Goal: Information Seeking & Learning: Compare options

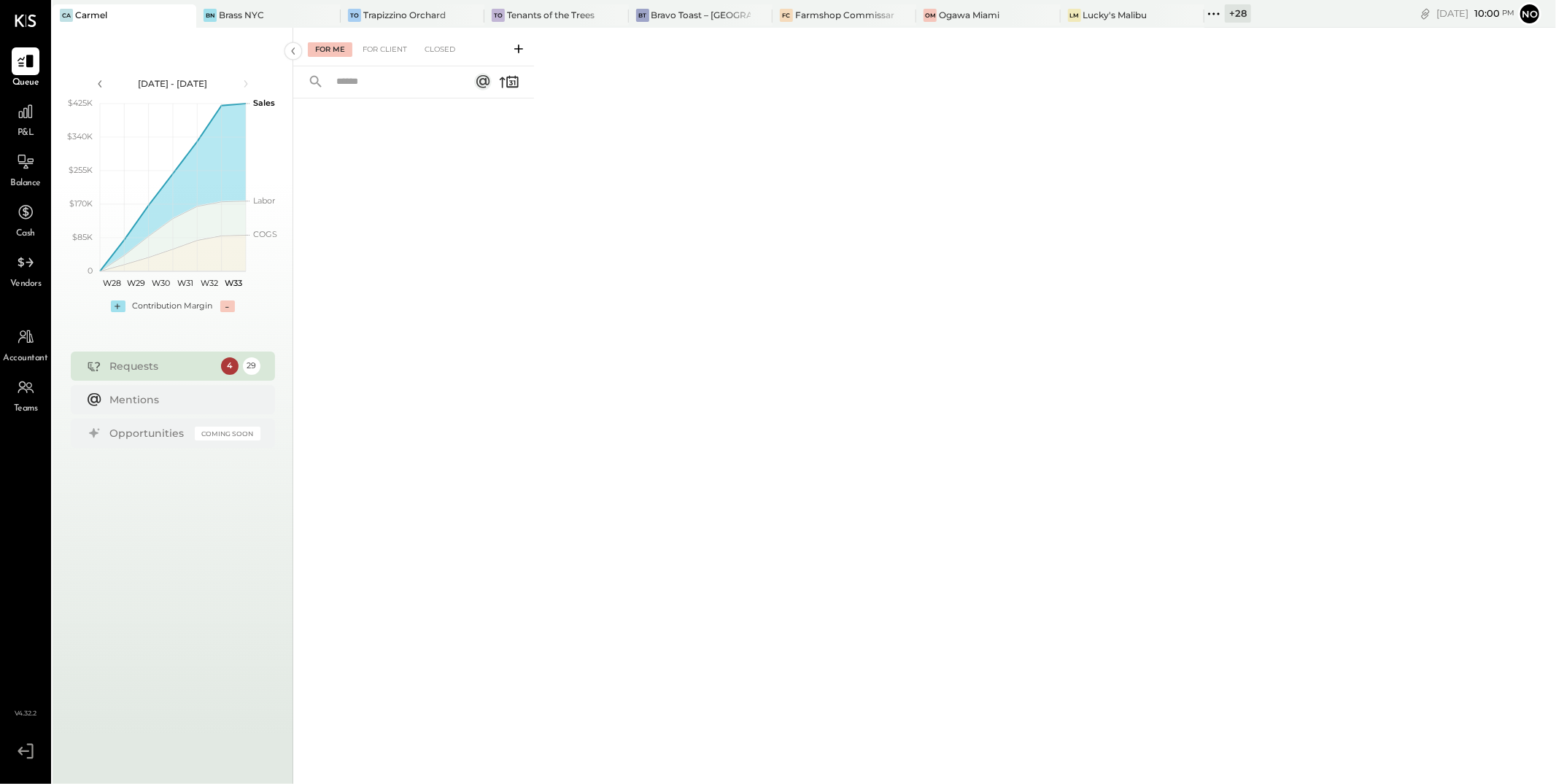
click at [331, 50] on div "For Me" at bounding box center [331, 50] width 45 height 15
click at [1118, 15] on div "Lucky's Malibu" at bounding box center [1115, 15] width 64 height 12
click at [22, 114] on icon at bounding box center [25, 111] width 19 height 19
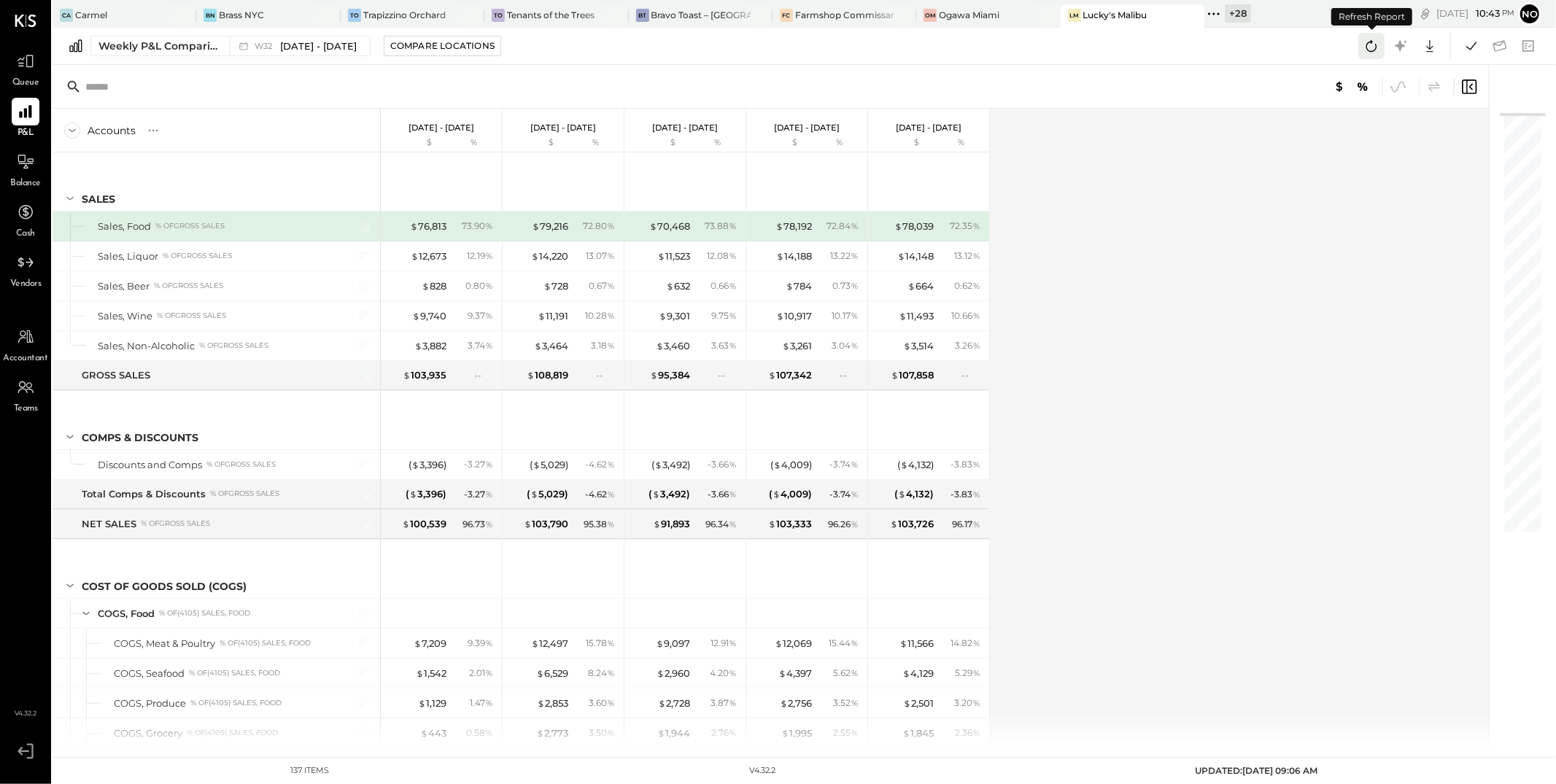
click at [1371, 47] on icon at bounding box center [1372, 46] width 19 height 19
click at [1470, 43] on icon at bounding box center [1471, 46] width 19 height 19
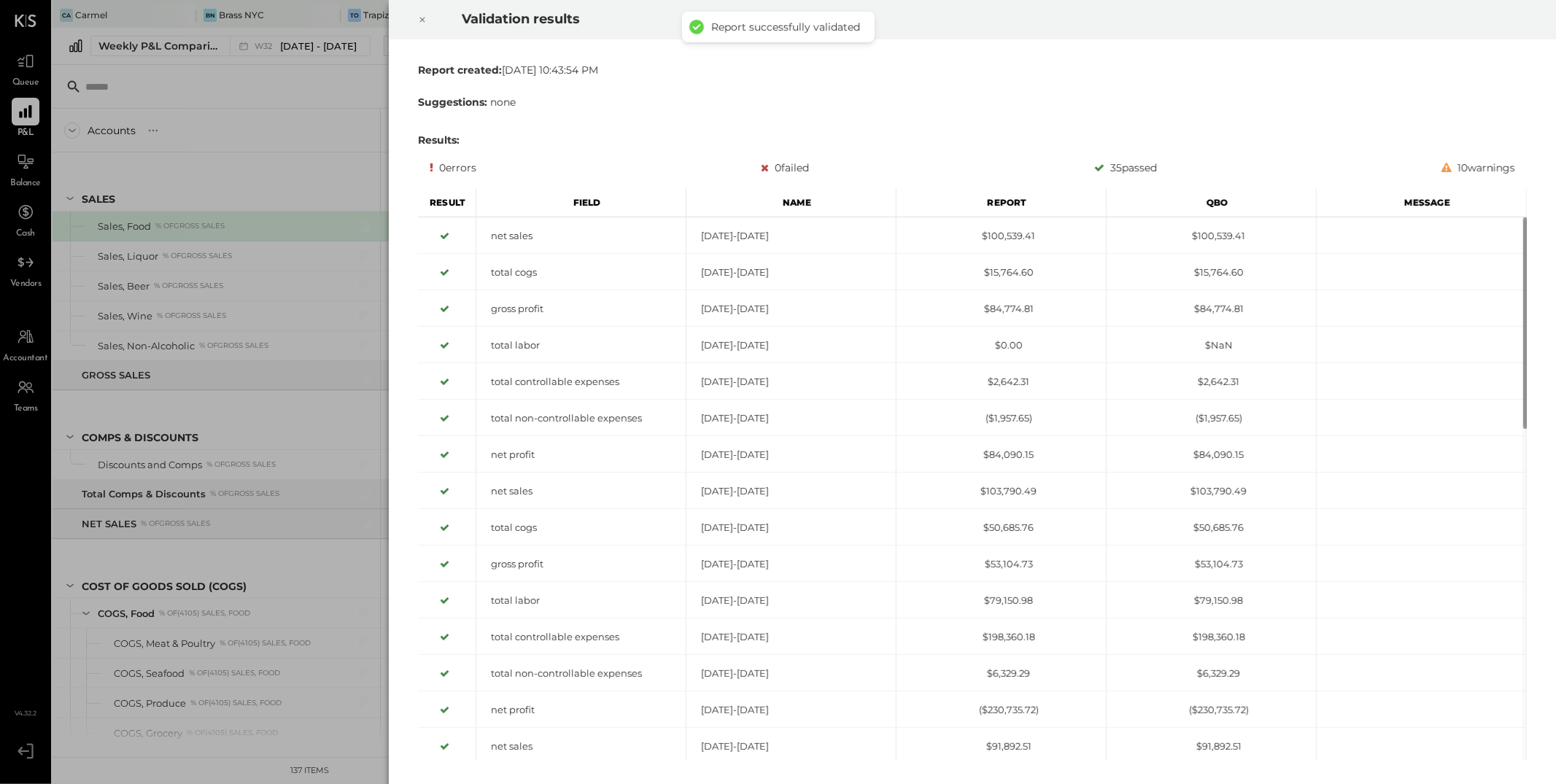
click at [420, 17] on icon at bounding box center [423, 20] width 5 height 5
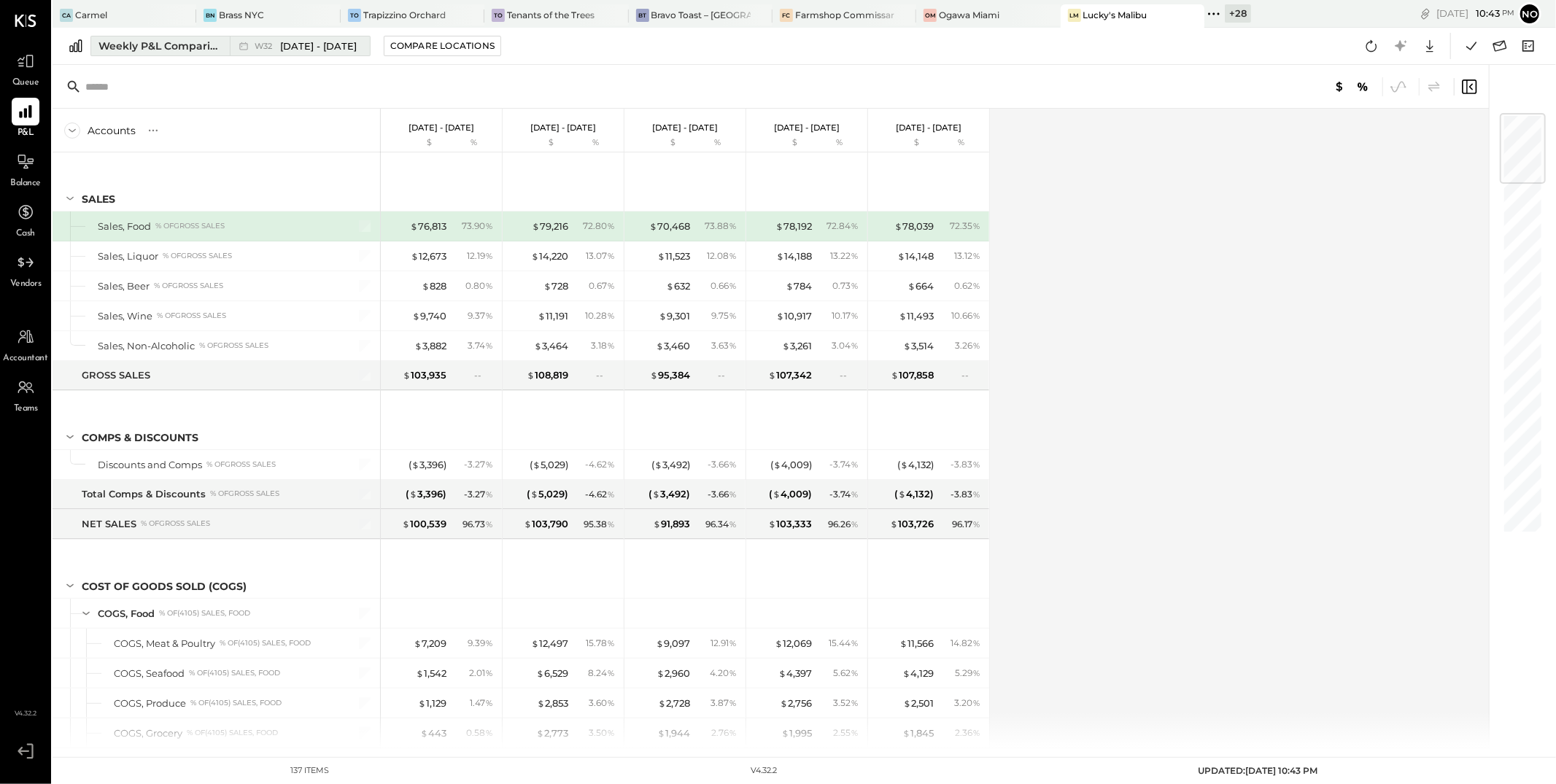
click at [293, 46] on span "[DATE] - [DATE]" at bounding box center [318, 46] width 76 height 14
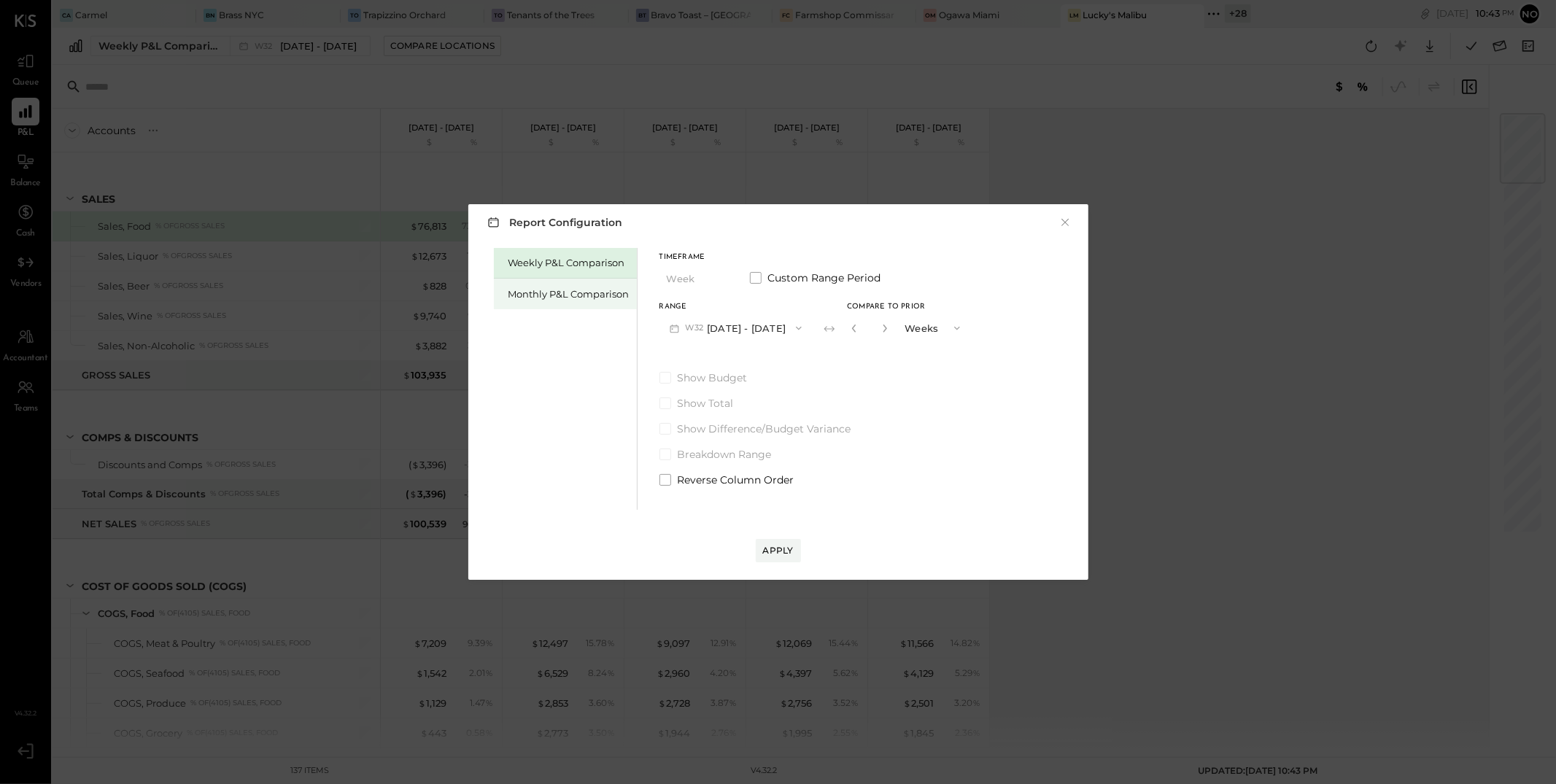
click at [596, 291] on div "Monthly P&L Comparison" at bounding box center [569, 294] width 121 height 14
click at [737, 329] on button "M08 [DATE] - [DATE]" at bounding box center [736, 327] width 154 height 27
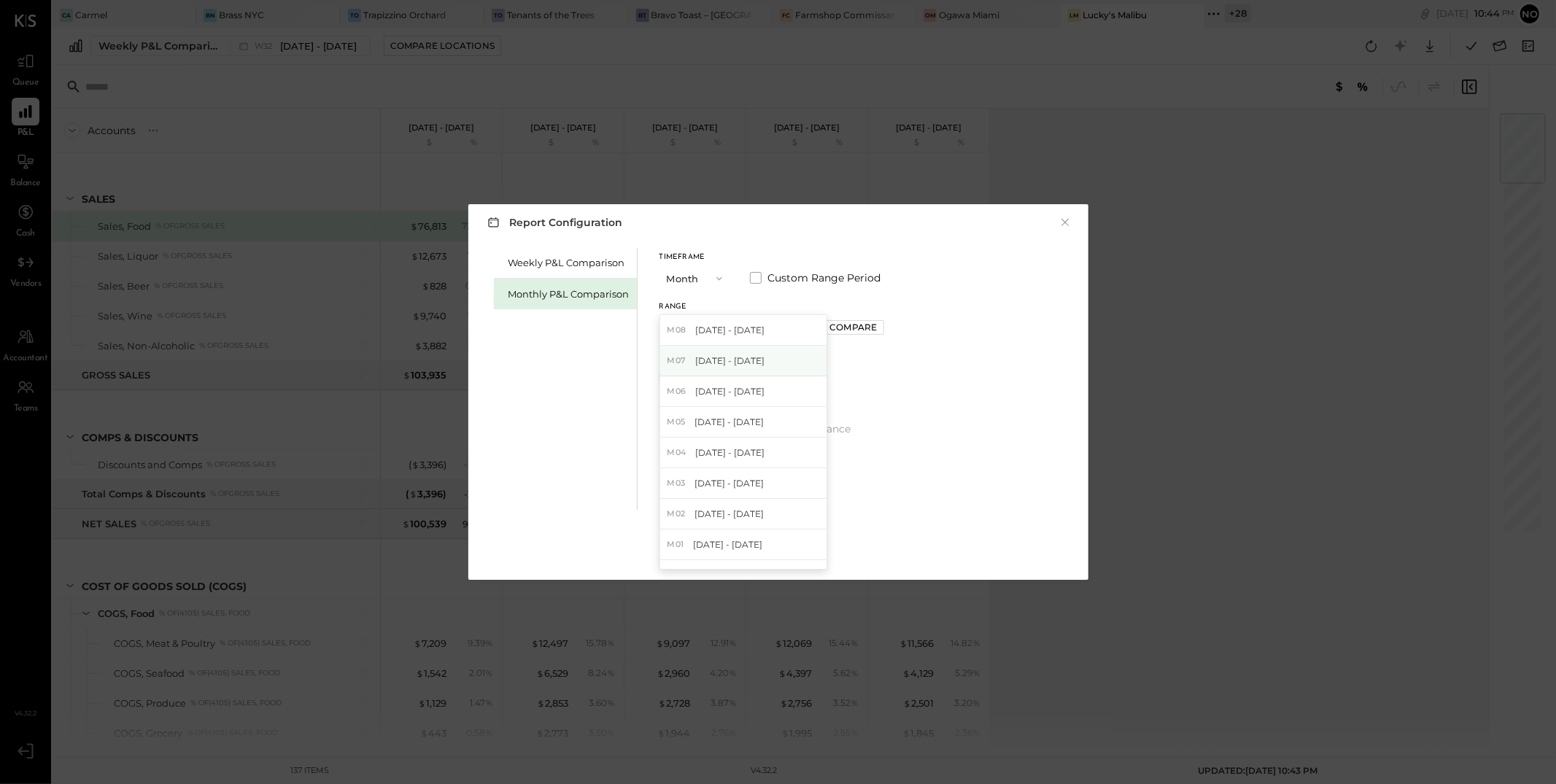
click at [749, 362] on span "[DATE] - [DATE]" at bounding box center [729, 360] width 69 height 12
click at [782, 552] on div "Apply" at bounding box center [778, 550] width 31 height 12
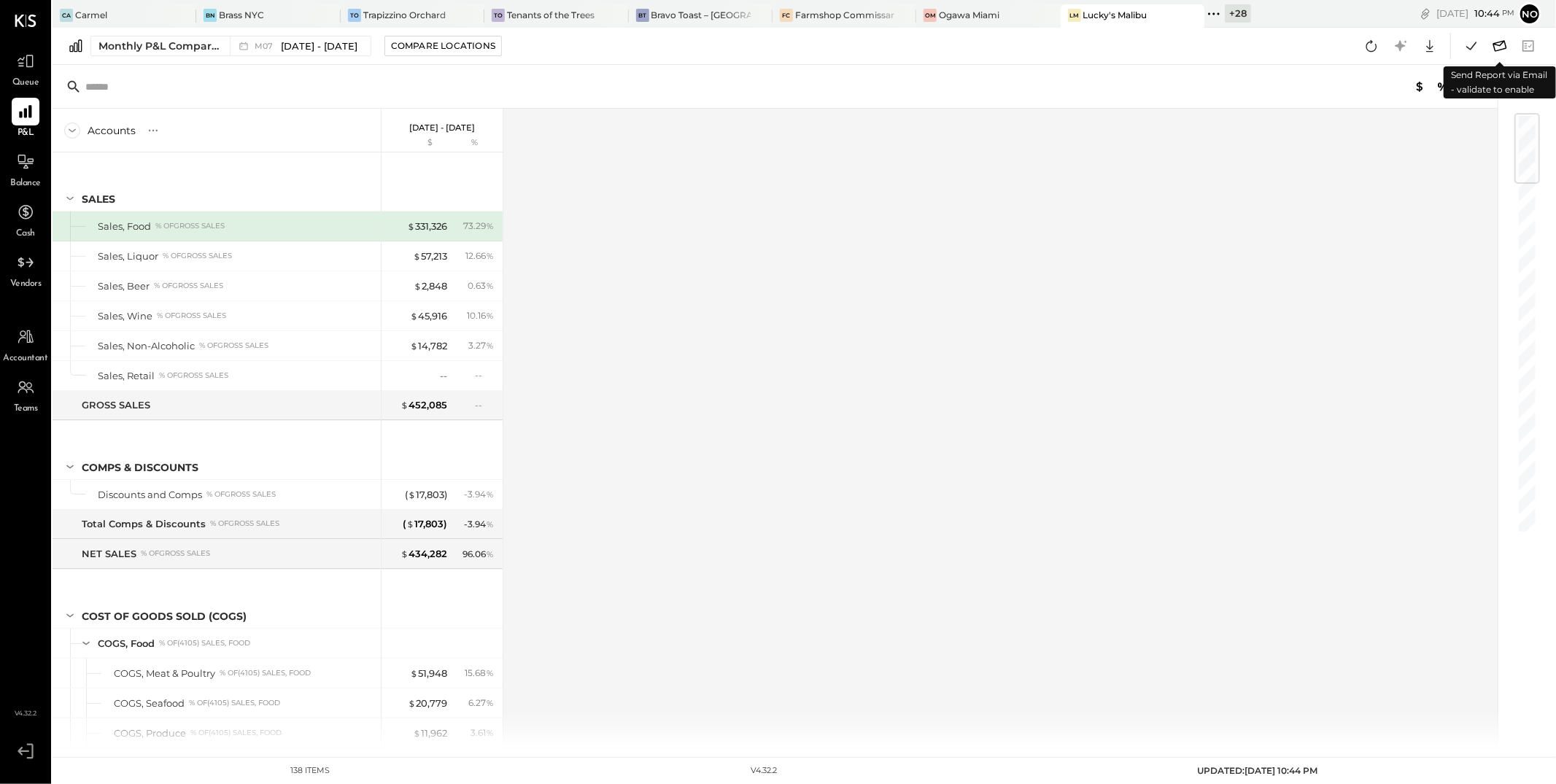
click at [1499, 46] on icon at bounding box center [1500, 46] width 19 height 19
click at [1499, 45] on icon at bounding box center [1500, 46] width 19 height 19
click at [1505, 45] on icon at bounding box center [1500, 46] width 19 height 19
click at [1504, 45] on icon at bounding box center [1500, 46] width 19 height 19
click at [1496, 47] on icon at bounding box center [1500, 46] width 19 height 19
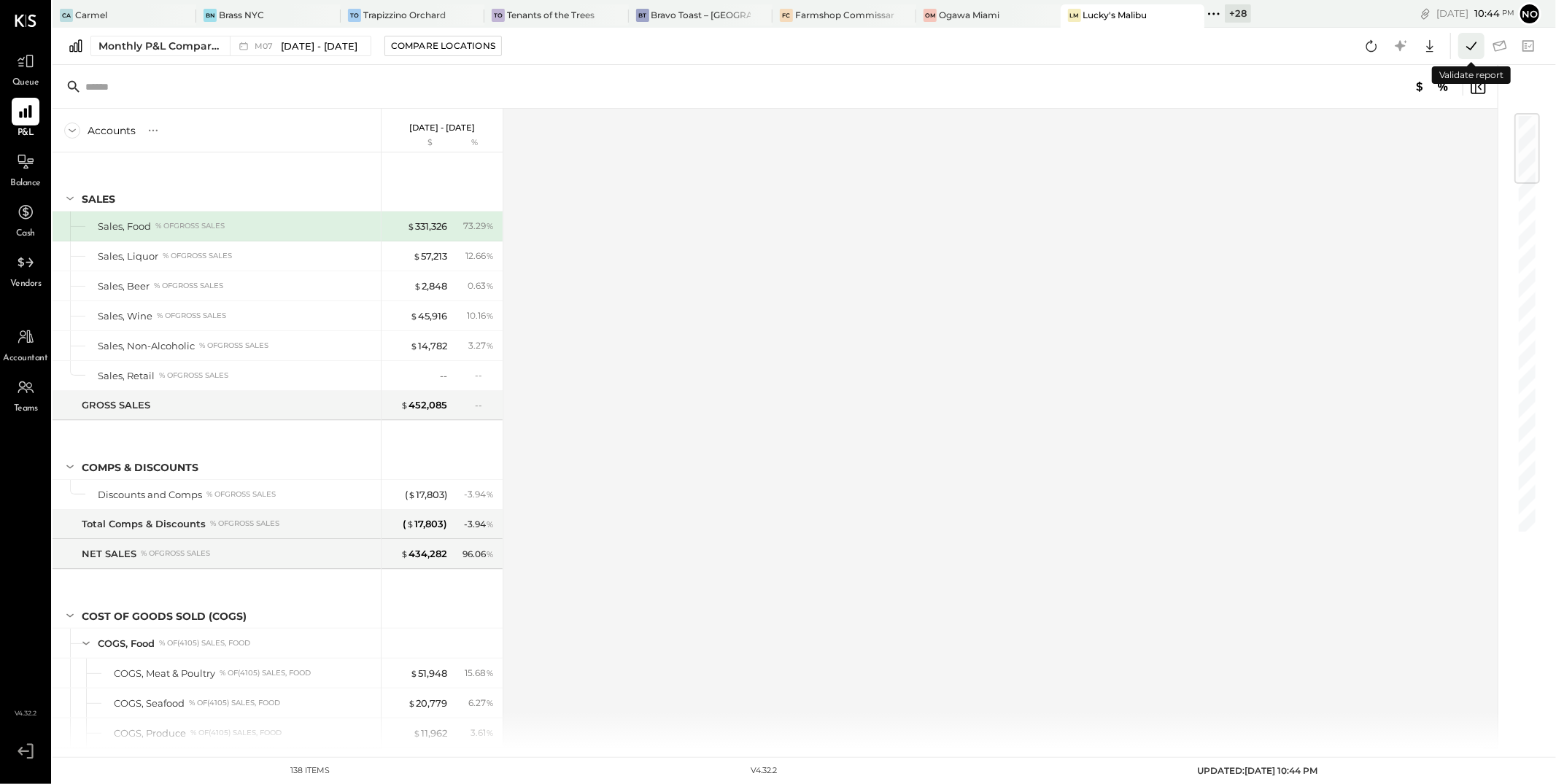
click at [1465, 45] on icon at bounding box center [1471, 46] width 19 height 19
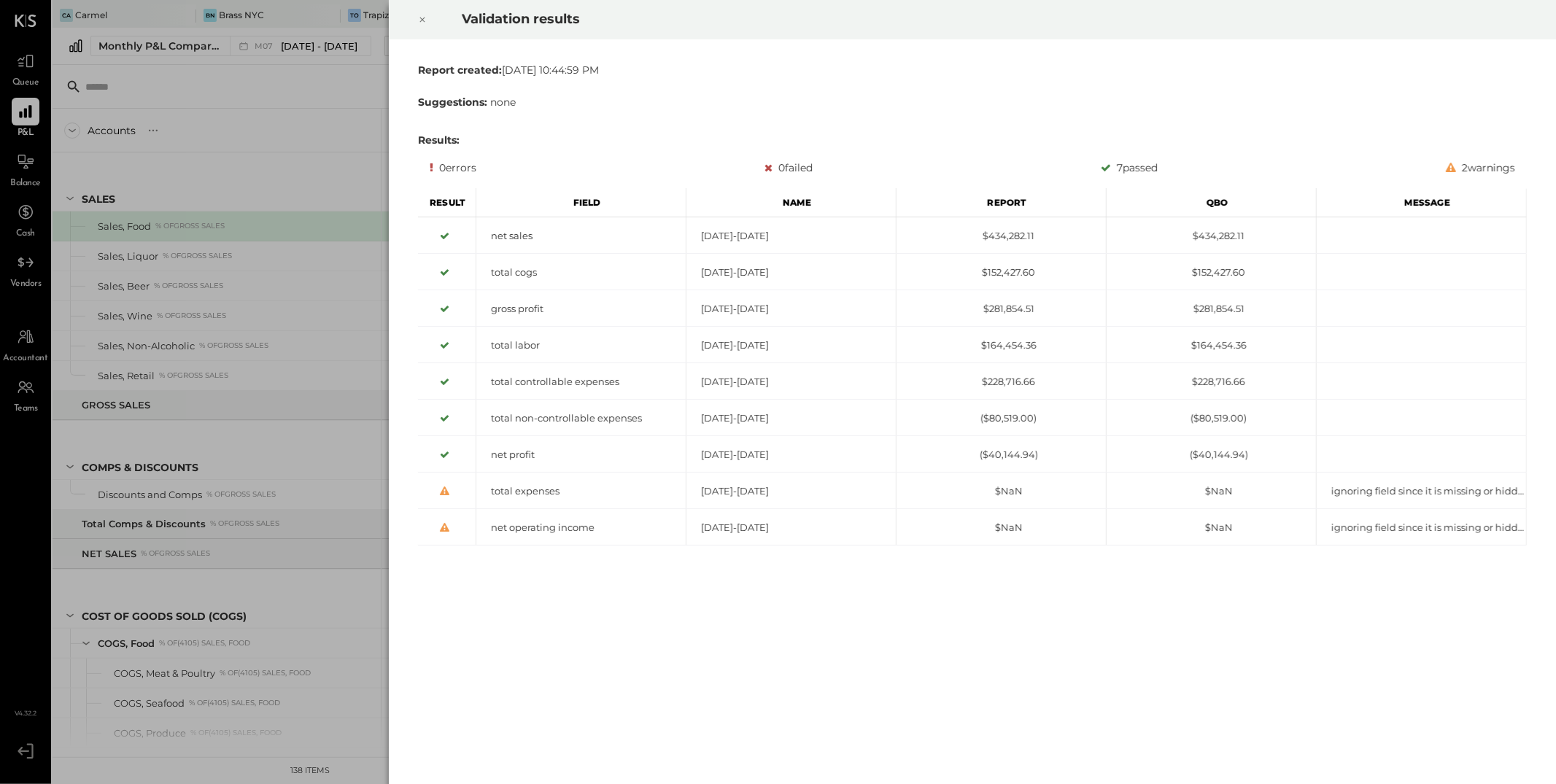
click at [424, 23] on icon at bounding box center [422, 19] width 9 height 17
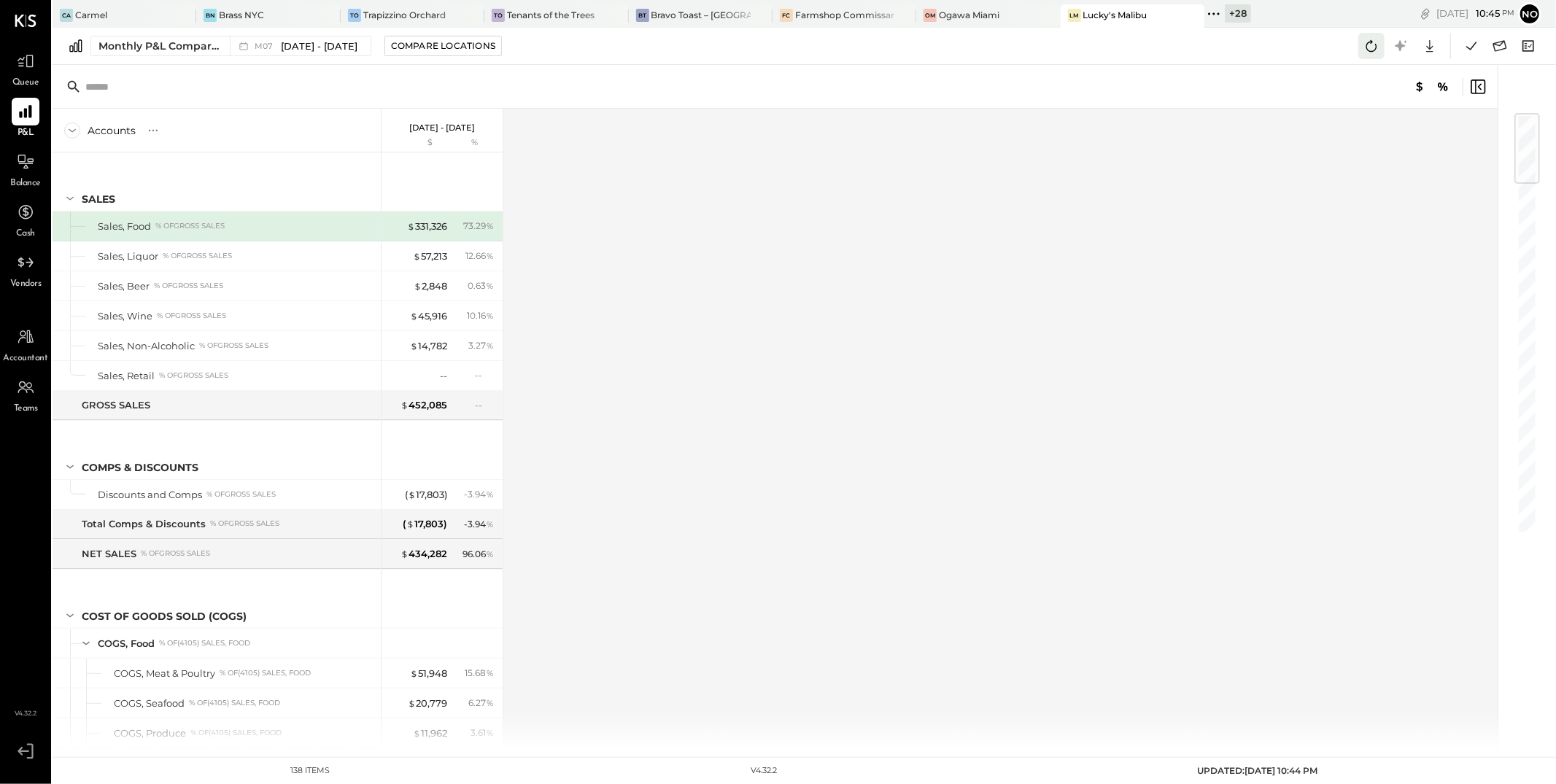
click at [1372, 45] on icon at bounding box center [1372, 46] width 19 height 19
click at [1470, 45] on icon at bounding box center [1471, 46] width 19 height 19
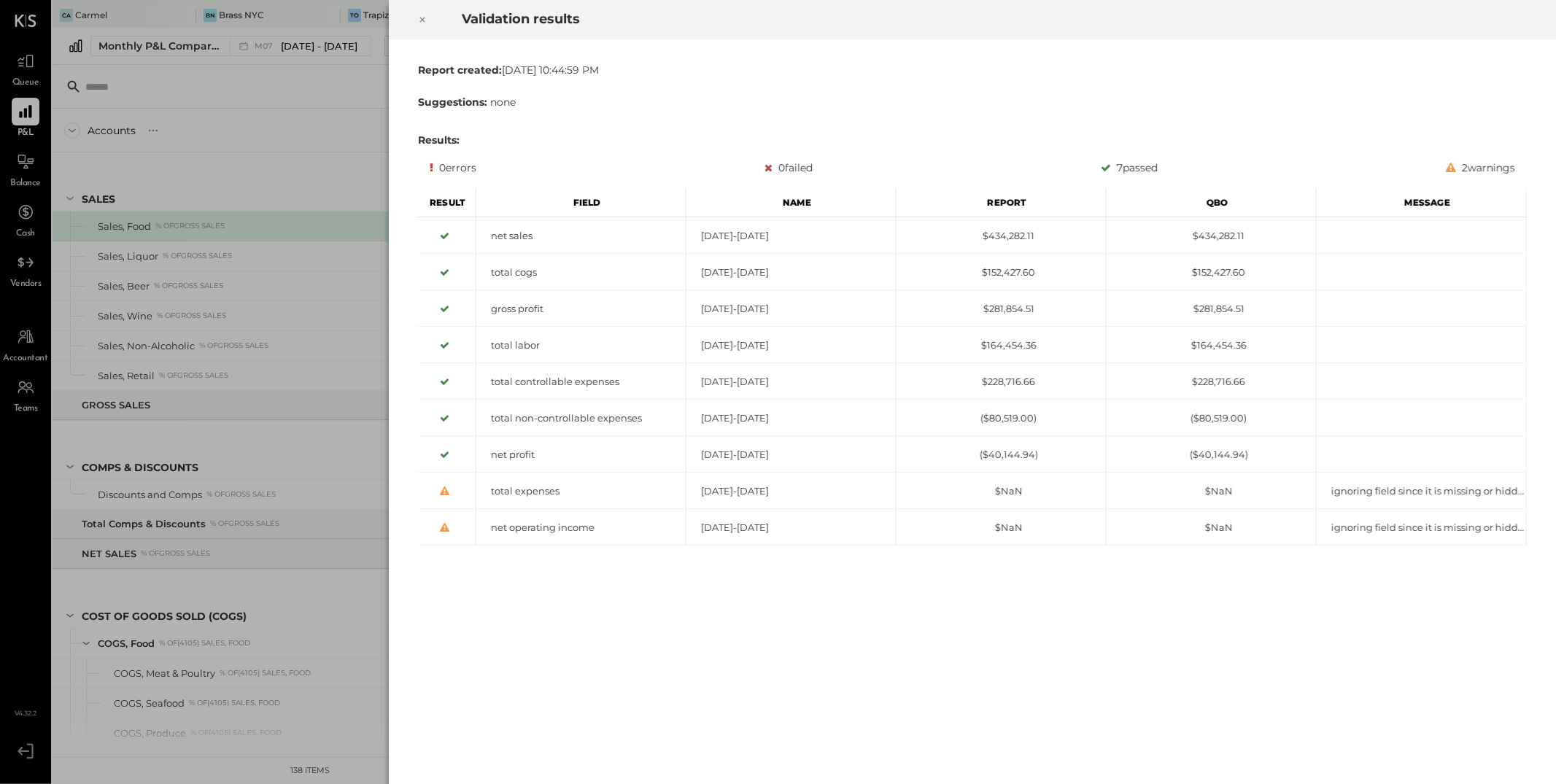
click at [421, 21] on icon at bounding box center [422, 19] width 9 height 17
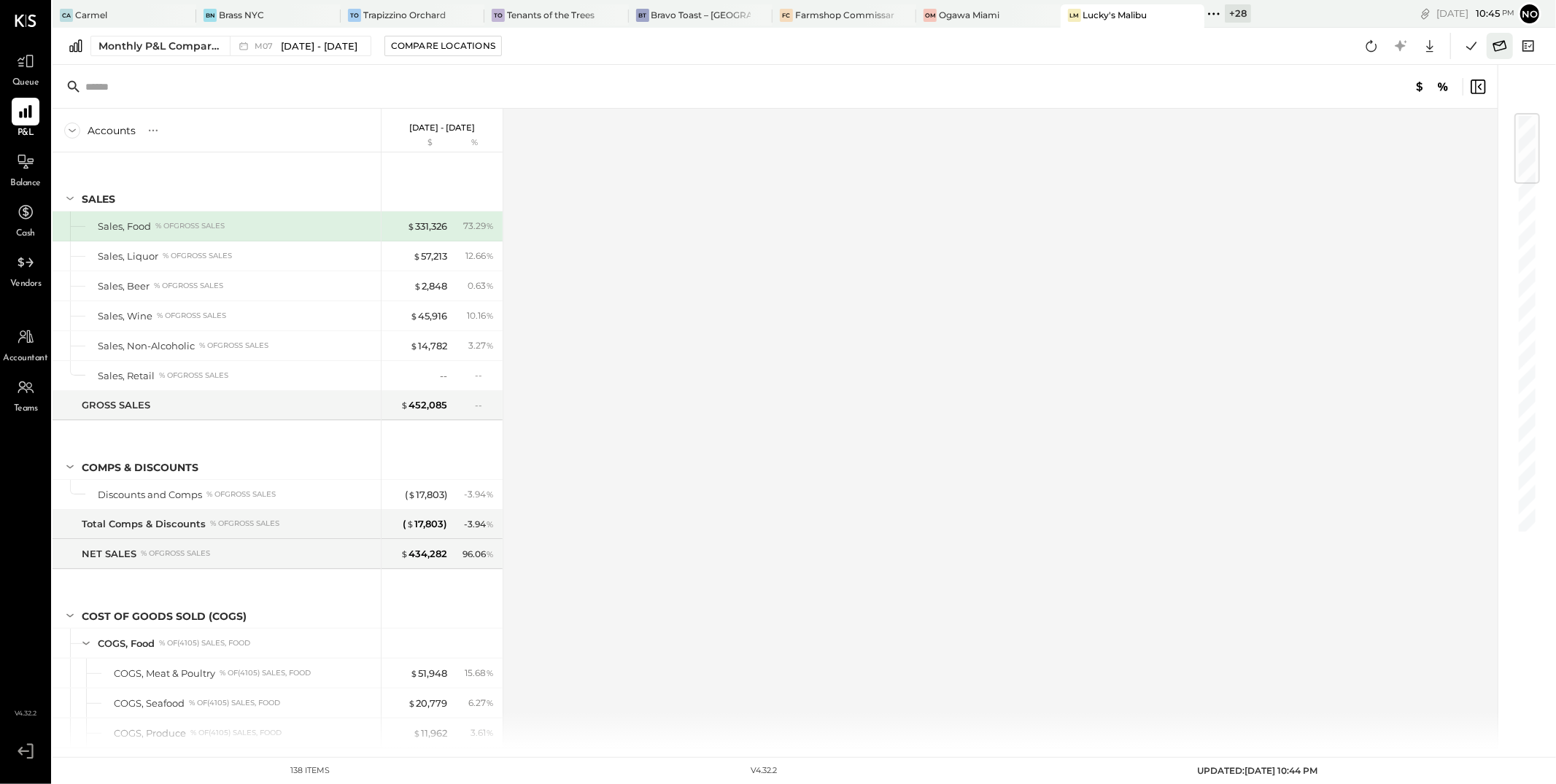
click at [1501, 47] on icon at bounding box center [1500, 46] width 19 height 19
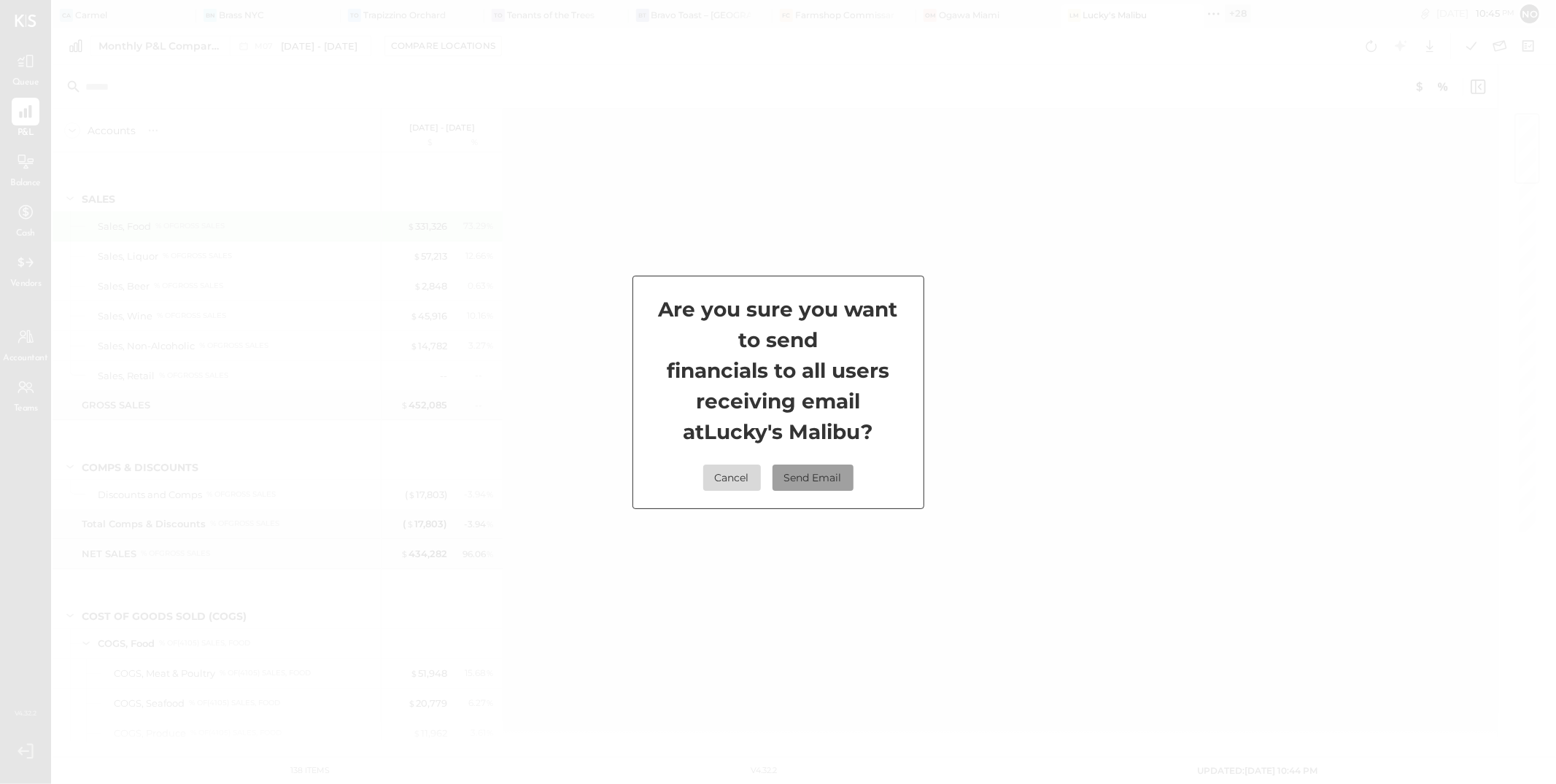
click at [821, 479] on button "Send Email" at bounding box center [812, 478] width 81 height 27
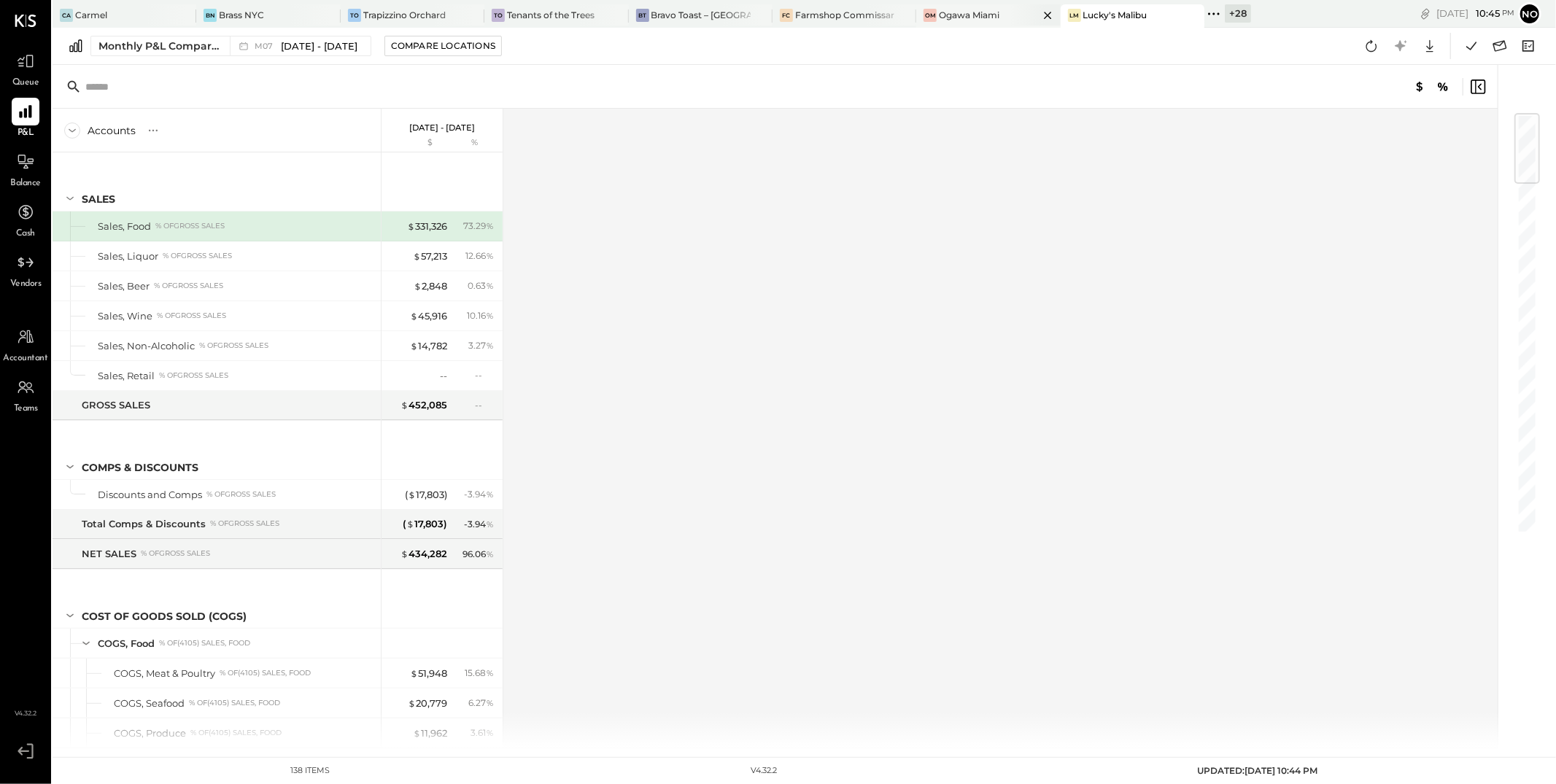
click at [960, 15] on div "Ogawa Miami" at bounding box center [969, 15] width 61 height 12
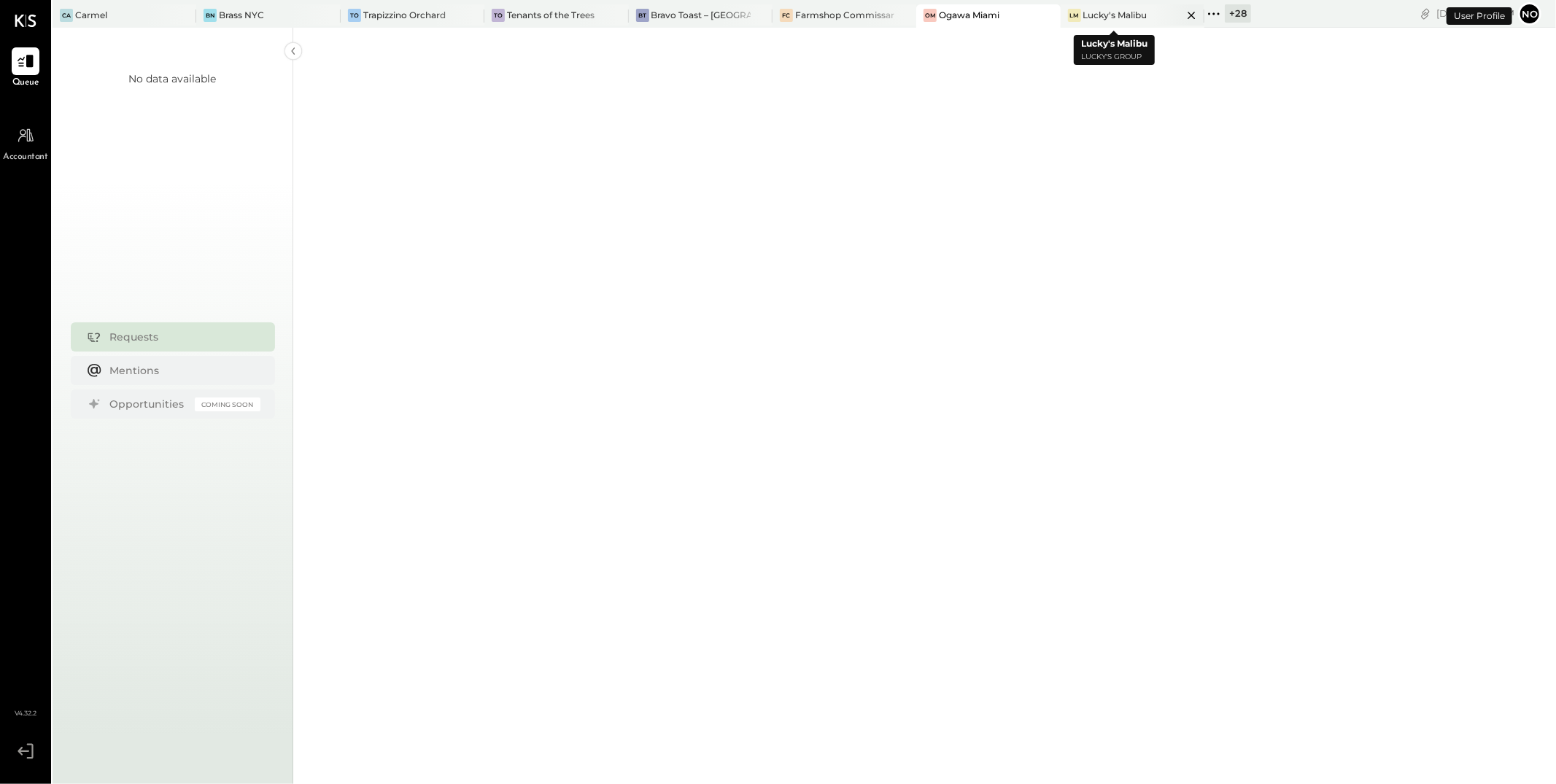
click at [1183, 16] on icon at bounding box center [1192, 15] width 18 height 17
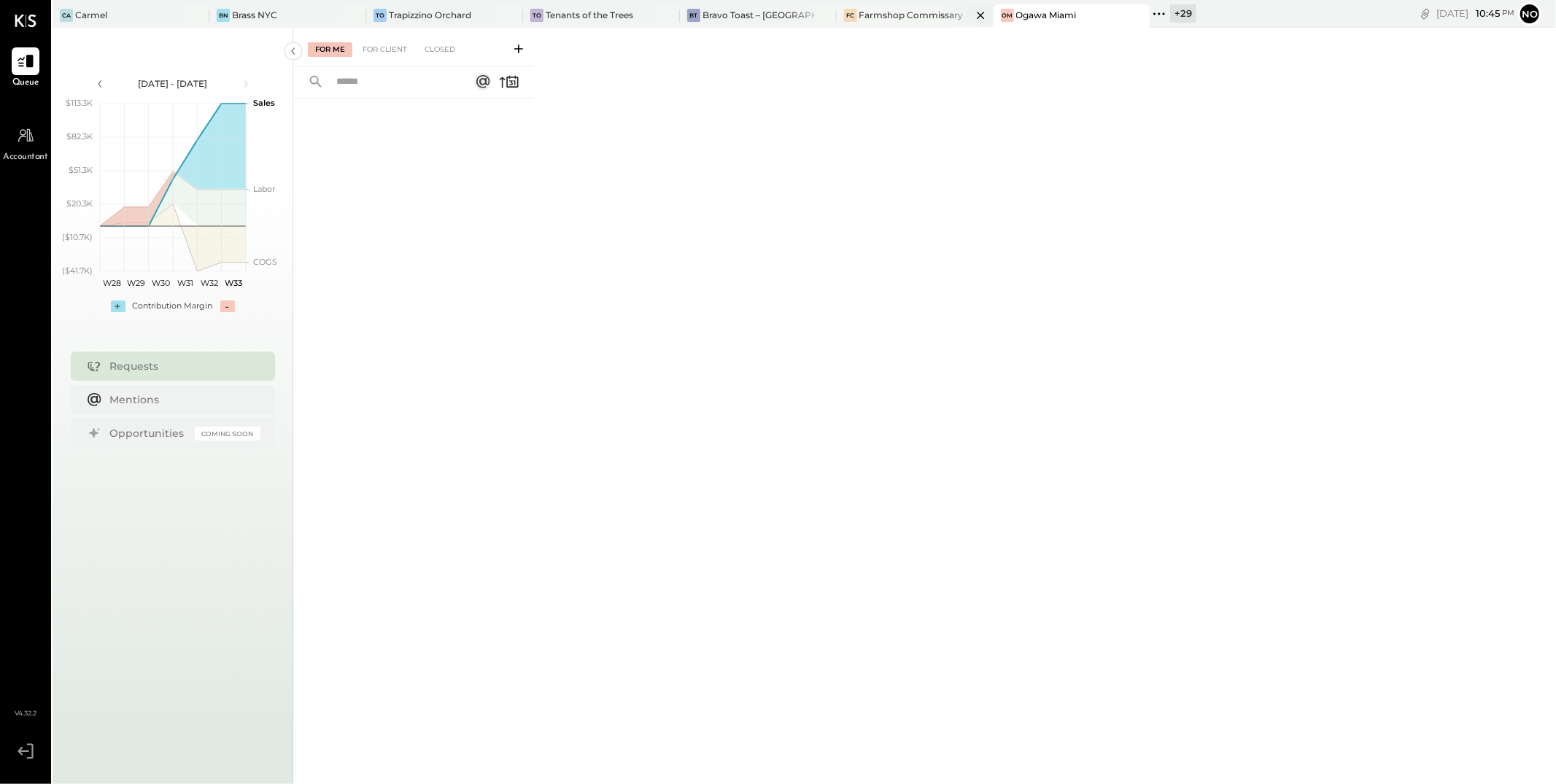
click at [972, 17] on icon at bounding box center [981, 15] width 18 height 17
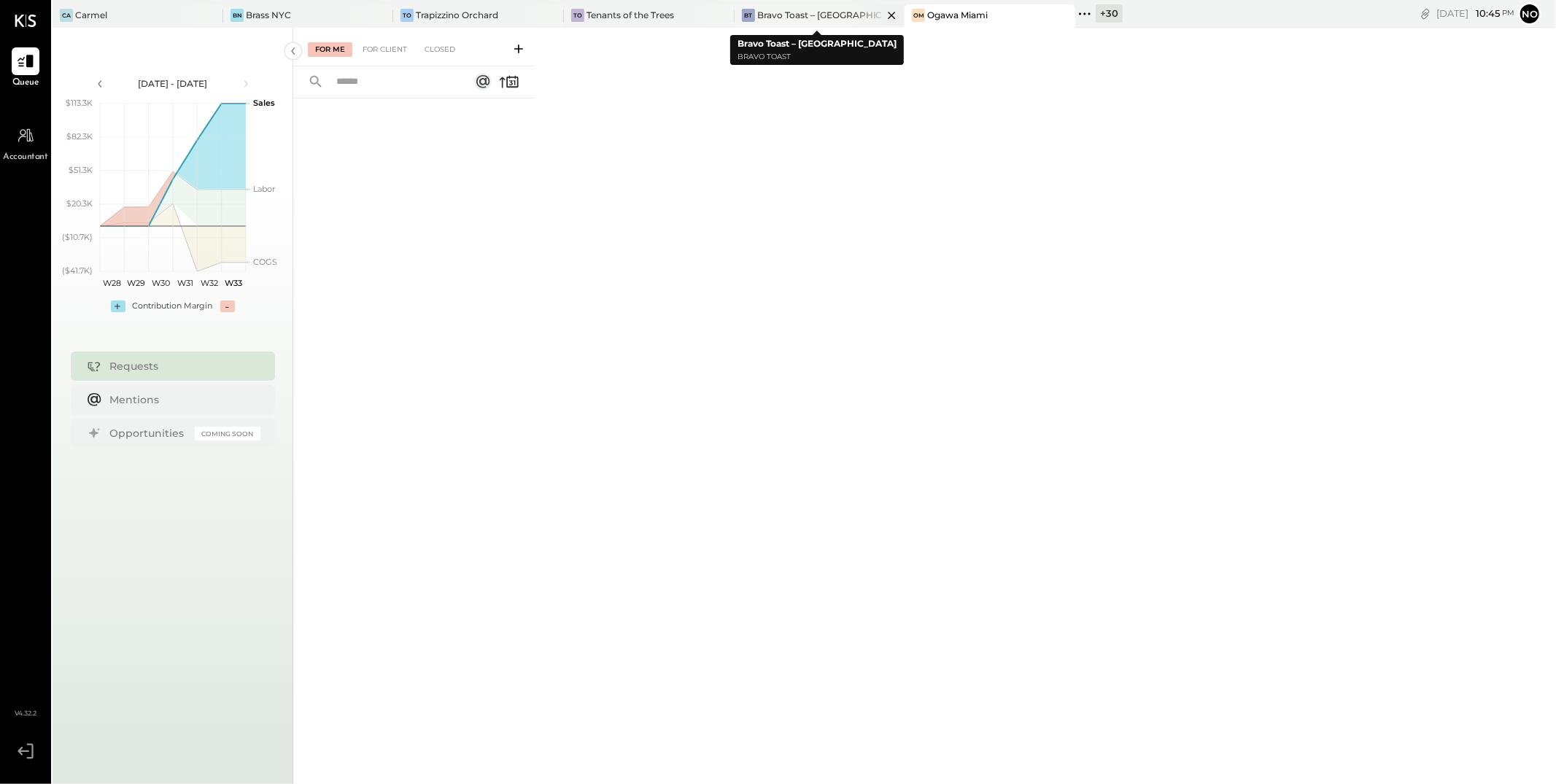
click at [883, 17] on icon at bounding box center [892, 15] width 18 height 17
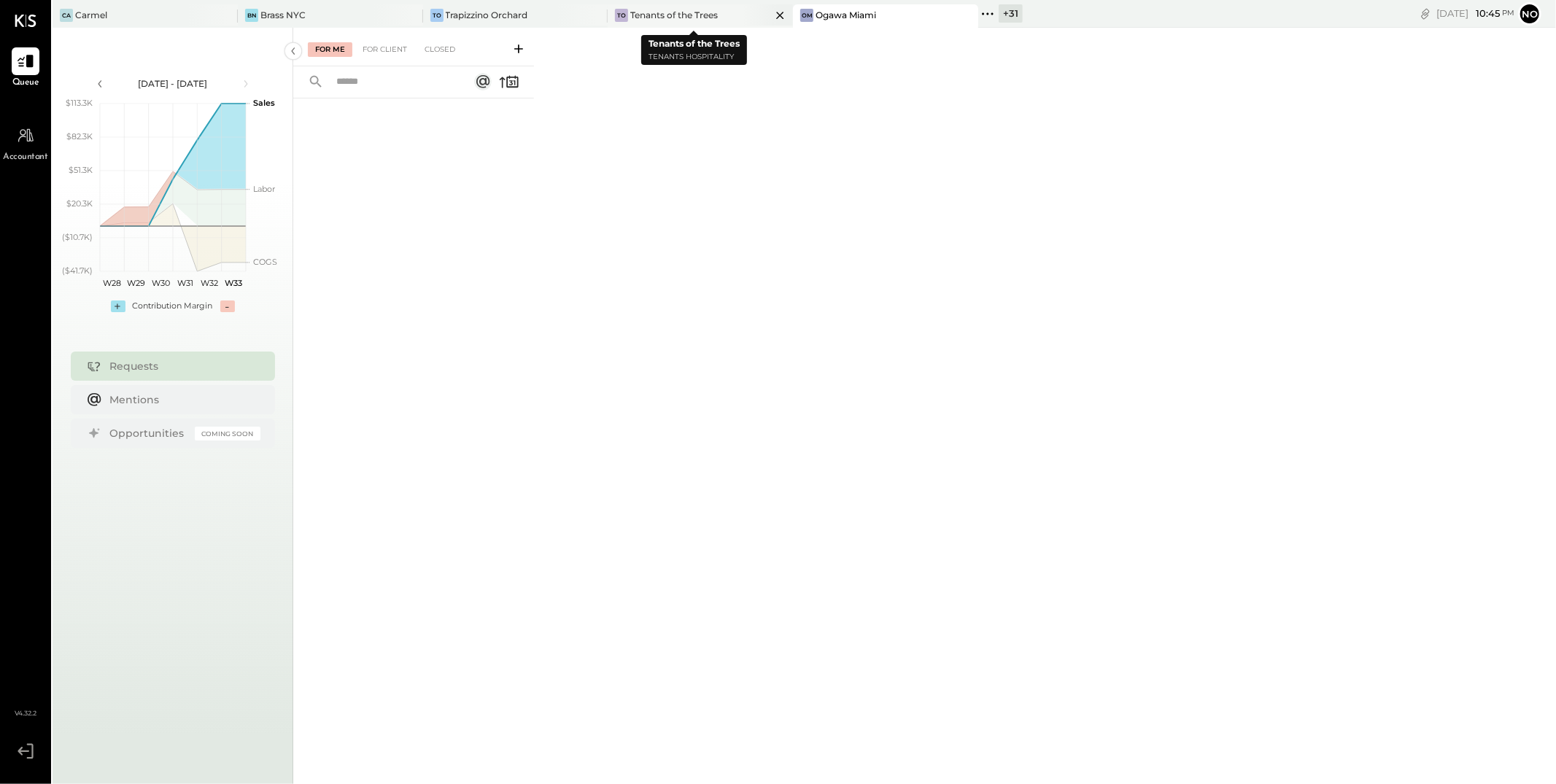
click at [228, 16] on icon at bounding box center [224, 15] width 7 height 7
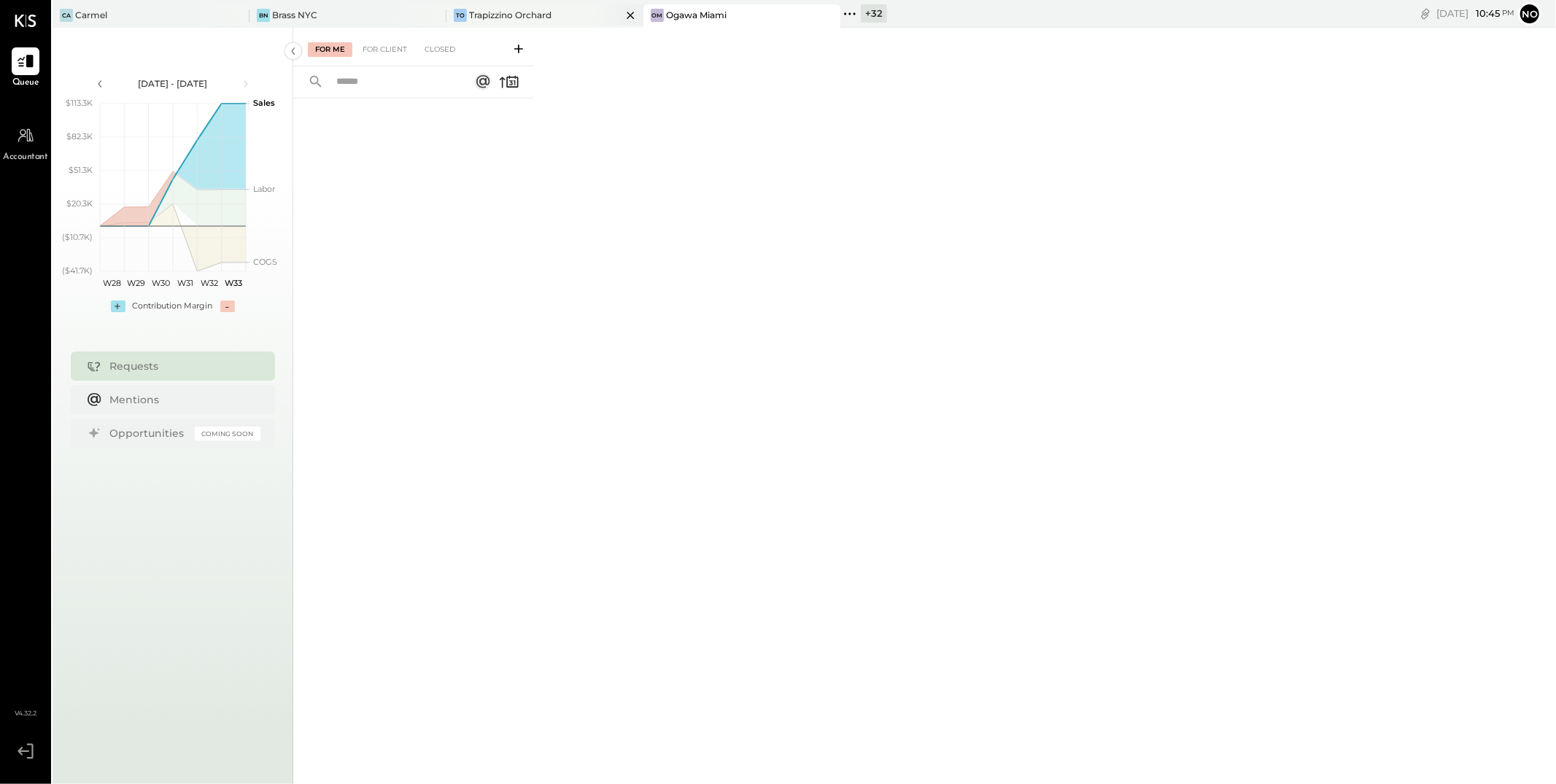
click at [632, 16] on icon at bounding box center [631, 15] width 18 height 17
click at [326, 21] on div "BN Brass NYC" at bounding box center [336, 16] width 175 height 13
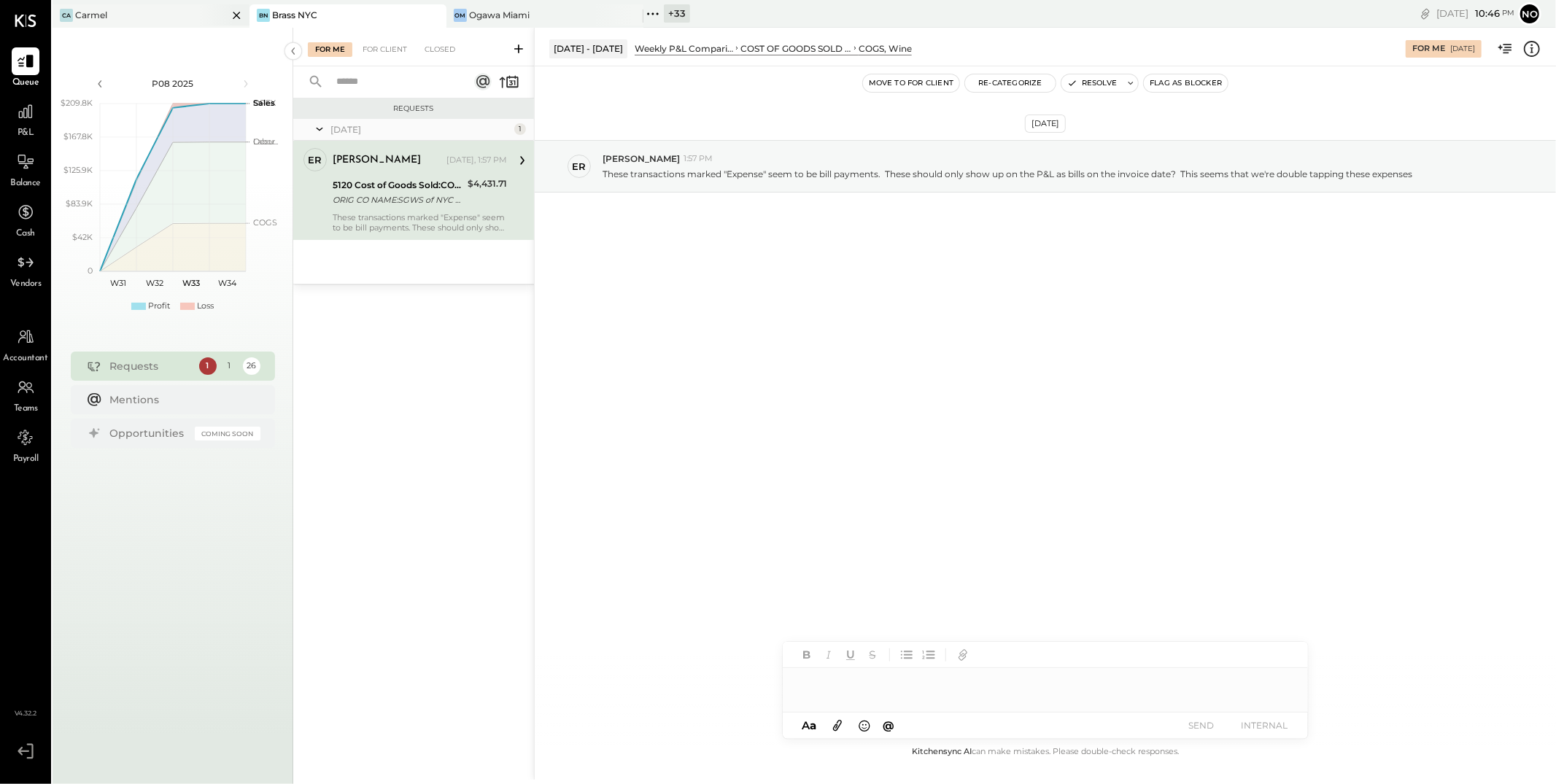
click at [157, 13] on div "Ca Carmel" at bounding box center [140, 16] width 175 height 13
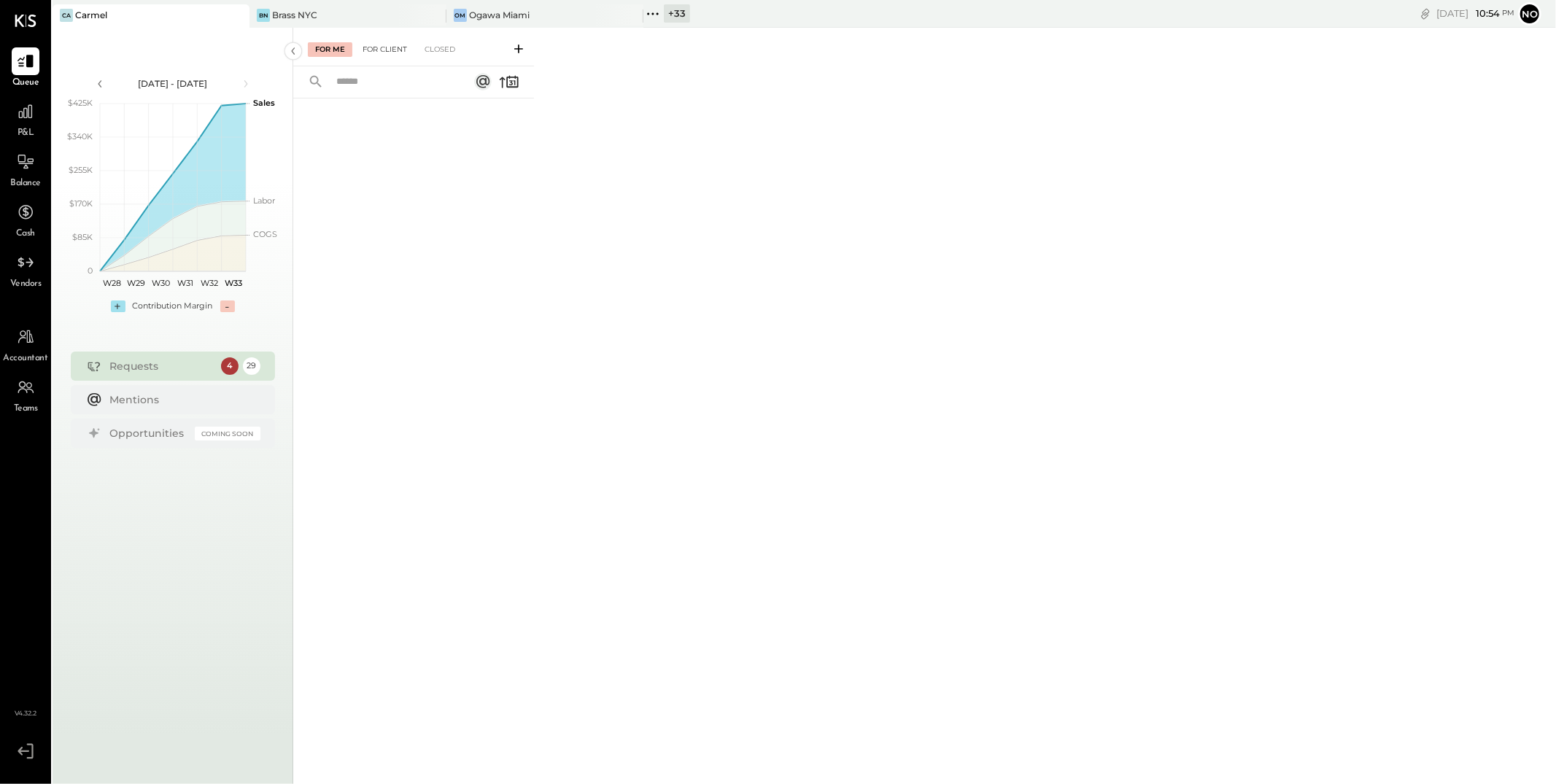
click at [376, 47] on div "For Client" at bounding box center [385, 50] width 59 height 15
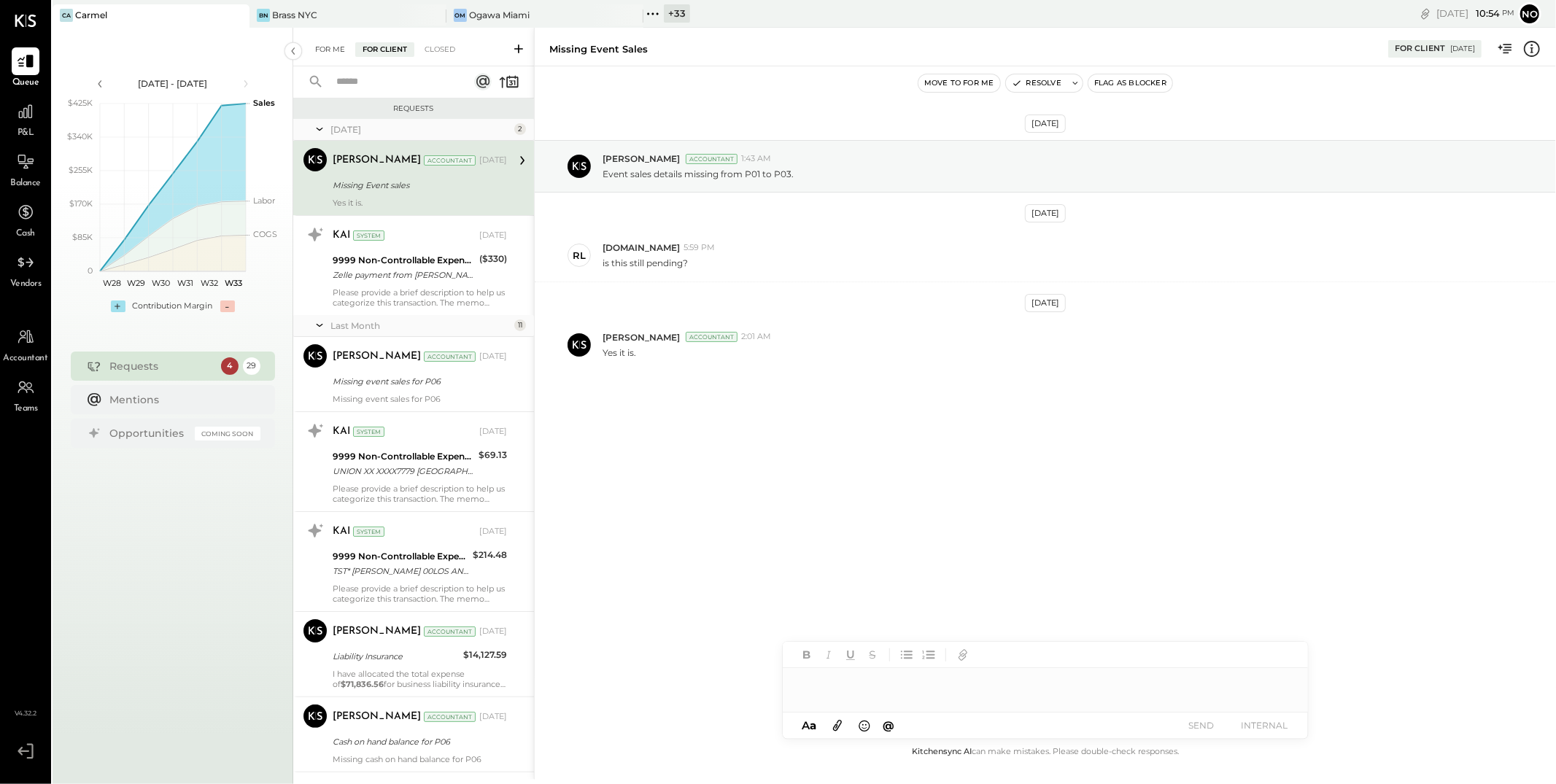
click at [326, 47] on div "For Me" at bounding box center [331, 50] width 45 height 15
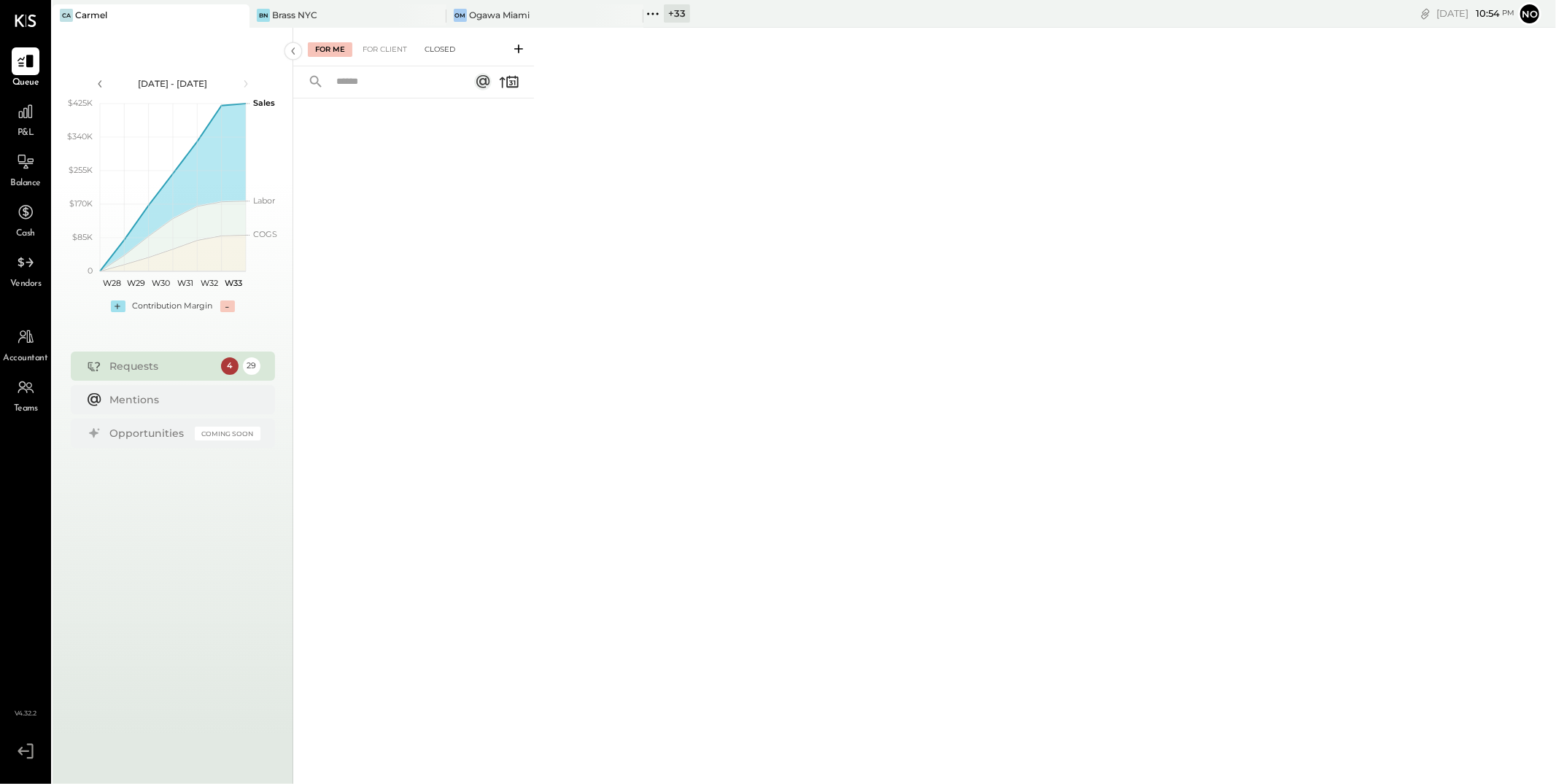
click at [444, 51] on div "Closed" at bounding box center [439, 50] width 45 height 15
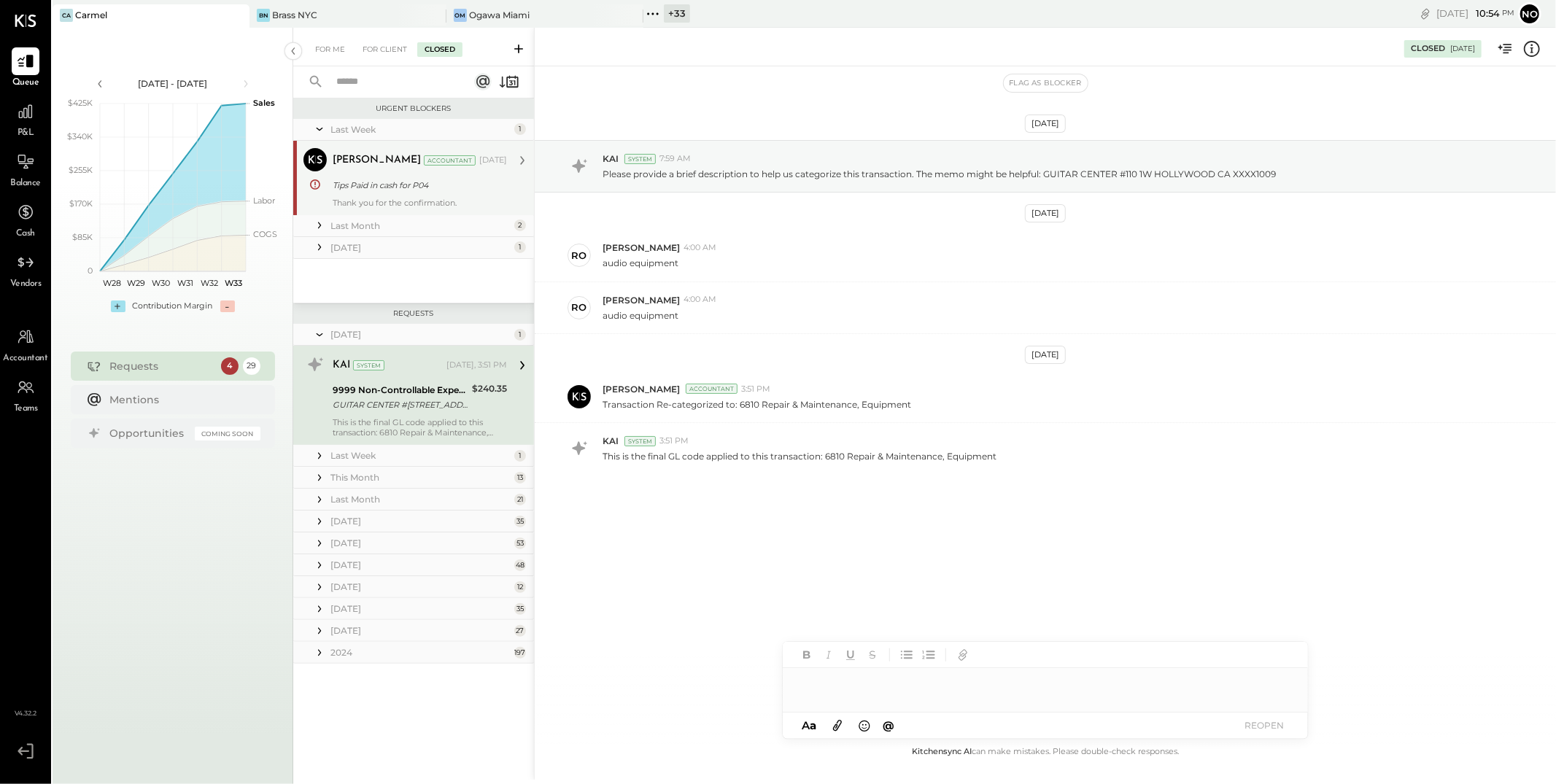
click at [405, 203] on div "Thank you for the confirmation." at bounding box center [420, 203] width 174 height 10
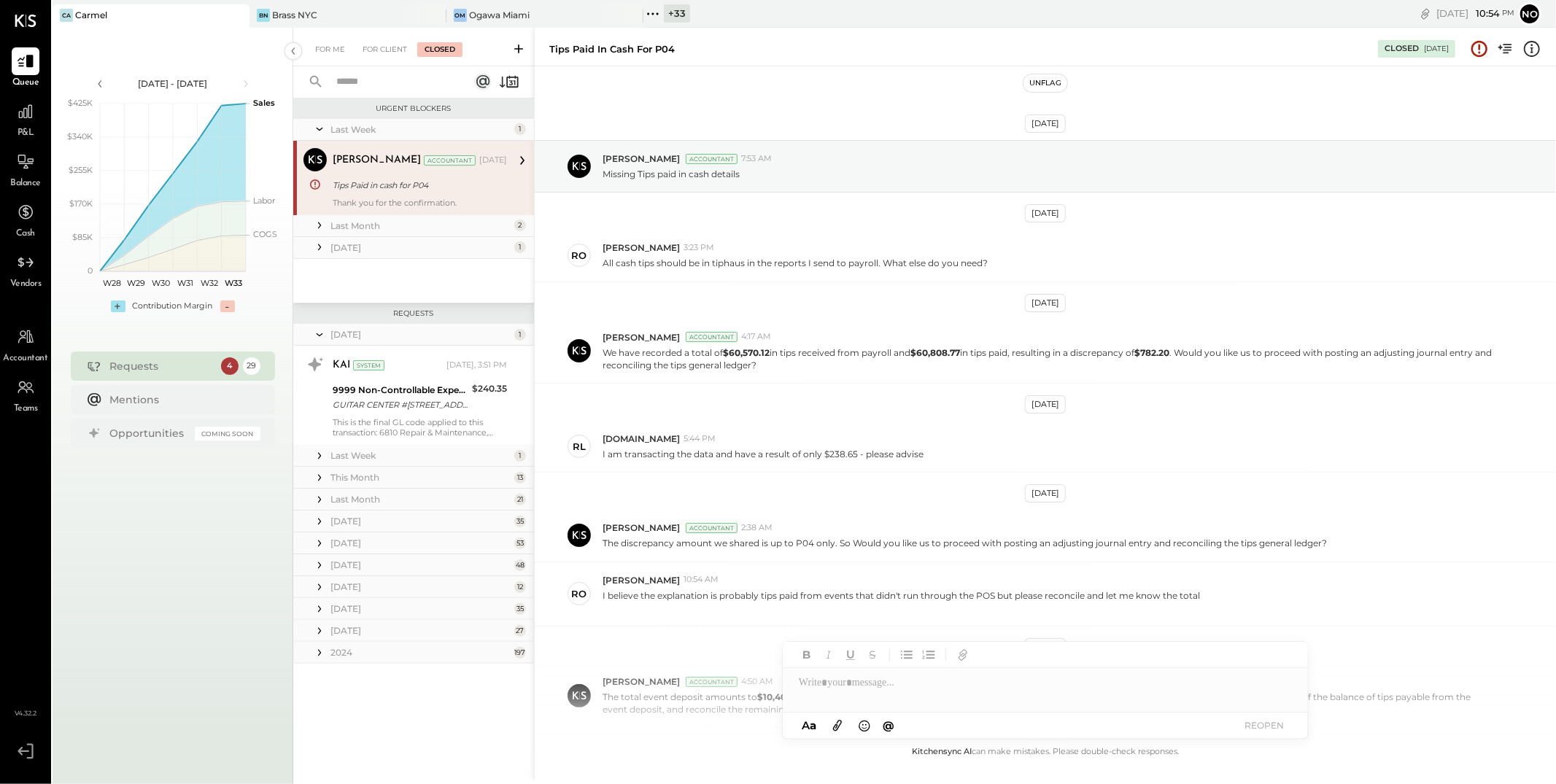
scroll to position [325, 0]
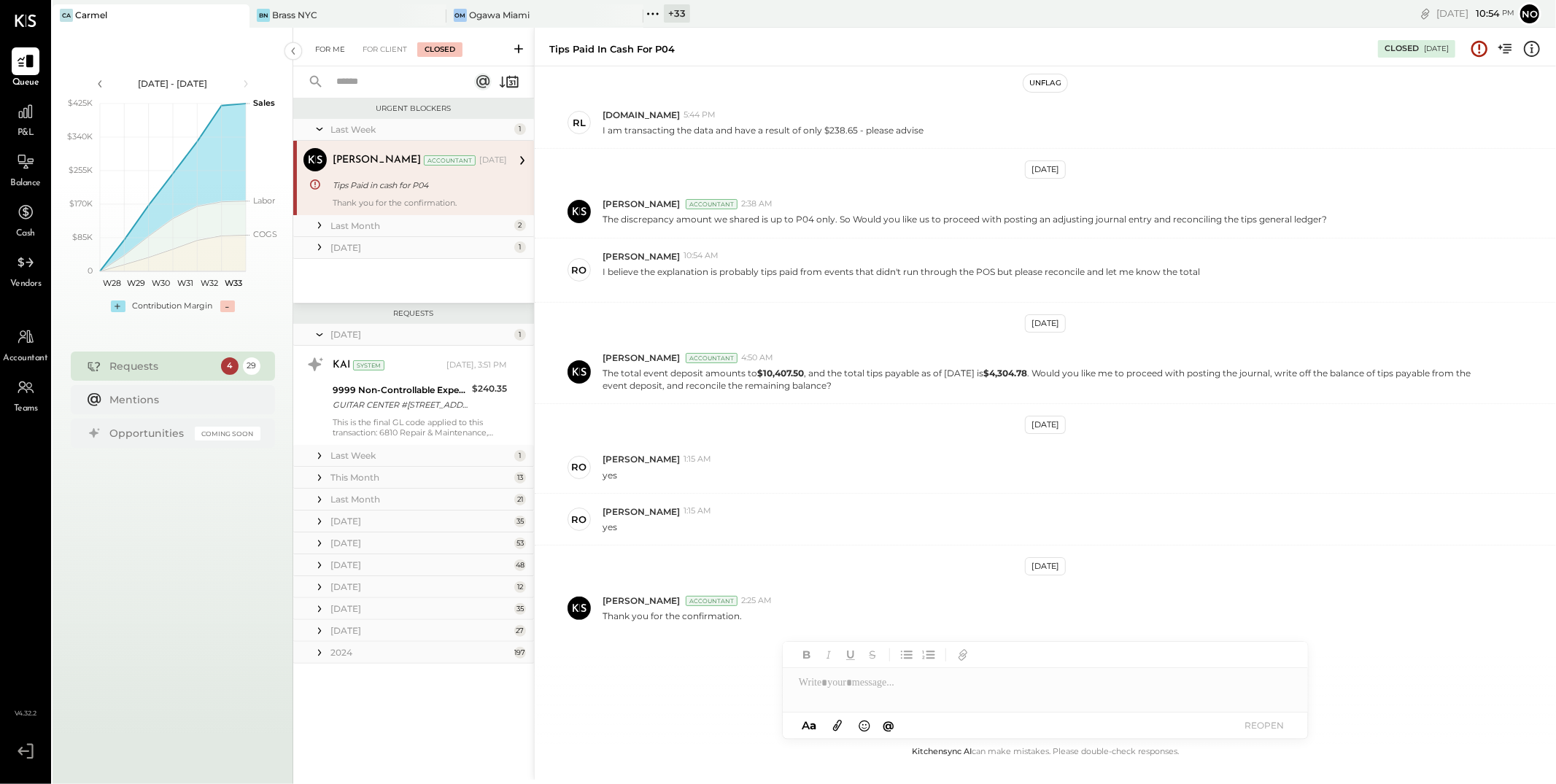
click at [340, 55] on div "For Me" at bounding box center [331, 50] width 45 height 15
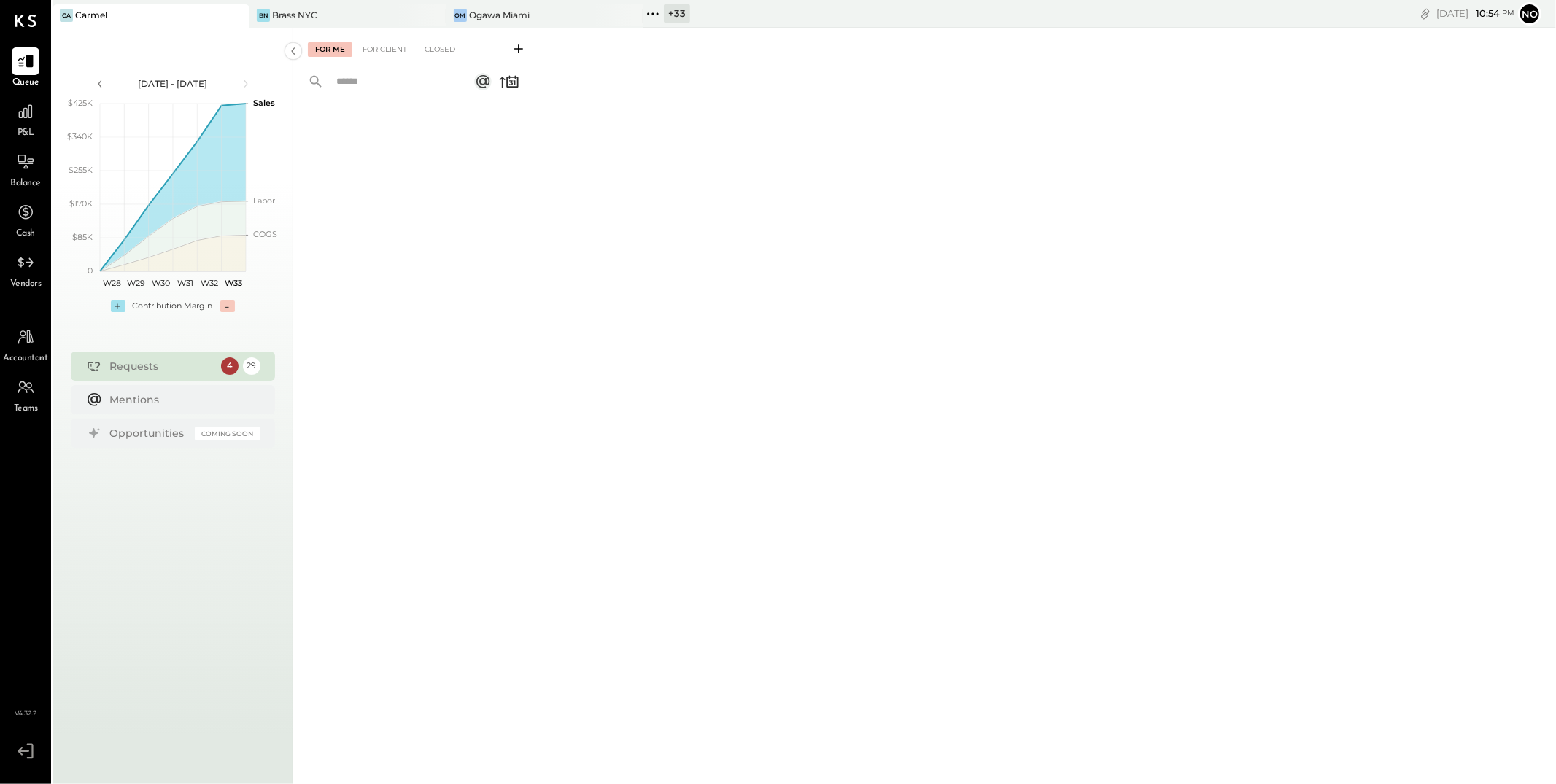
click at [652, 18] on icon at bounding box center [653, 13] width 19 height 19
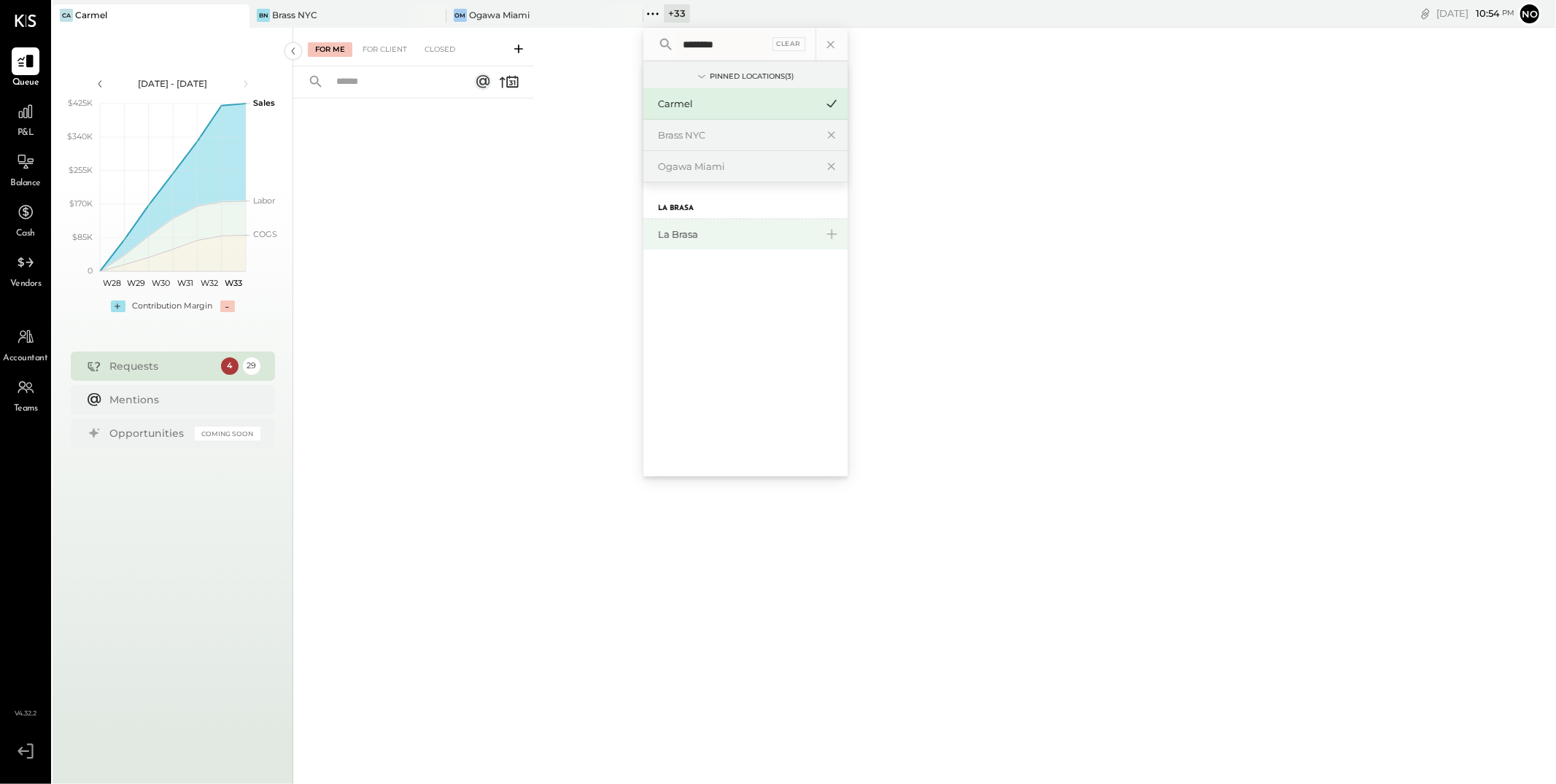
type input "********"
click at [693, 234] on div "La Brasa" at bounding box center [737, 234] width 158 height 14
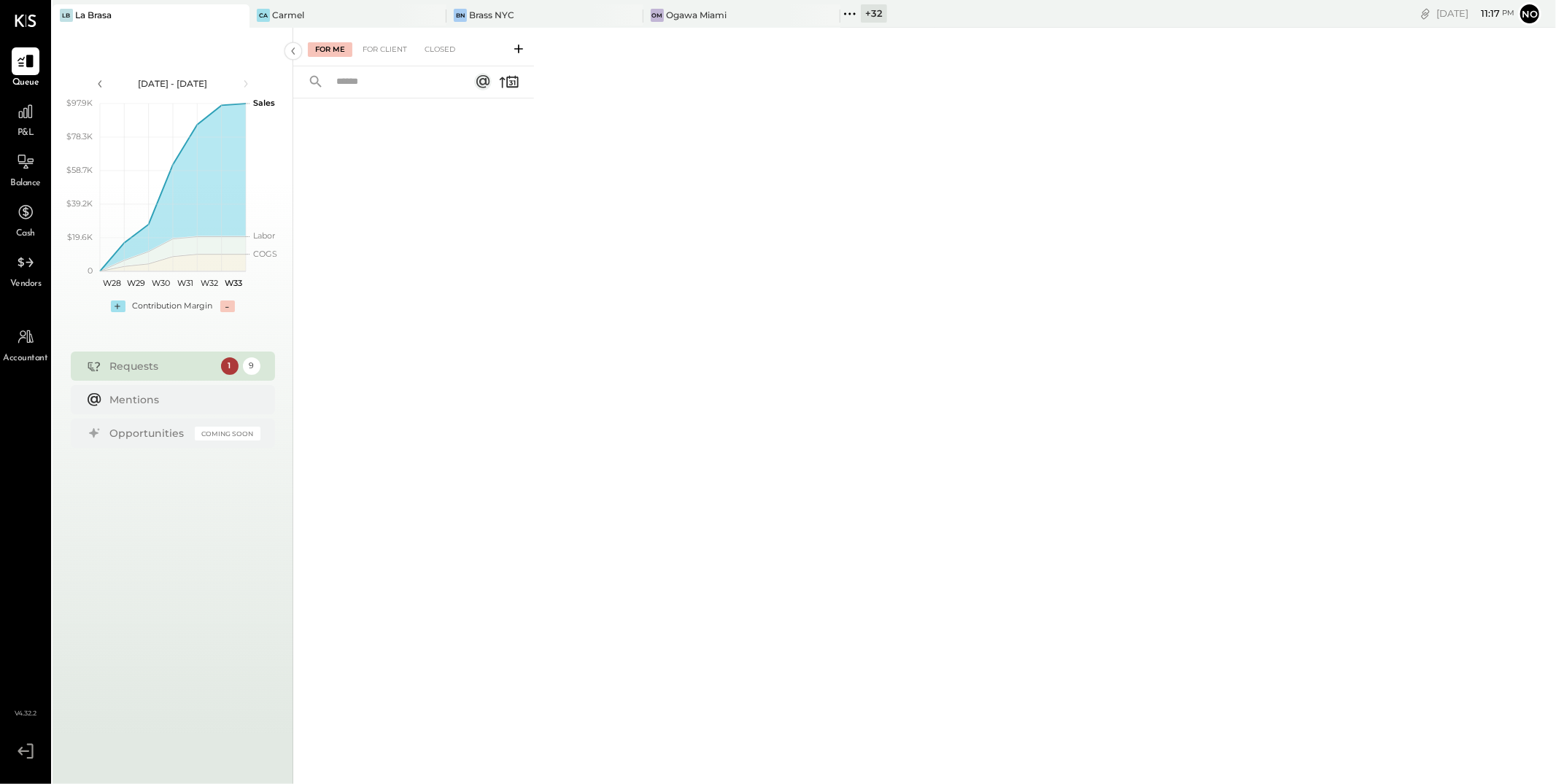
click at [849, 9] on icon at bounding box center [850, 13] width 19 height 19
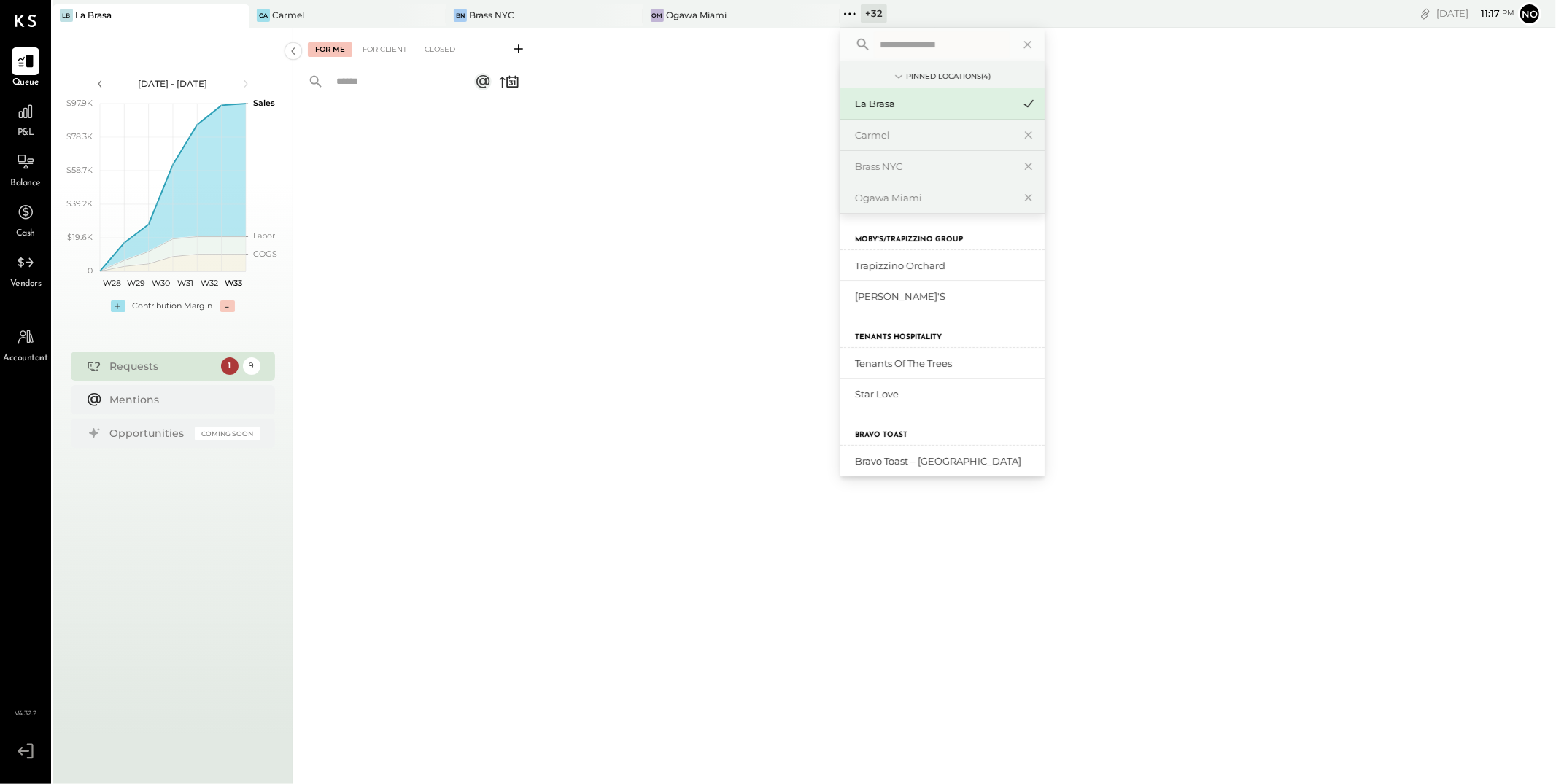
click at [901, 42] on input "text" at bounding box center [941, 45] width 135 height 27
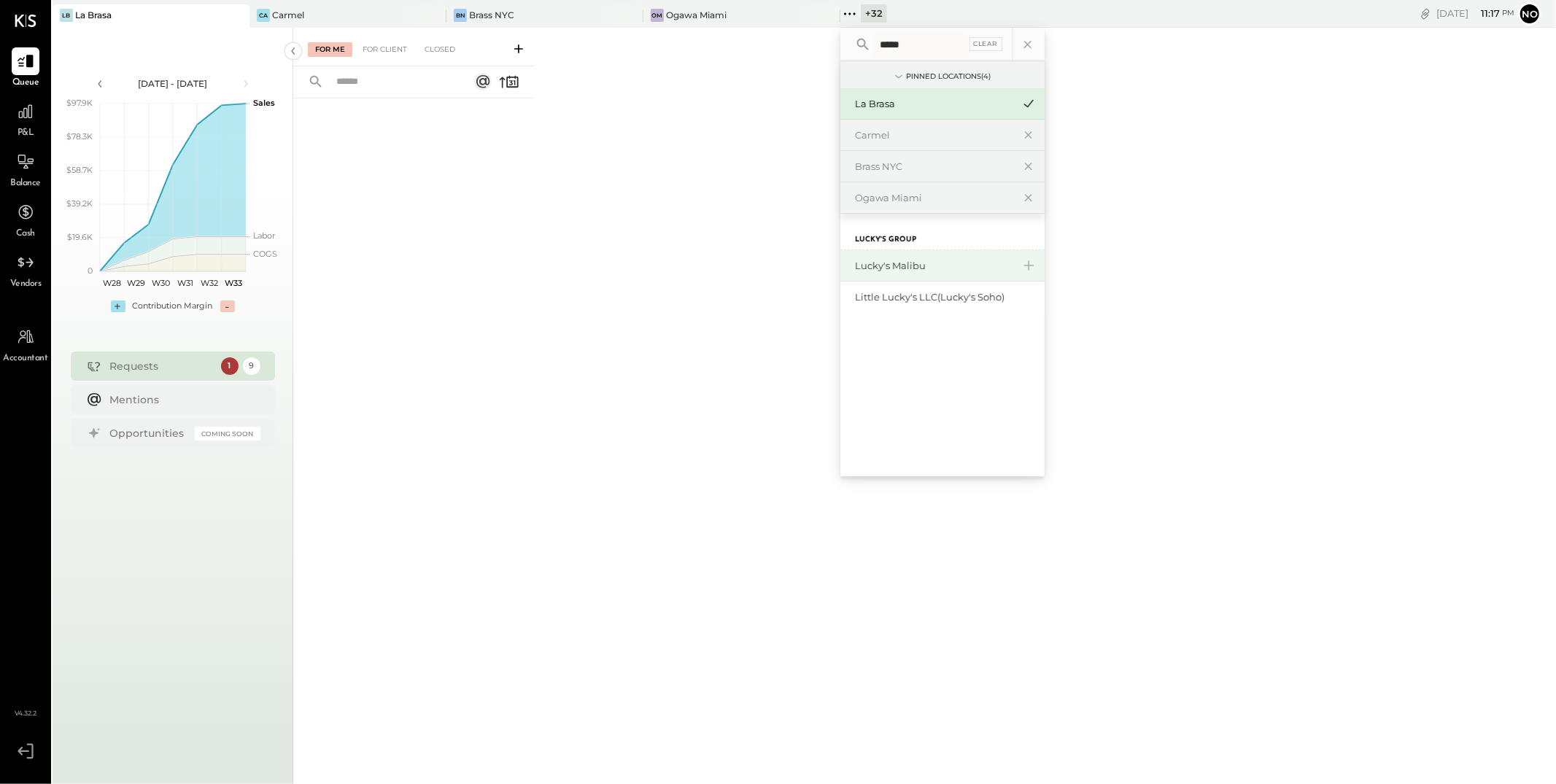
type input "*****"
click at [923, 267] on div "Lucky's Malibu" at bounding box center [934, 266] width 158 height 14
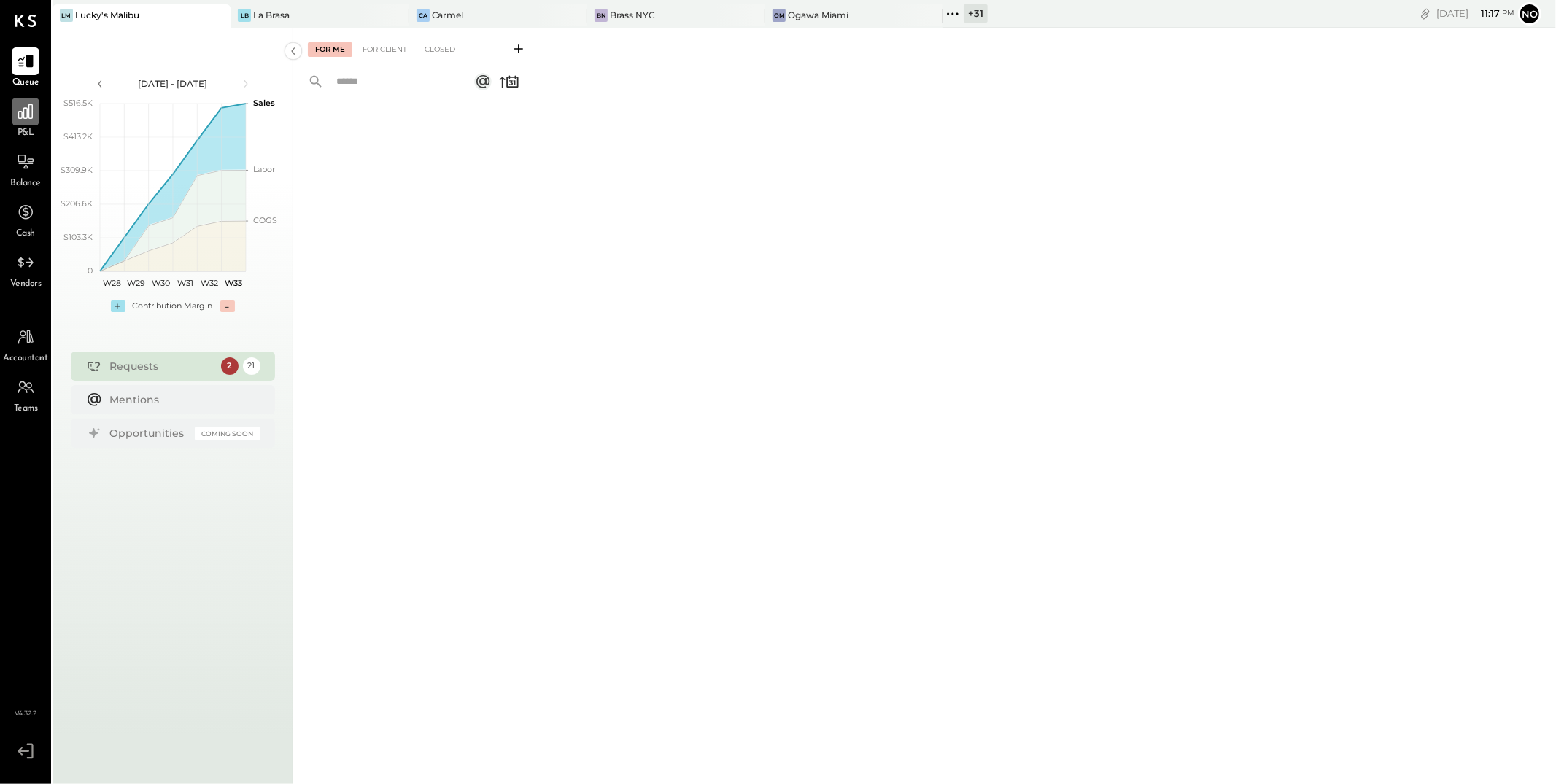
click at [29, 110] on icon at bounding box center [26, 112] width 15 height 15
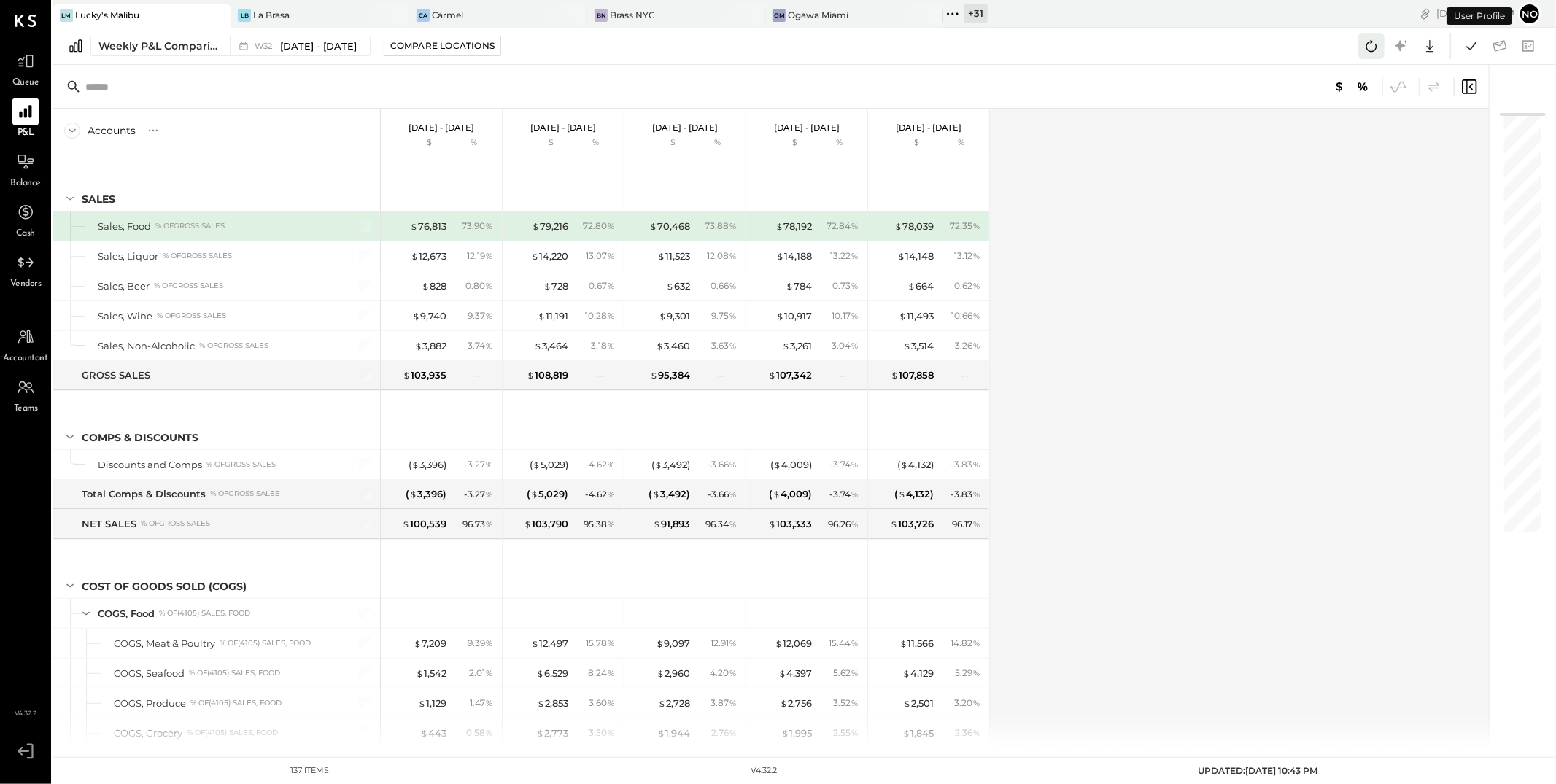
click at [1365, 45] on icon at bounding box center [1372, 46] width 19 height 19
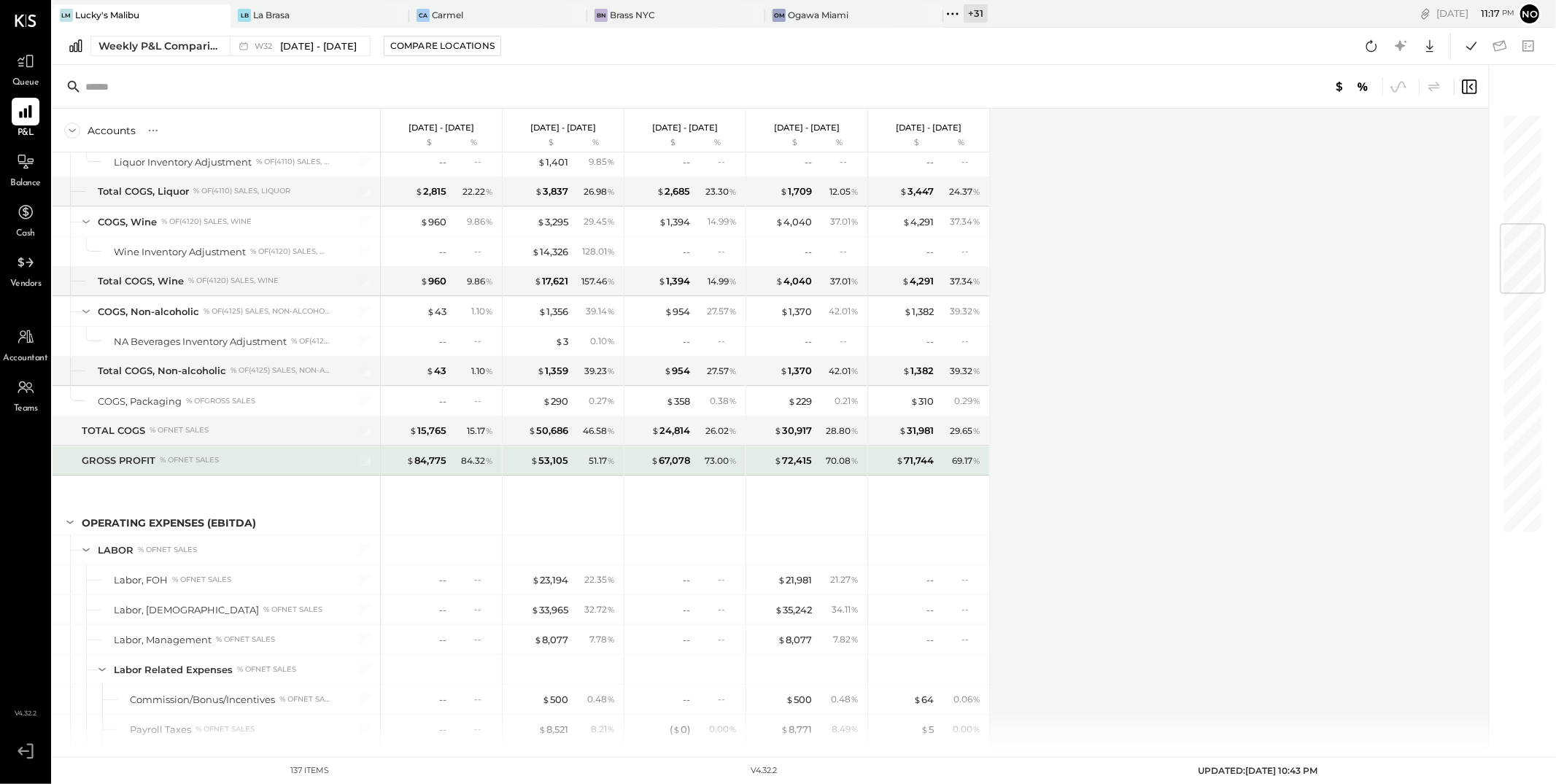
scroll to position [854, 0]
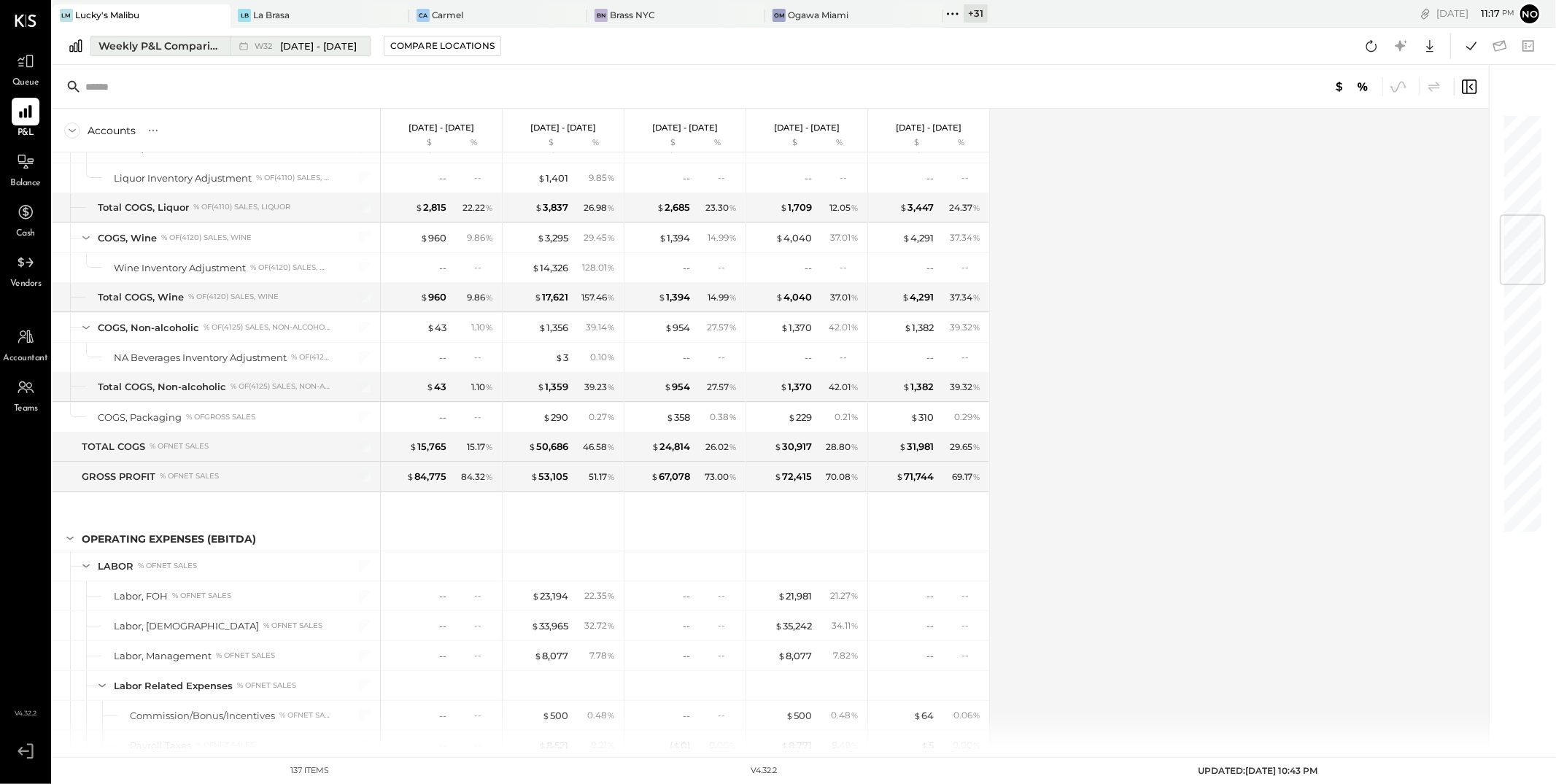
click at [179, 42] on div "Weekly P&L Comparison" at bounding box center [160, 47] width 123 height 15
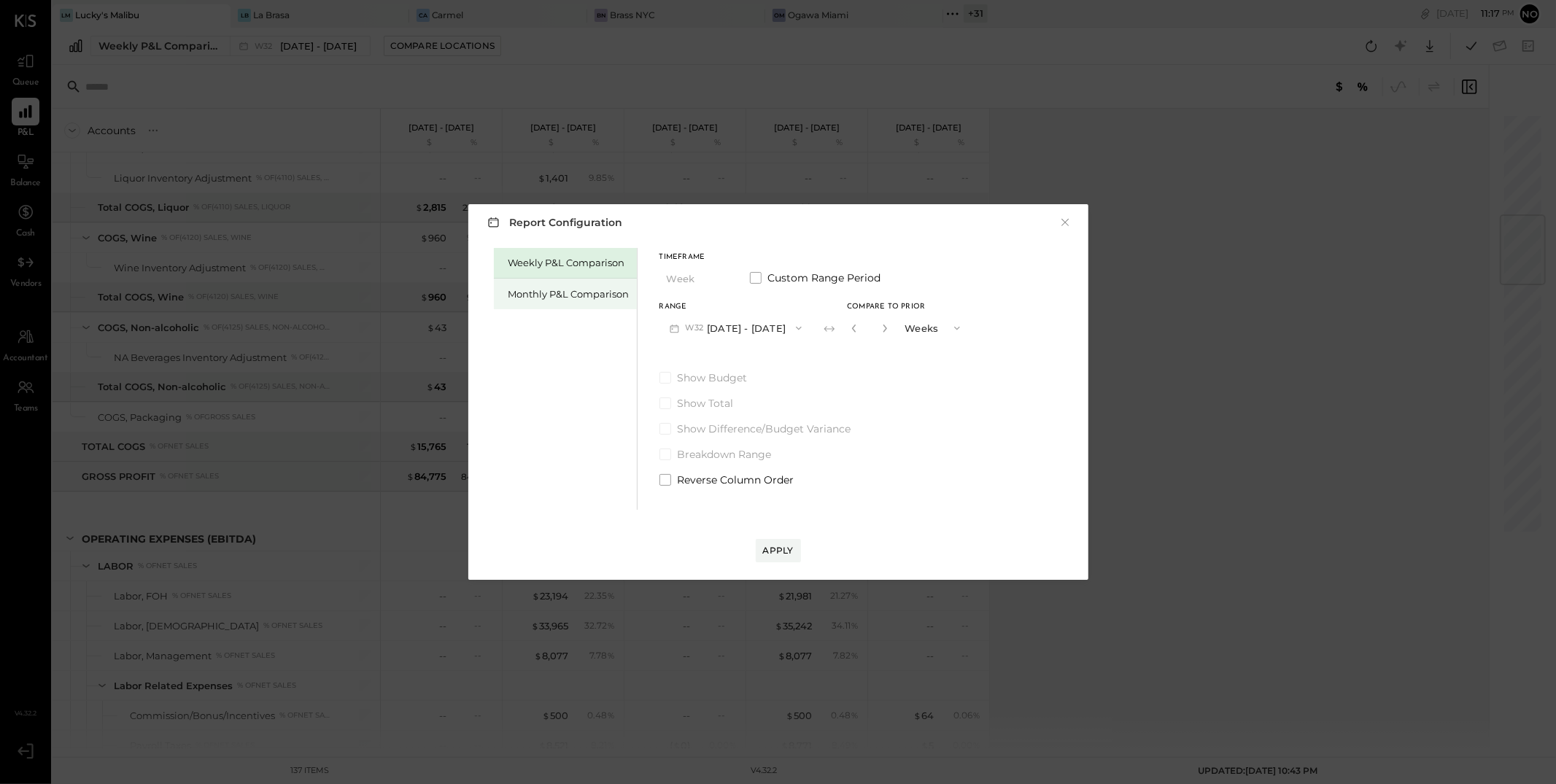
click at [560, 296] on div "Monthly P&L Comparison" at bounding box center [569, 294] width 121 height 14
click at [793, 330] on icon "button" at bounding box center [799, 328] width 12 height 12
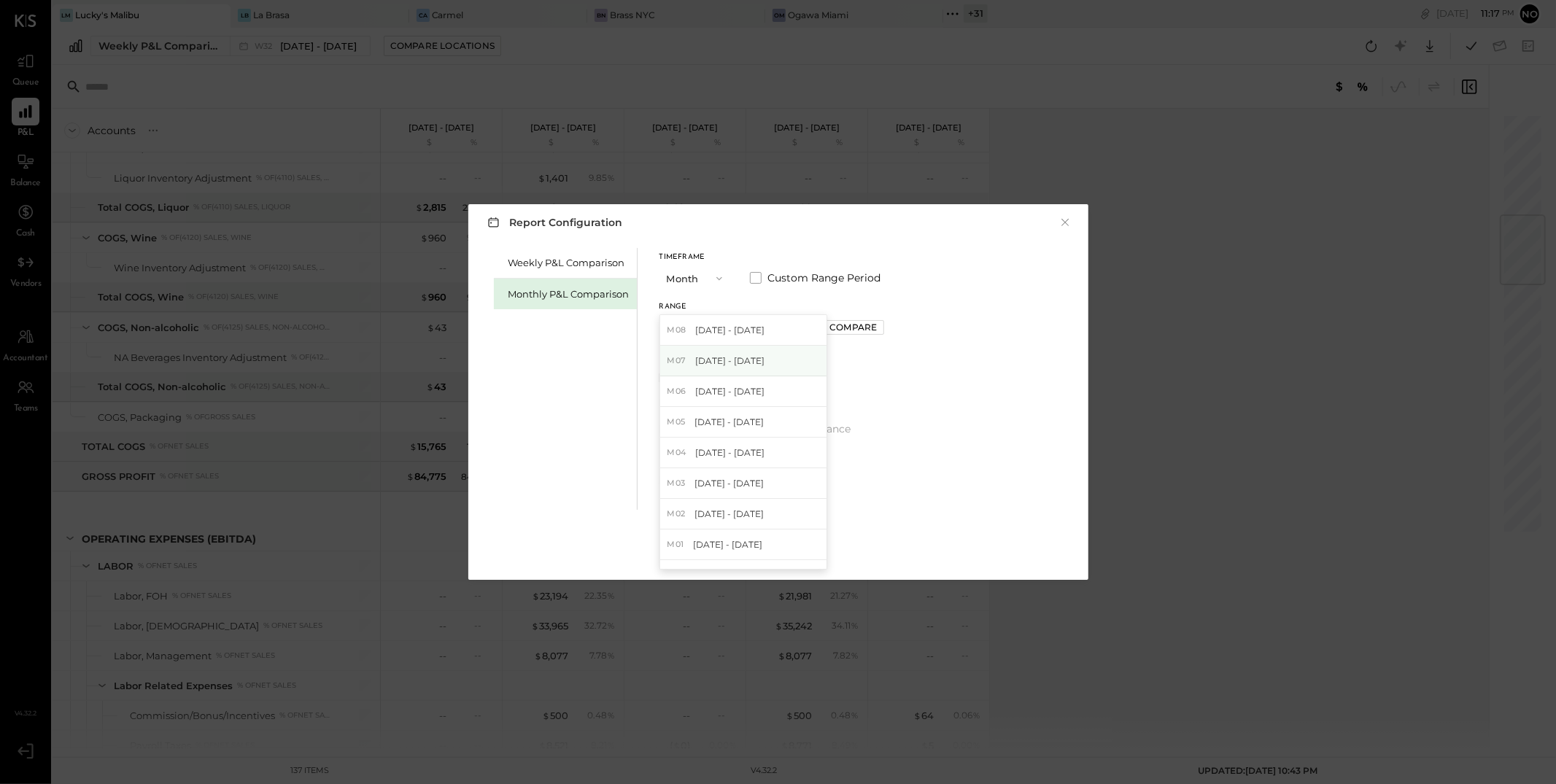
click at [734, 364] on span "[DATE] - [DATE]" at bounding box center [729, 360] width 69 height 12
click at [842, 332] on div "Compare" at bounding box center [852, 326] width 47 height 12
click at [881, 332] on icon "button" at bounding box center [886, 328] width 9 height 9
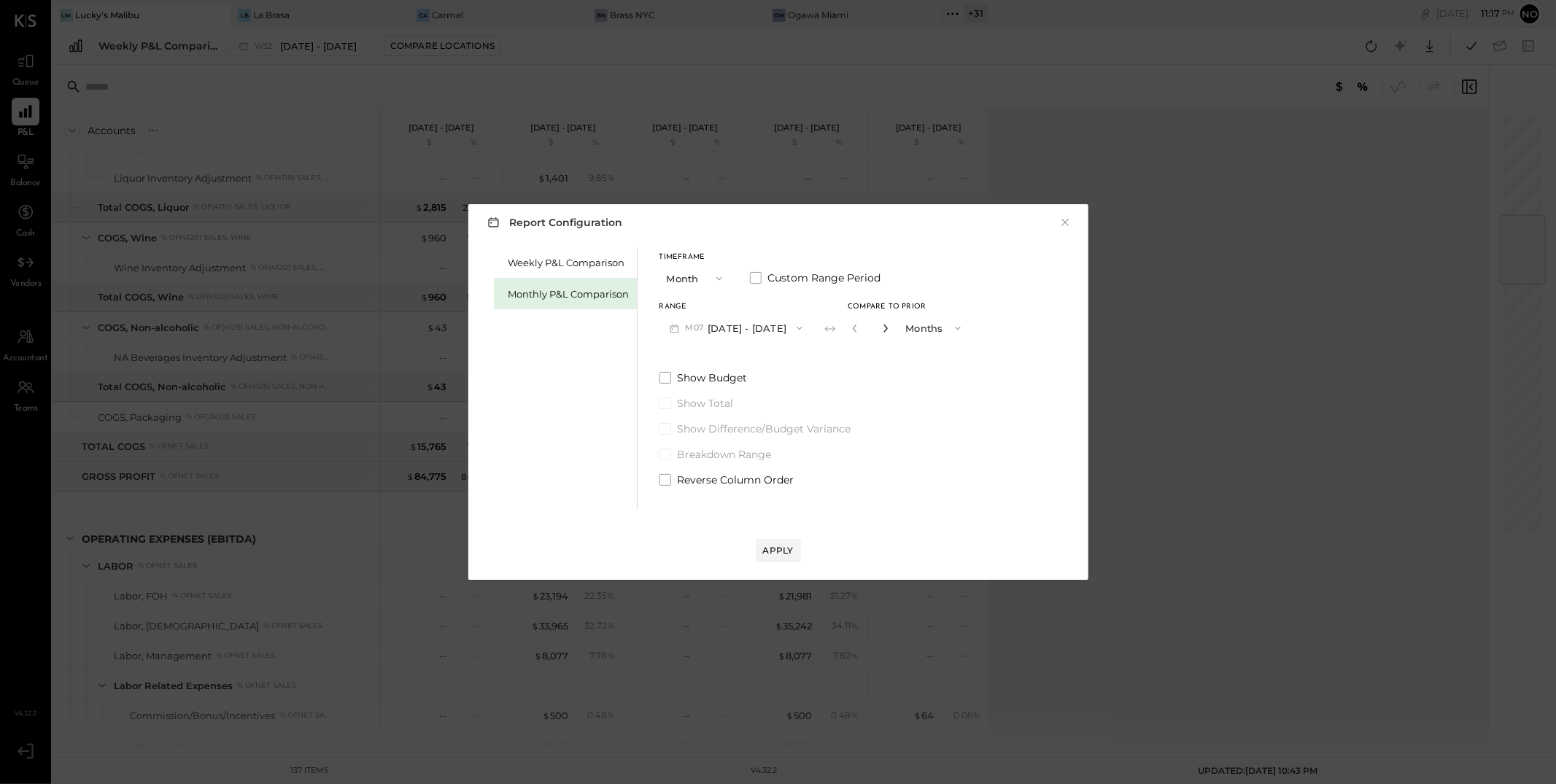
type input "*"
click at [783, 551] on div "Apply" at bounding box center [778, 550] width 31 height 12
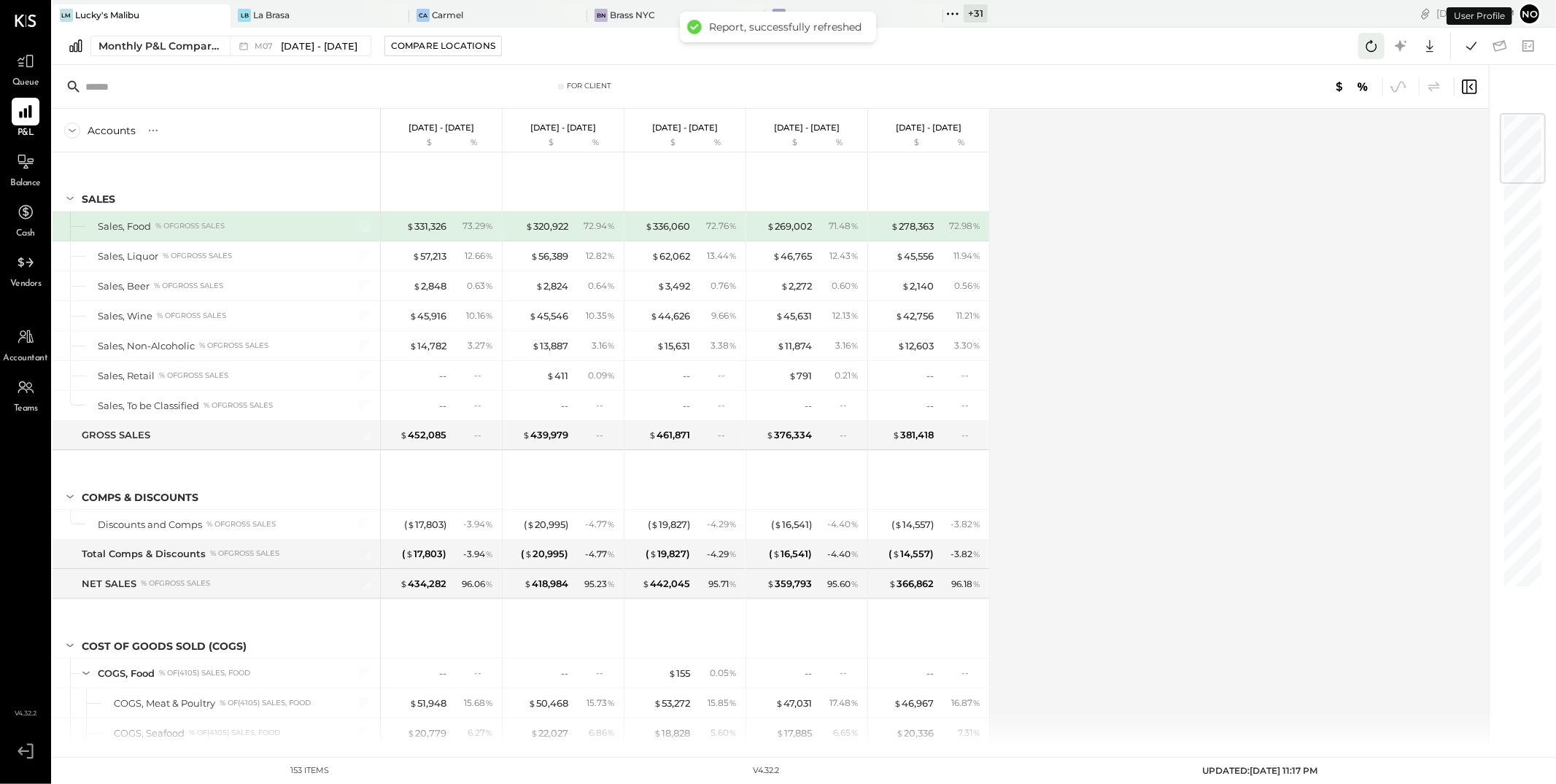
click at [1368, 46] on icon at bounding box center [1372, 46] width 19 height 19
click at [1373, 47] on icon at bounding box center [1372, 46] width 19 height 19
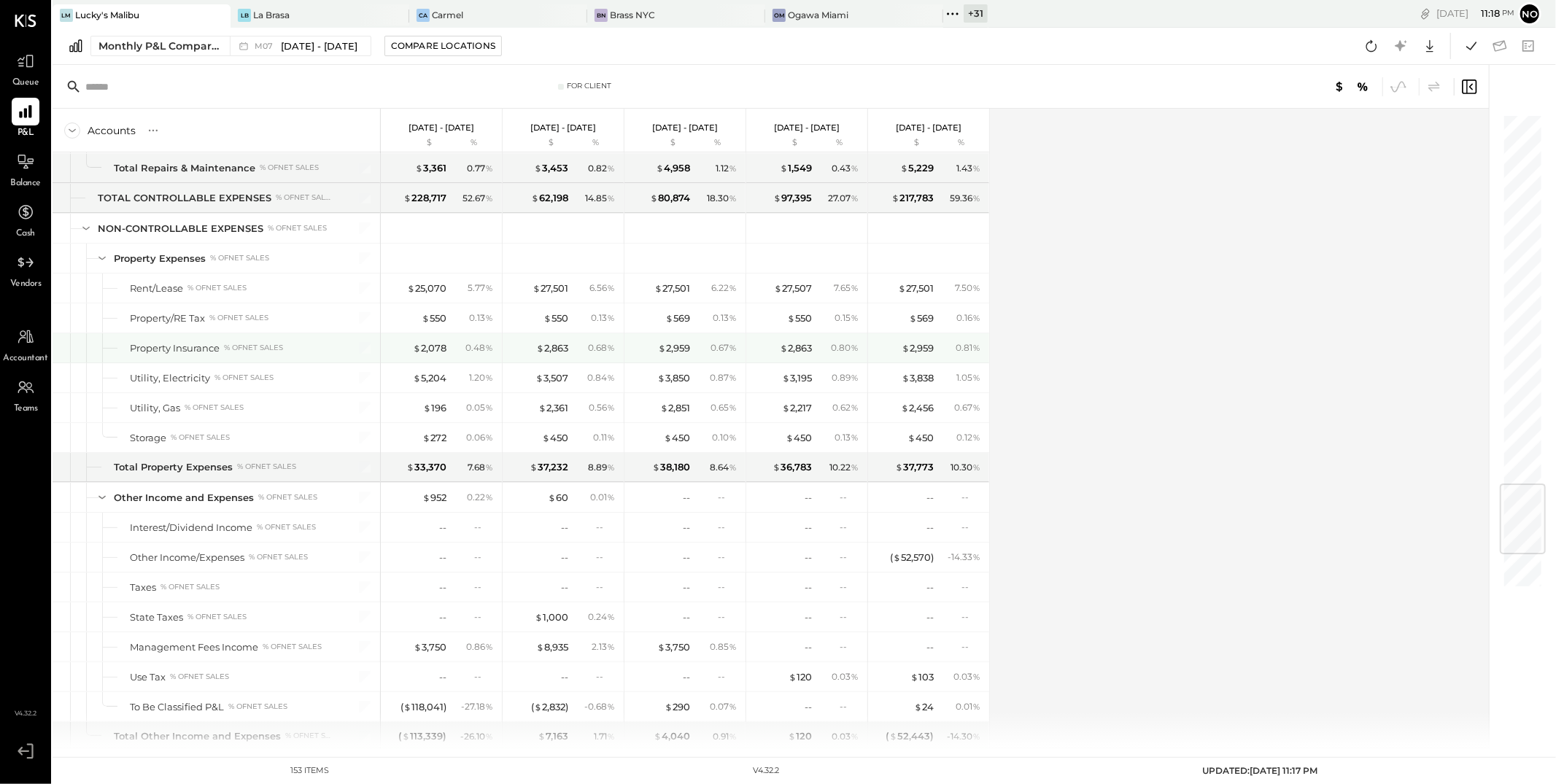
scroll to position [3104, 0]
click at [300, 10] on div "LB La Brasa" at bounding box center [309, 16] width 156 height 13
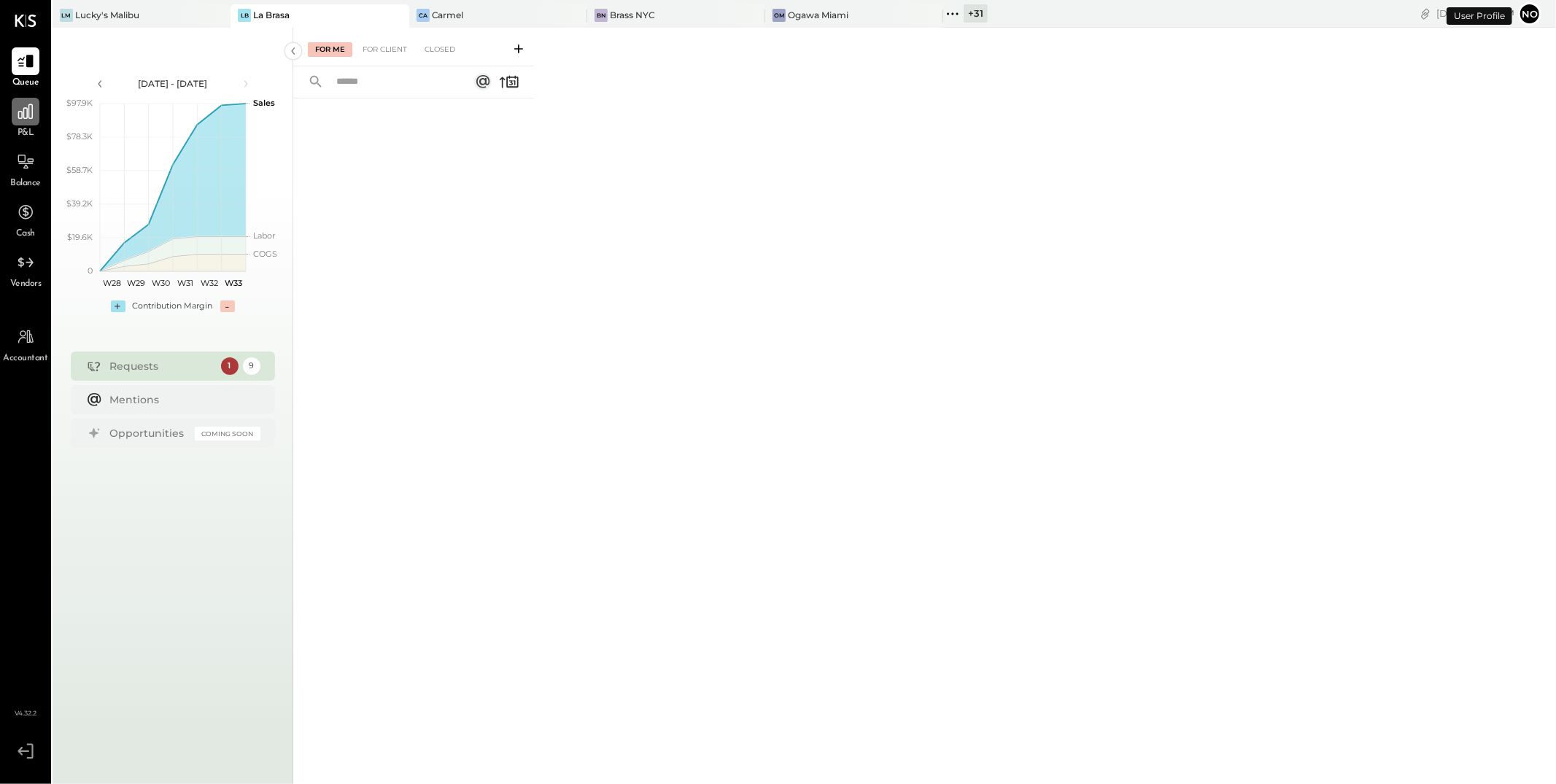
click at [32, 123] on div at bounding box center [25, 111] width 27 height 27
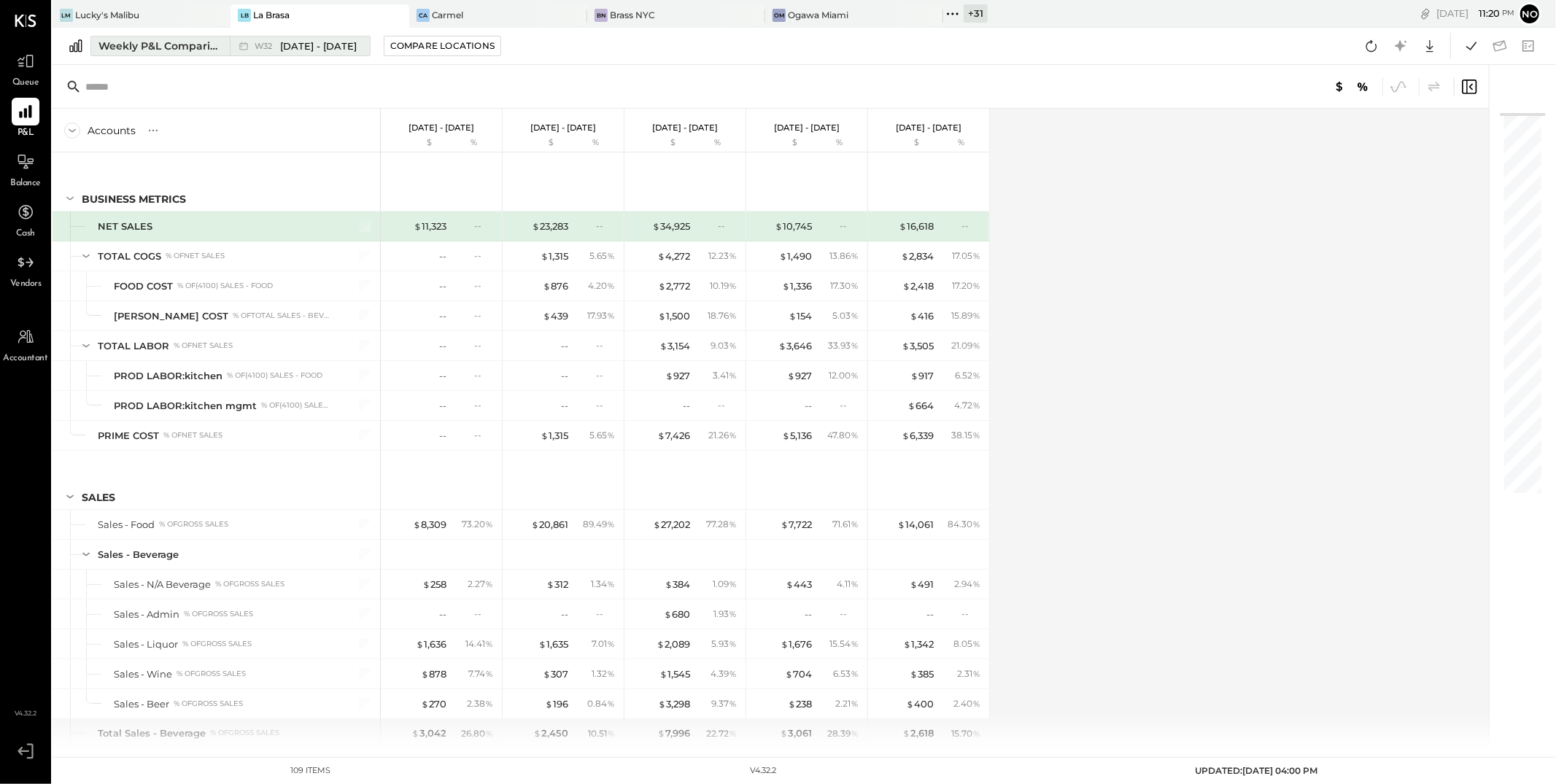
click at [196, 47] on div "Weekly P&L Comparison" at bounding box center [160, 47] width 123 height 15
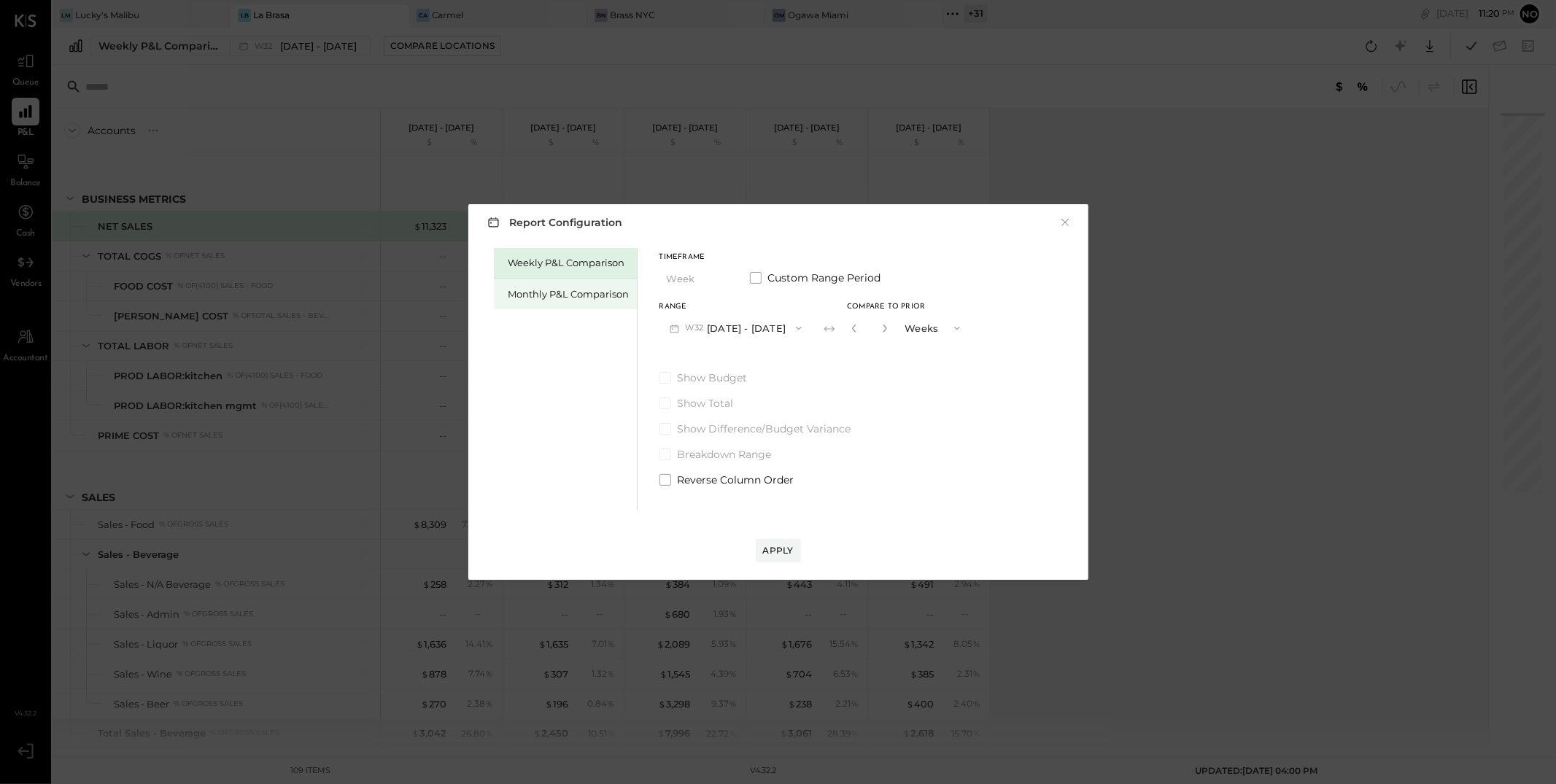
click at [558, 296] on div "Monthly P&L Comparison" at bounding box center [569, 294] width 121 height 14
click at [767, 328] on button "M08 [DATE] - [DATE]" at bounding box center [736, 327] width 154 height 27
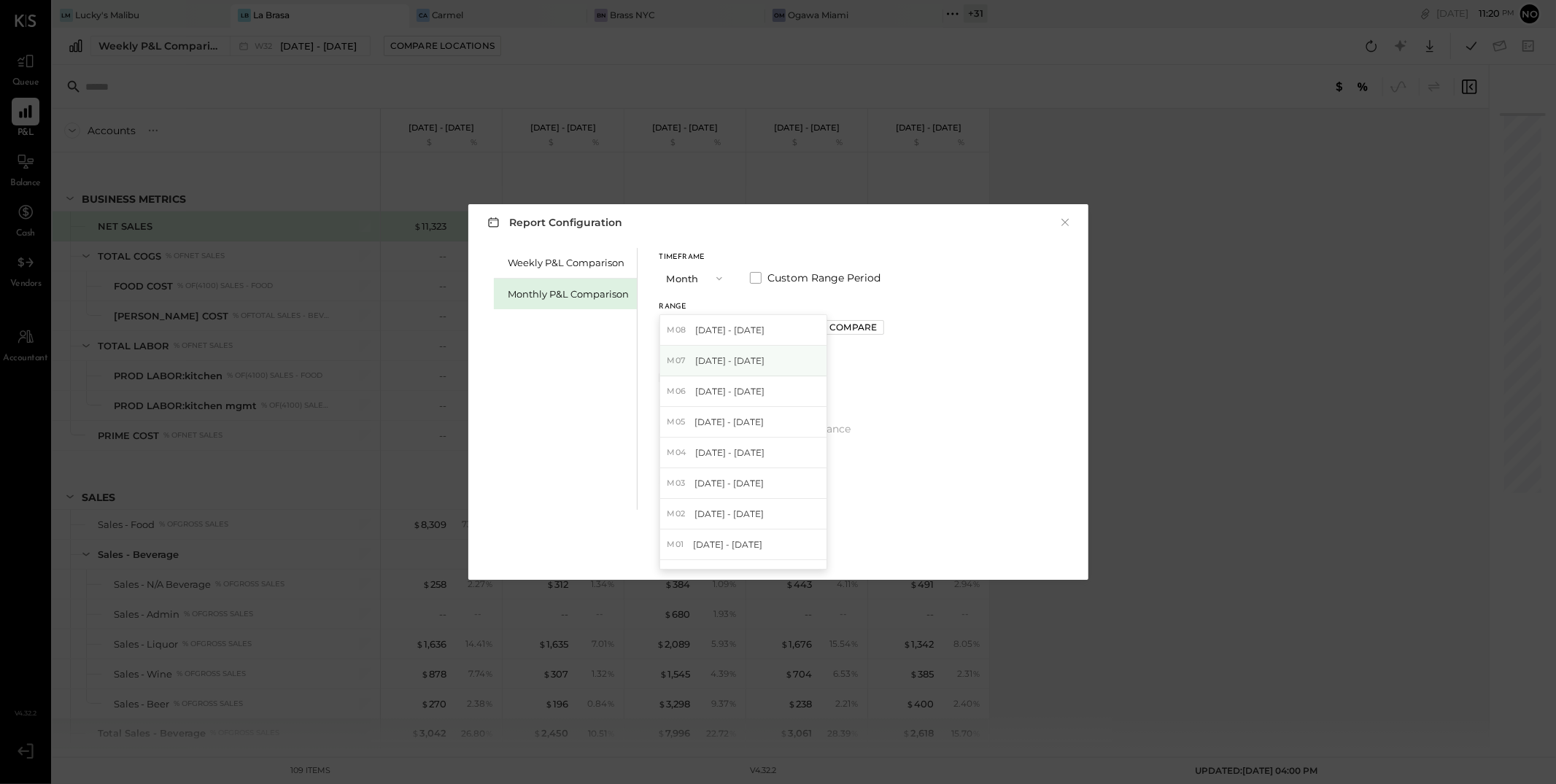
click at [739, 358] on span "[DATE] - [DATE]" at bounding box center [729, 360] width 69 height 12
click at [829, 332] on div "Compare" at bounding box center [852, 326] width 47 height 12
click at [881, 331] on icon "button" at bounding box center [886, 328] width 9 height 9
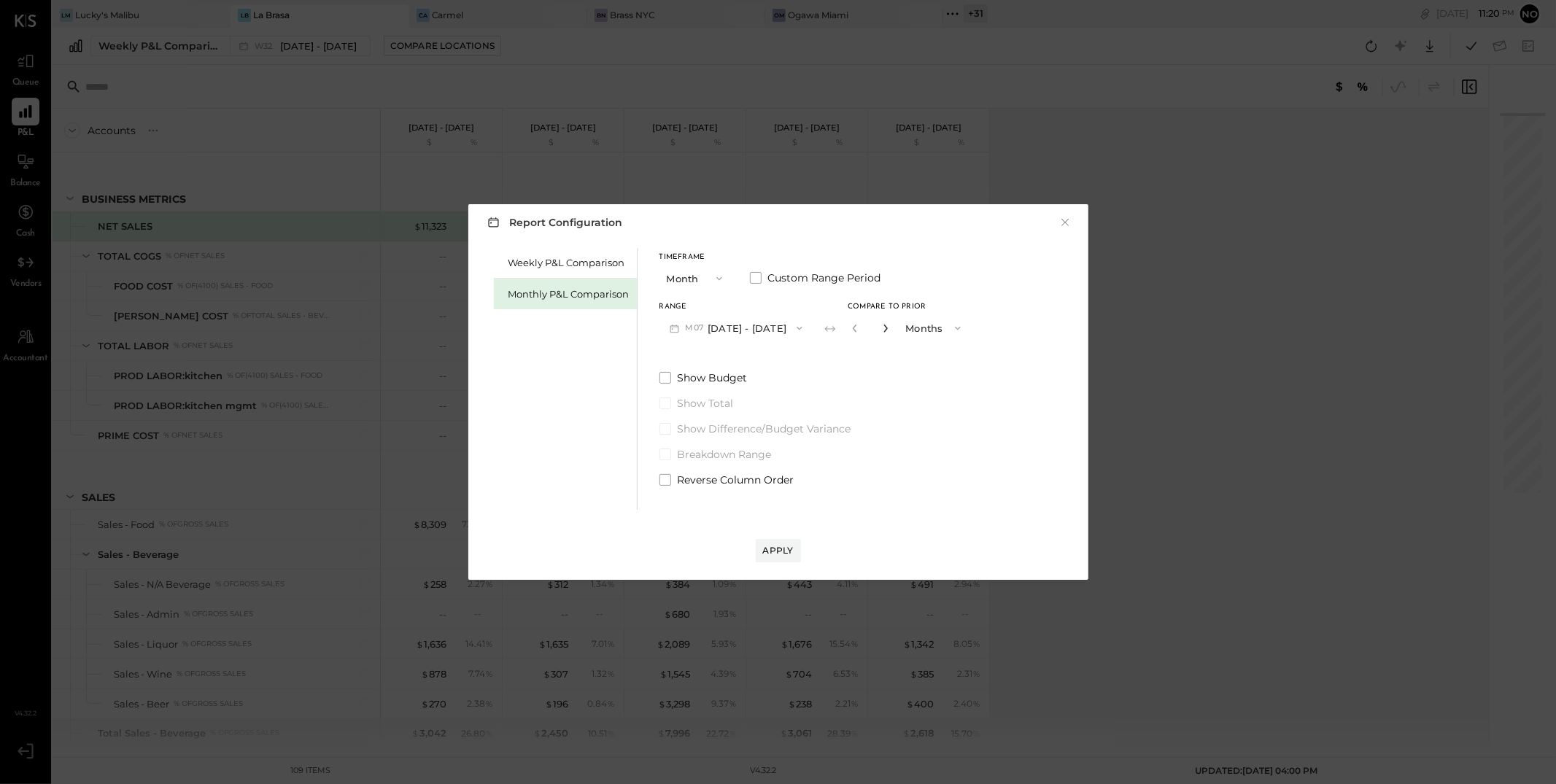
type input "*"
click at [777, 553] on div "Apply" at bounding box center [778, 550] width 31 height 12
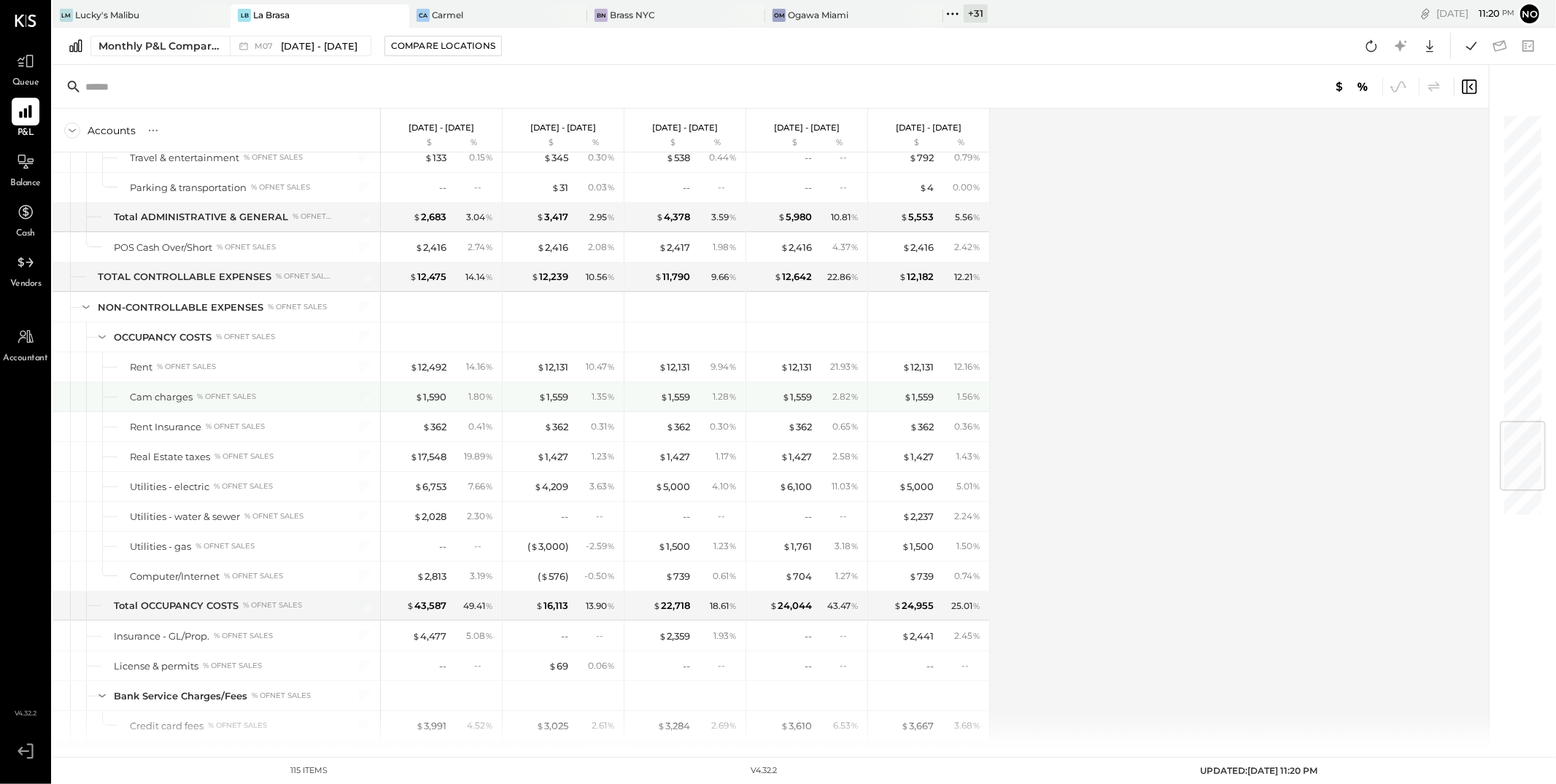
scroll to position [2604, 0]
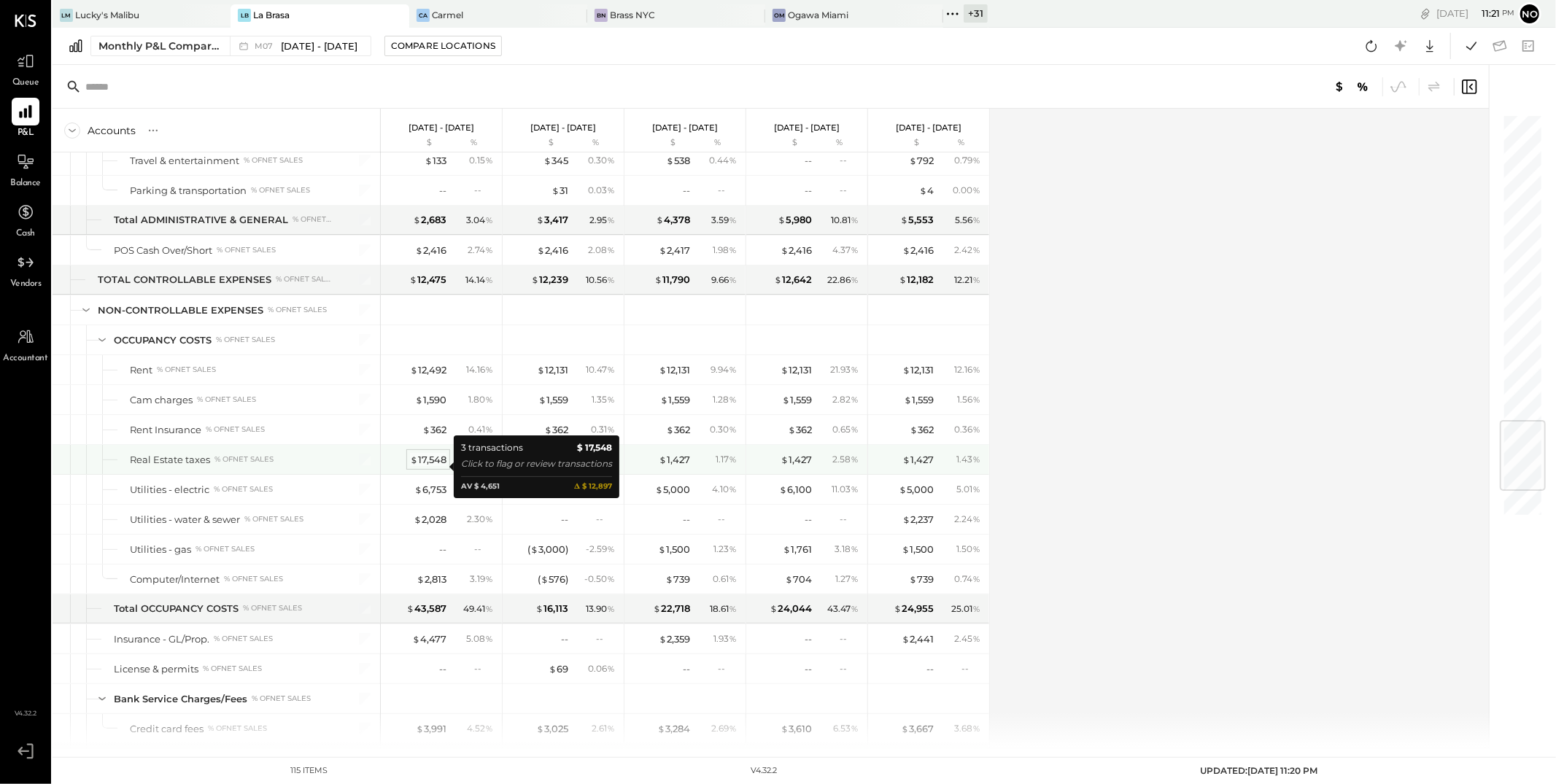
click at [434, 467] on div "$ 17,548" at bounding box center [429, 459] width 37 height 14
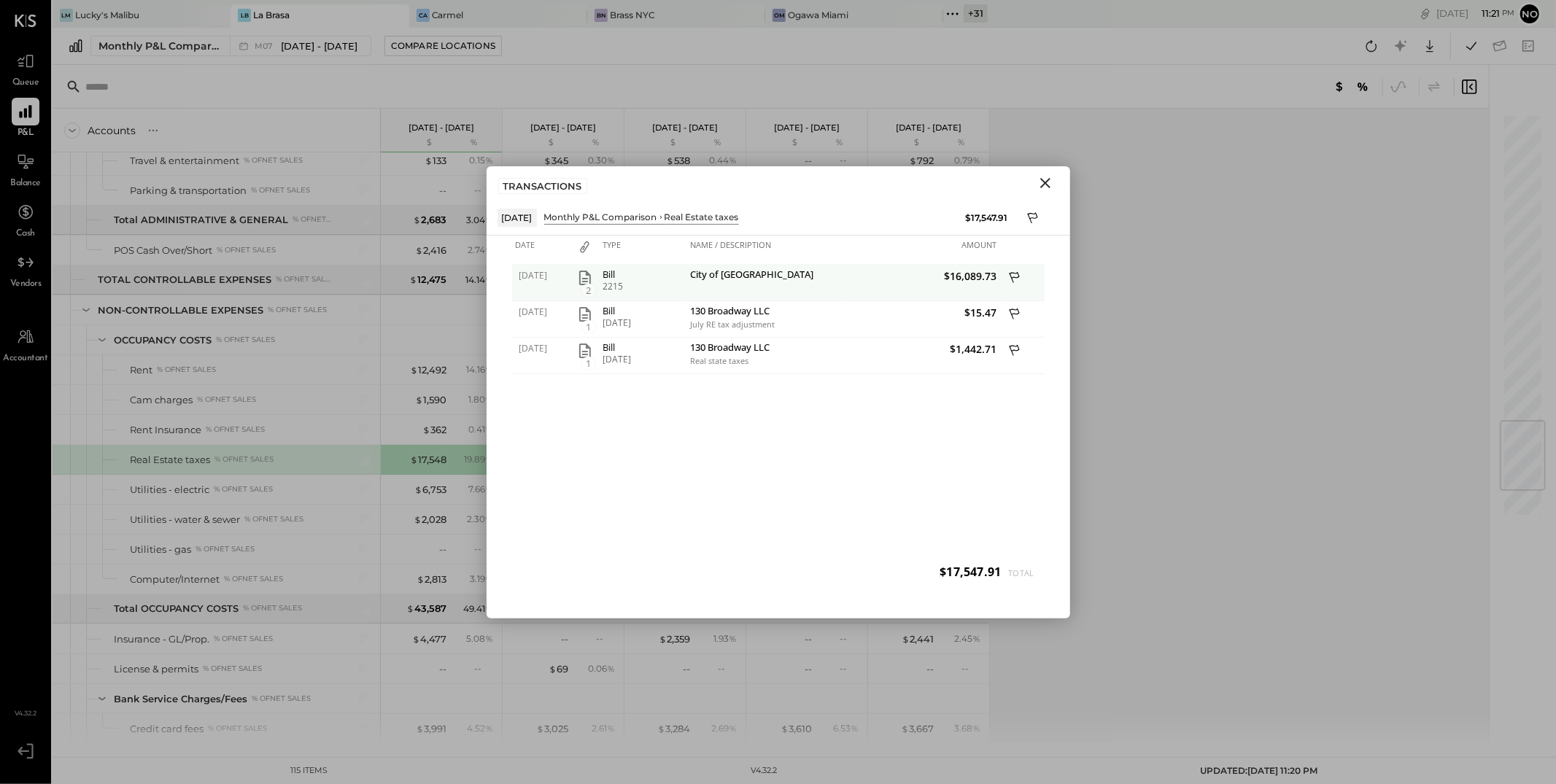
click at [584, 277] on icon "button" at bounding box center [585, 277] width 17 height 17
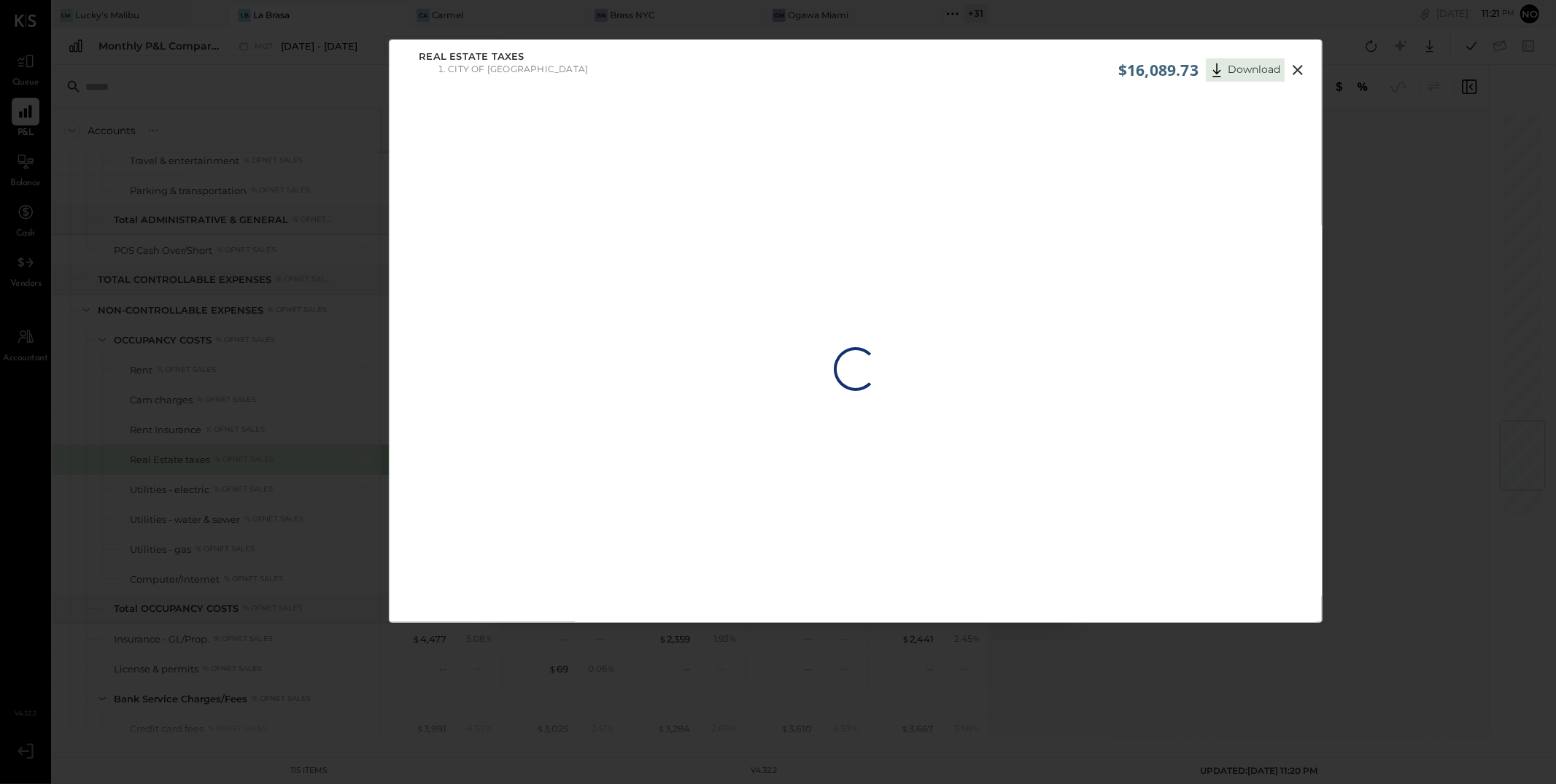
click at [1297, 71] on icon at bounding box center [1298, 70] width 17 height 17
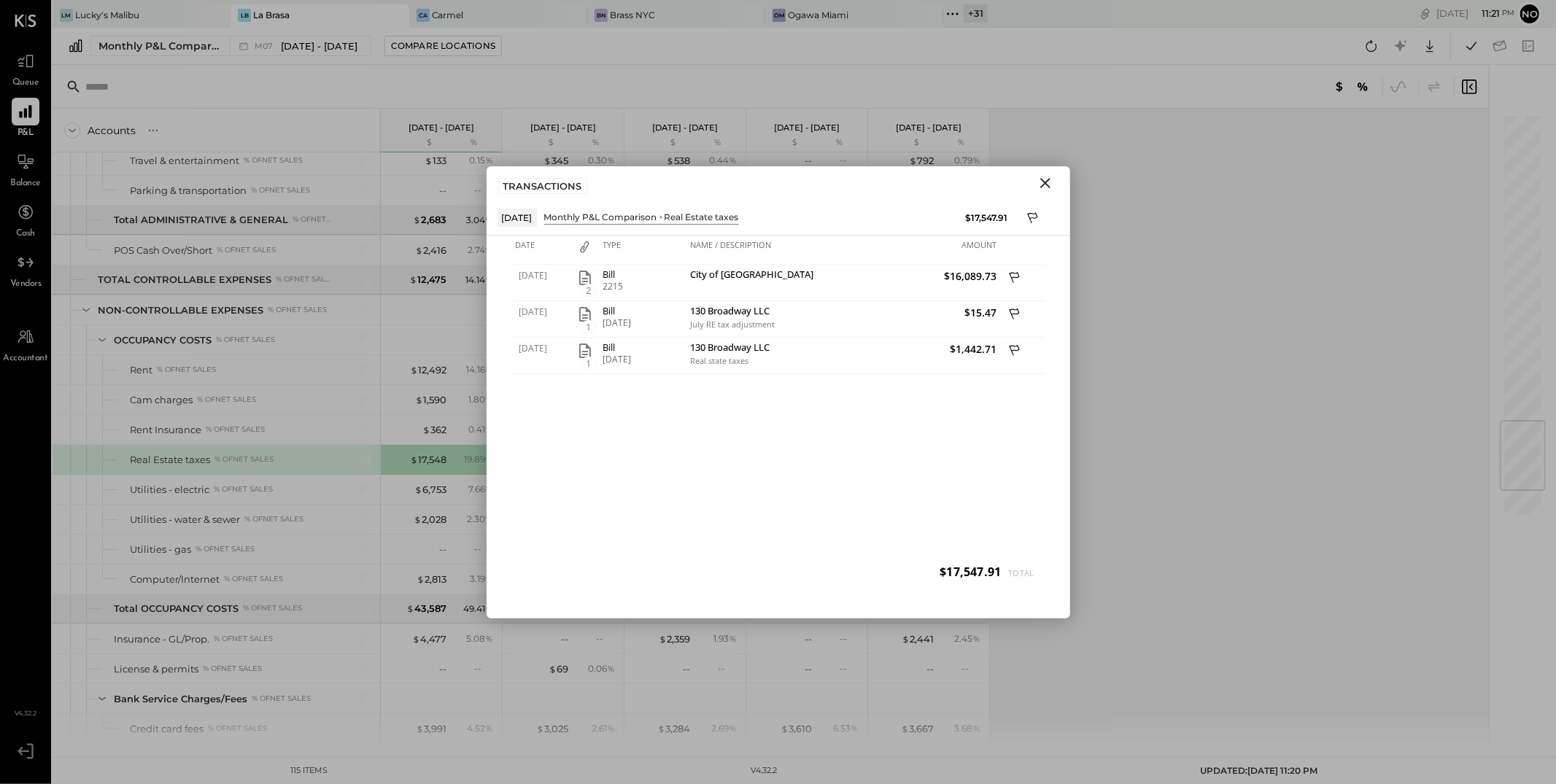
click at [1047, 182] on icon "Close" at bounding box center [1045, 183] width 17 height 17
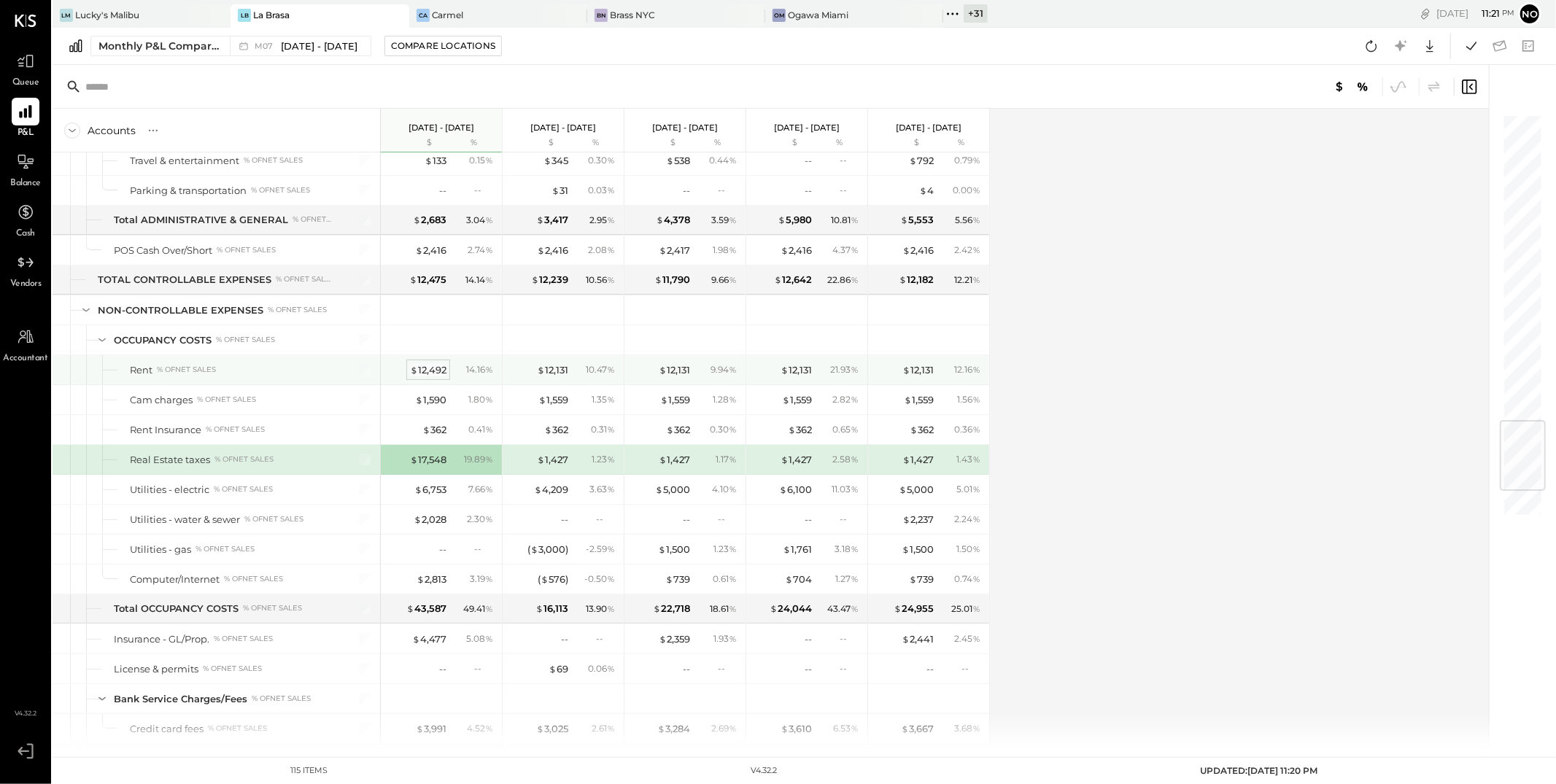
click at [434, 377] on div "$ 12,492" at bounding box center [429, 370] width 37 height 14
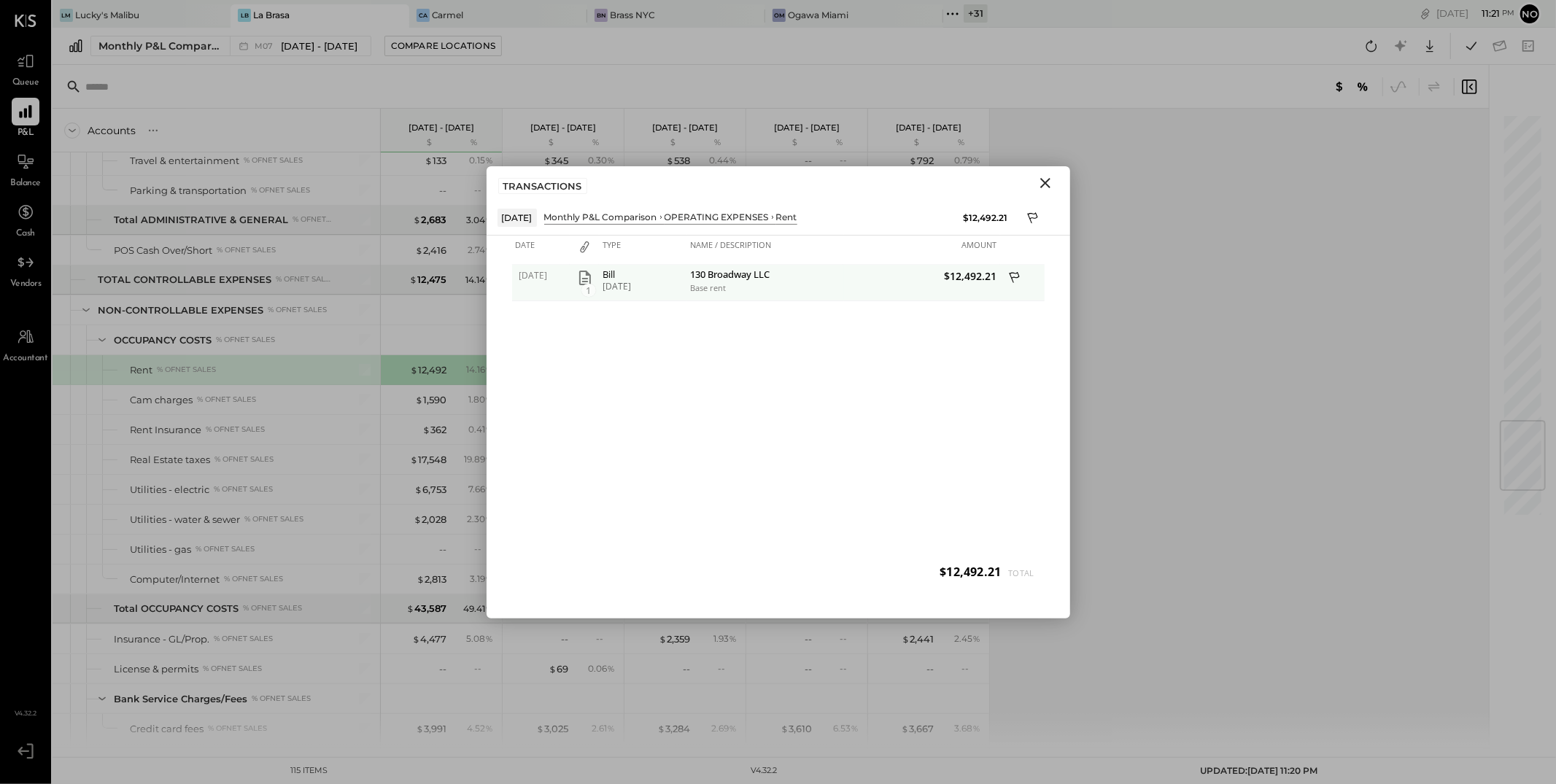
click at [585, 278] on icon "button" at bounding box center [585, 278] width 12 height 15
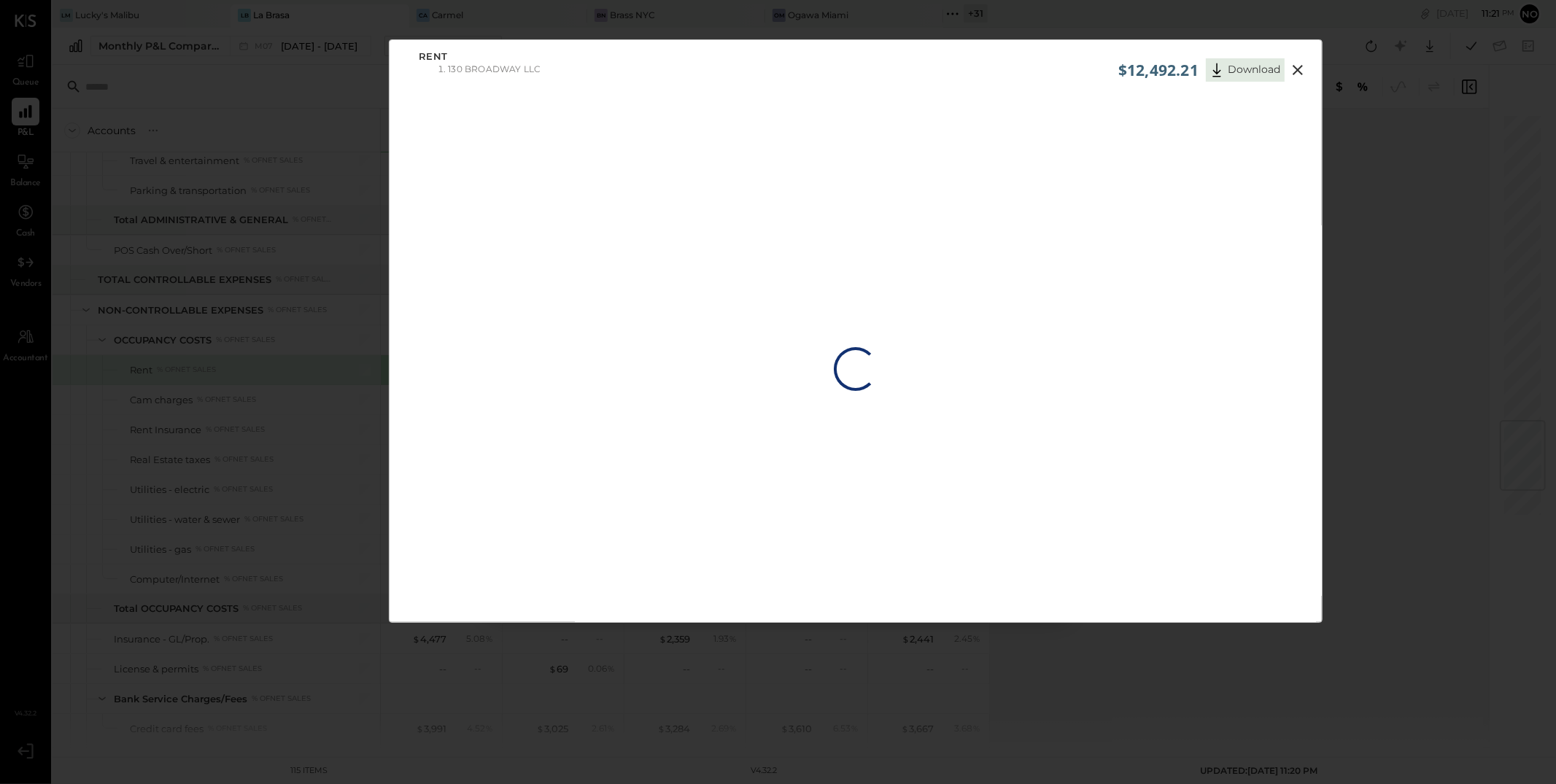
click at [1298, 69] on icon at bounding box center [1298, 70] width 10 height 10
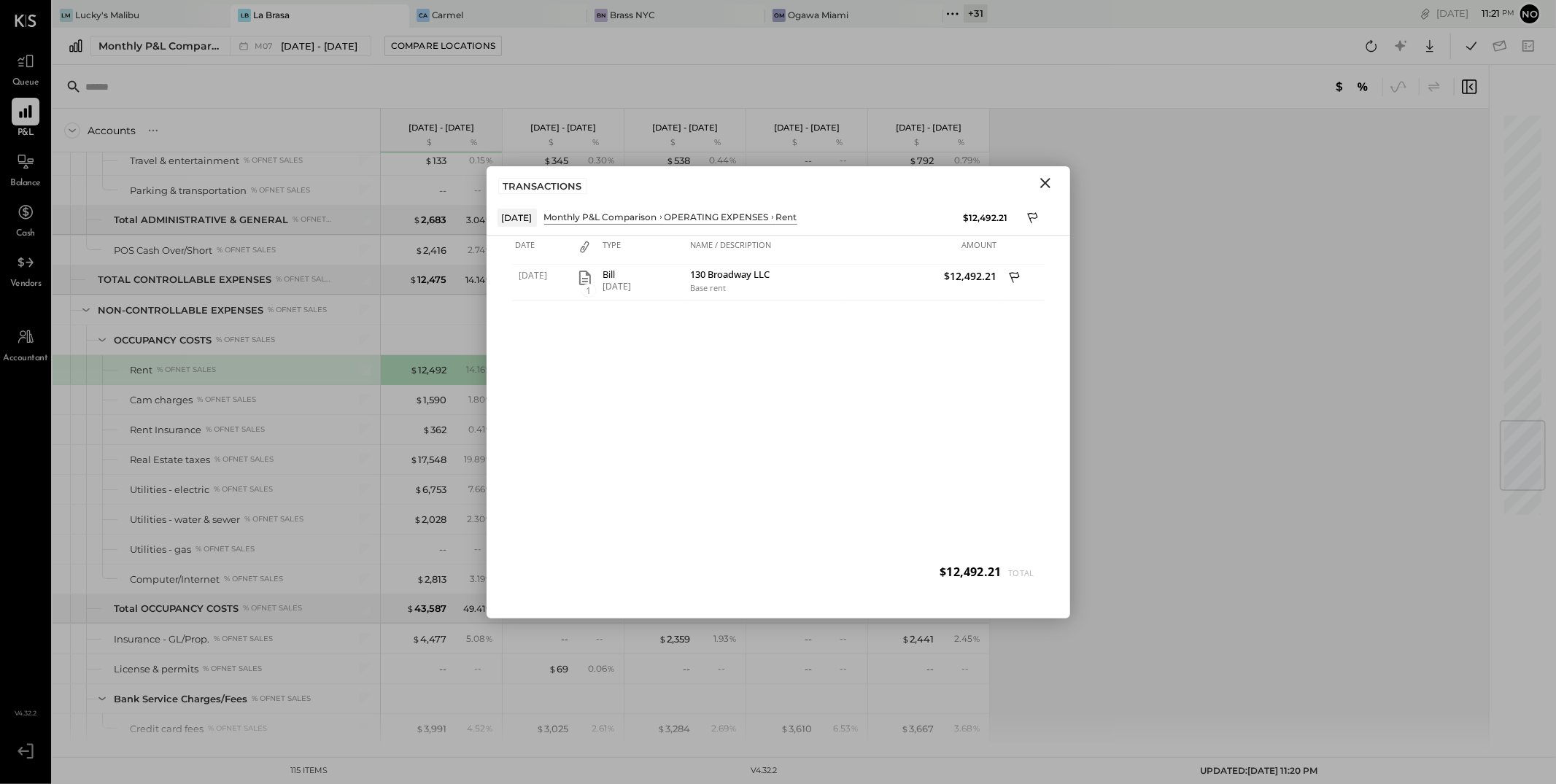
click at [1045, 184] on icon "Close" at bounding box center [1045, 183] width 17 height 17
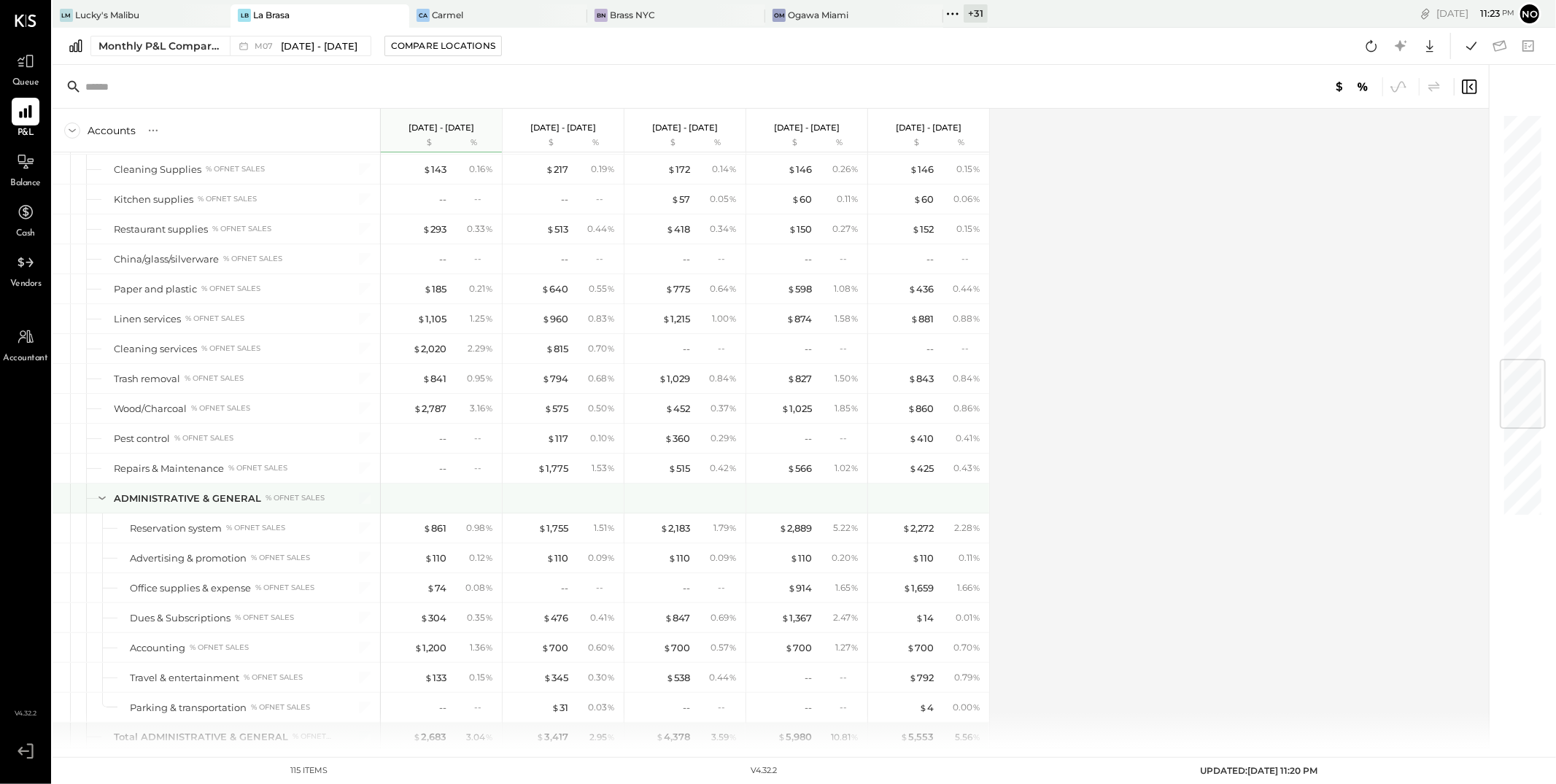
scroll to position [2089, 0]
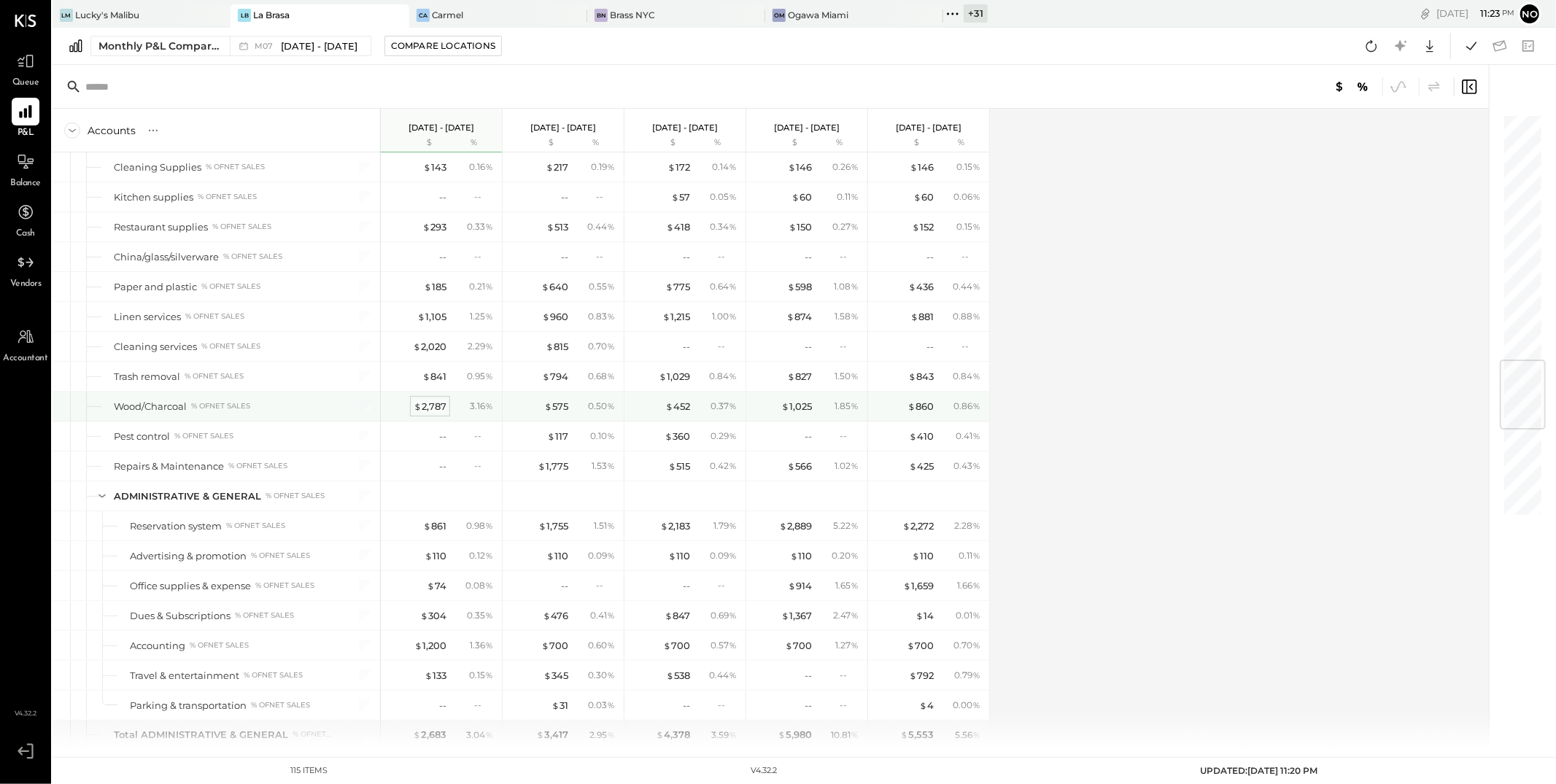
click at [439, 410] on div "$ 2,787" at bounding box center [430, 406] width 33 height 14
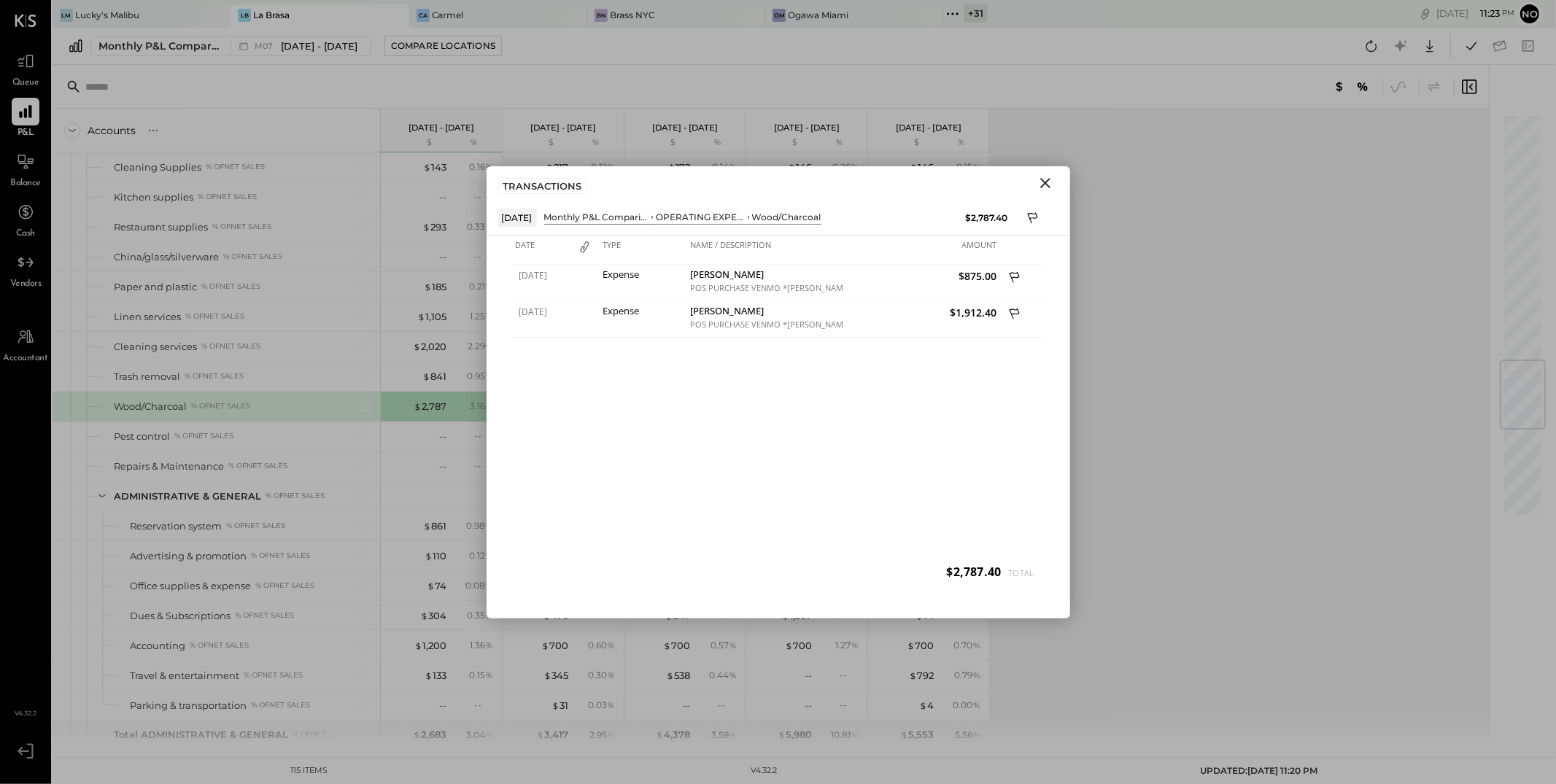
click at [1048, 184] on icon "Close" at bounding box center [1045, 183] width 17 height 17
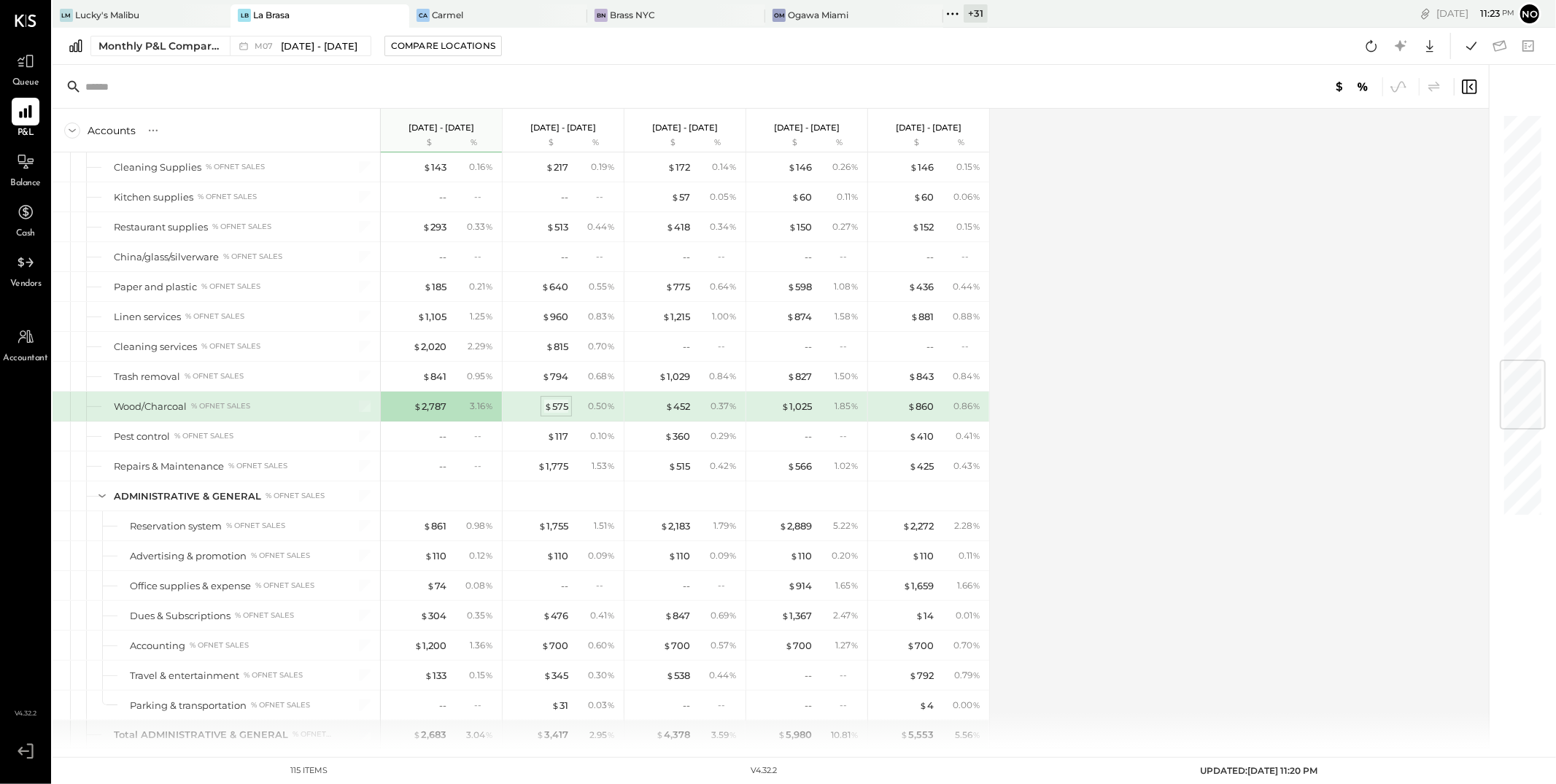
click at [562, 409] on div "$ 575" at bounding box center [556, 406] width 24 height 14
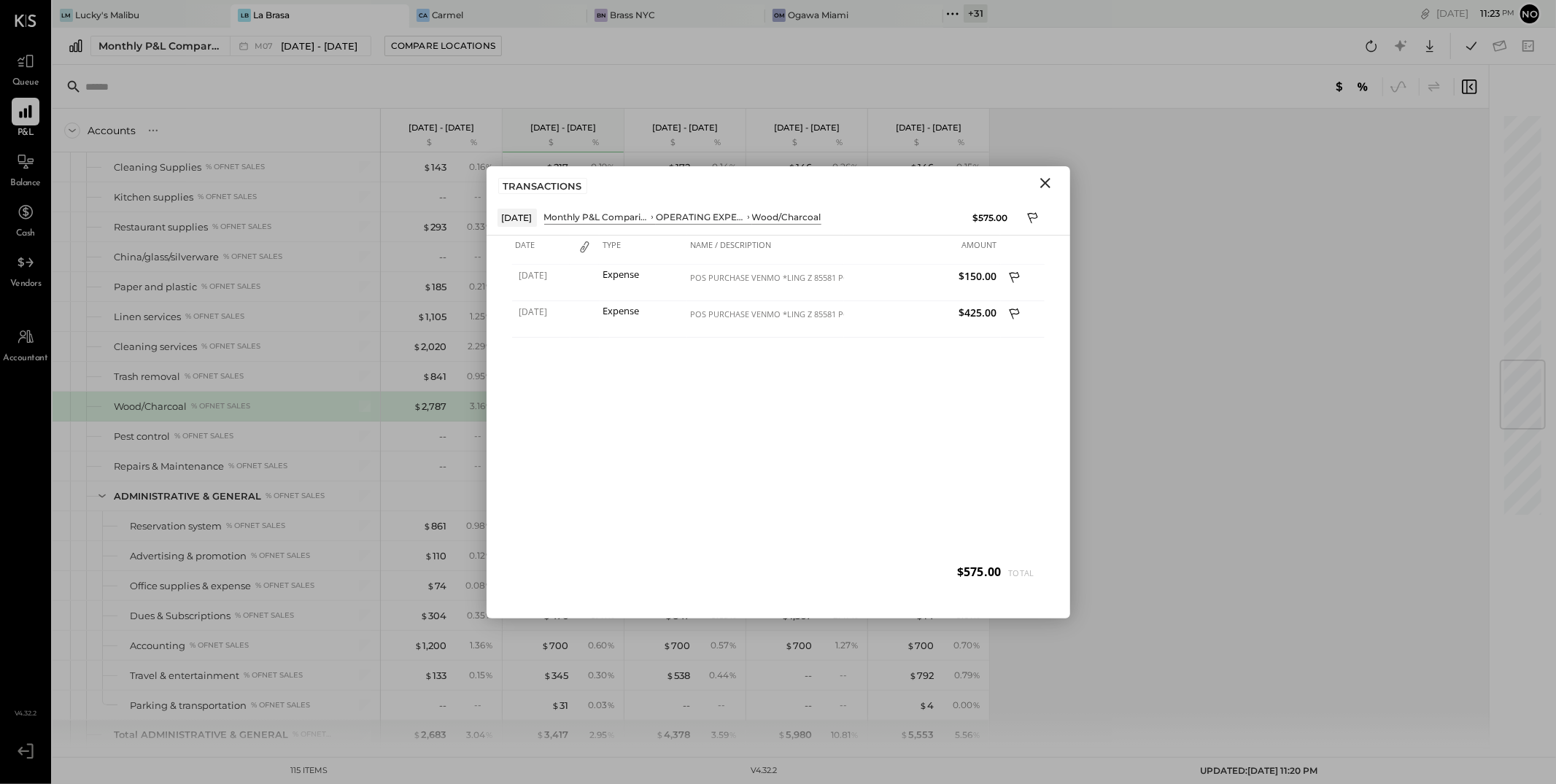
click at [1047, 187] on icon "Close" at bounding box center [1045, 183] width 17 height 17
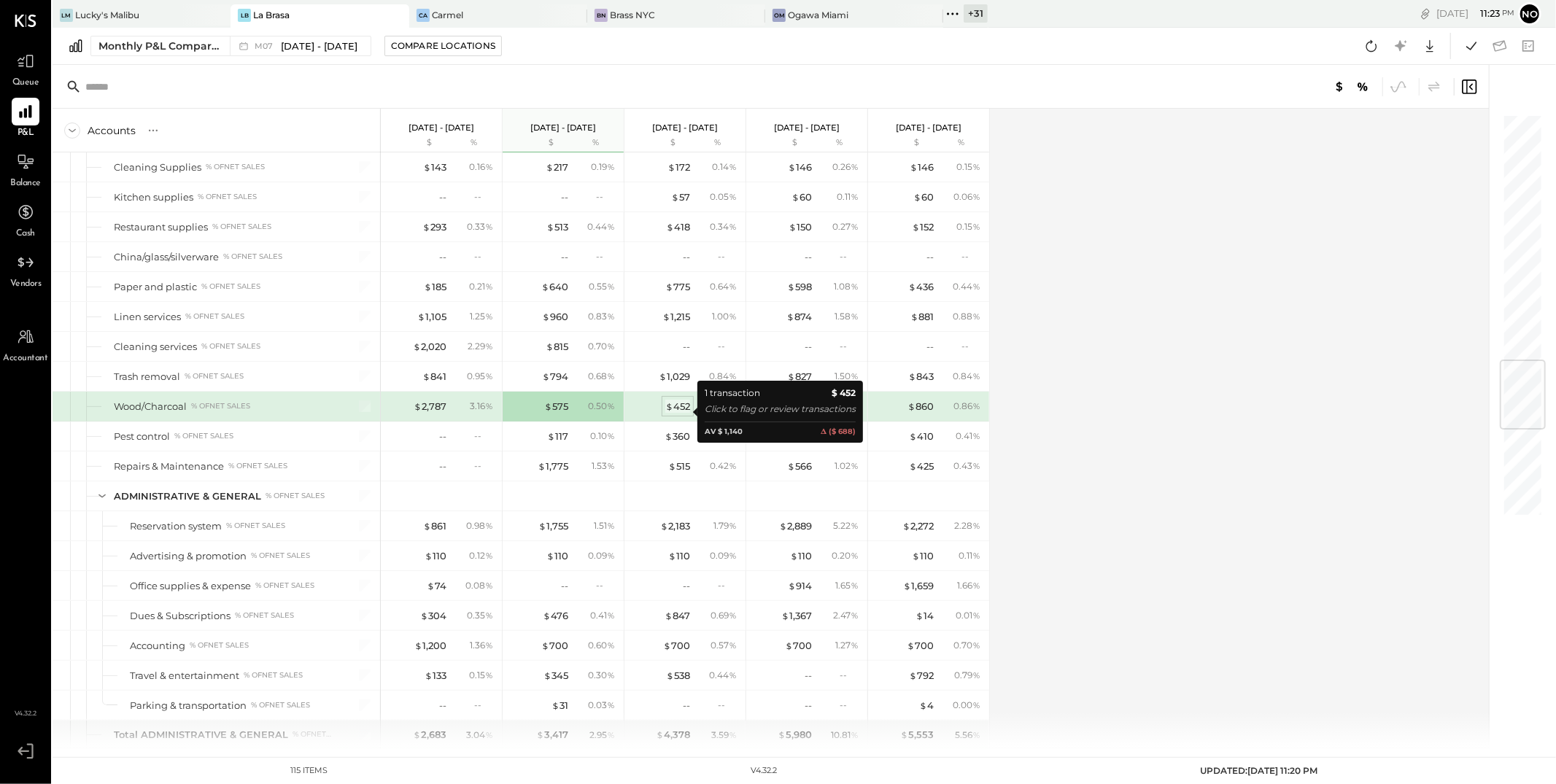
click at [683, 414] on div "$ 452" at bounding box center [678, 406] width 25 height 14
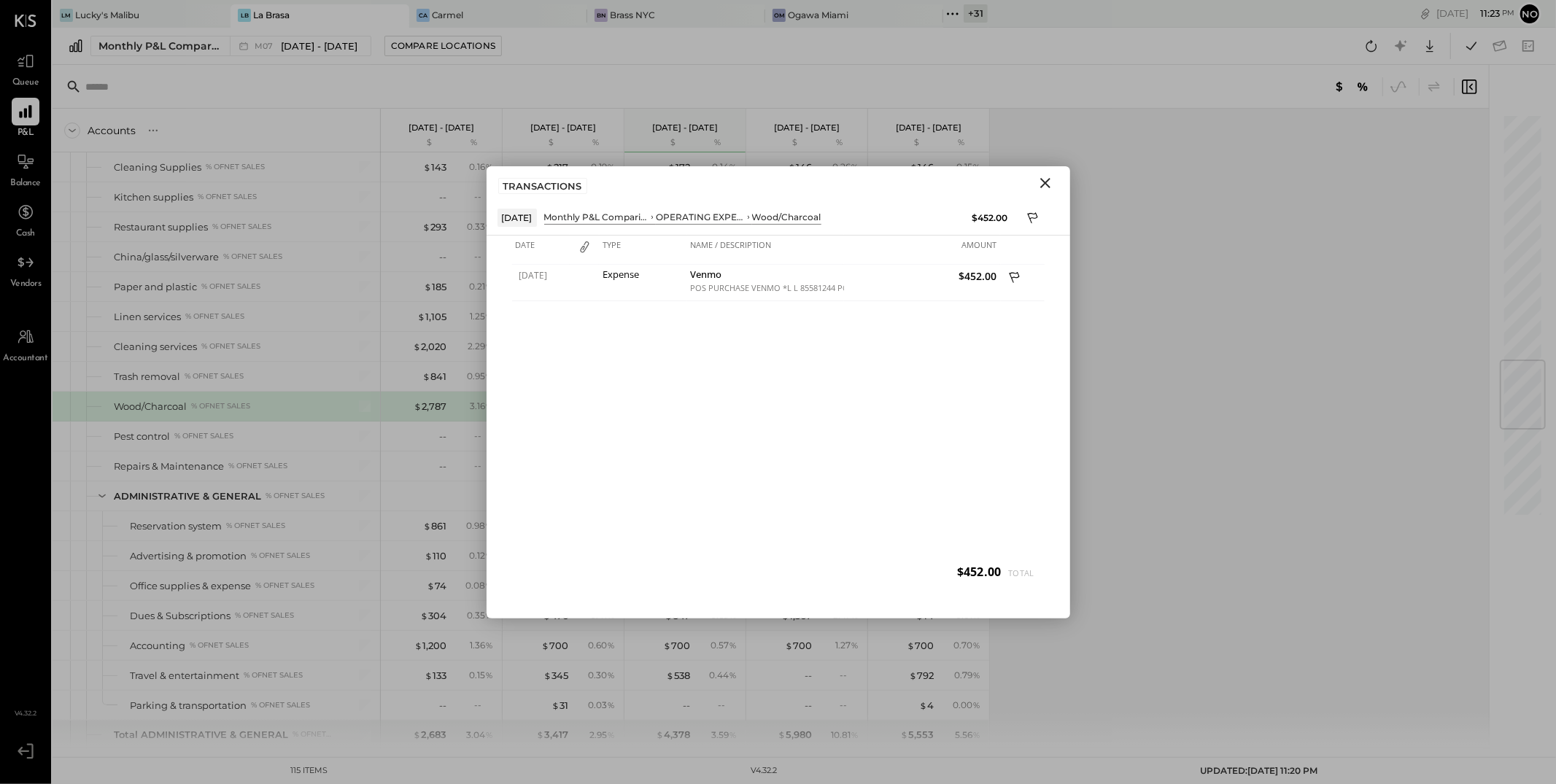
click at [1048, 183] on icon "Close" at bounding box center [1045, 183] width 17 height 17
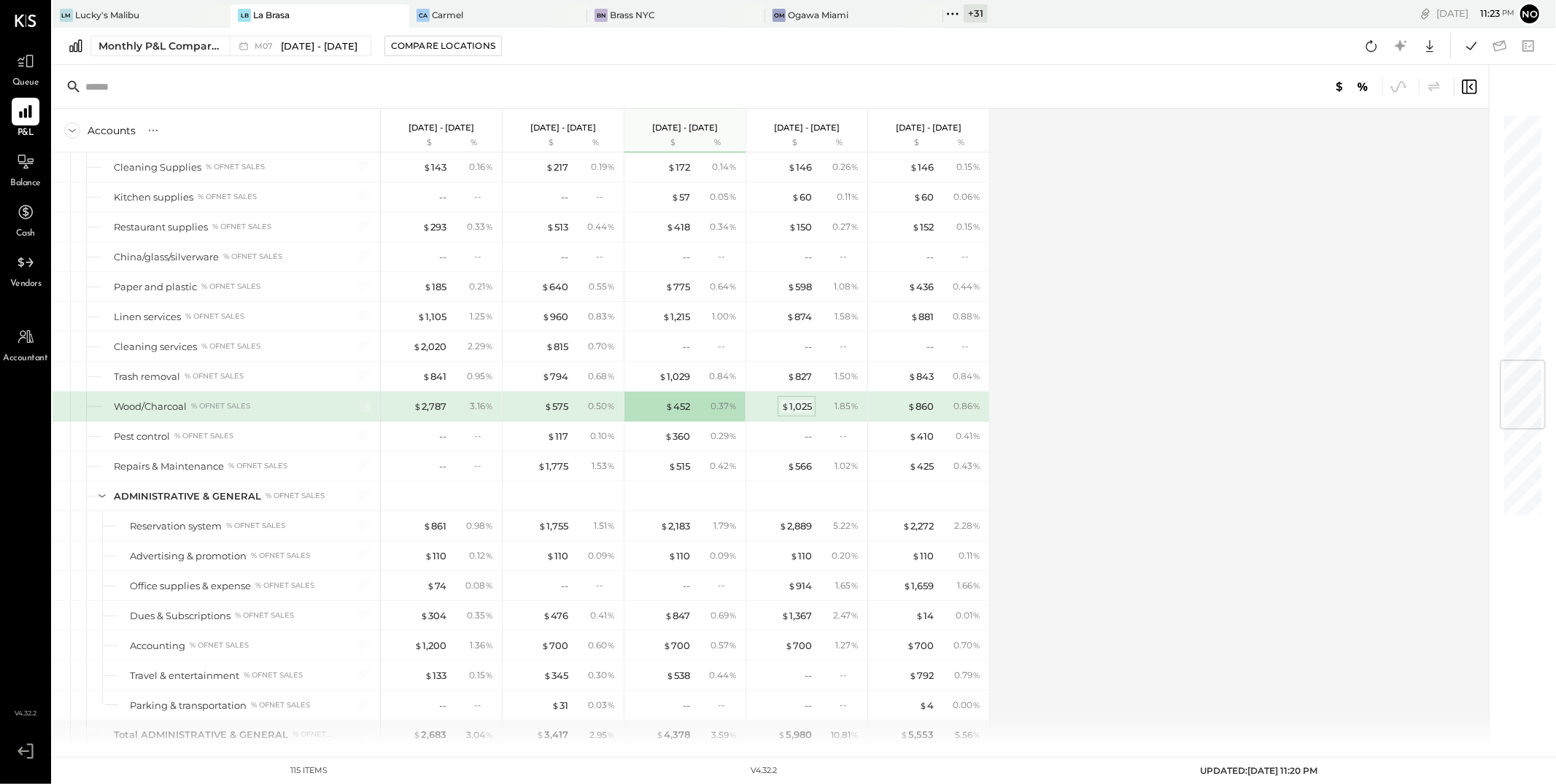
click at [794, 410] on div "$ 1,025" at bounding box center [797, 406] width 31 height 14
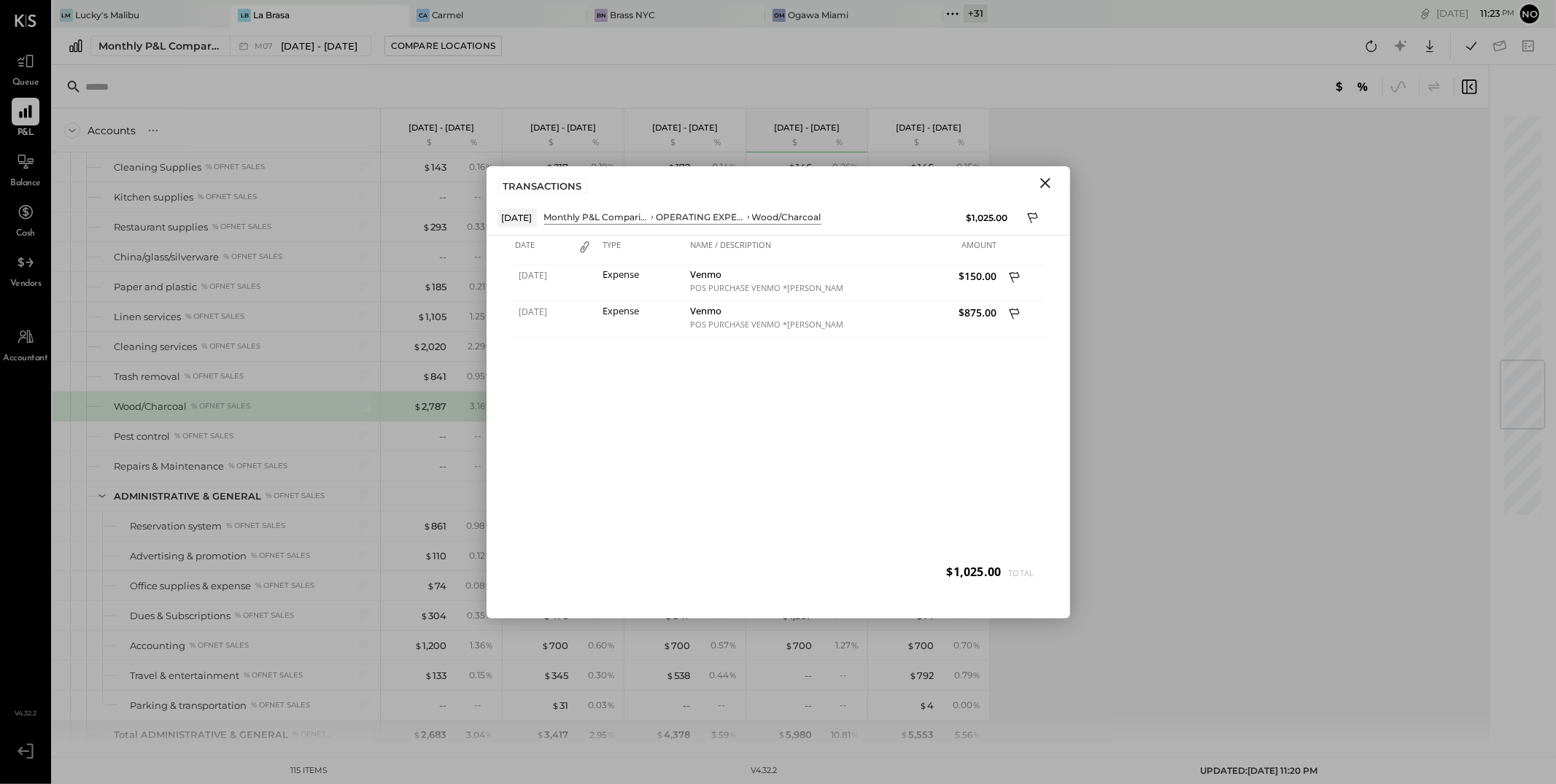
click at [1047, 187] on icon "Close" at bounding box center [1045, 183] width 17 height 17
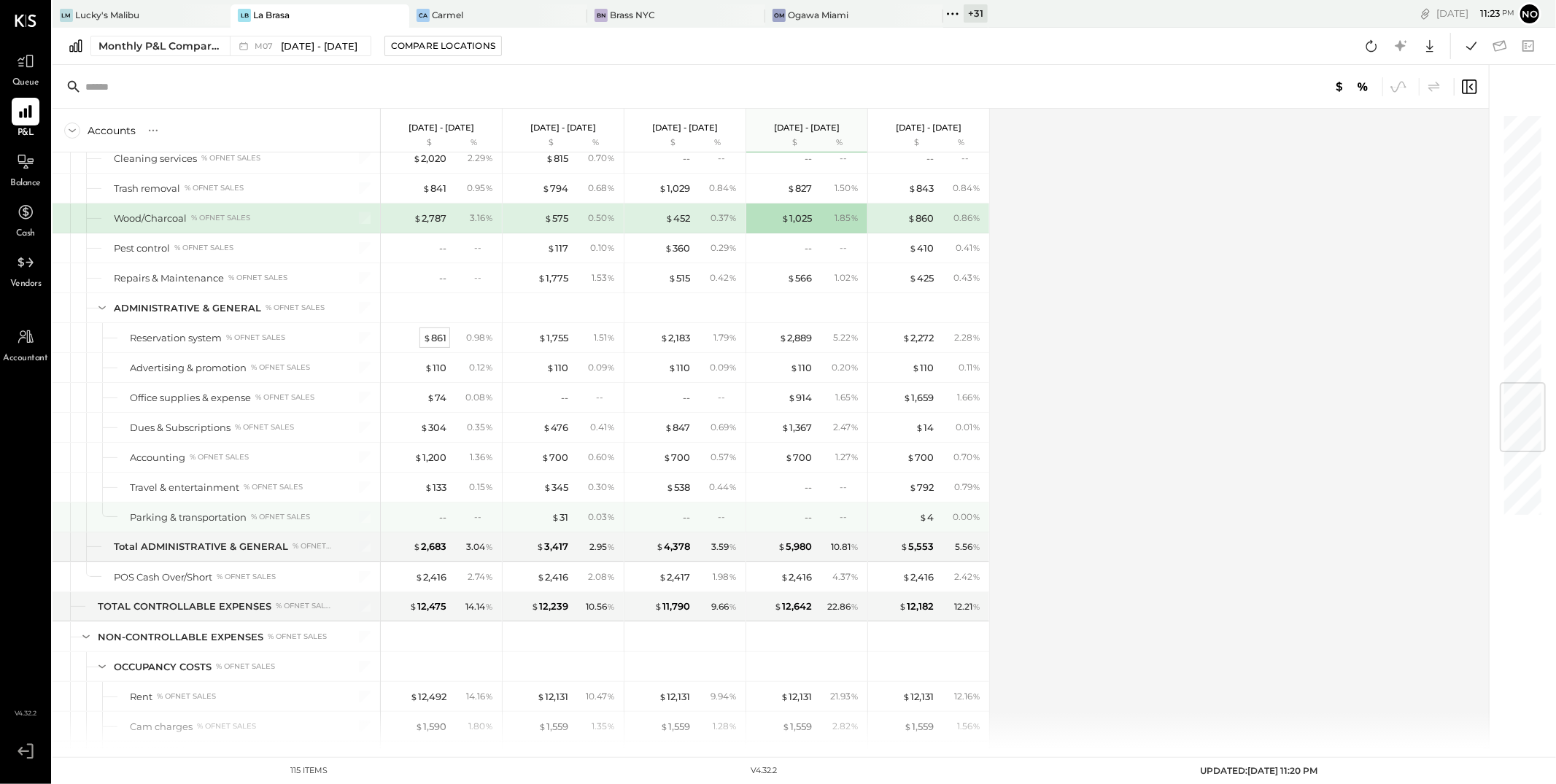
scroll to position [2280, 0]
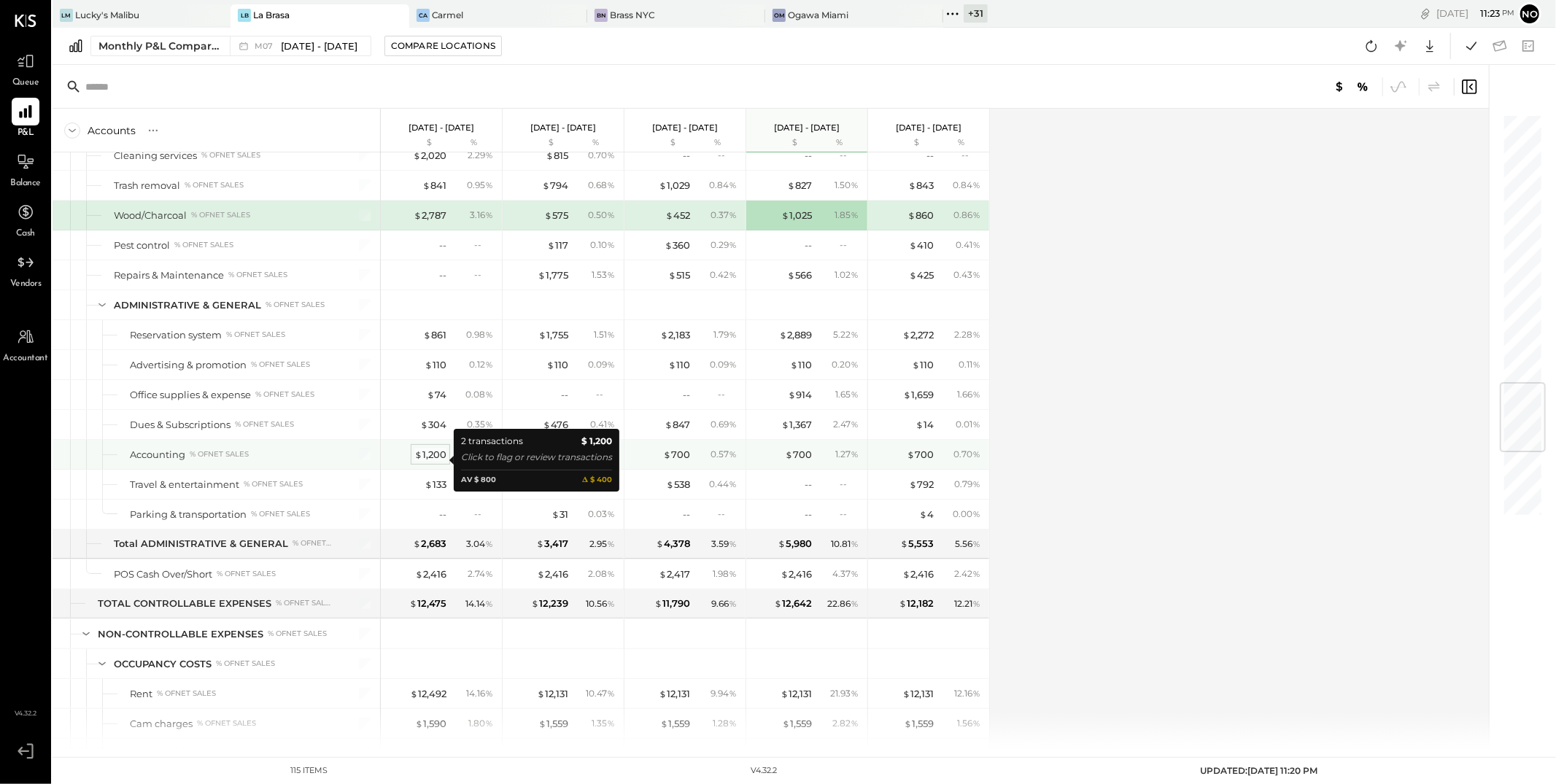
click at [434, 462] on div "$ 1,200" at bounding box center [430, 454] width 32 height 14
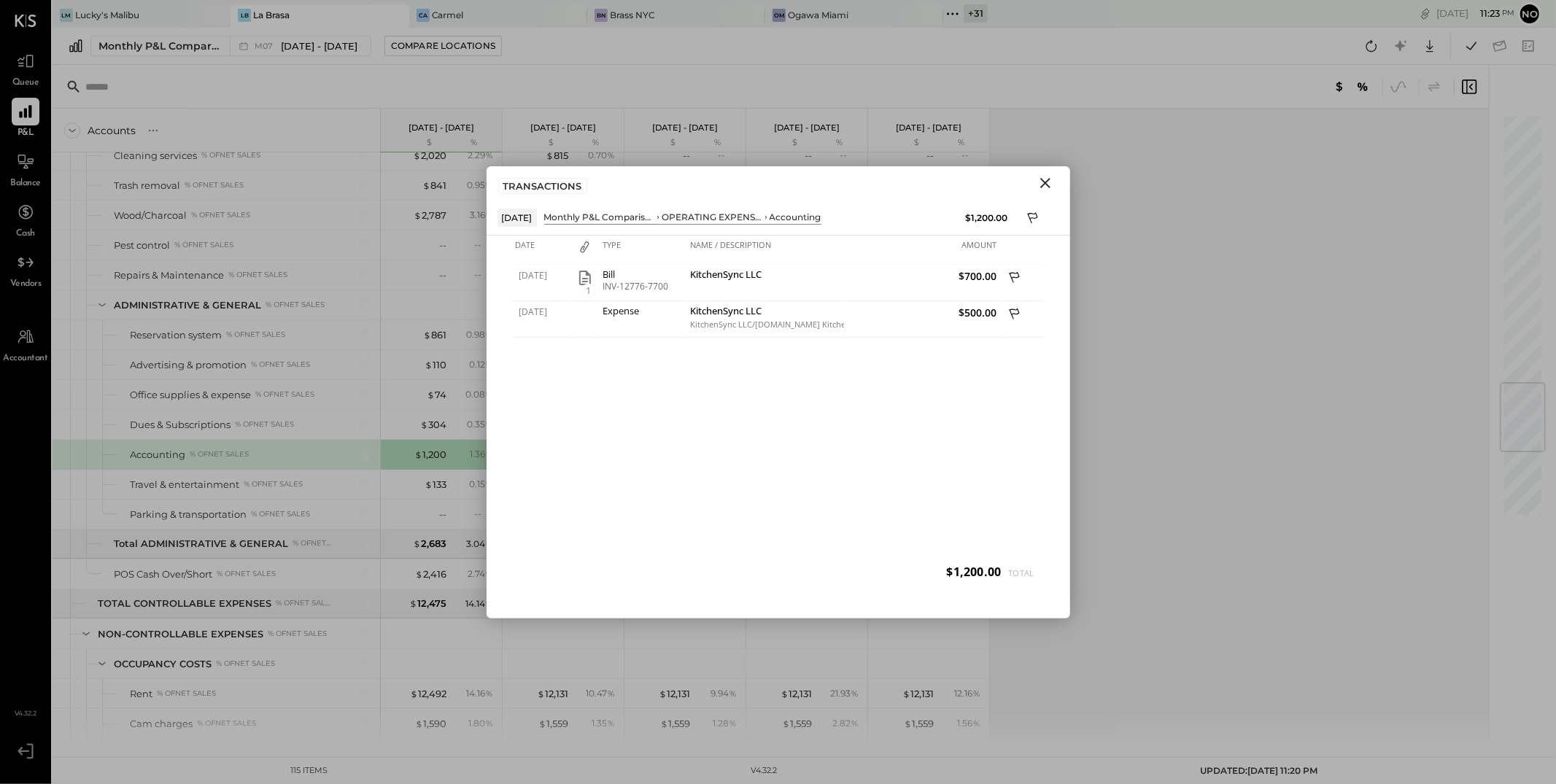
click at [1047, 185] on icon "Close" at bounding box center [1045, 183] width 10 height 10
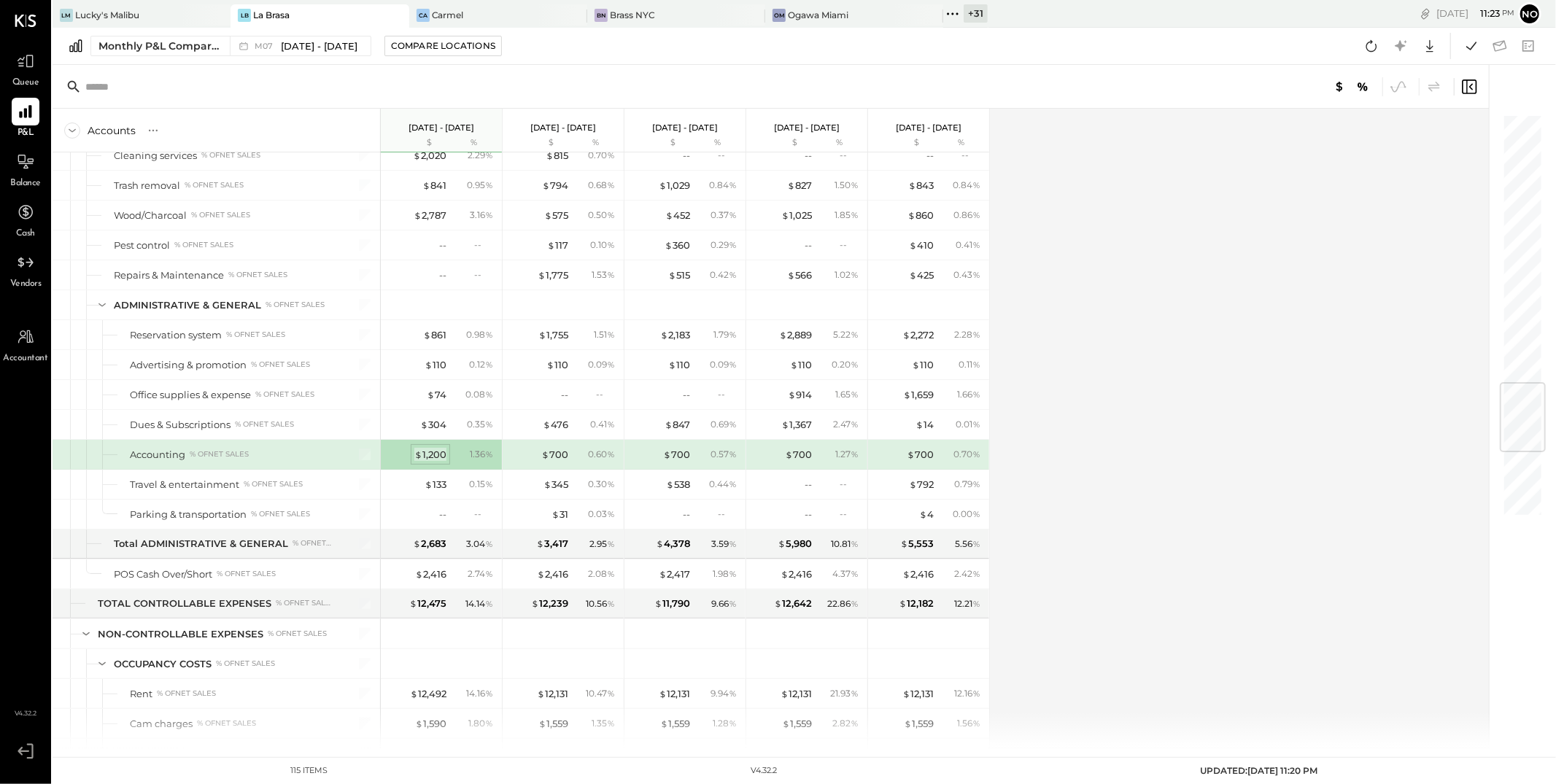
click at [434, 456] on div "$ 1,200" at bounding box center [430, 454] width 32 height 14
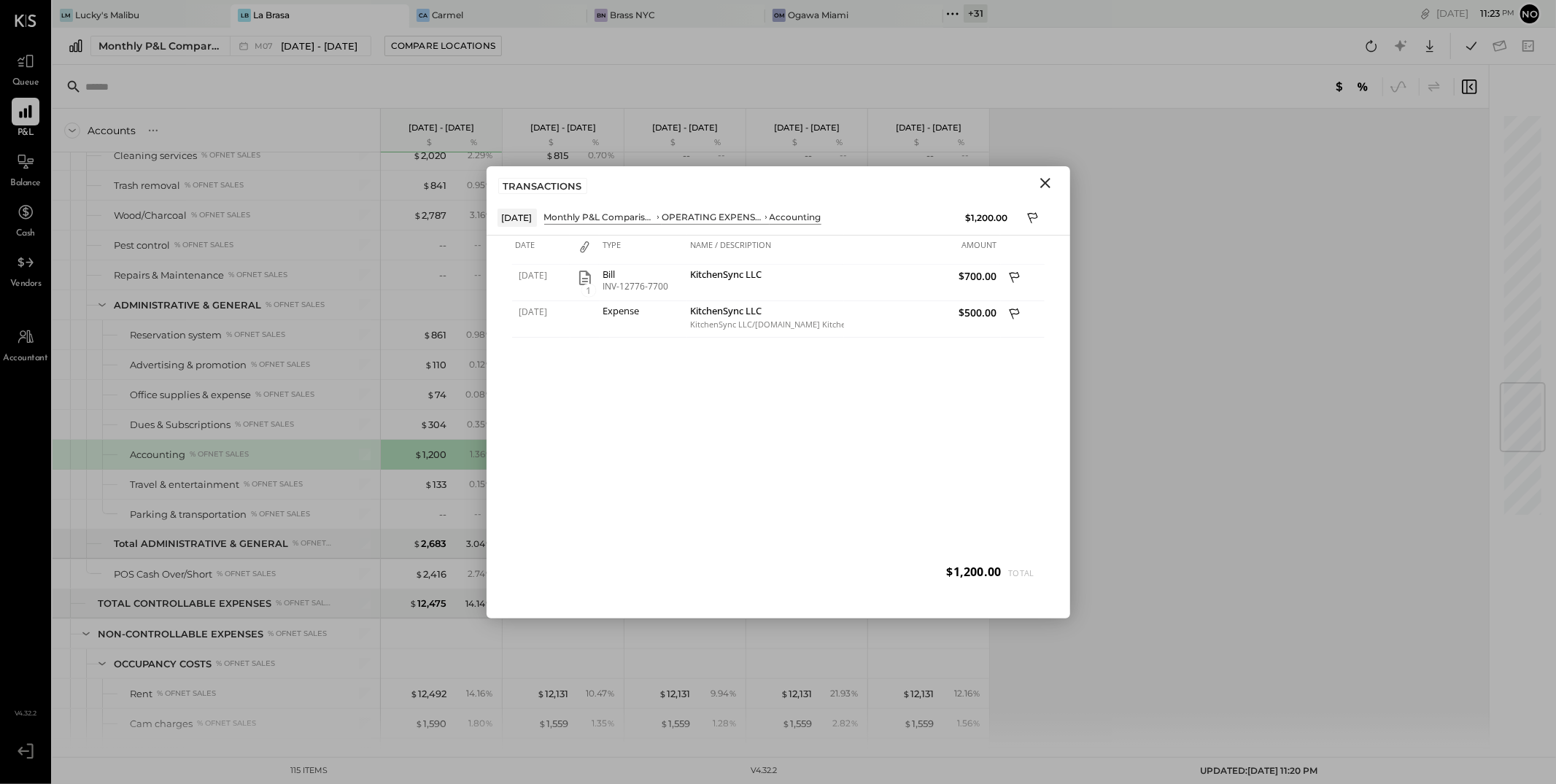
click at [1046, 181] on icon "Close" at bounding box center [1045, 183] width 10 height 10
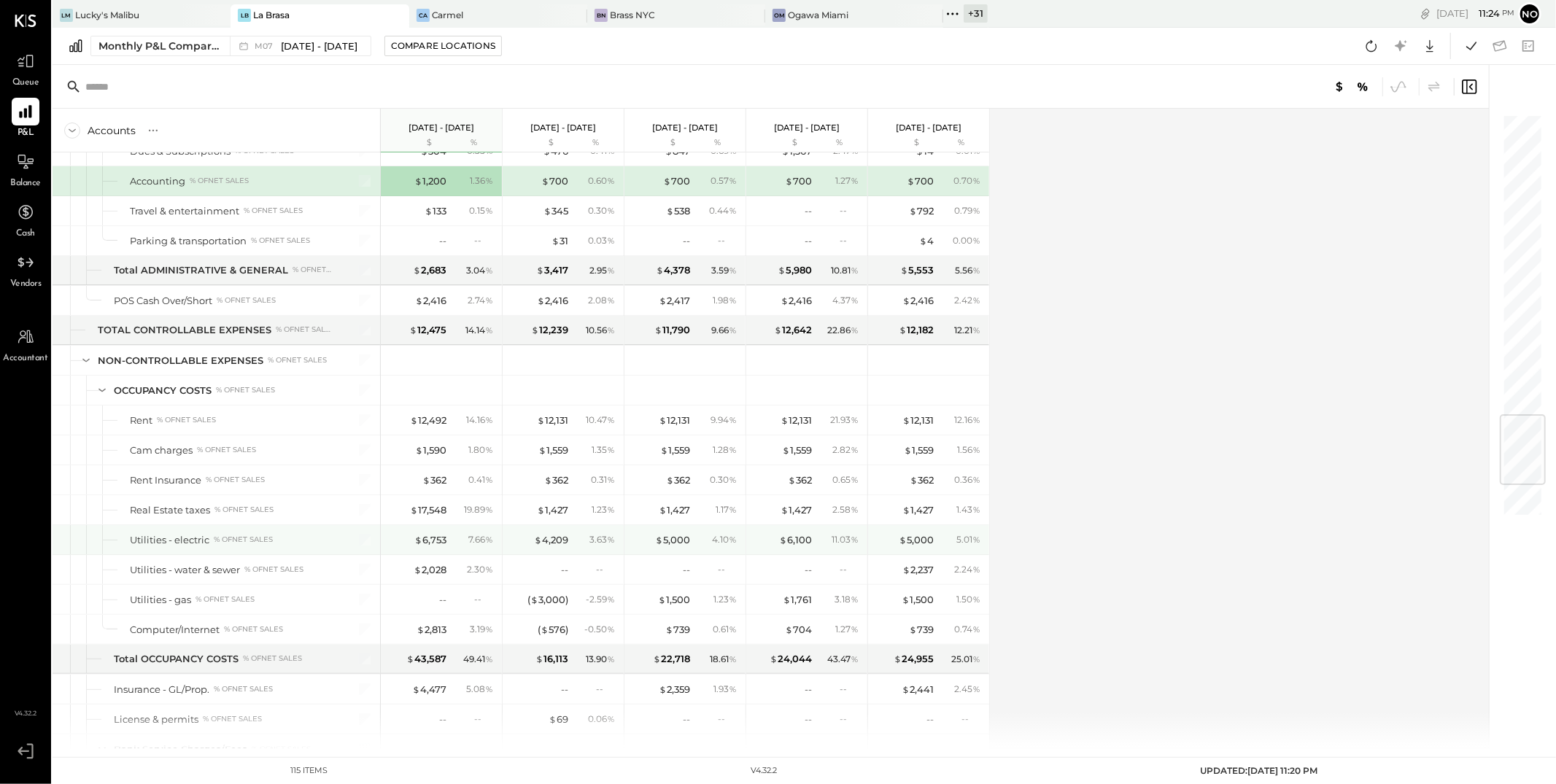
scroll to position [2557, 0]
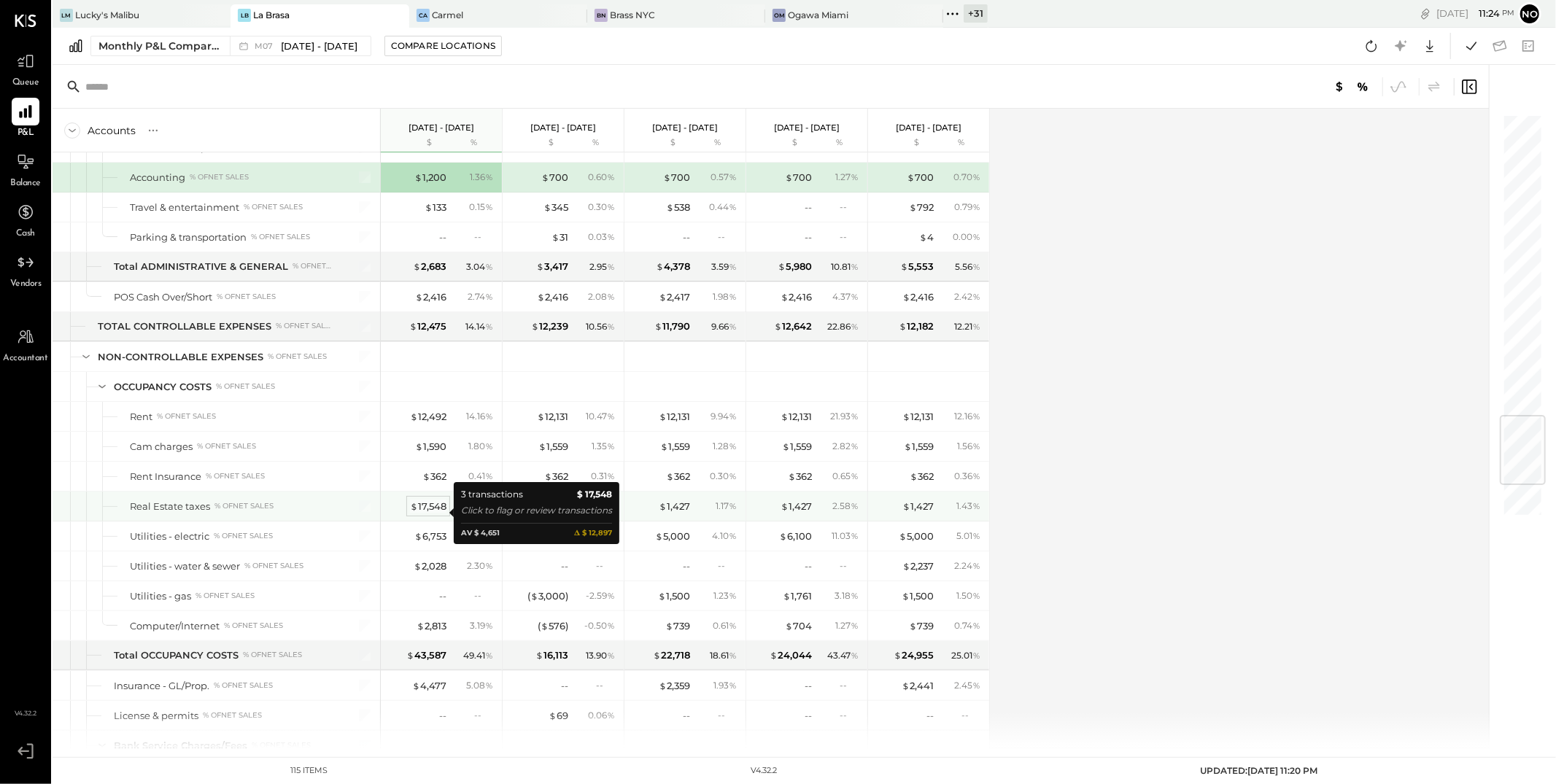
click at [434, 513] on div "$ 17,548" at bounding box center [429, 507] width 37 height 14
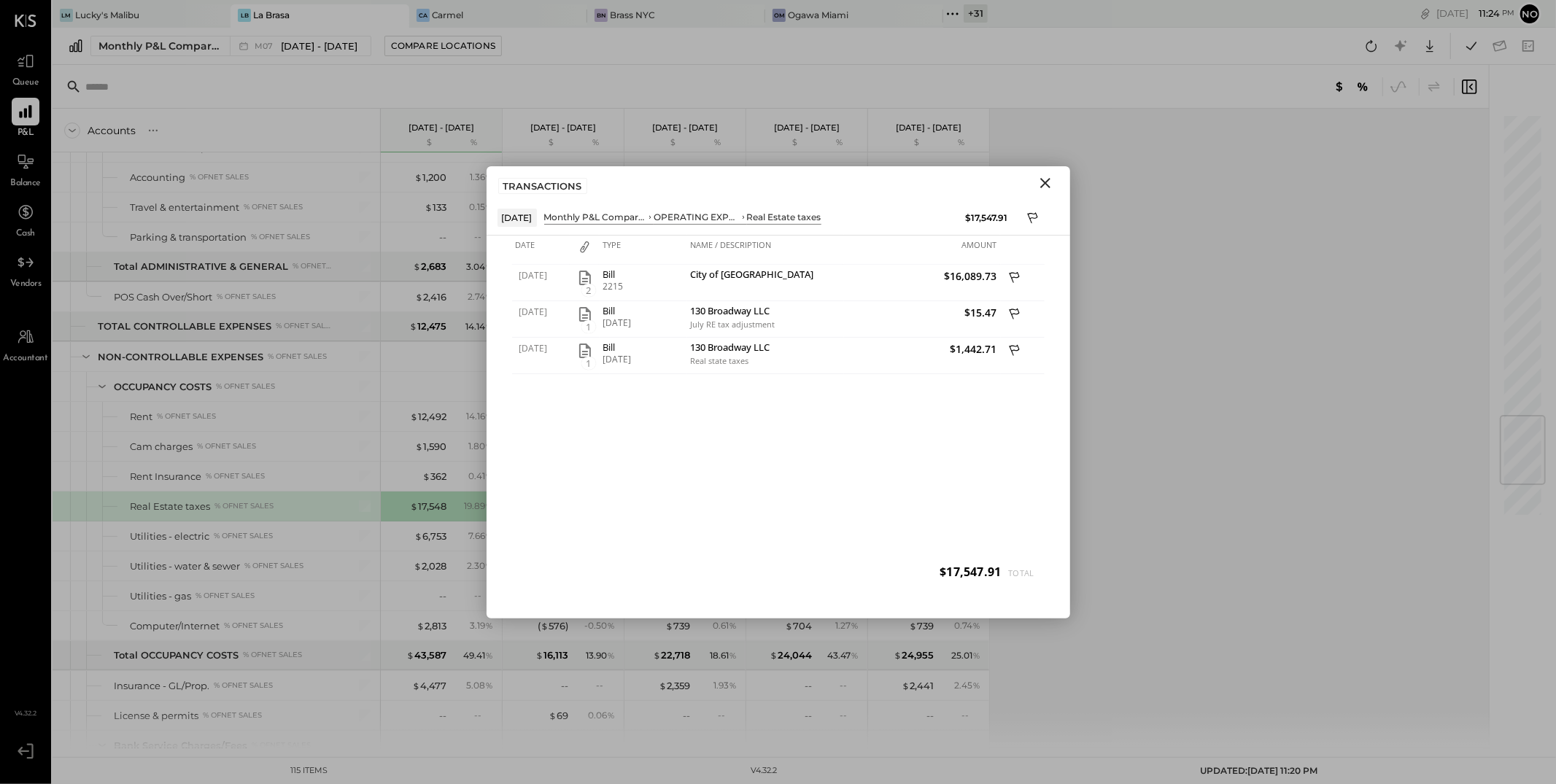
click at [1047, 188] on icon "Close" at bounding box center [1045, 183] width 17 height 17
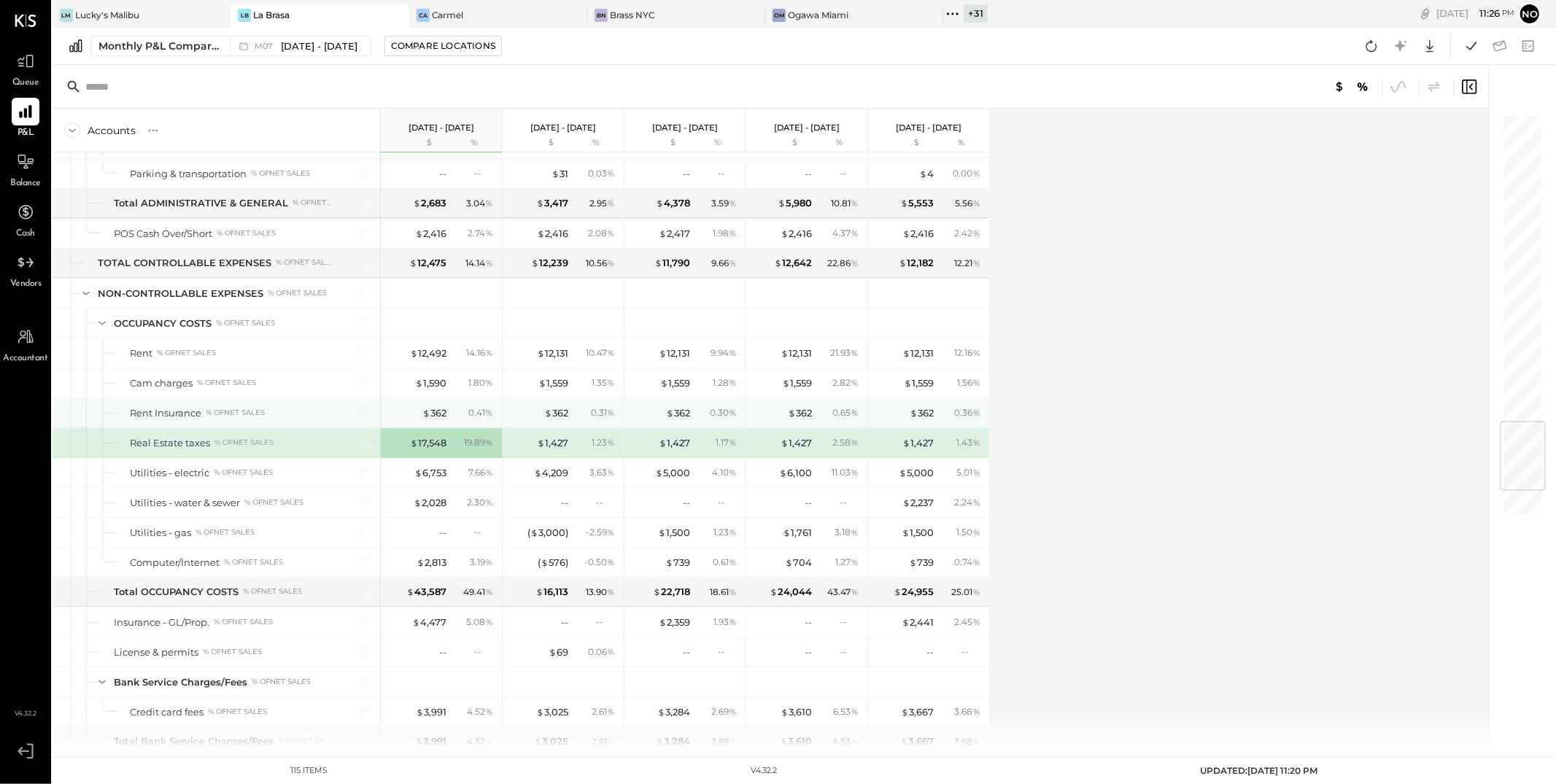
scroll to position [2627, 0]
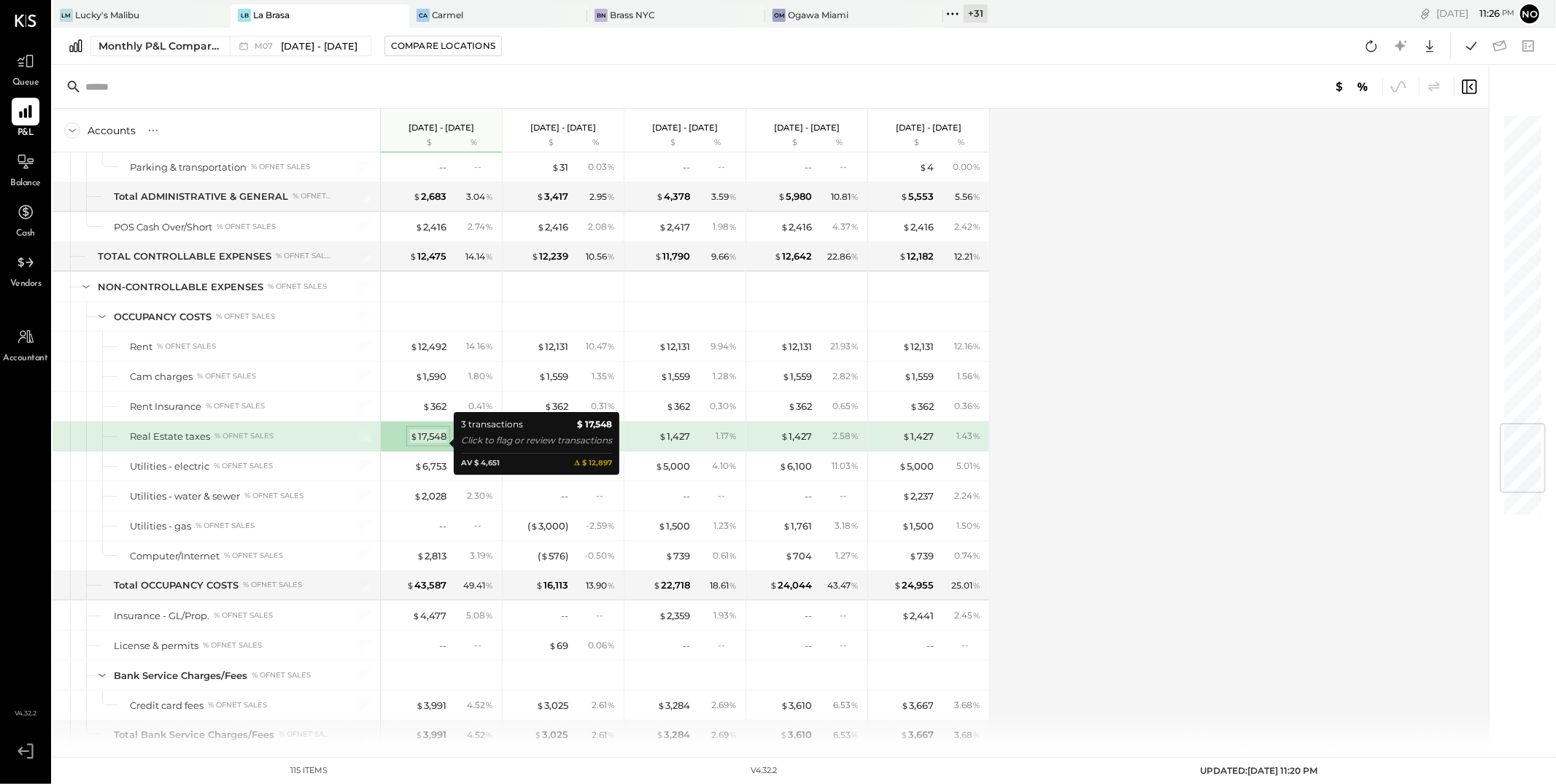
click at [429, 440] on div "$ 17,548" at bounding box center [429, 436] width 37 height 14
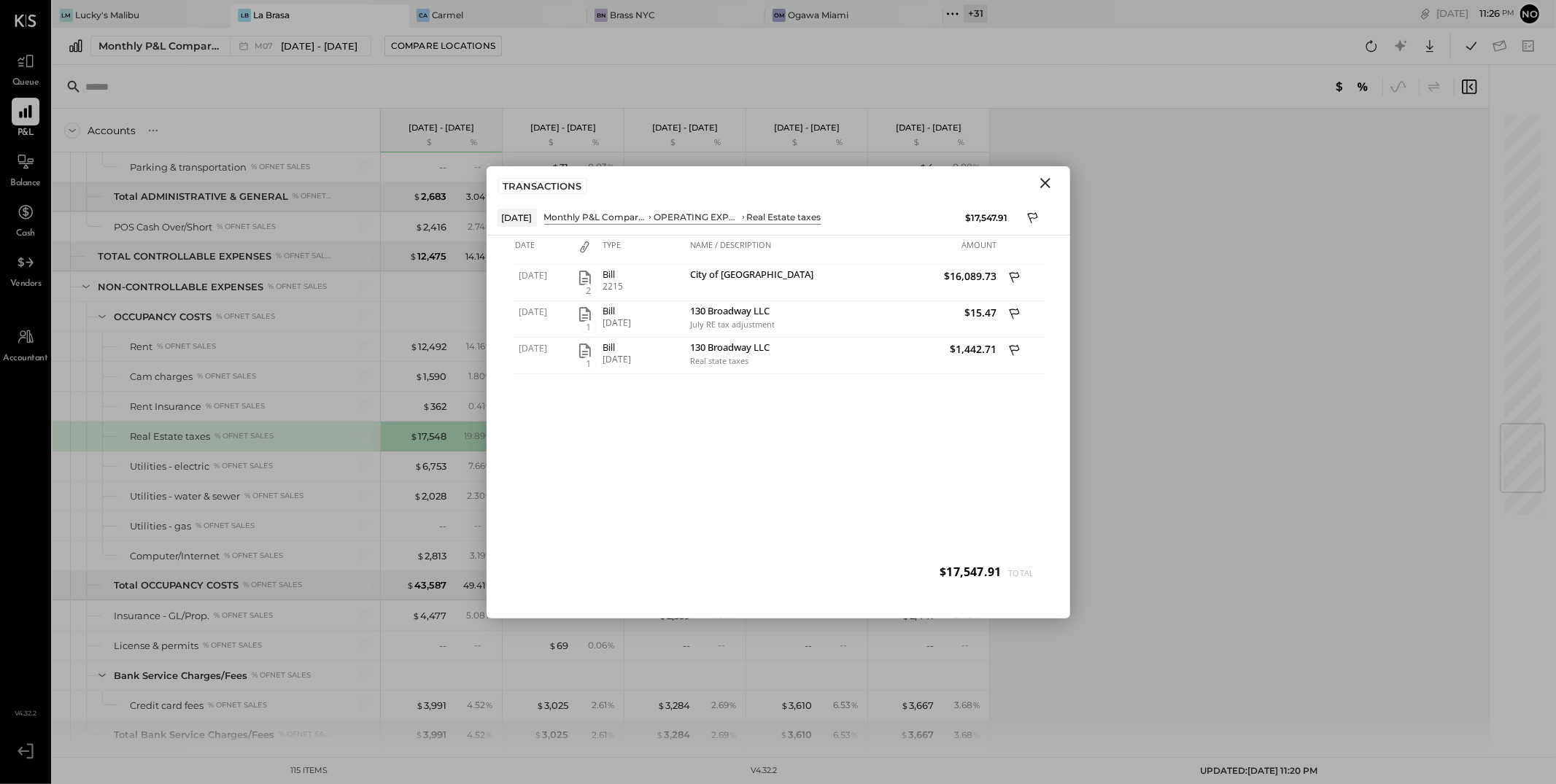
click at [1047, 182] on icon "Close" at bounding box center [1045, 183] width 17 height 17
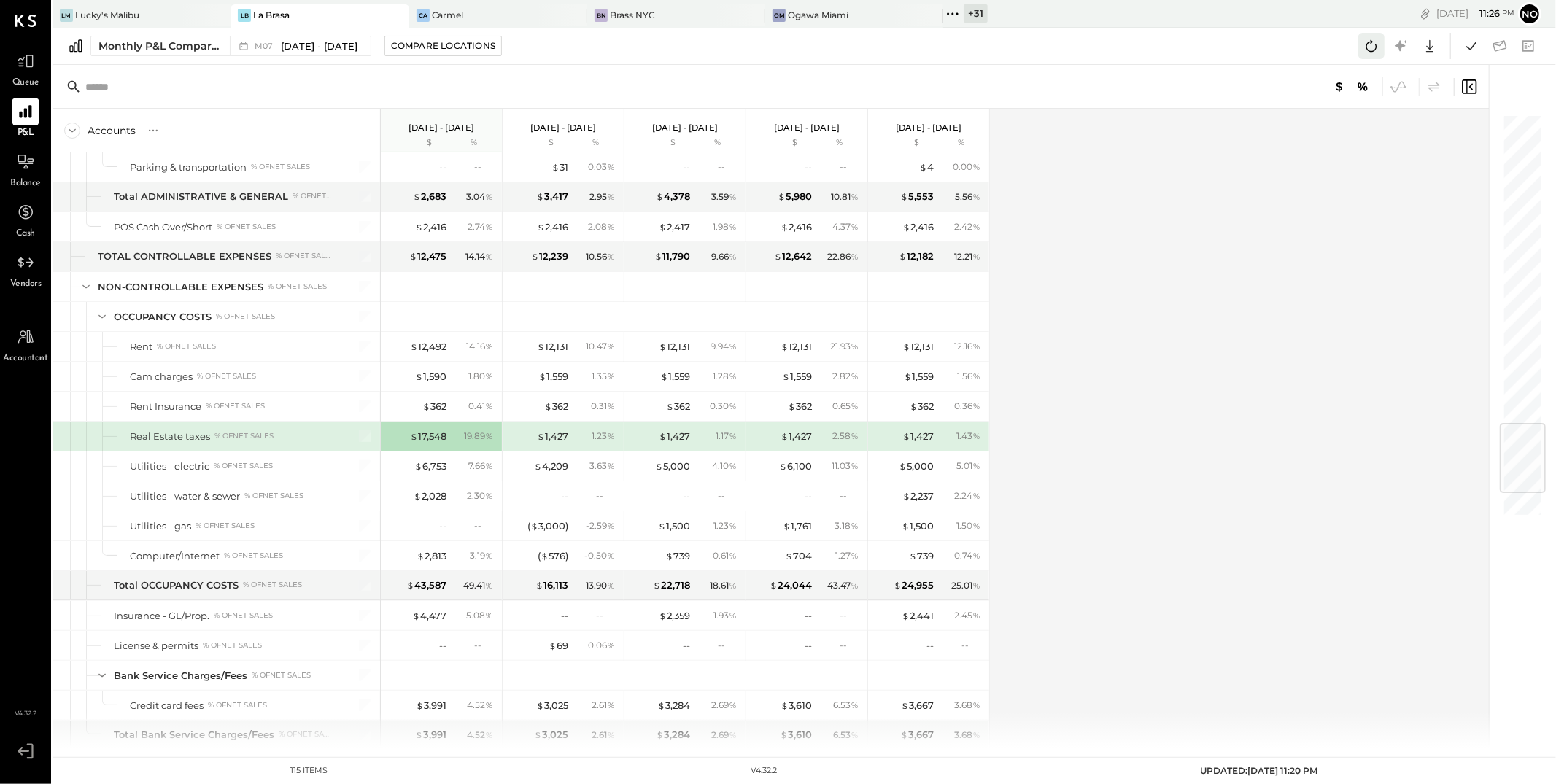
click at [1375, 47] on icon at bounding box center [1372, 46] width 19 height 19
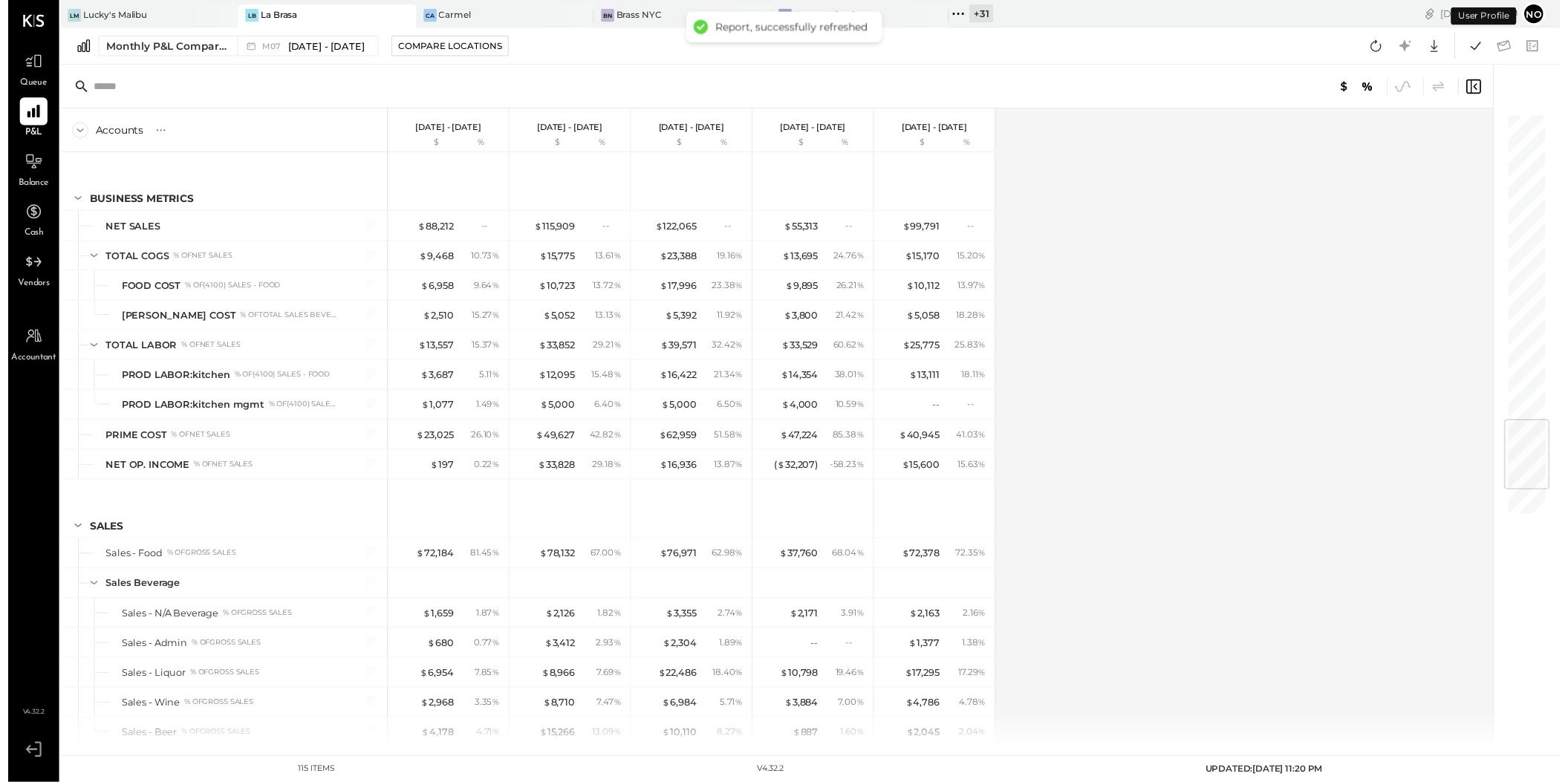
scroll to position [2652, 0]
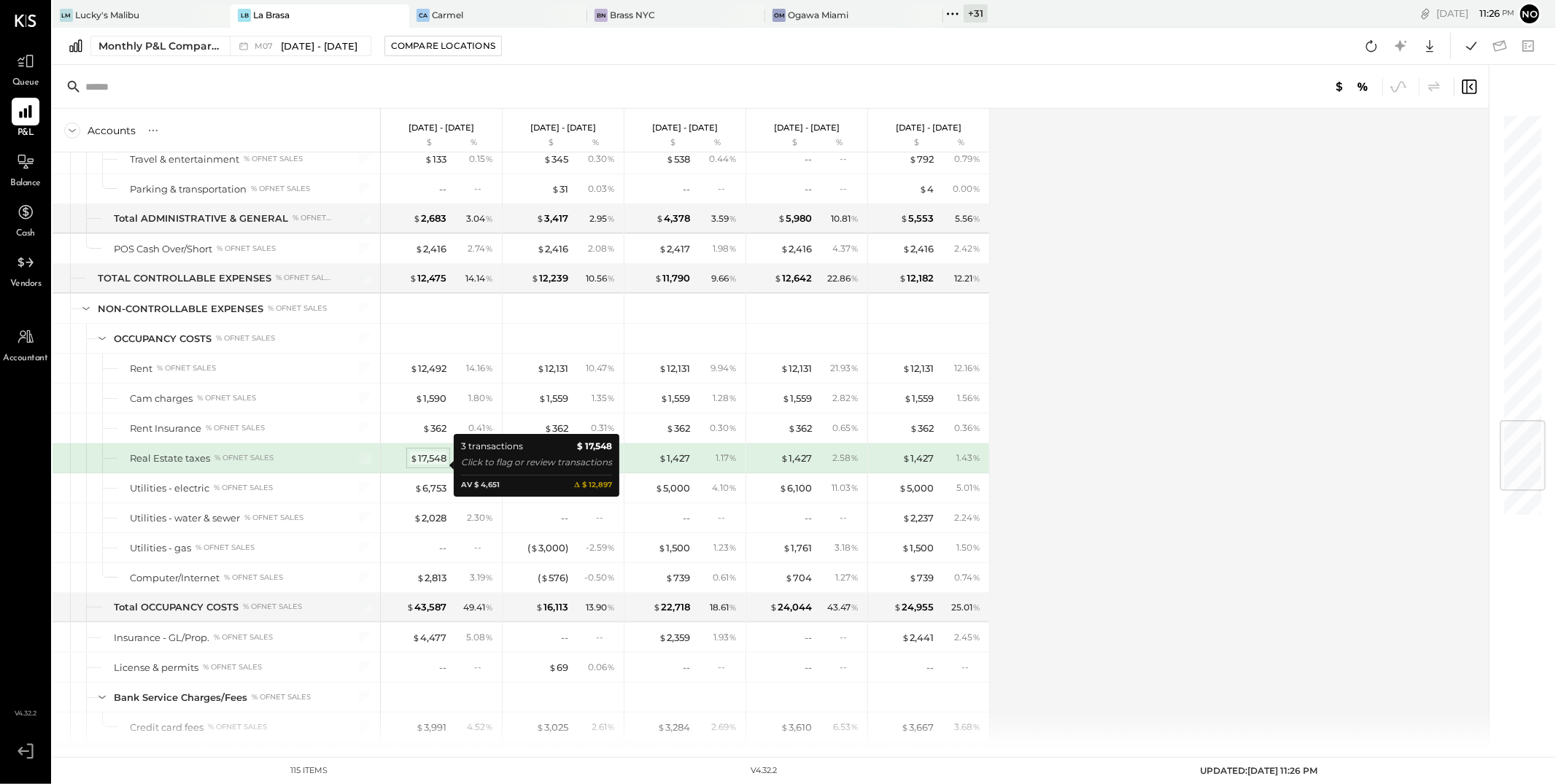
click at [430, 464] on div "$ 17,548" at bounding box center [429, 458] width 37 height 14
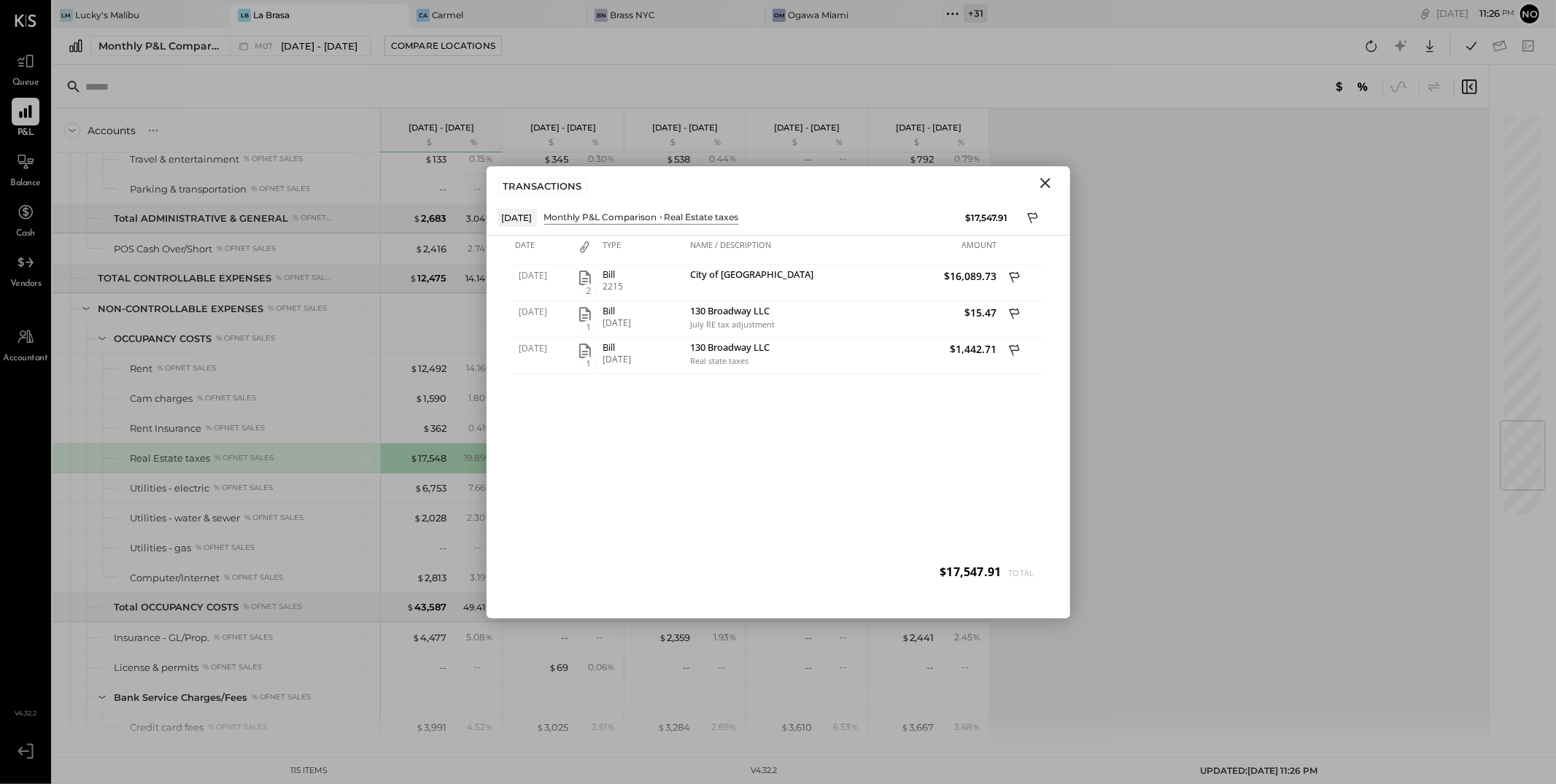
click at [1038, 189] on icon "Close" at bounding box center [1045, 183] width 17 height 17
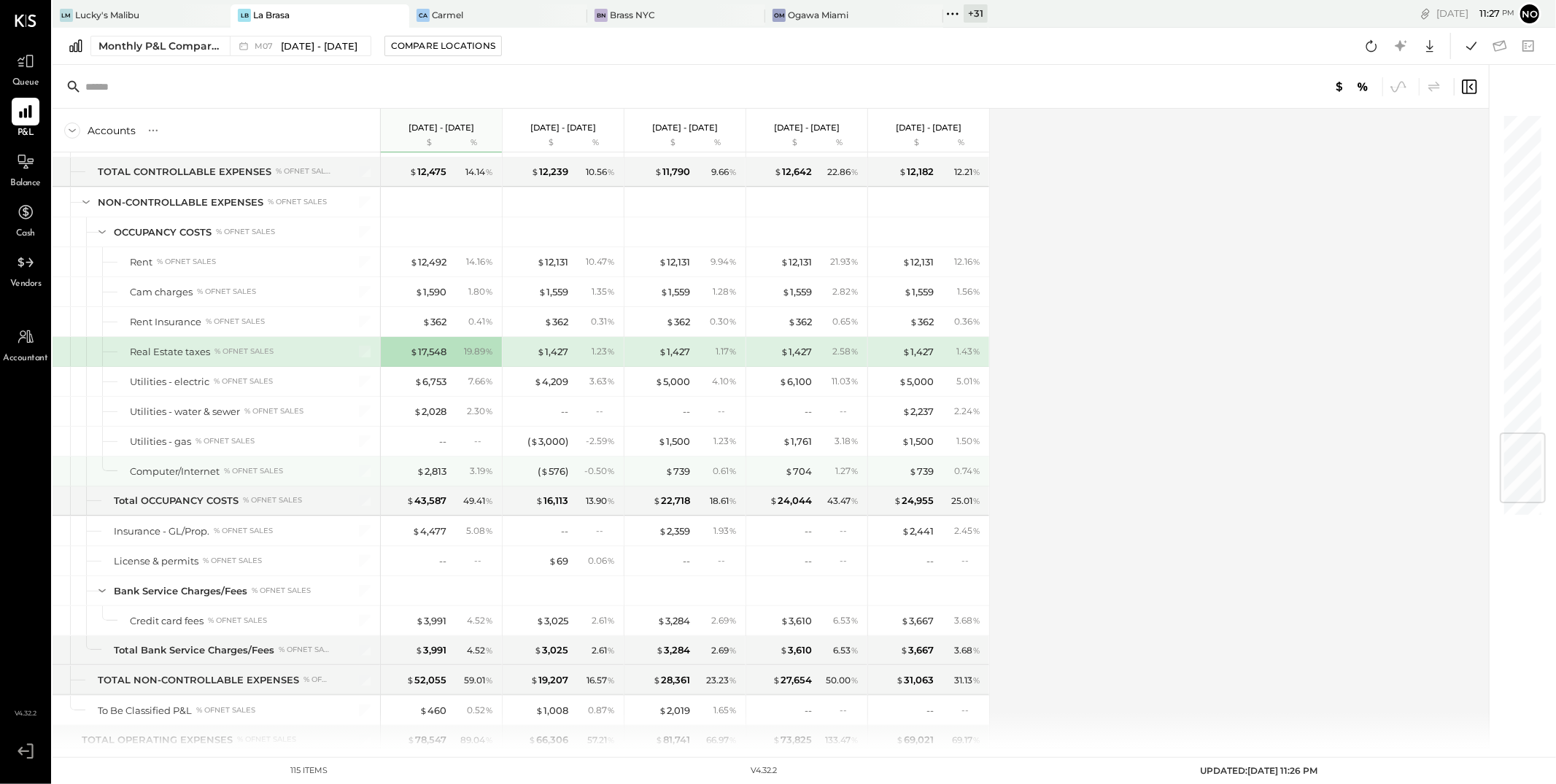
scroll to position [2718, 0]
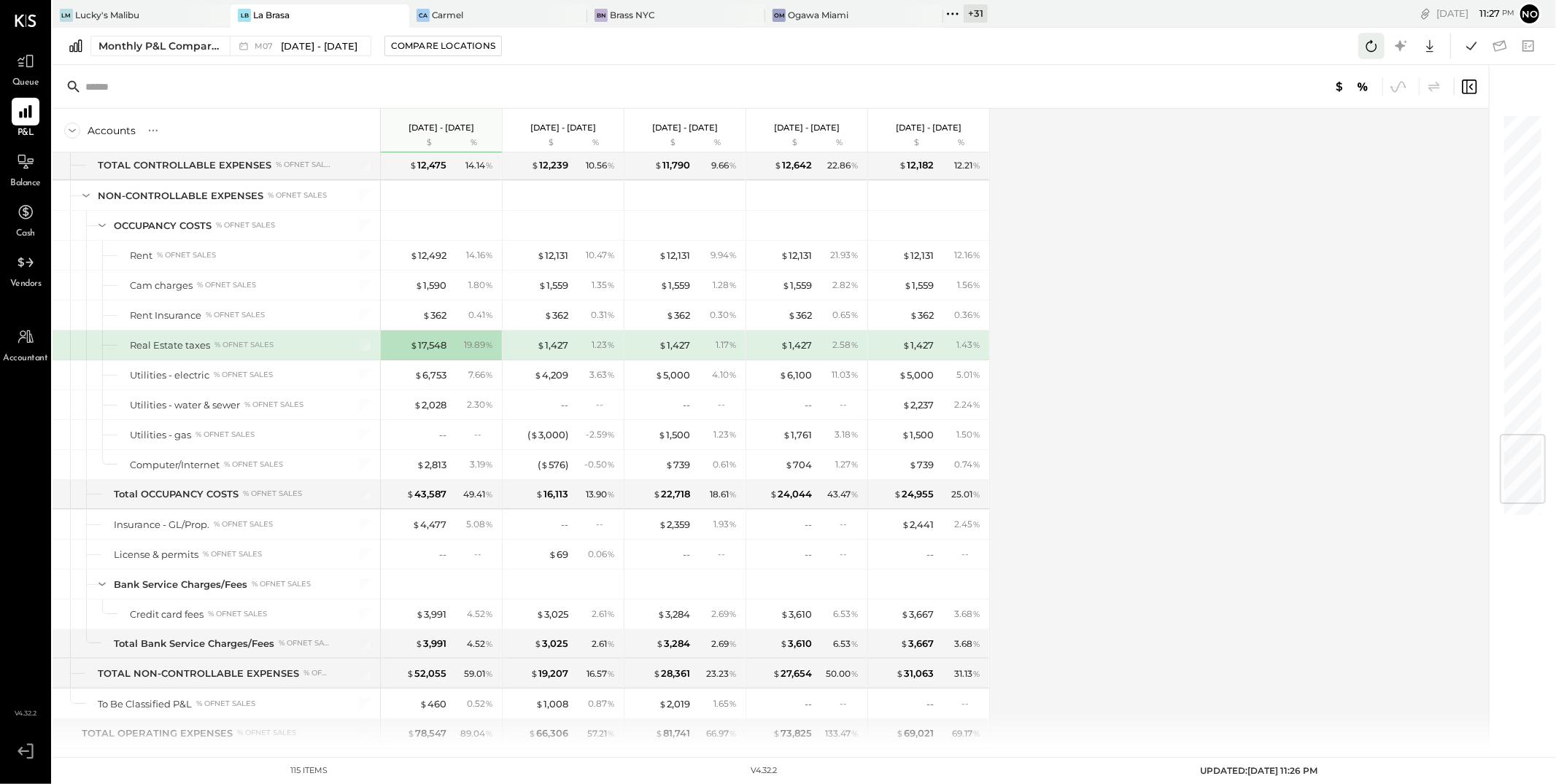
click at [1373, 42] on icon at bounding box center [1372, 46] width 11 height 12
click at [295, 46] on span "[DATE] - [DATE]" at bounding box center [319, 46] width 76 height 14
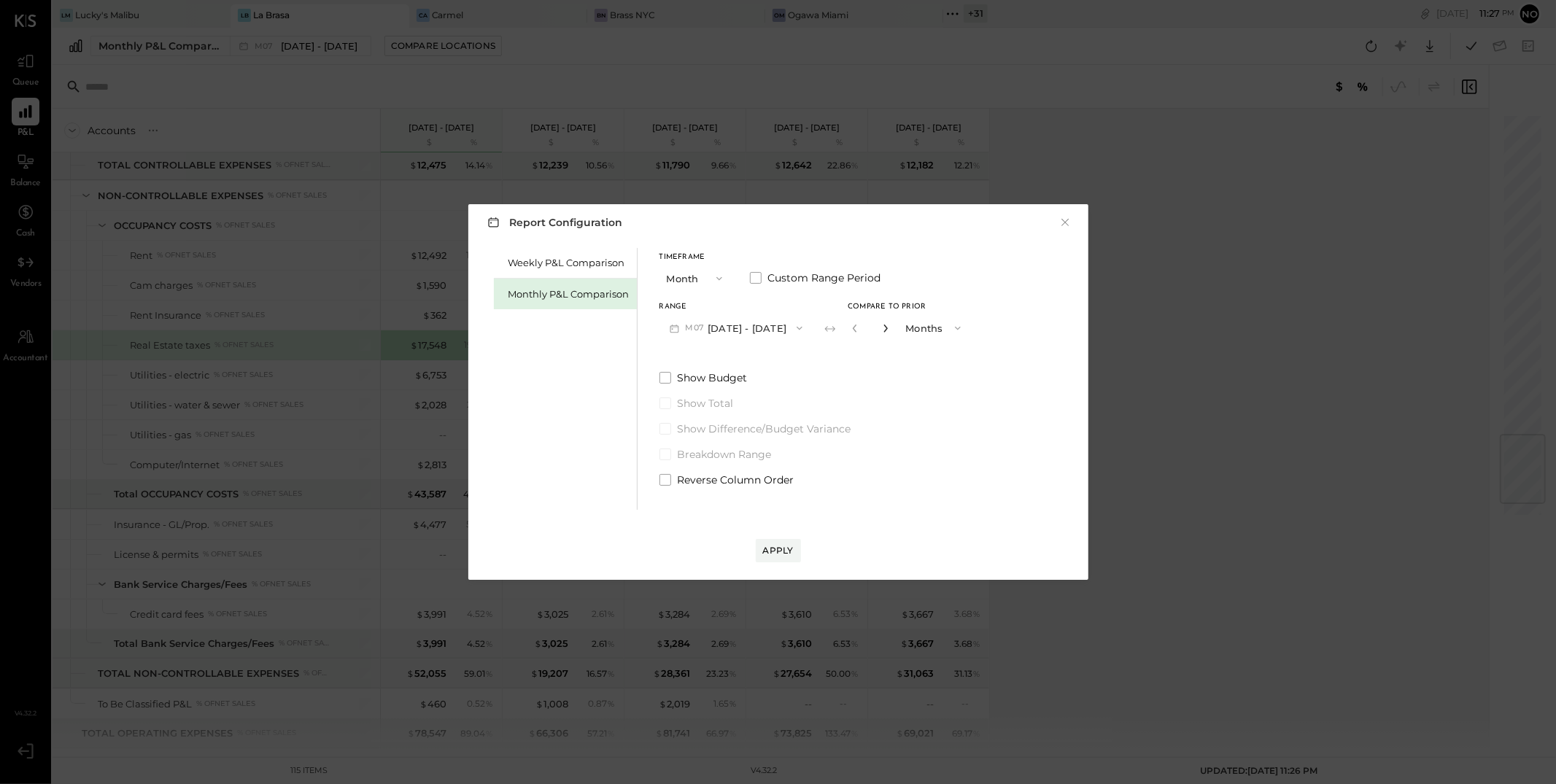
click at [881, 328] on icon "button" at bounding box center [886, 328] width 9 height 9
type input "*"
click at [778, 548] on div "Apply" at bounding box center [778, 550] width 31 height 12
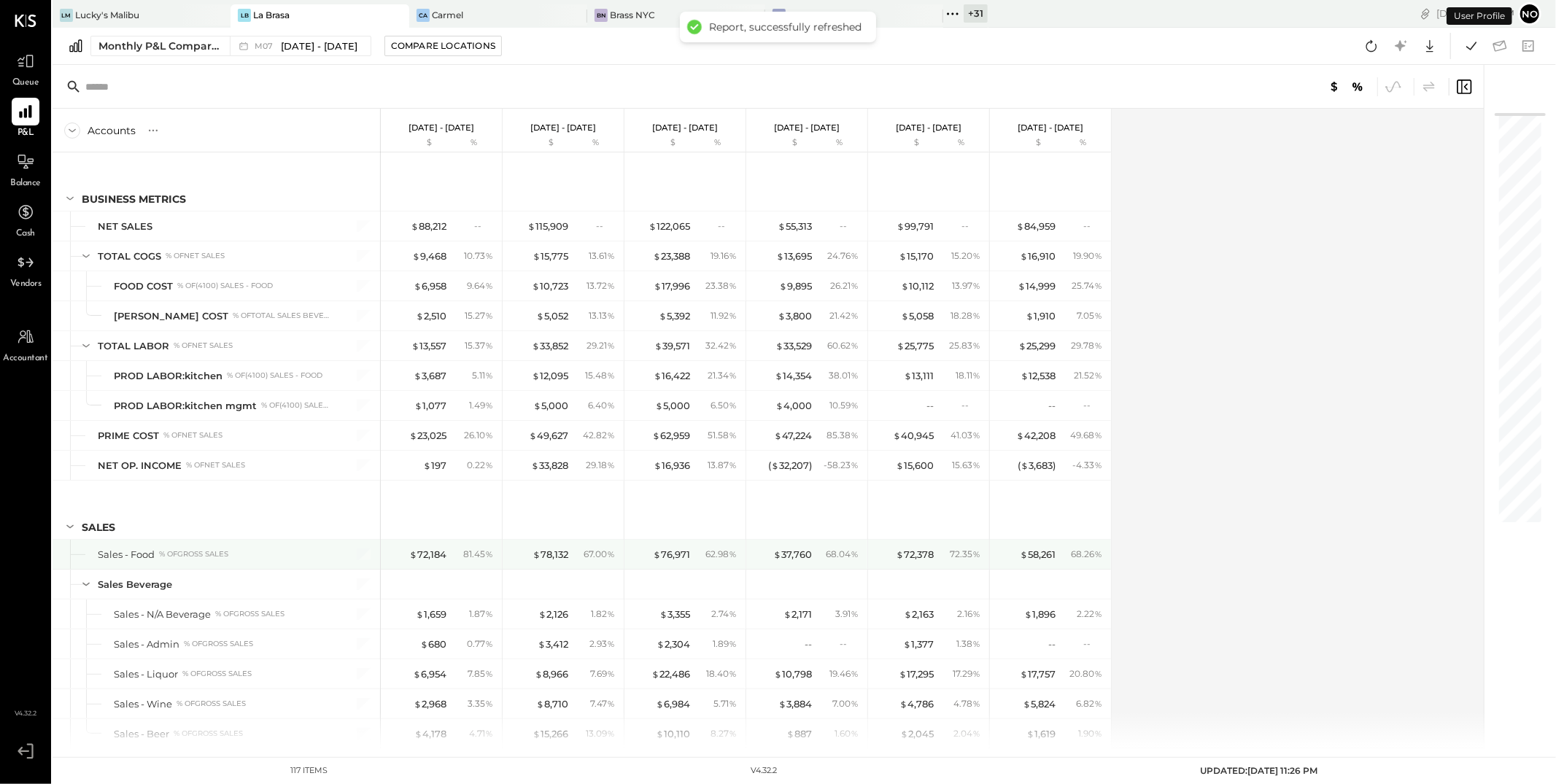
scroll to position [2635, 0]
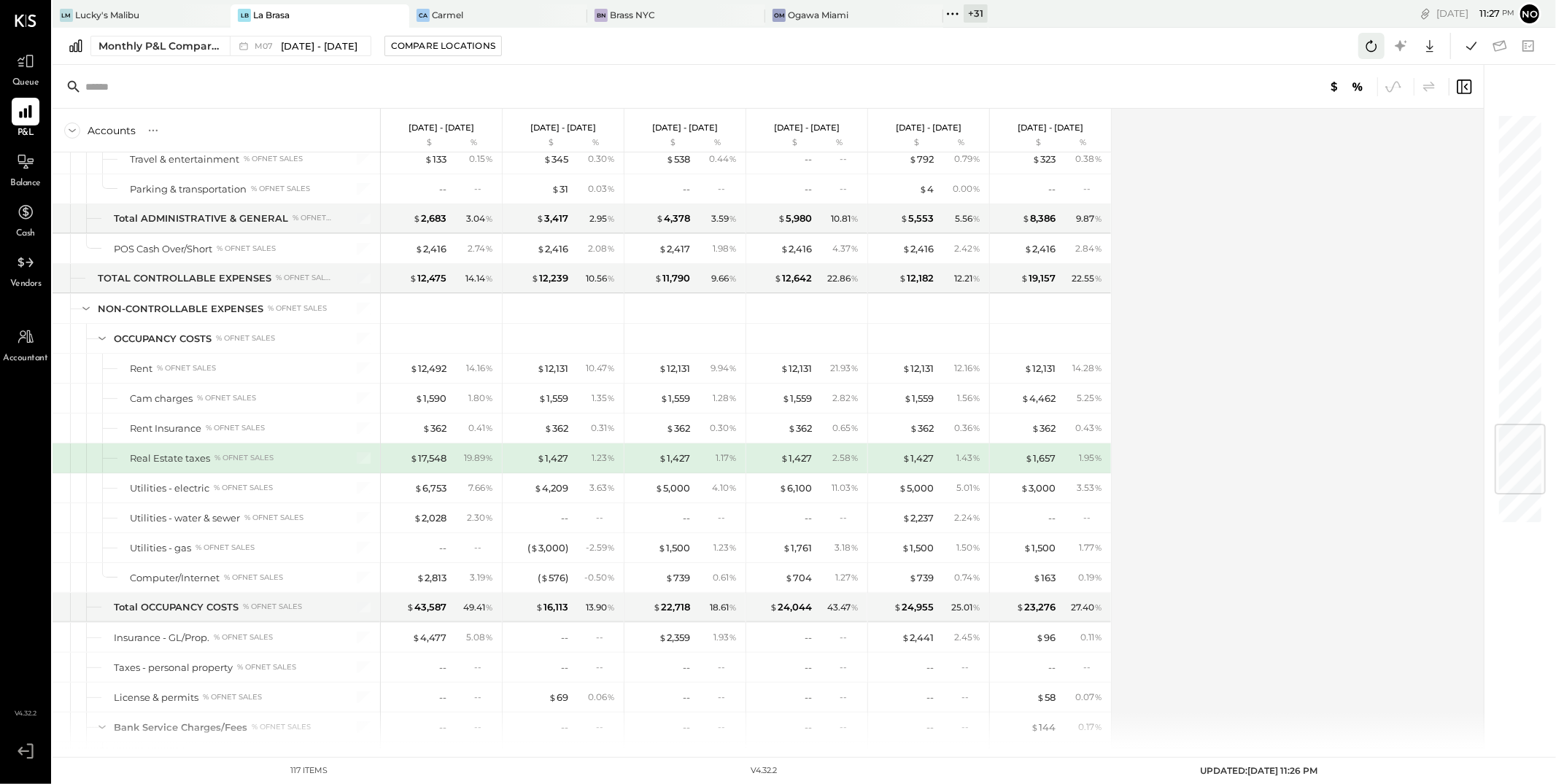
click at [1370, 47] on icon at bounding box center [1372, 46] width 19 height 19
click at [155, 17] on div "LM Lucky's Malibu" at bounding box center [130, 16] width 156 height 13
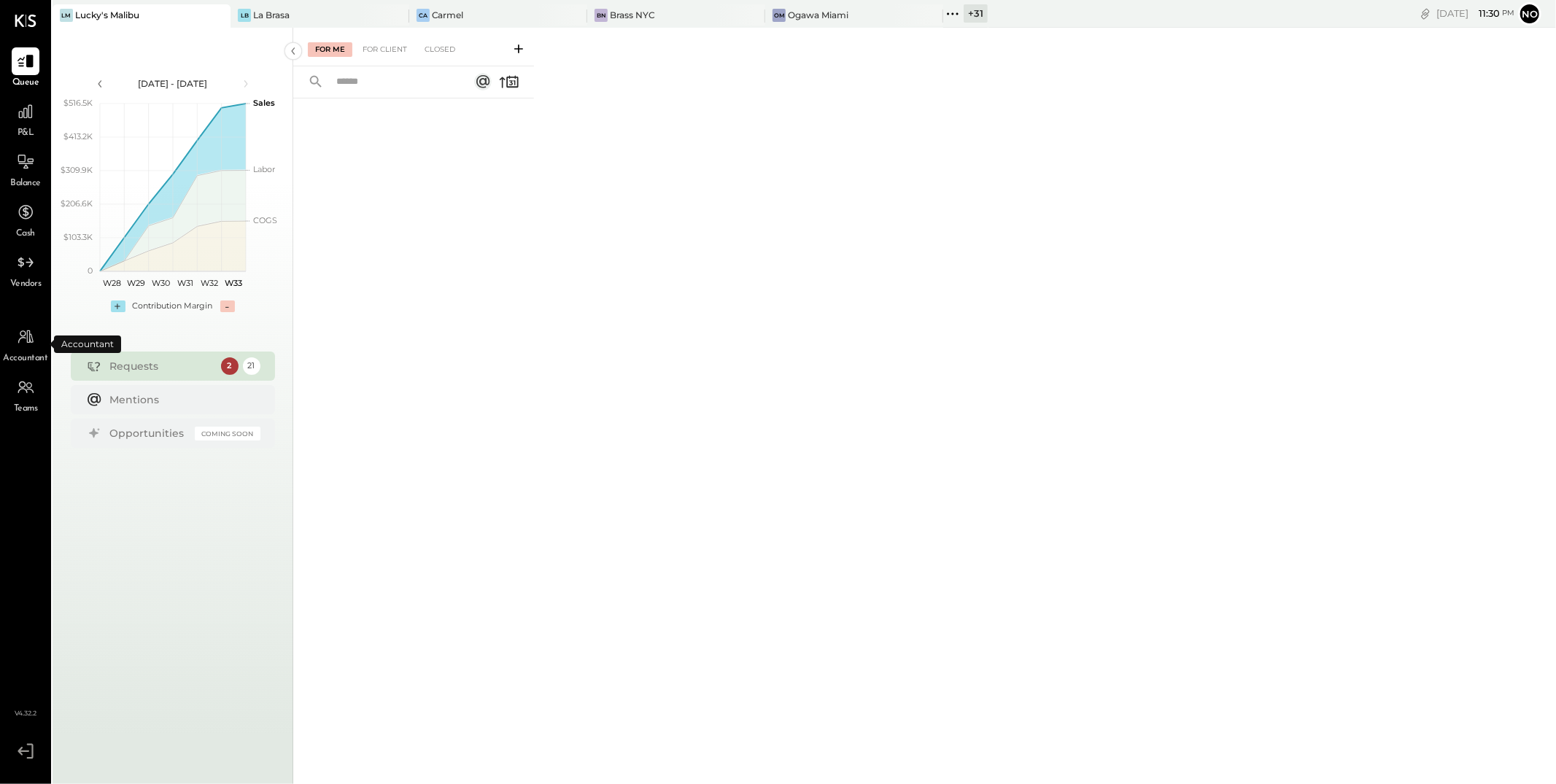
click at [27, 350] on div "Accountant" at bounding box center [26, 344] width 45 height 42
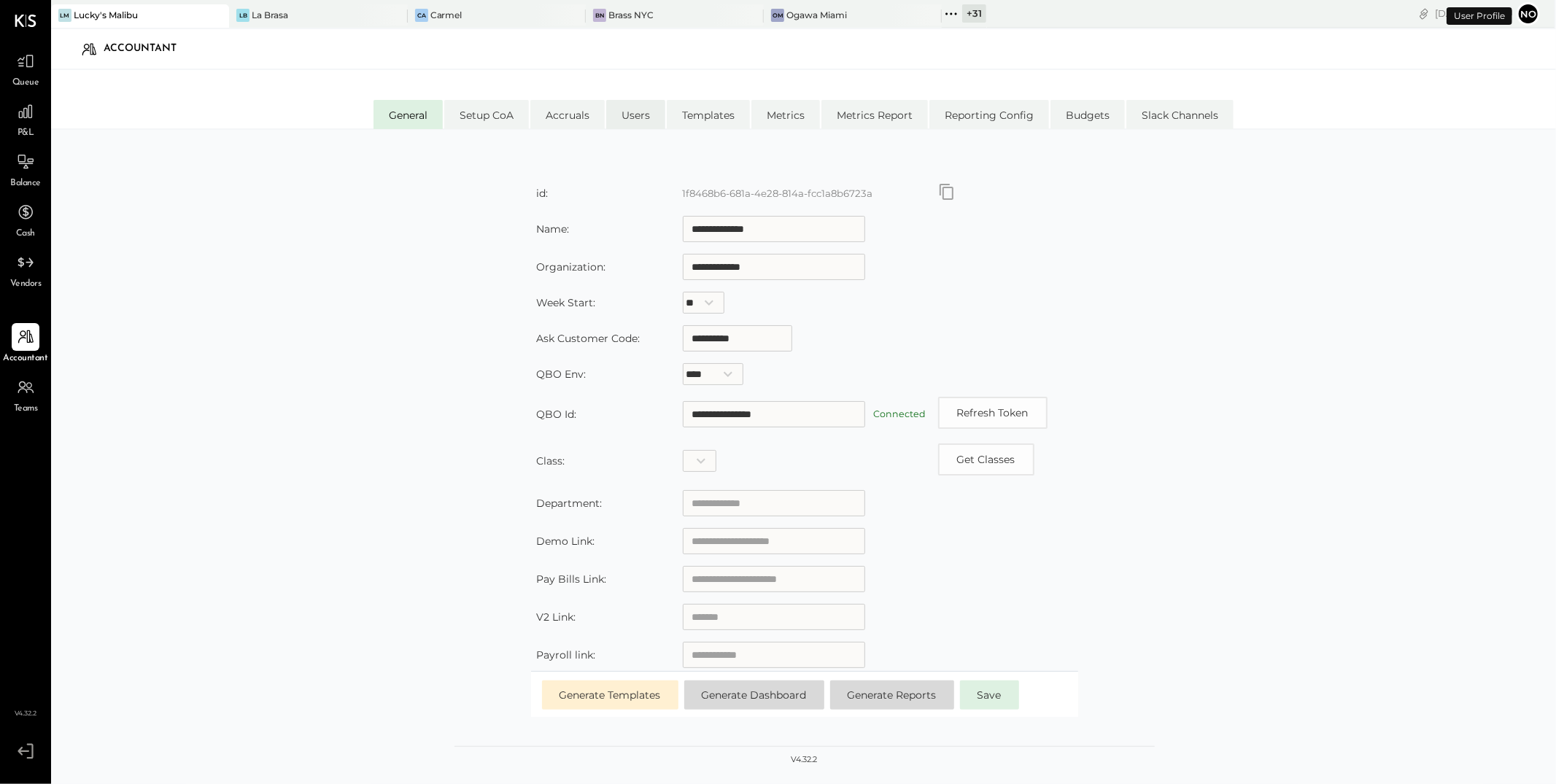
click at [645, 113] on li "Users" at bounding box center [636, 114] width 59 height 29
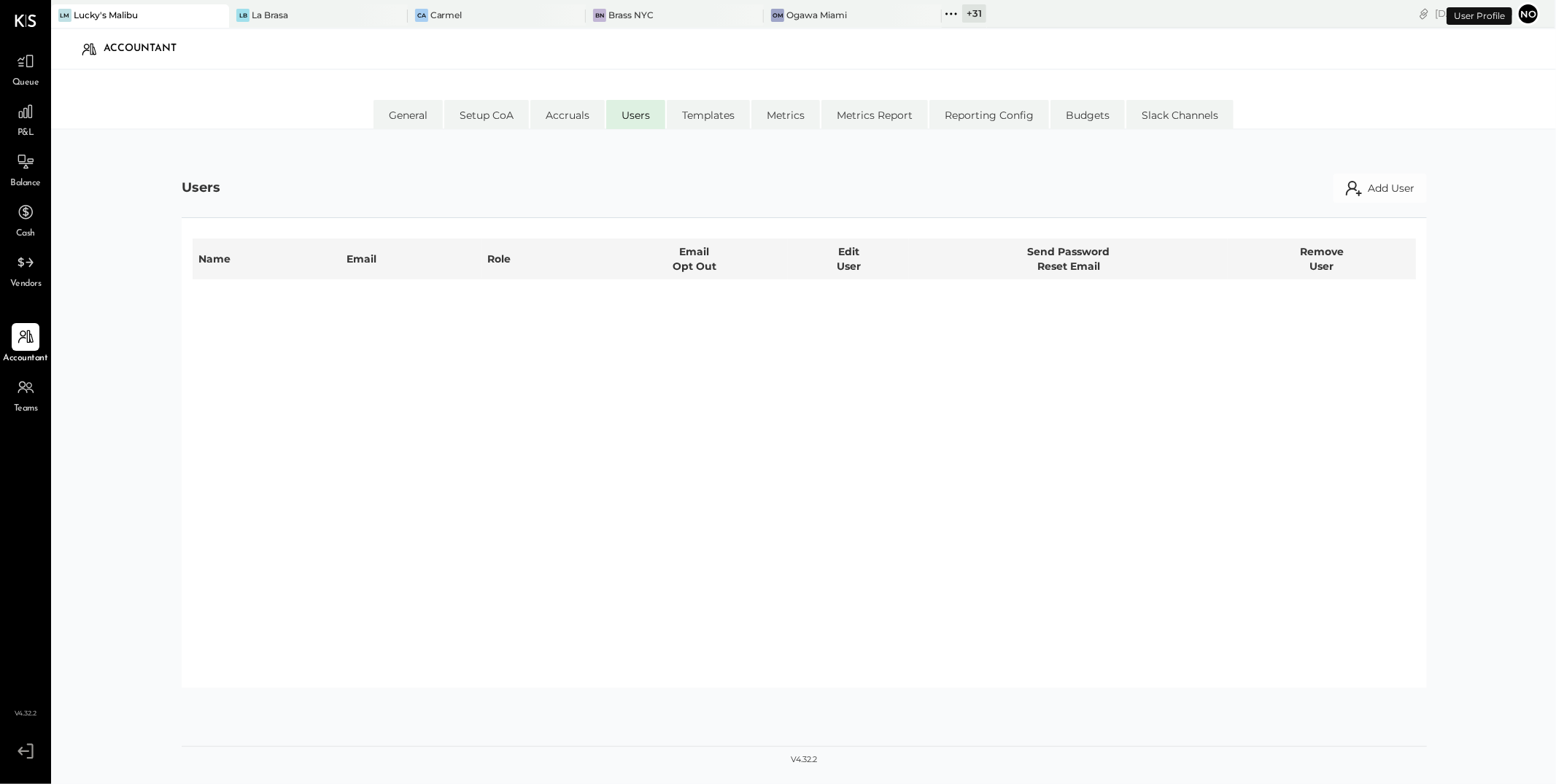
select select "**********"
select select "********"
select select "**********"
select select "*****"
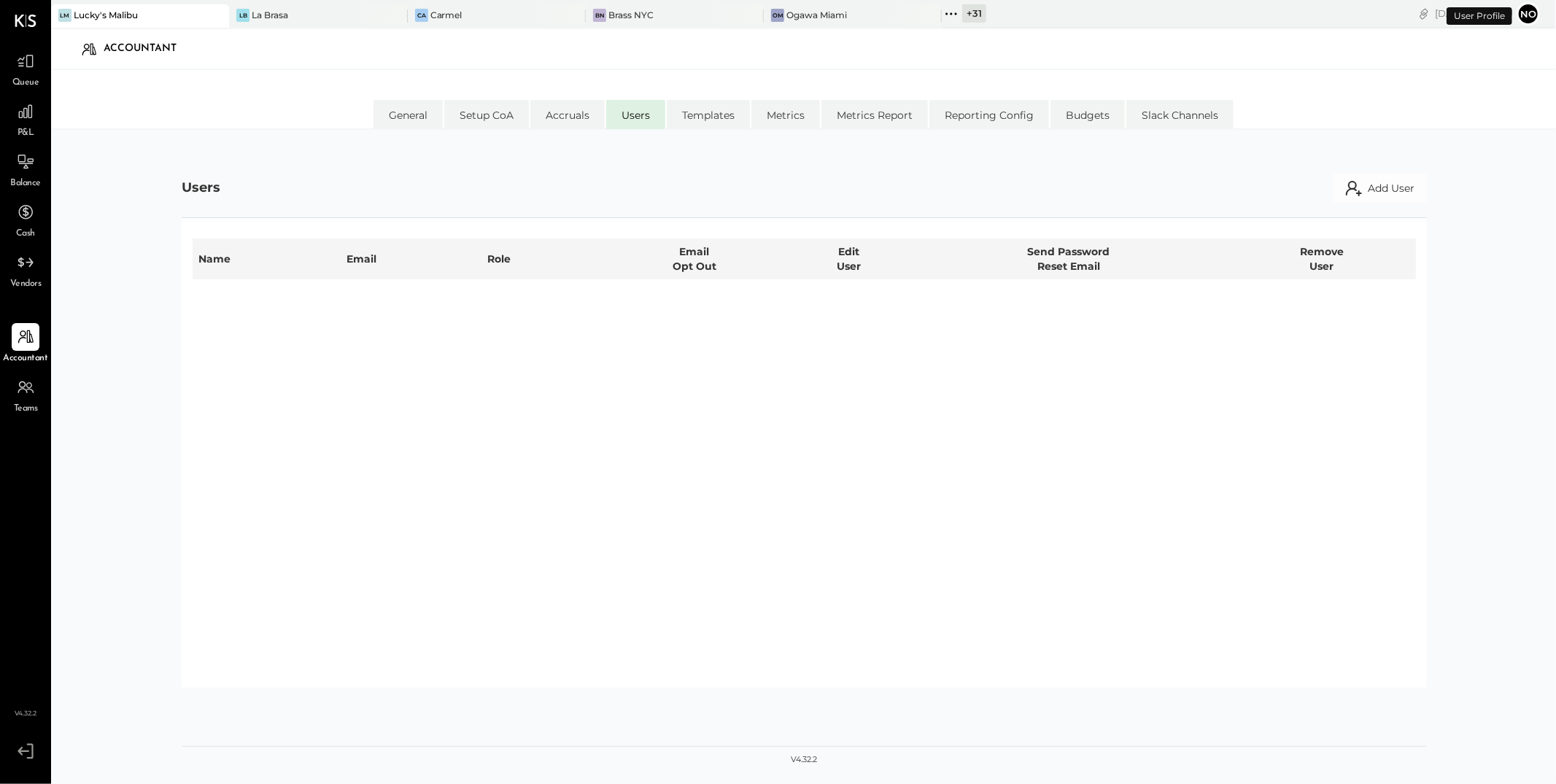
select select "**********"
select select "*****"
select select "**********"
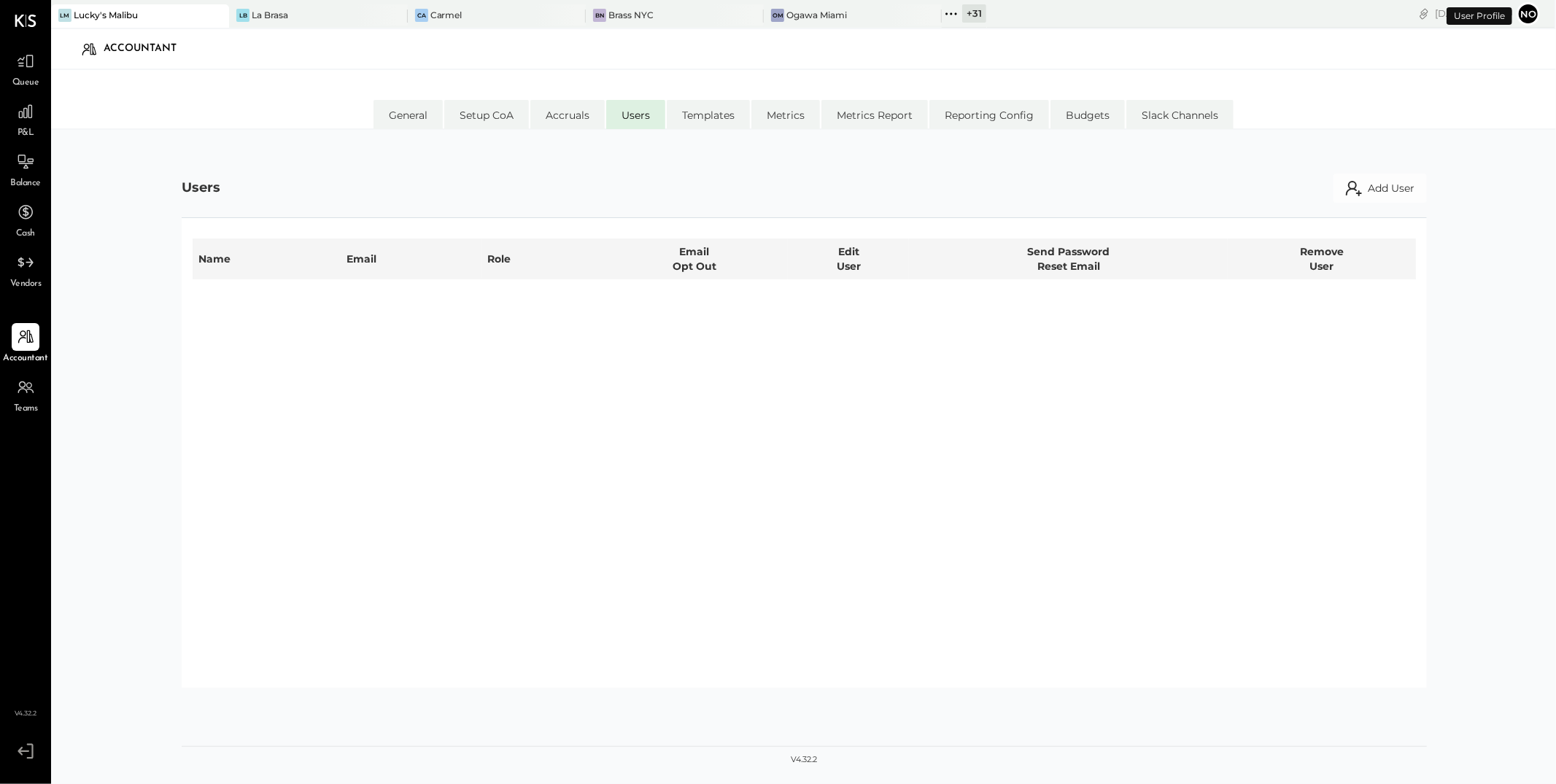
select select "**********"
select select "*****"
select select "**********"
select select "********"
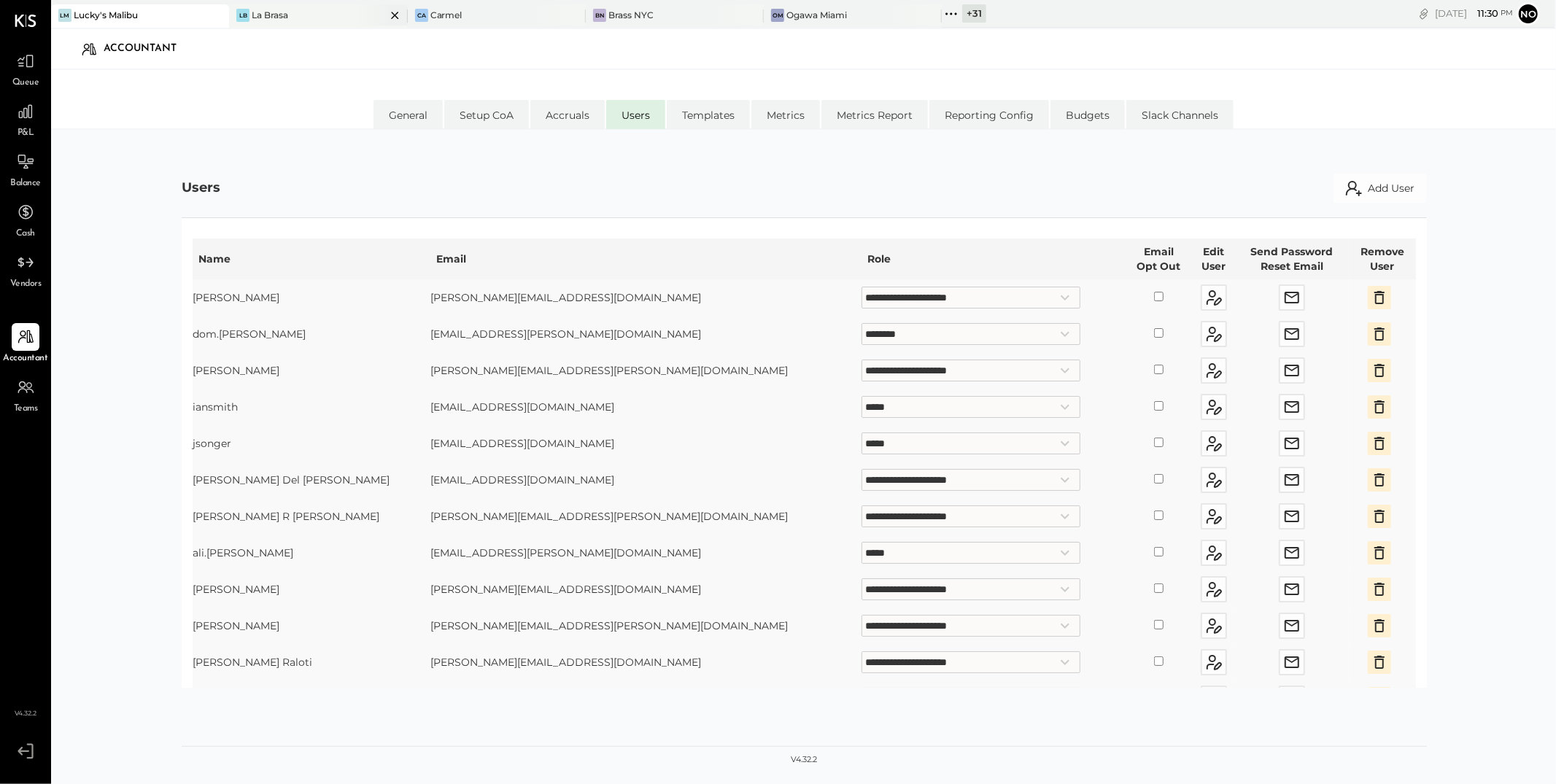
click at [297, 19] on div "LB La Brasa" at bounding box center [307, 16] width 156 height 13
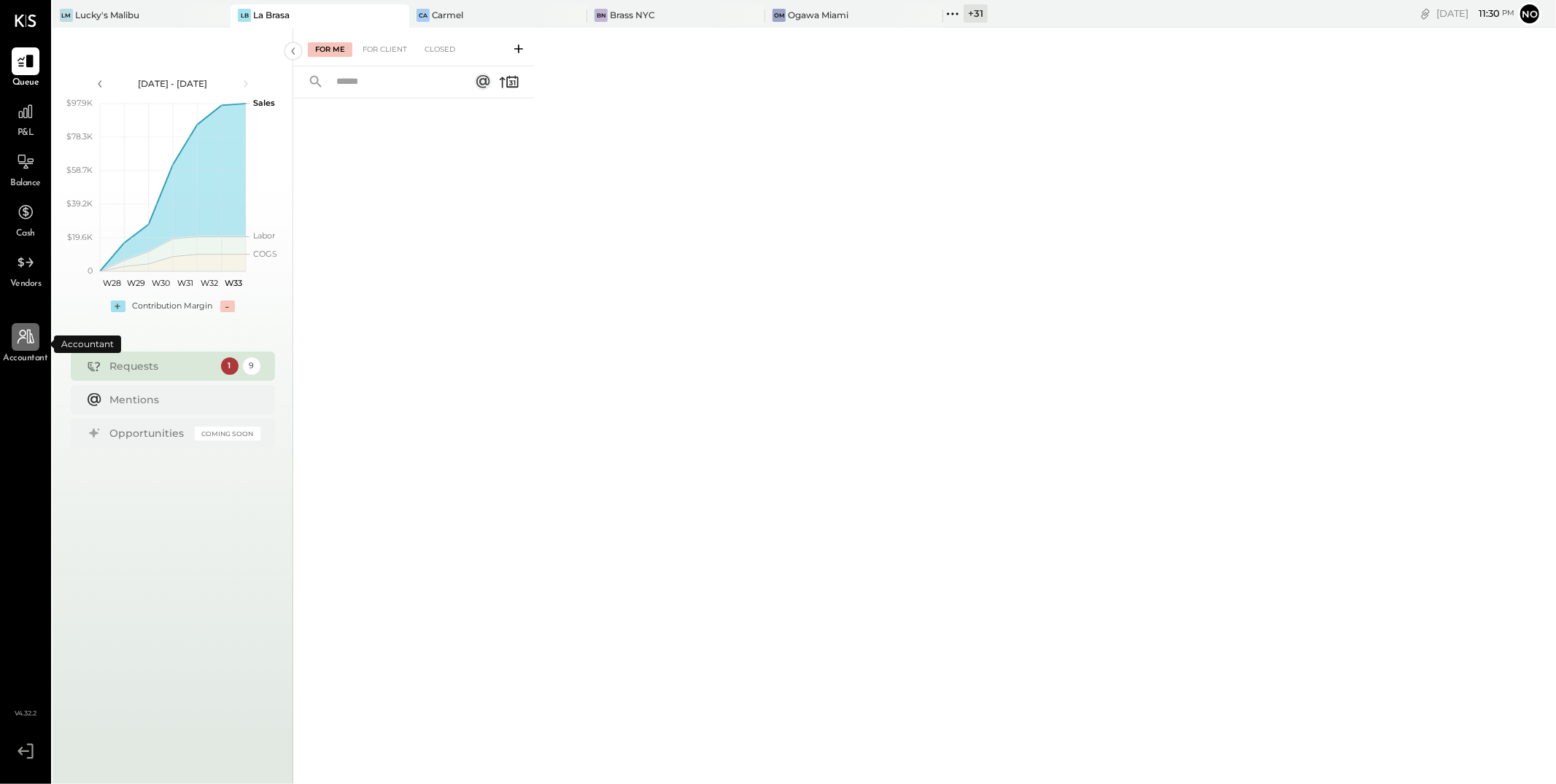
click at [29, 336] on icon at bounding box center [26, 337] width 17 height 15
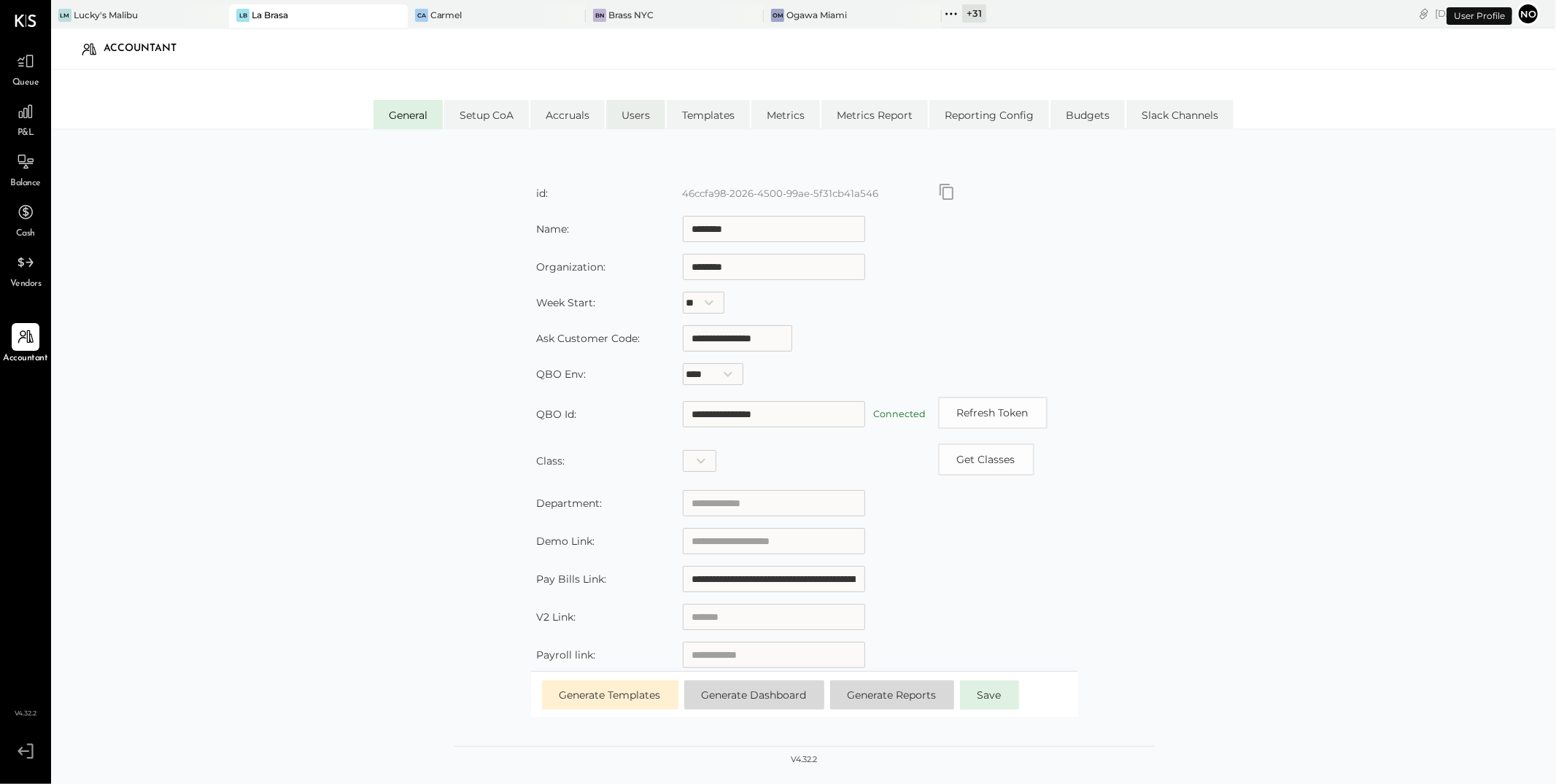
click at [625, 118] on li "Users" at bounding box center [636, 114] width 59 height 29
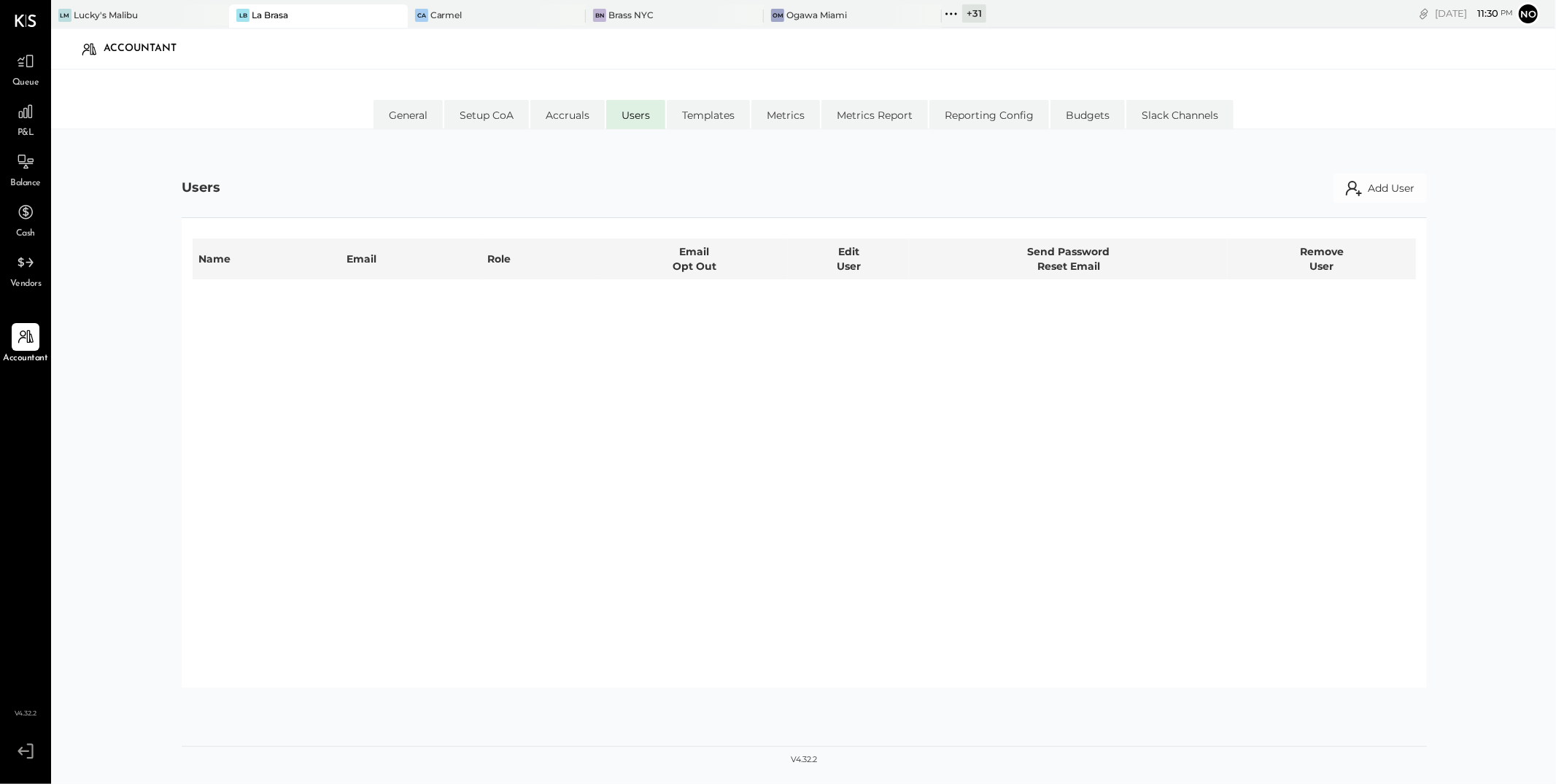
select select "**********"
select select "*****"
select select "**********"
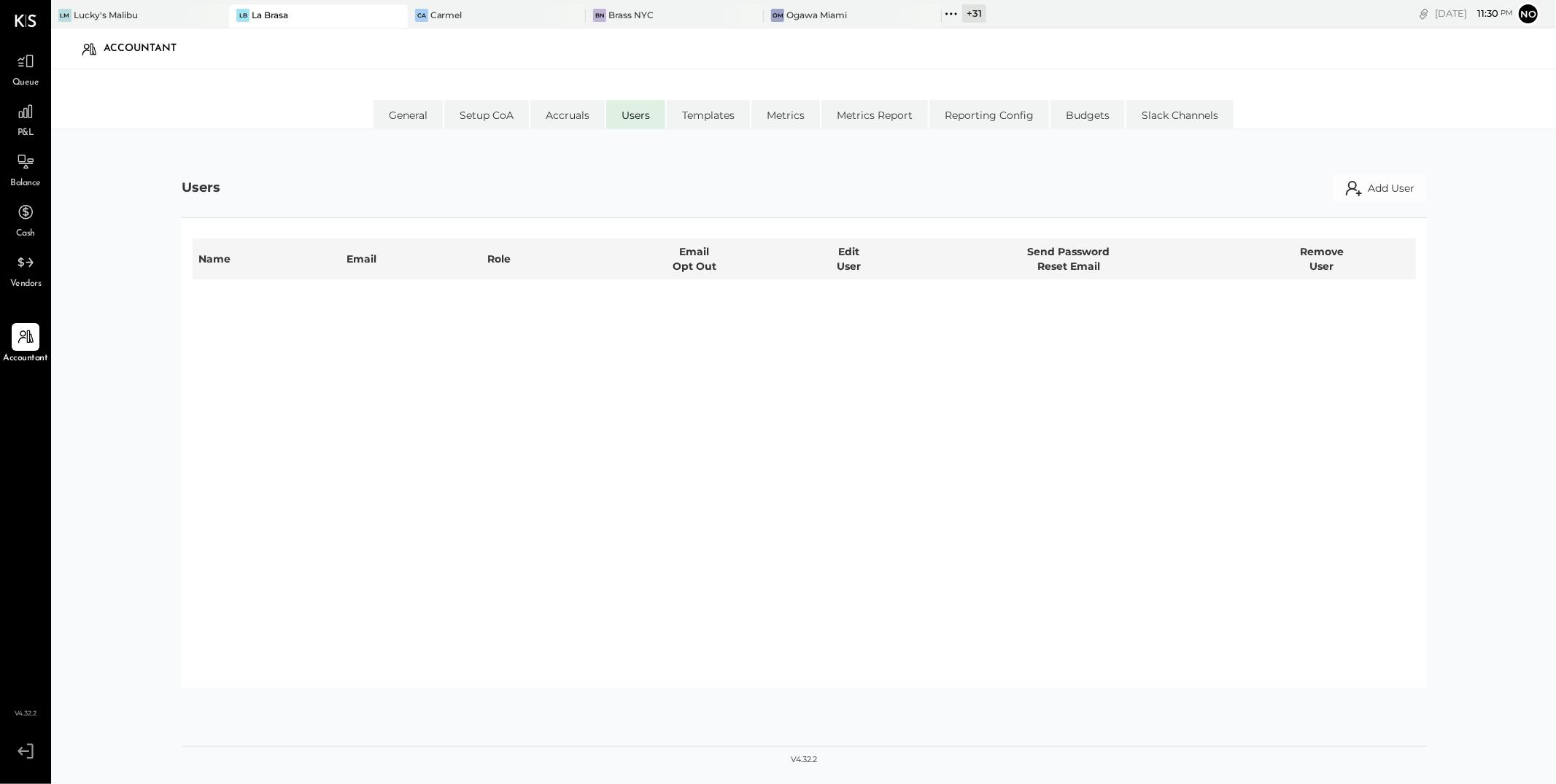
select select "**********"
select select "********"
select select "*****"
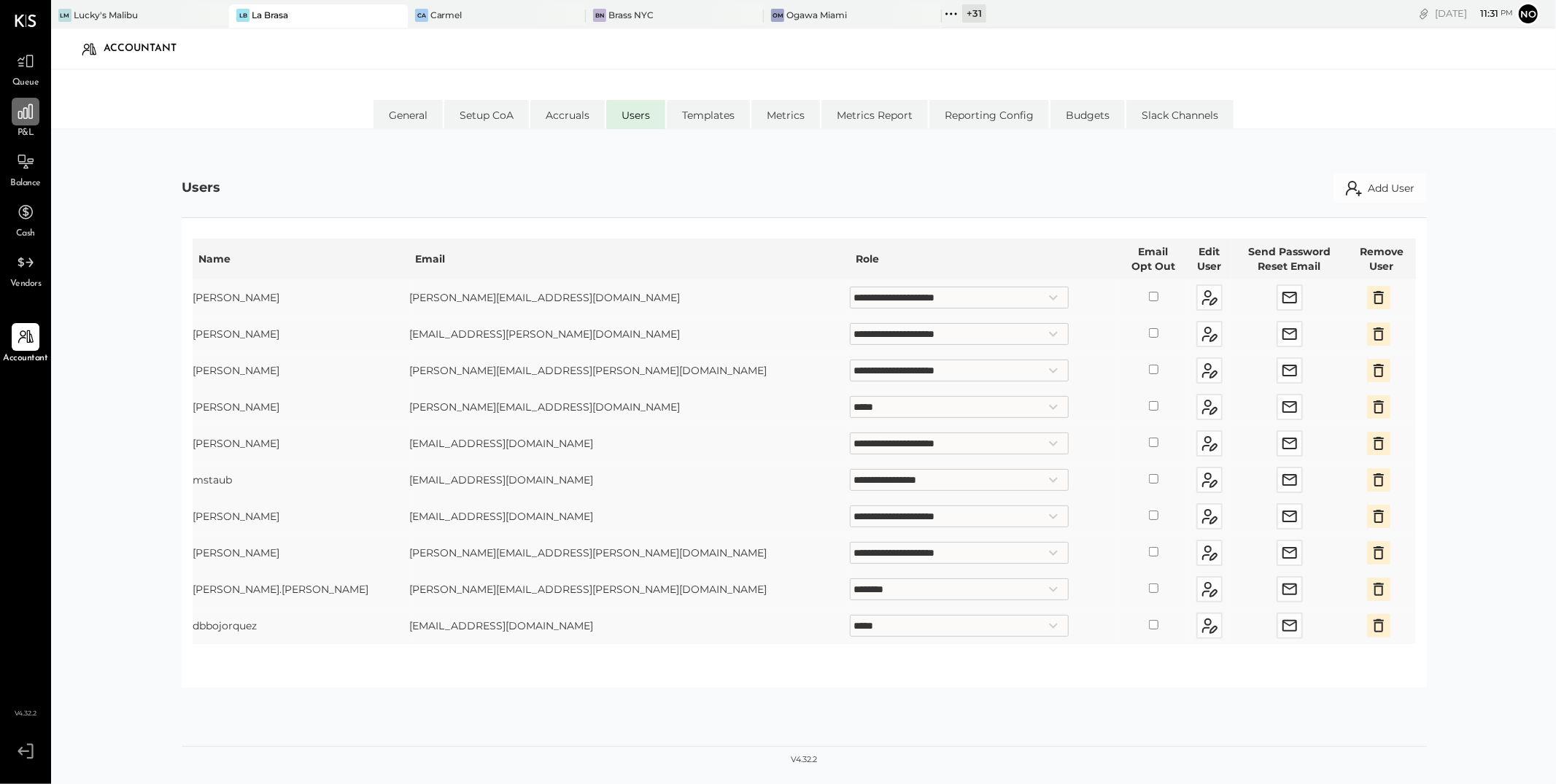
click at [25, 117] on icon at bounding box center [25, 111] width 19 height 19
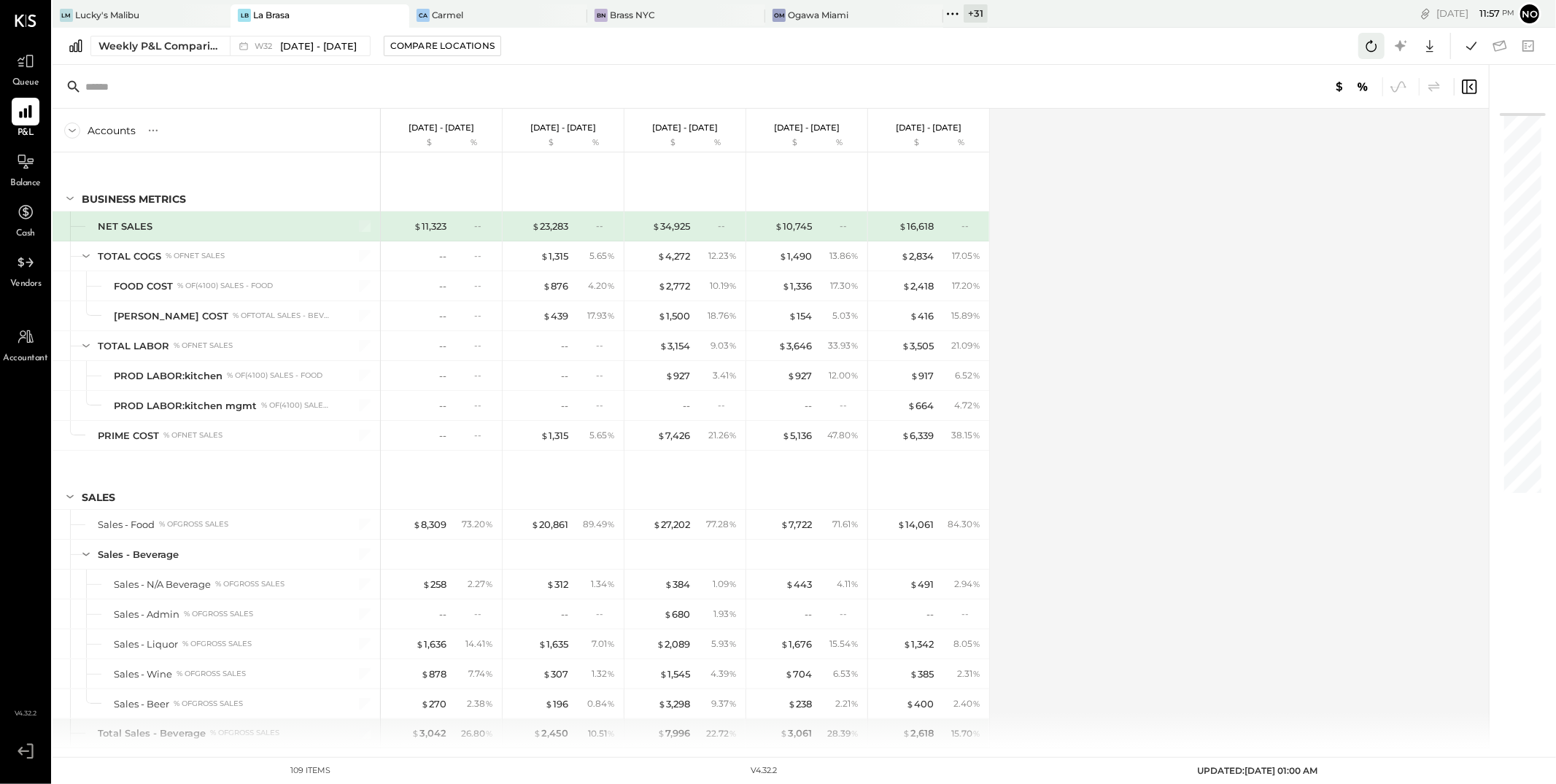
click at [1372, 45] on icon at bounding box center [1372, 46] width 19 height 19
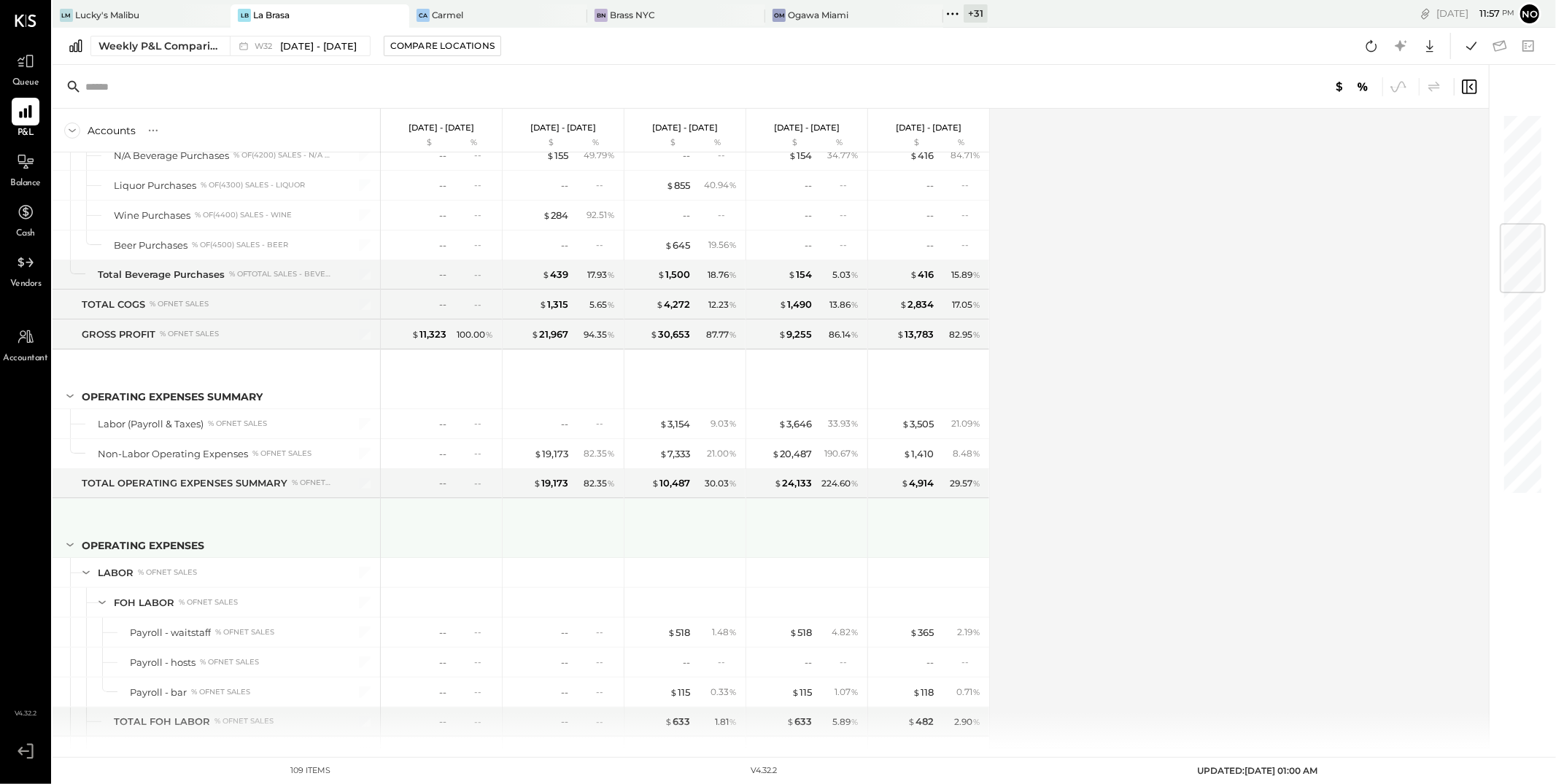
scroll to position [937, 0]
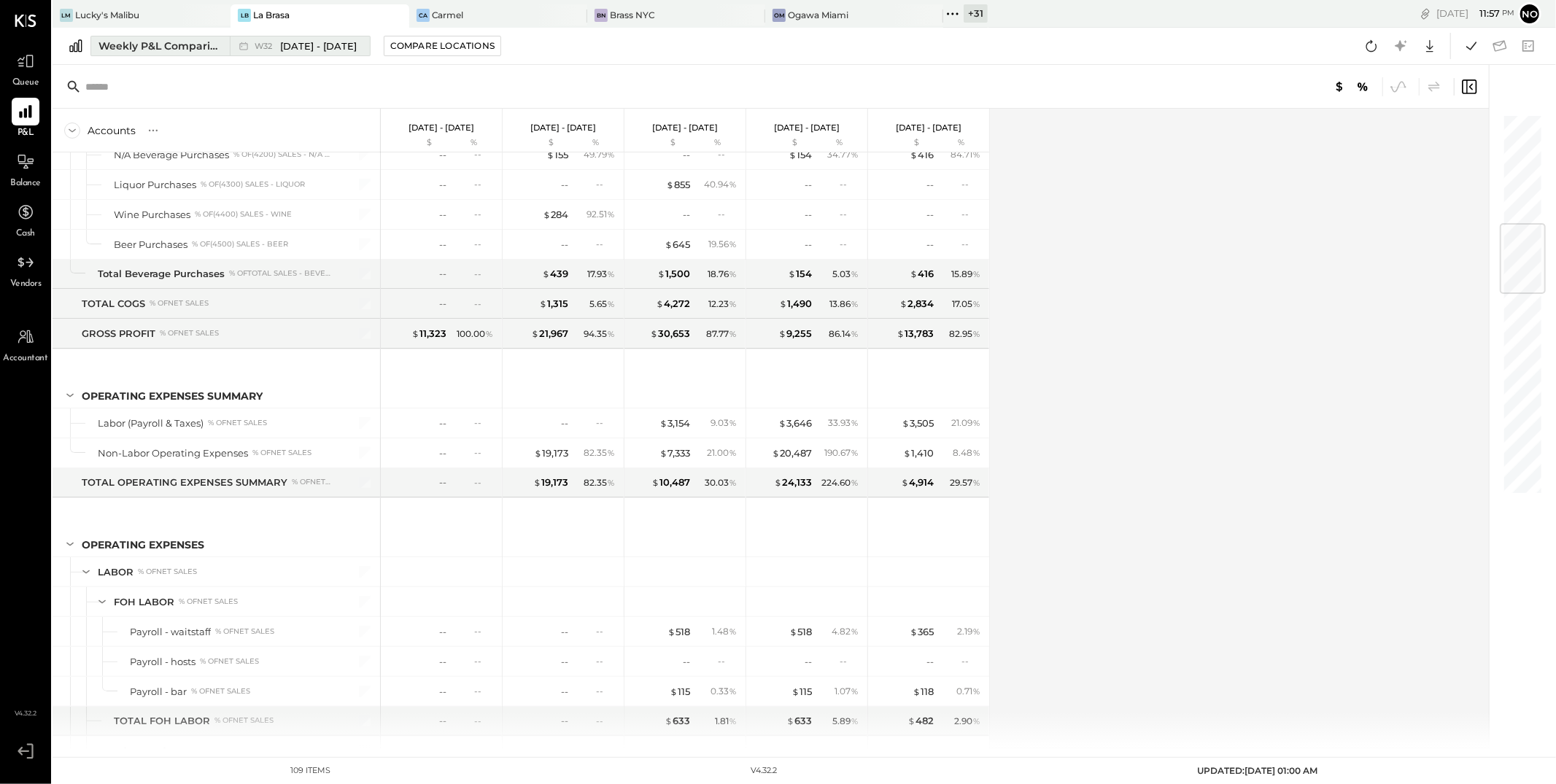
click at [289, 48] on span "[DATE] - [DATE]" at bounding box center [318, 46] width 76 height 14
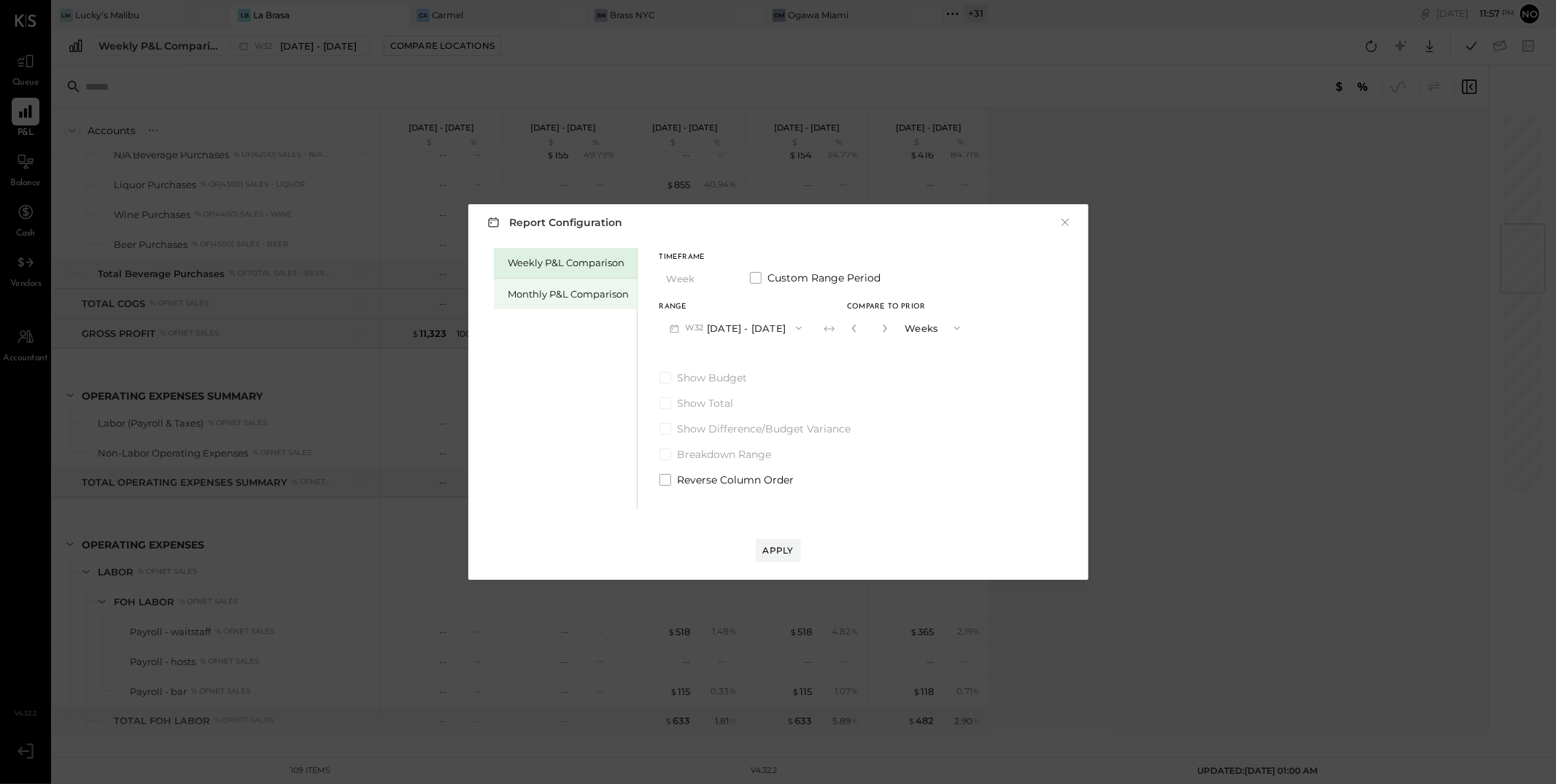
click at [562, 296] on div "Monthly P&L Comparison" at bounding box center [569, 294] width 121 height 14
click at [787, 329] on span "button" at bounding box center [796, 328] width 19 height 12
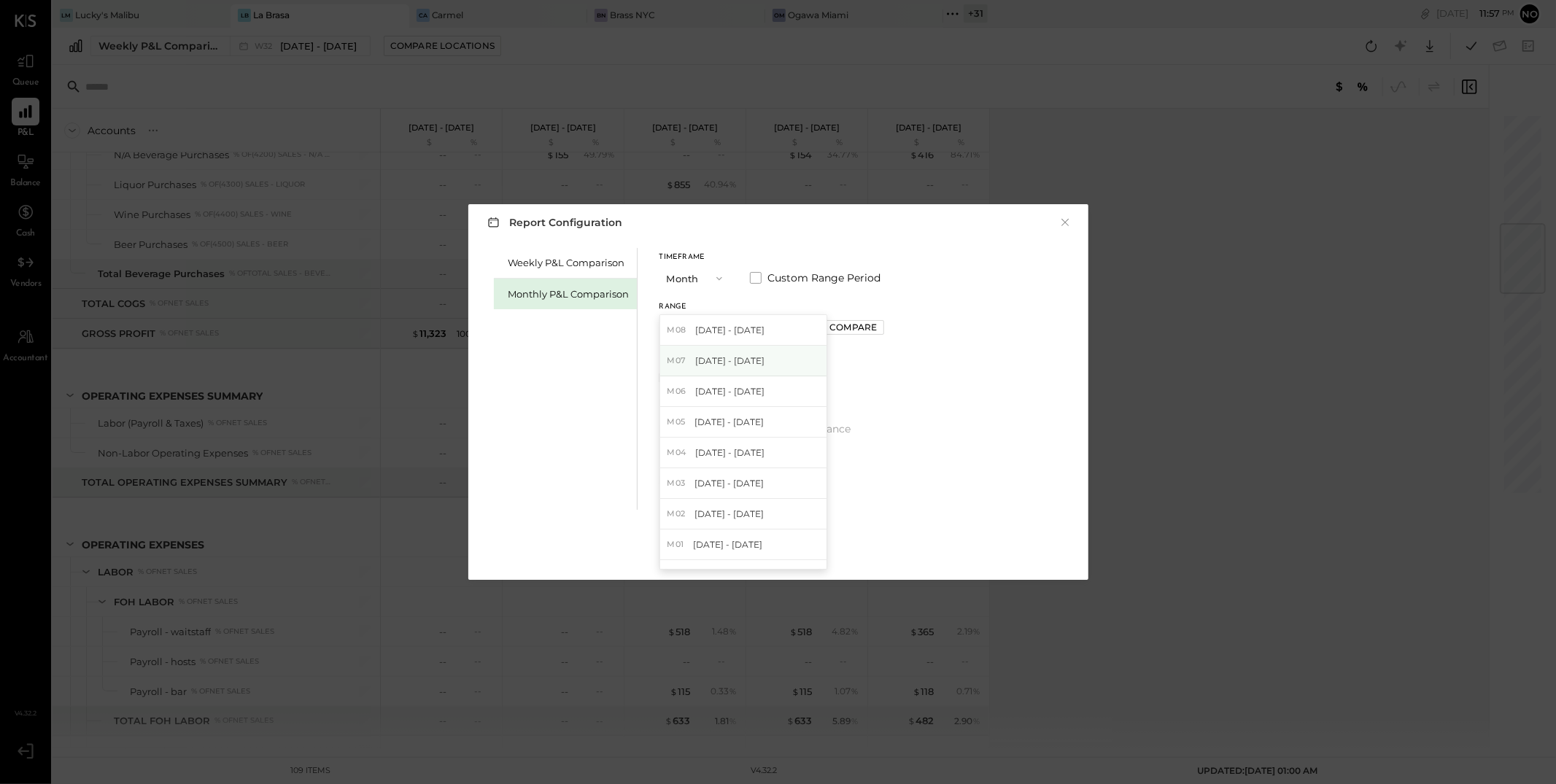
click at [738, 358] on span "[DATE] - [DATE]" at bounding box center [729, 360] width 69 height 12
click at [836, 328] on div "Compare" at bounding box center [852, 326] width 47 height 12
click at [884, 327] on icon "button" at bounding box center [886, 329] width 3 height 8
type input "*"
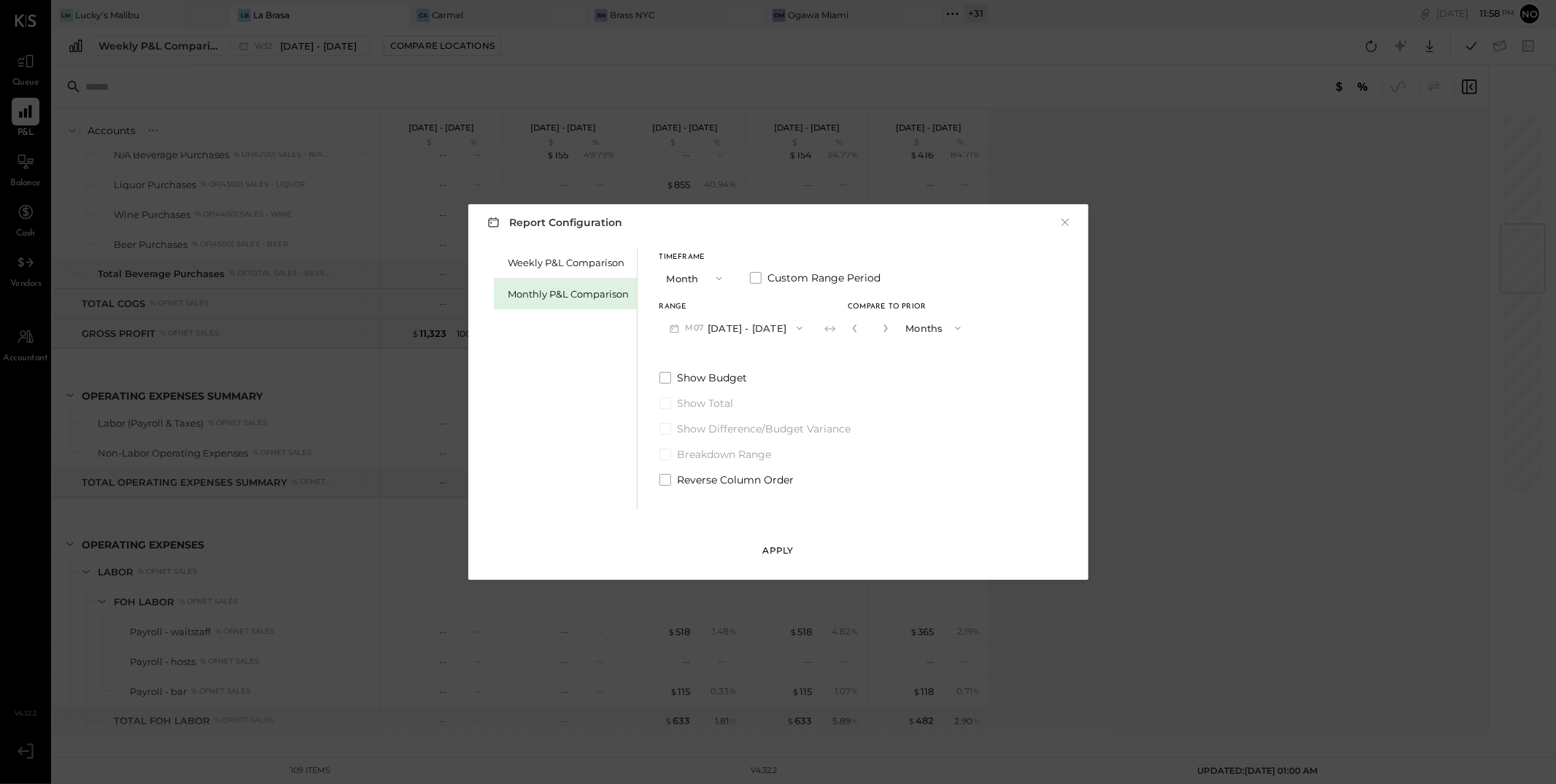
click at [779, 549] on div "Apply" at bounding box center [778, 550] width 31 height 12
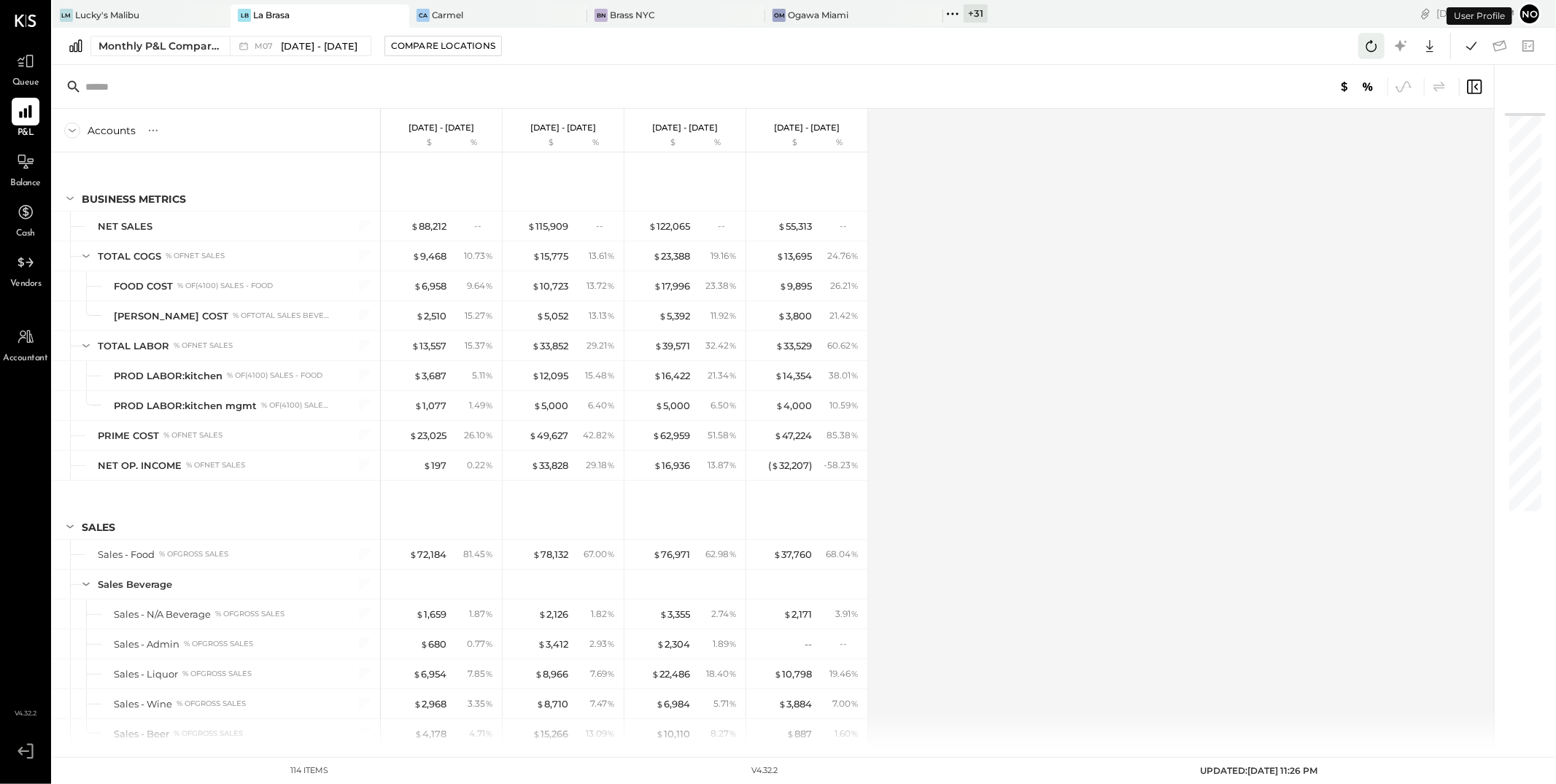
click at [1374, 47] on icon at bounding box center [1372, 46] width 19 height 19
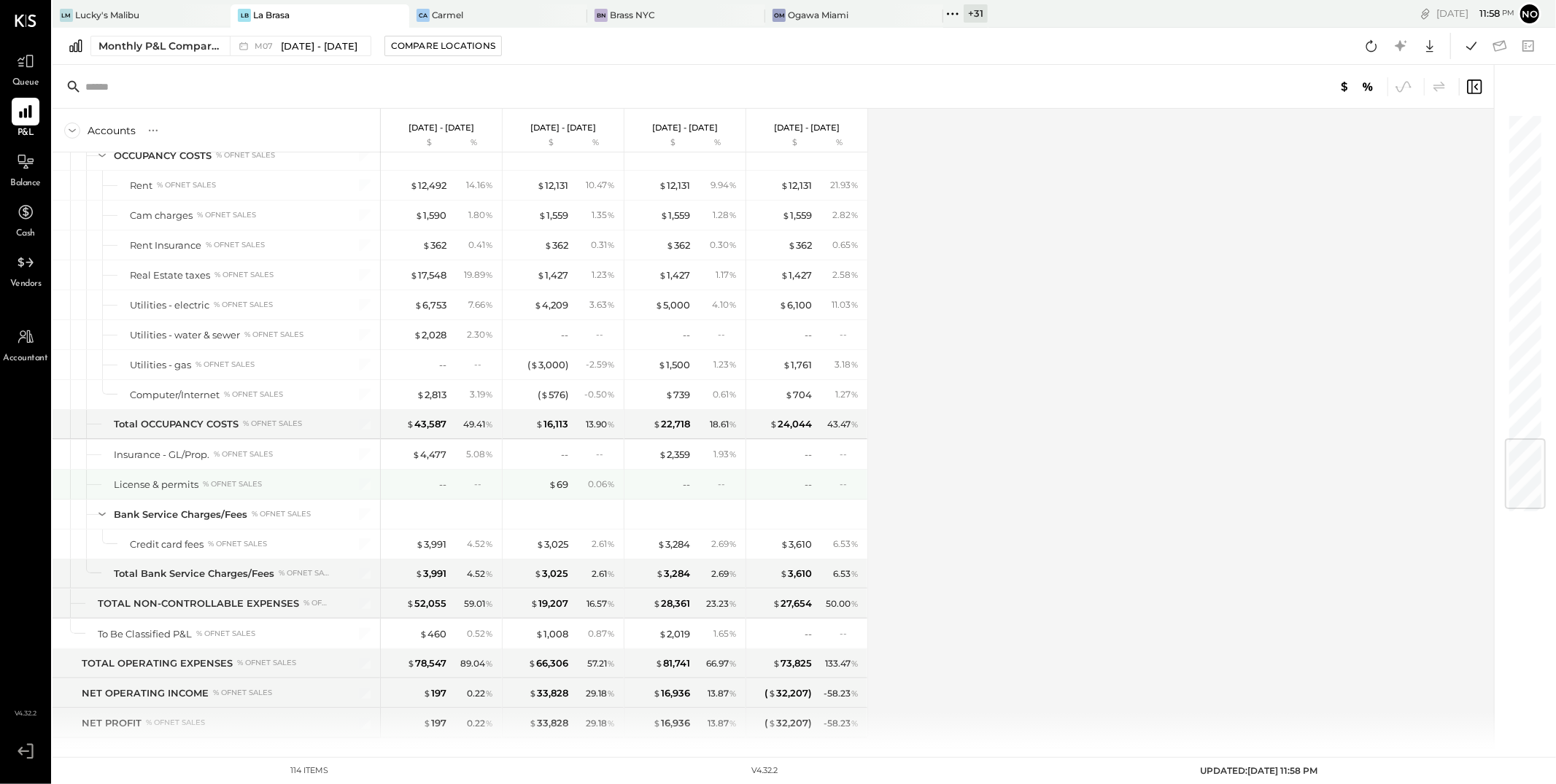
scroll to position [2759, 0]
click at [1374, 47] on icon at bounding box center [1372, 46] width 19 height 19
click at [1474, 47] on icon at bounding box center [1471, 46] width 19 height 19
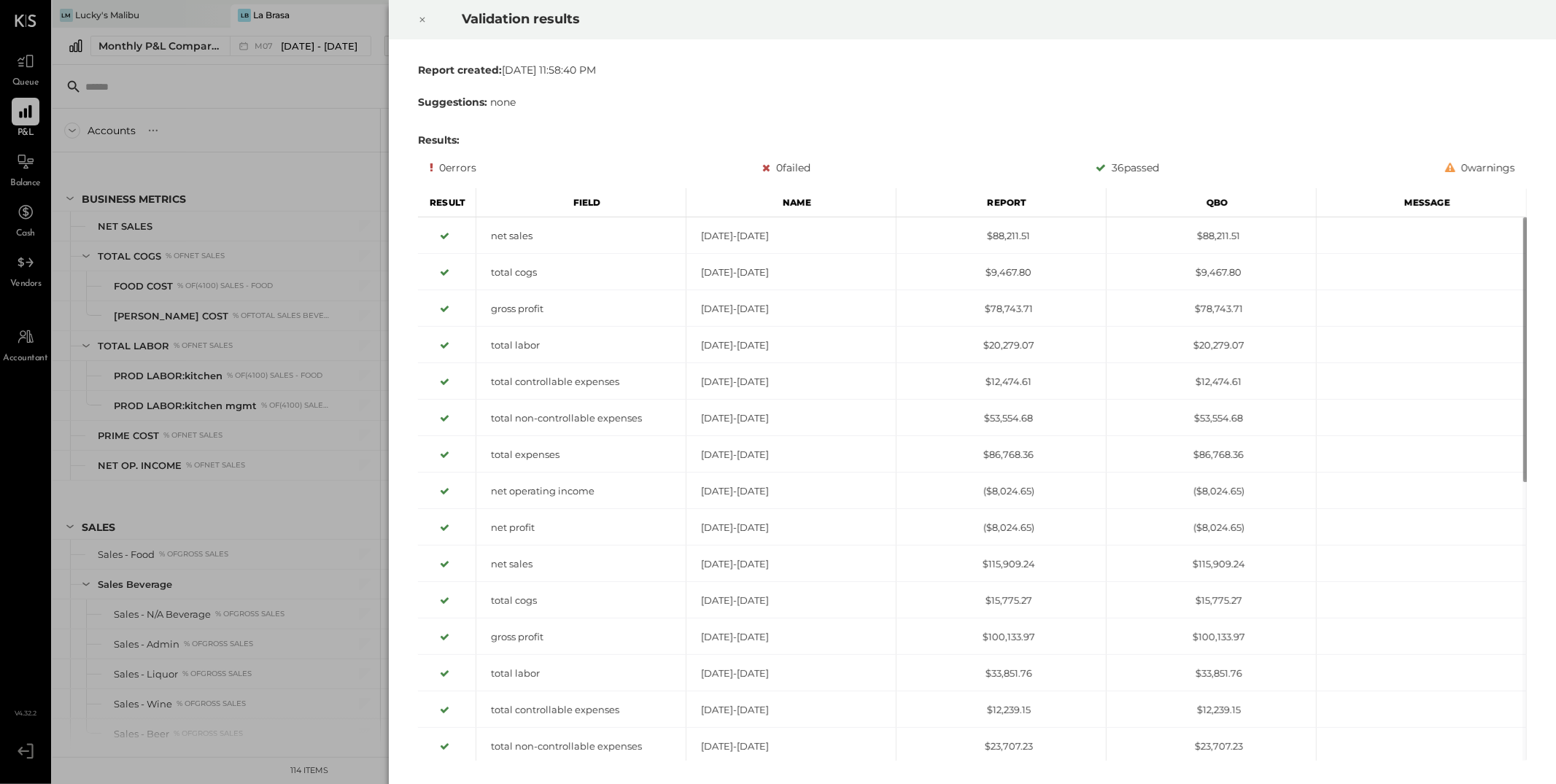
click at [420, 20] on icon at bounding box center [422, 19] width 9 height 17
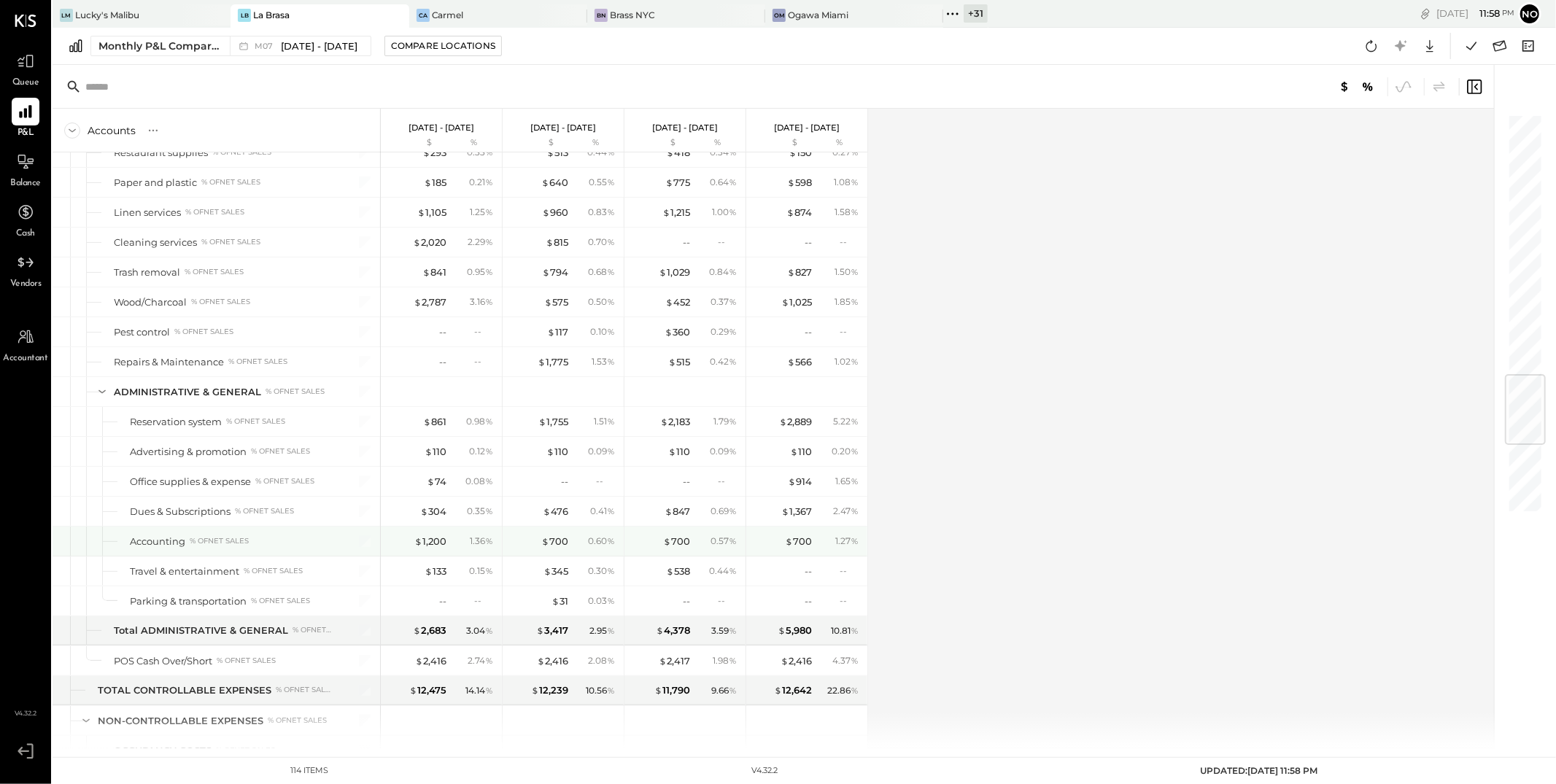
scroll to position [2118, 0]
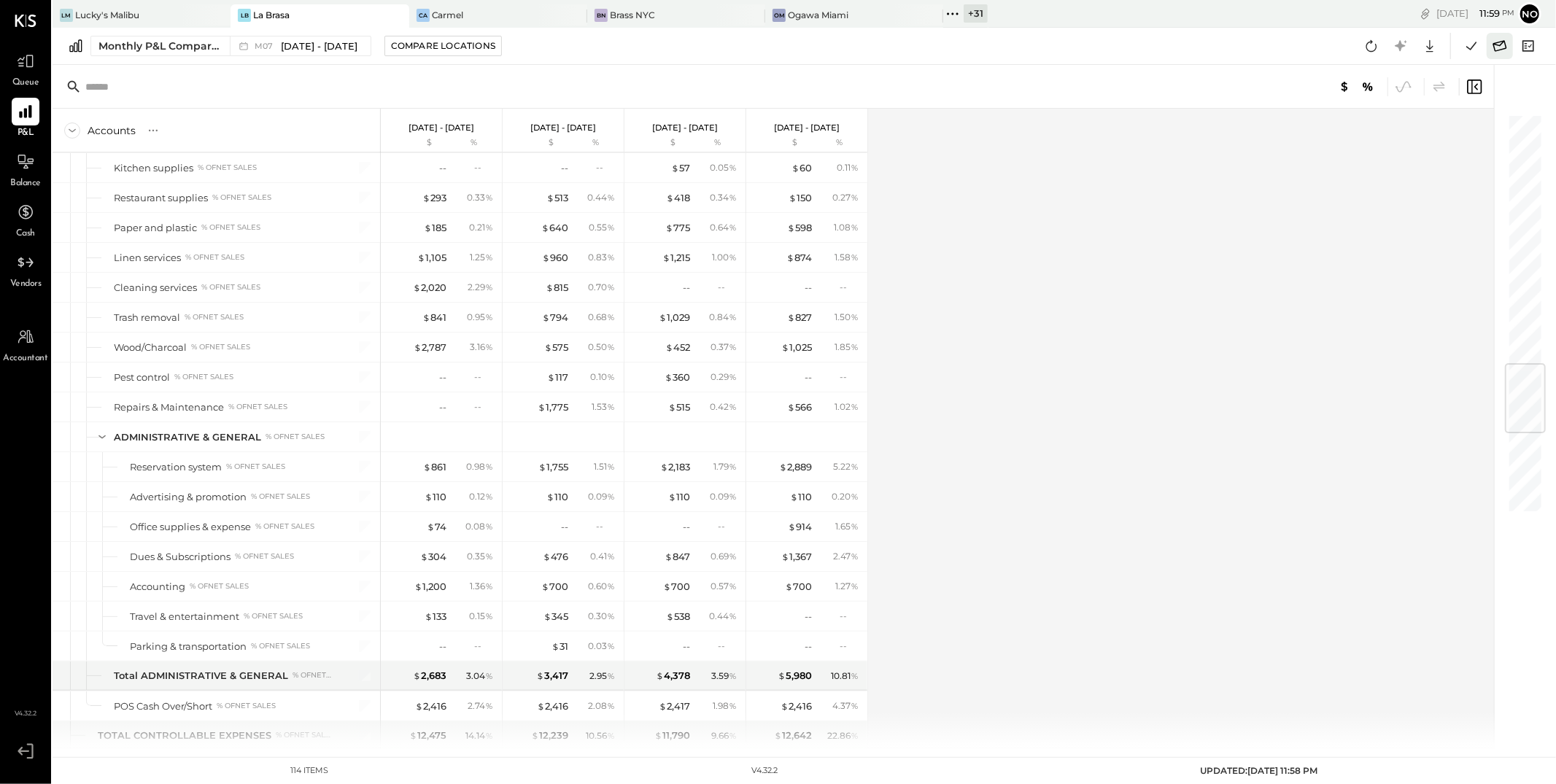
click at [1498, 45] on icon at bounding box center [1500, 45] width 14 height 11
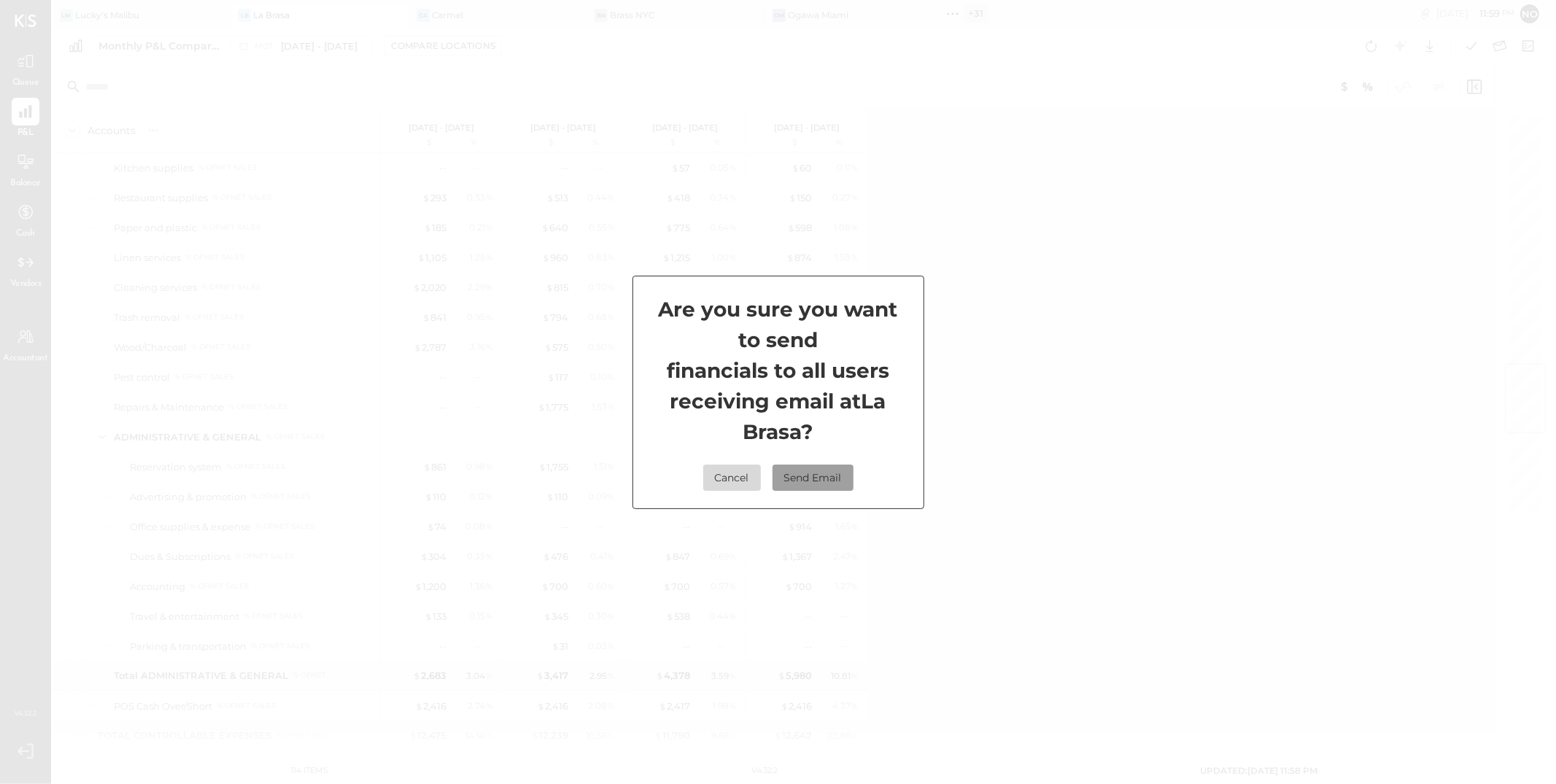
click at [799, 473] on button "Send Email" at bounding box center [812, 478] width 81 height 27
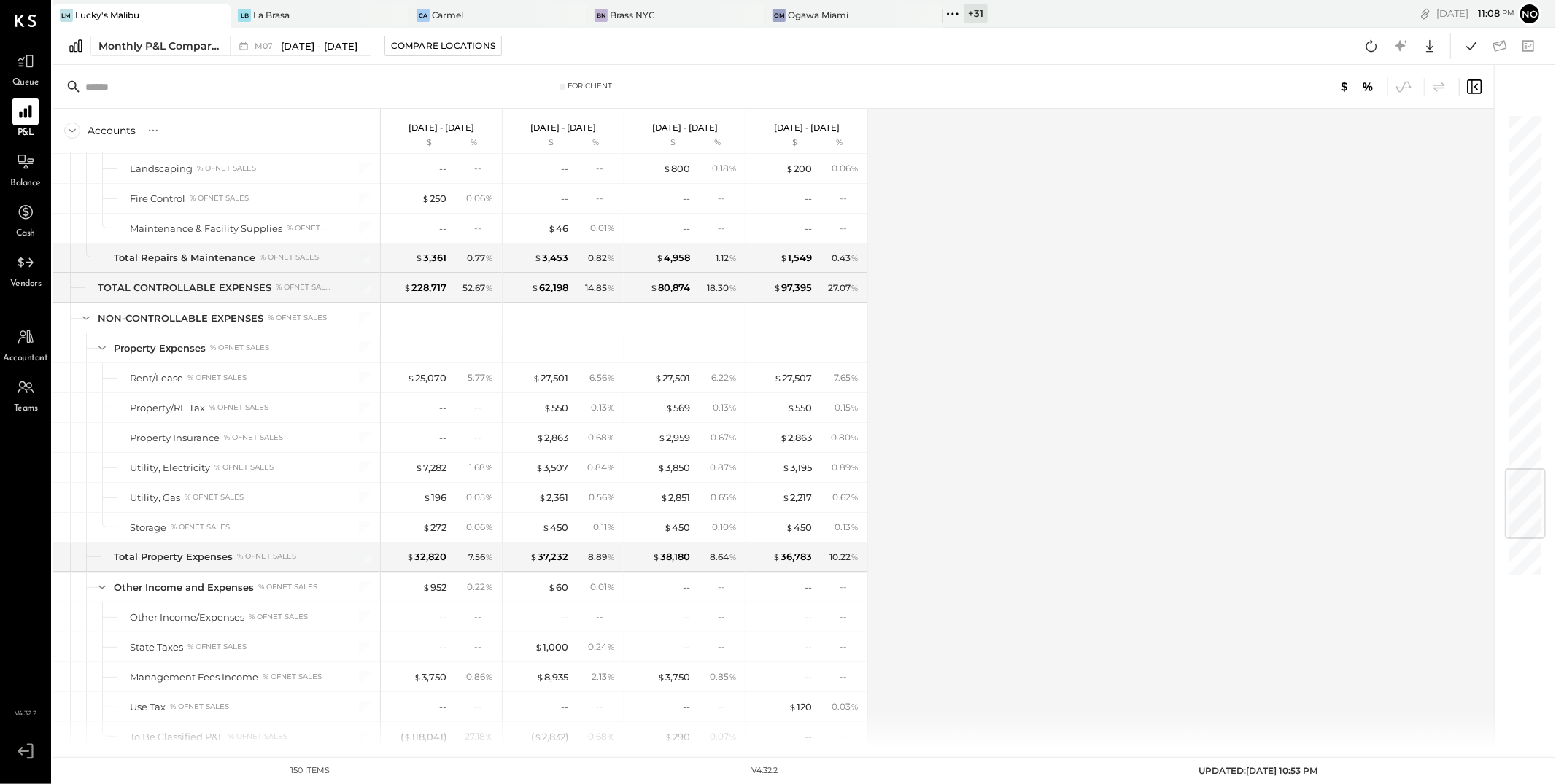
scroll to position [2987, 0]
click at [1373, 49] on icon at bounding box center [1372, 46] width 19 height 19
click at [1470, 51] on icon at bounding box center [1471, 46] width 19 height 19
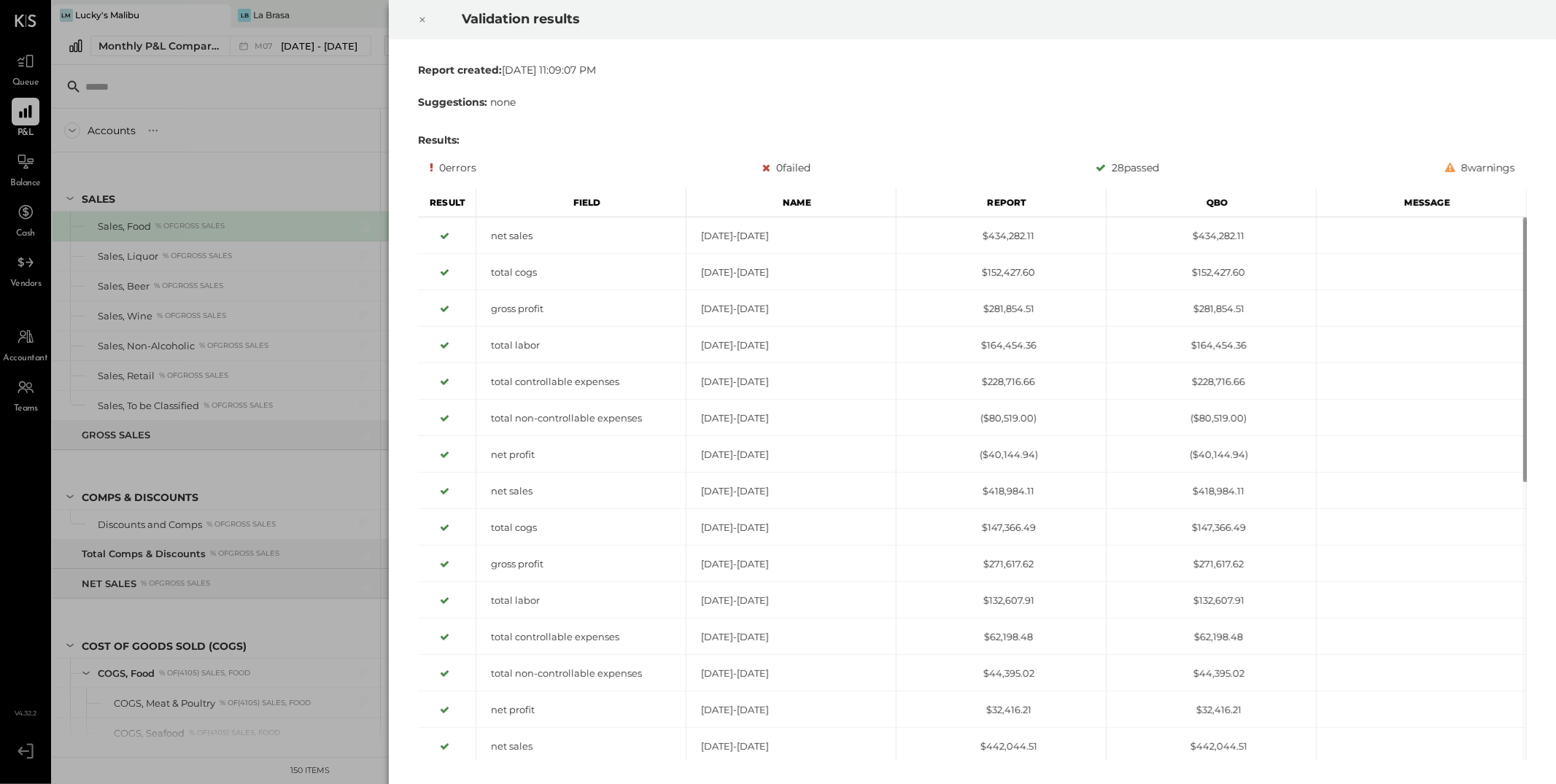
click at [422, 18] on icon at bounding box center [422, 19] width 9 height 17
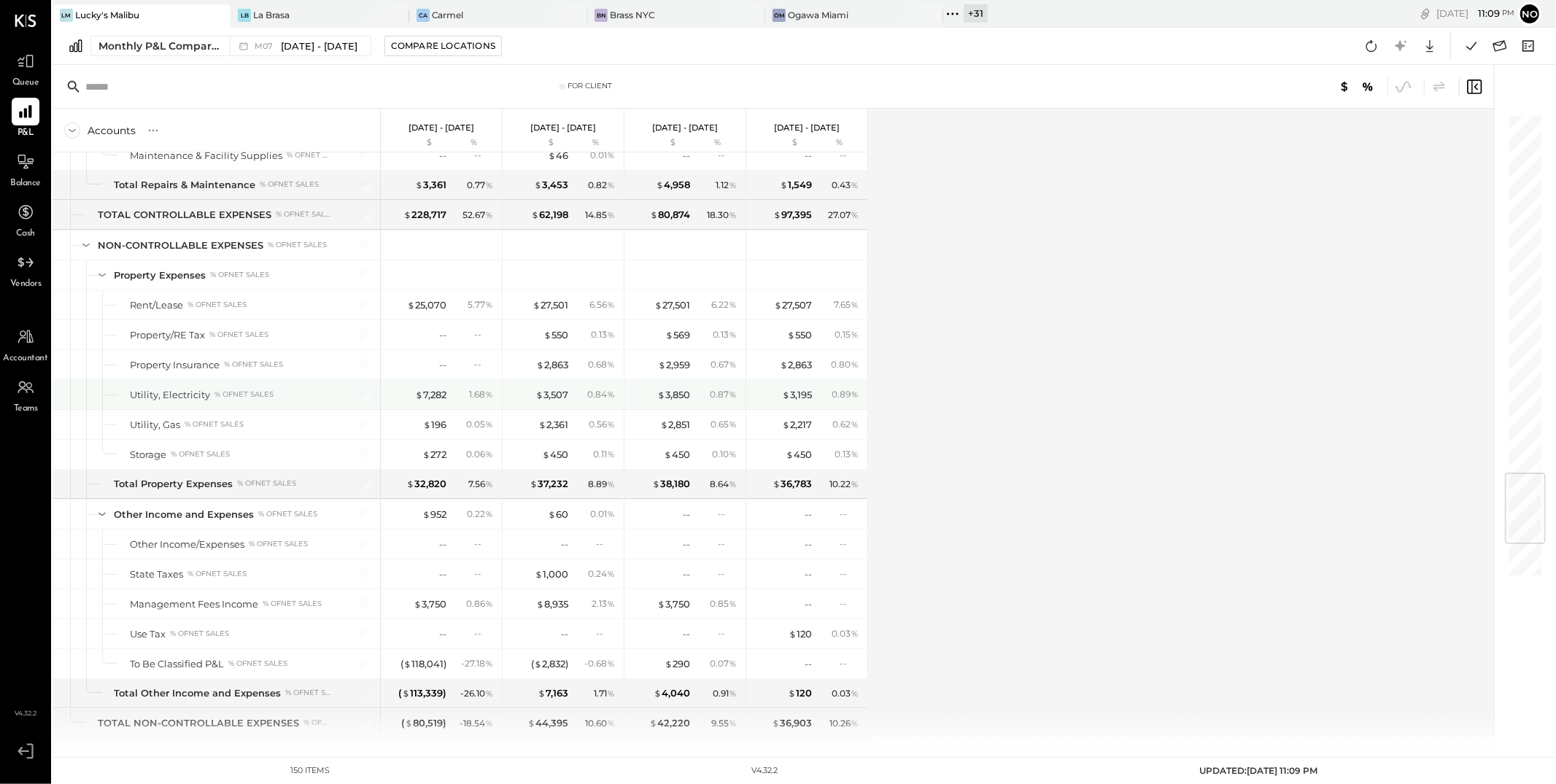
scroll to position [3015, 0]
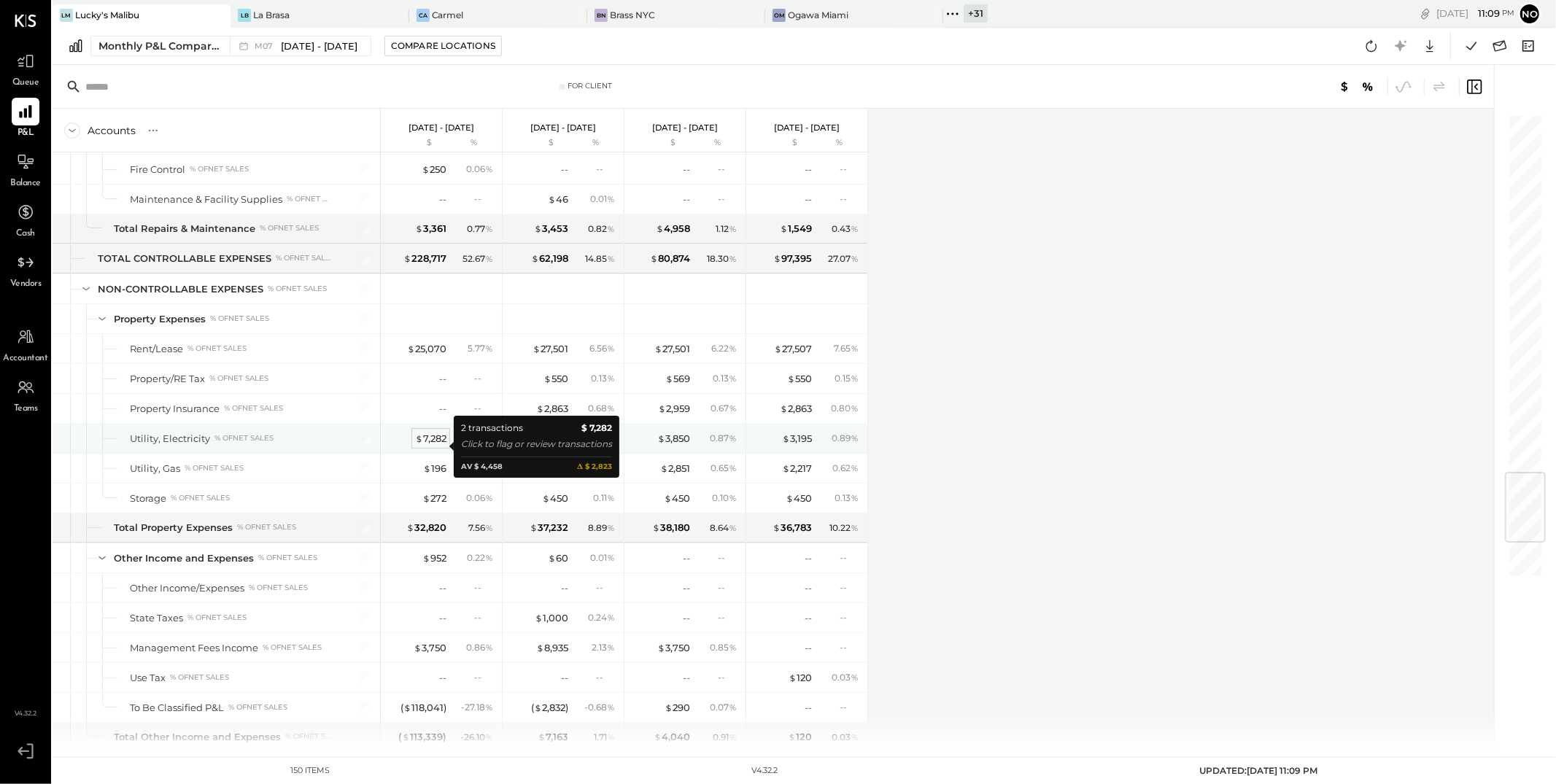
click at [428, 446] on div "$ 7,282" at bounding box center [431, 439] width 32 height 14
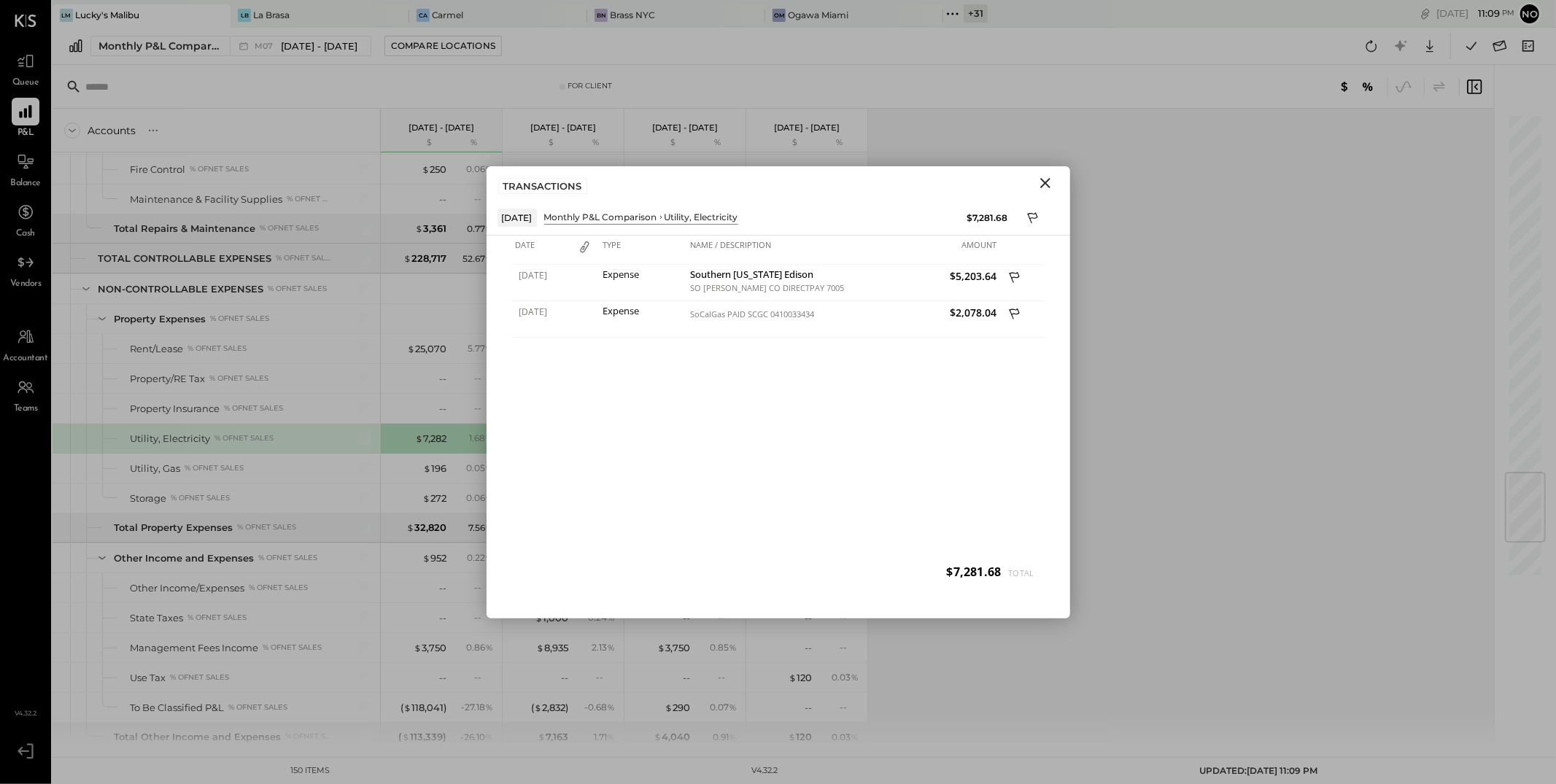
click at [1042, 179] on icon "Close" at bounding box center [1045, 183] width 17 height 17
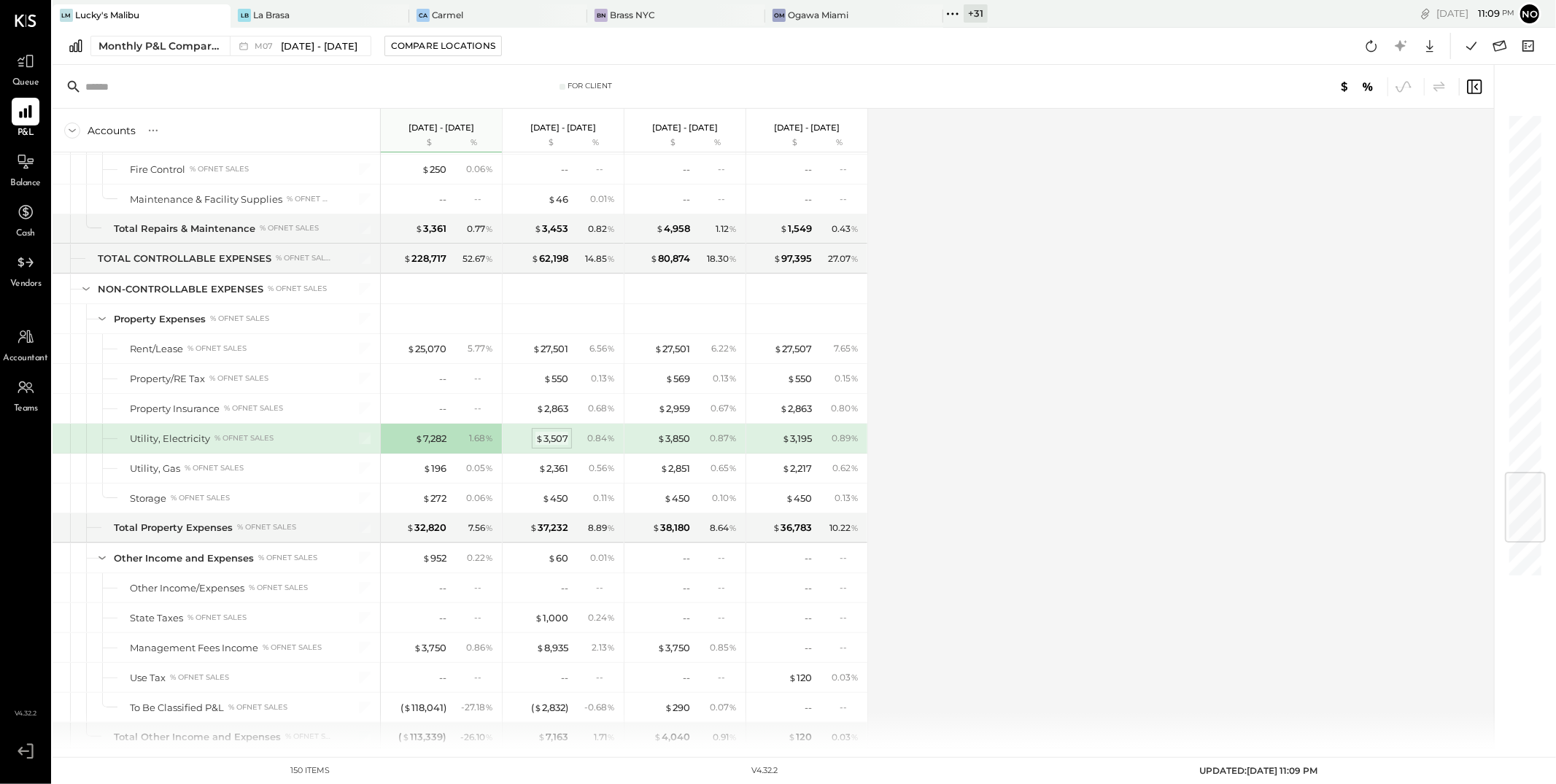
click at [555, 443] on div "$ 3,507" at bounding box center [552, 439] width 33 height 14
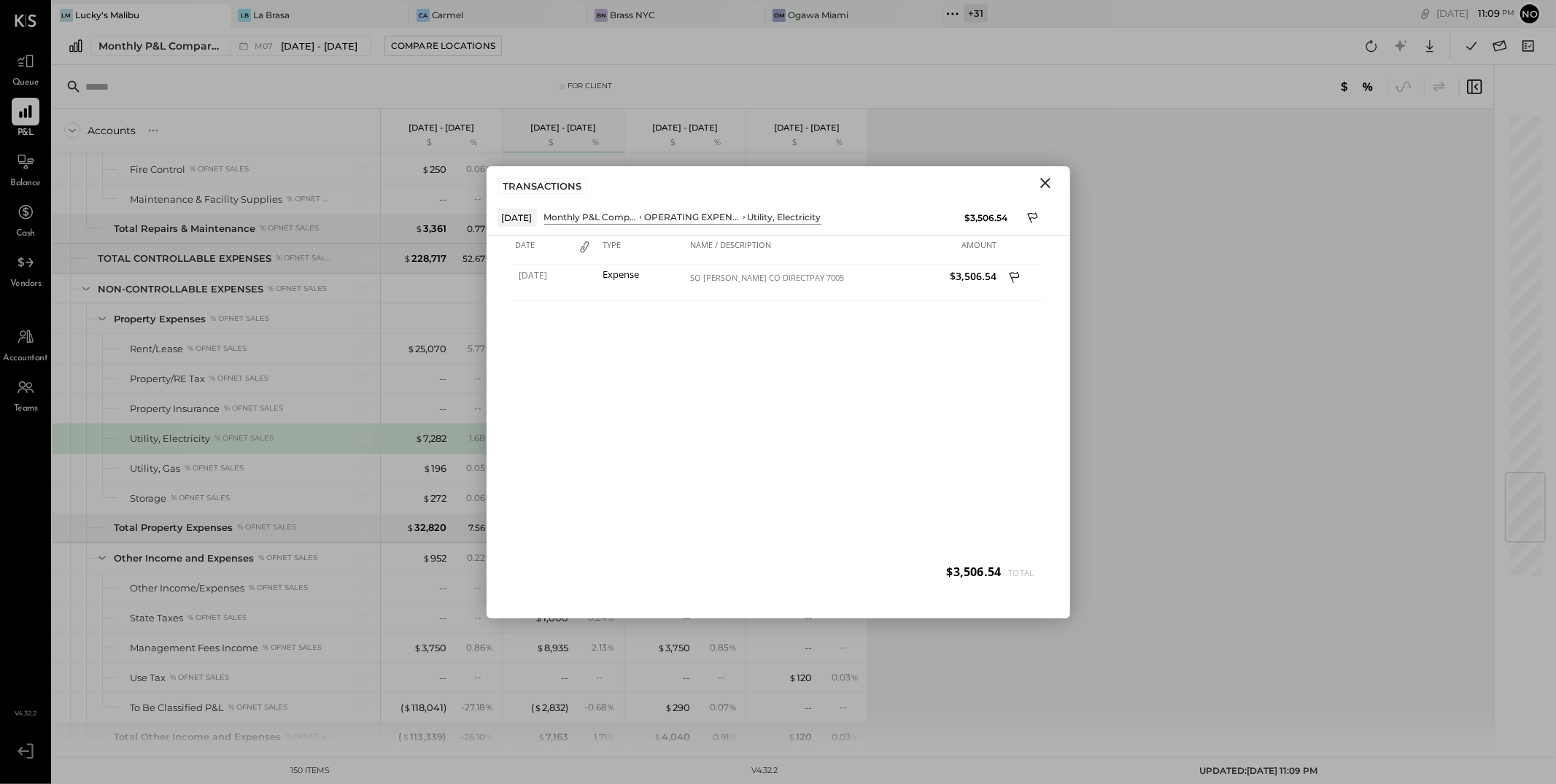
click at [1050, 183] on icon "Close" at bounding box center [1045, 183] width 17 height 17
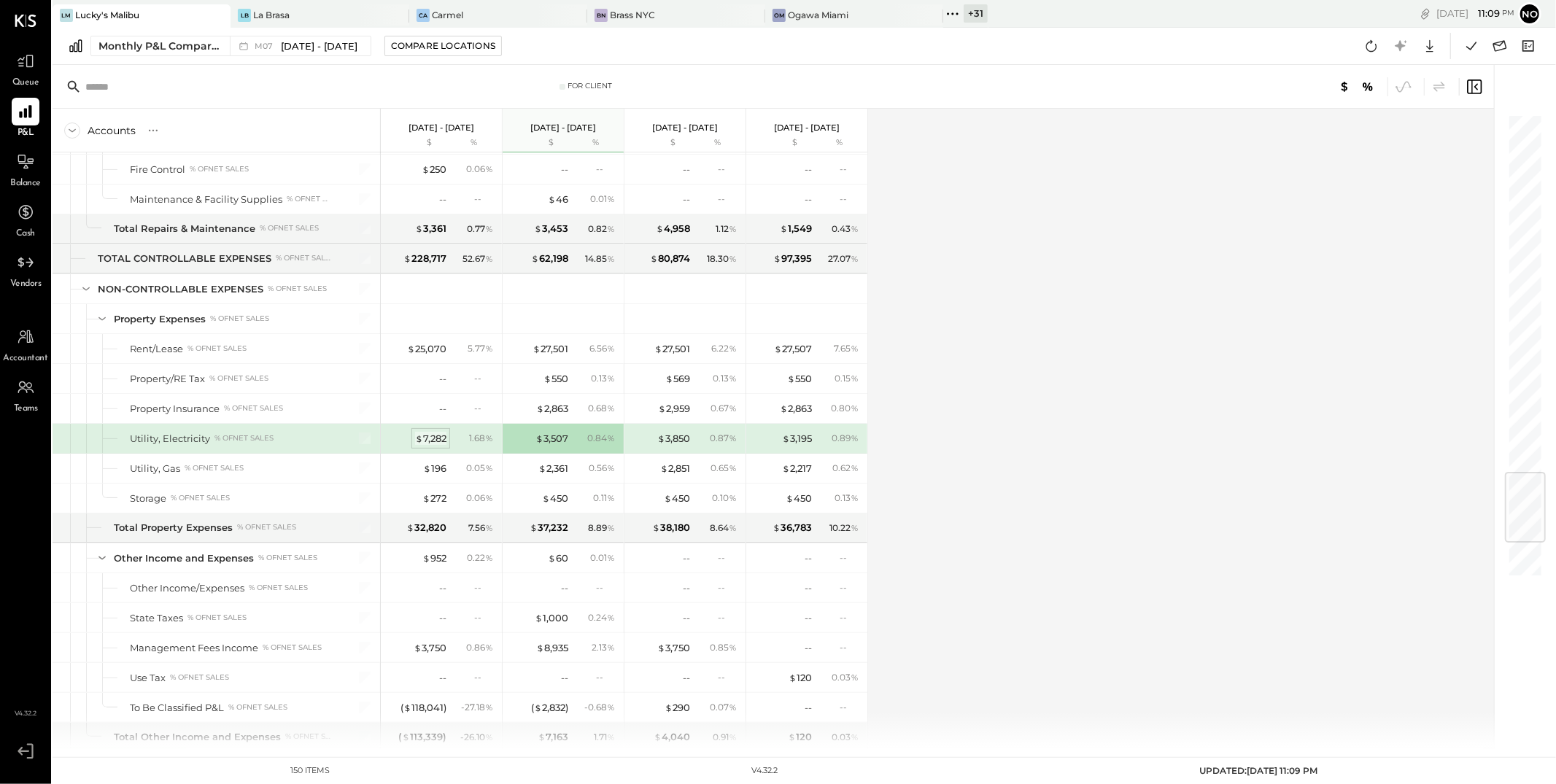
click at [437, 446] on div "$ 7,282" at bounding box center [431, 439] width 32 height 14
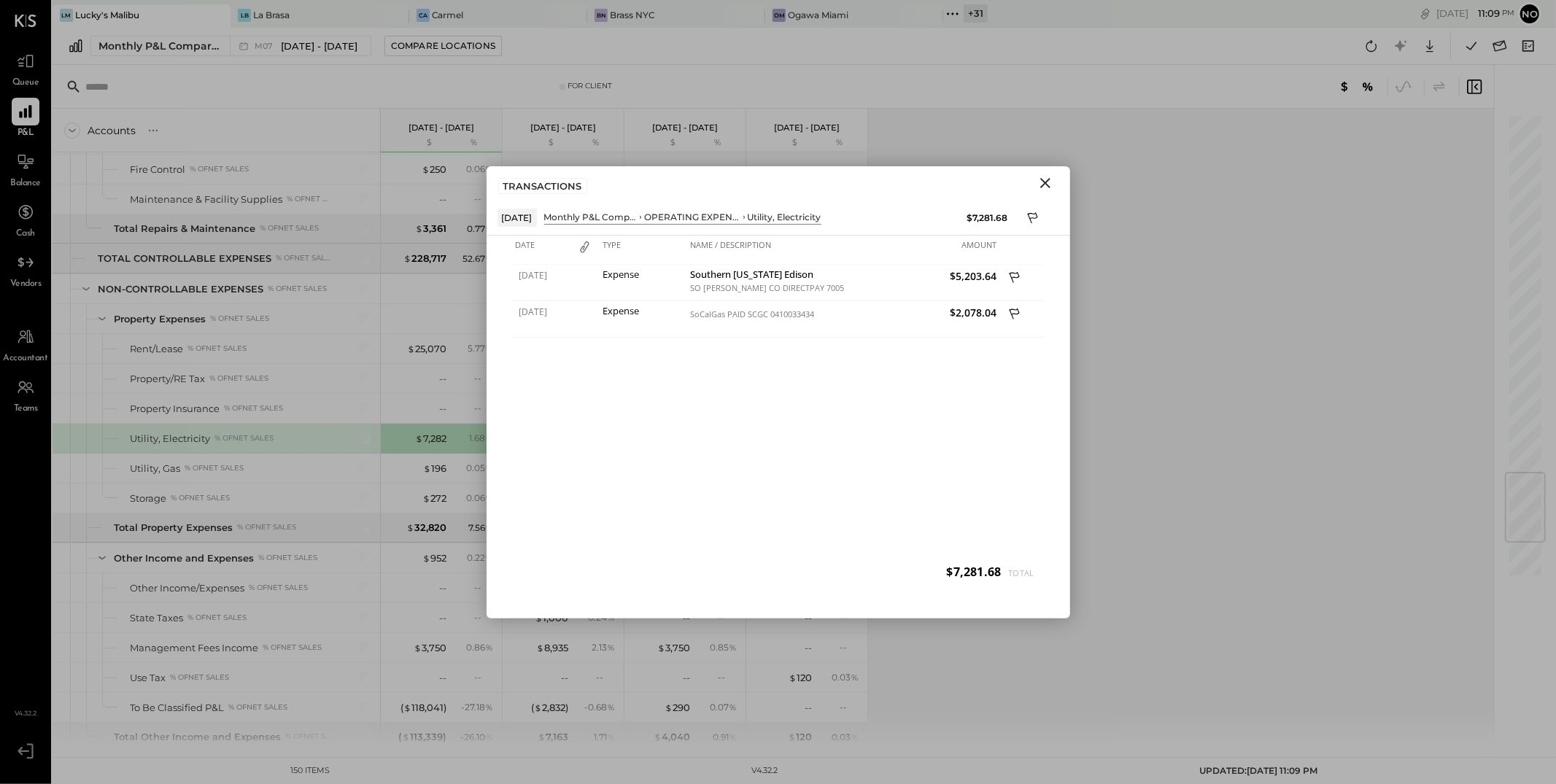
click at [1048, 185] on icon "Close" at bounding box center [1045, 183] width 10 height 10
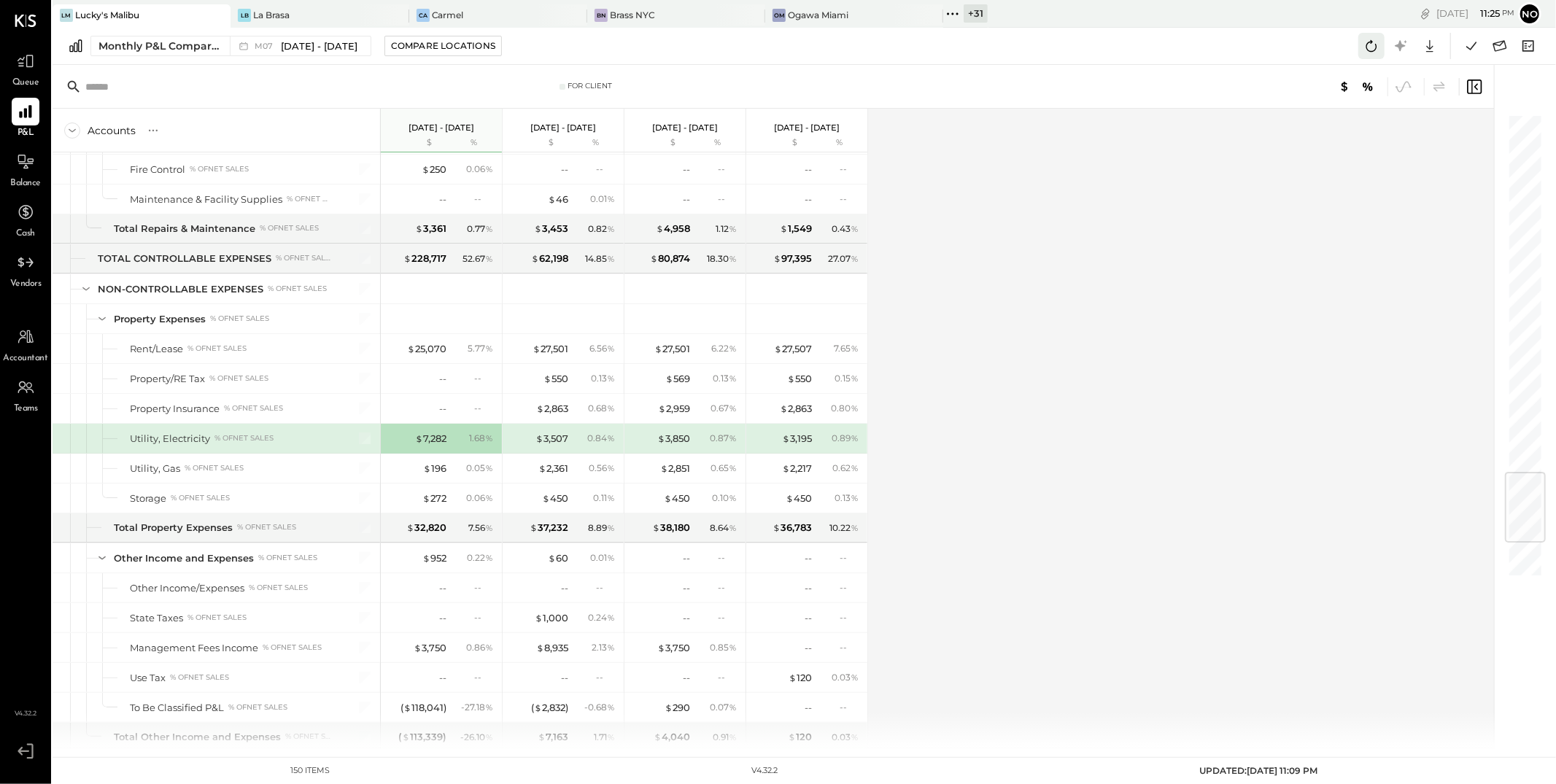
click at [1378, 47] on icon at bounding box center [1372, 46] width 19 height 19
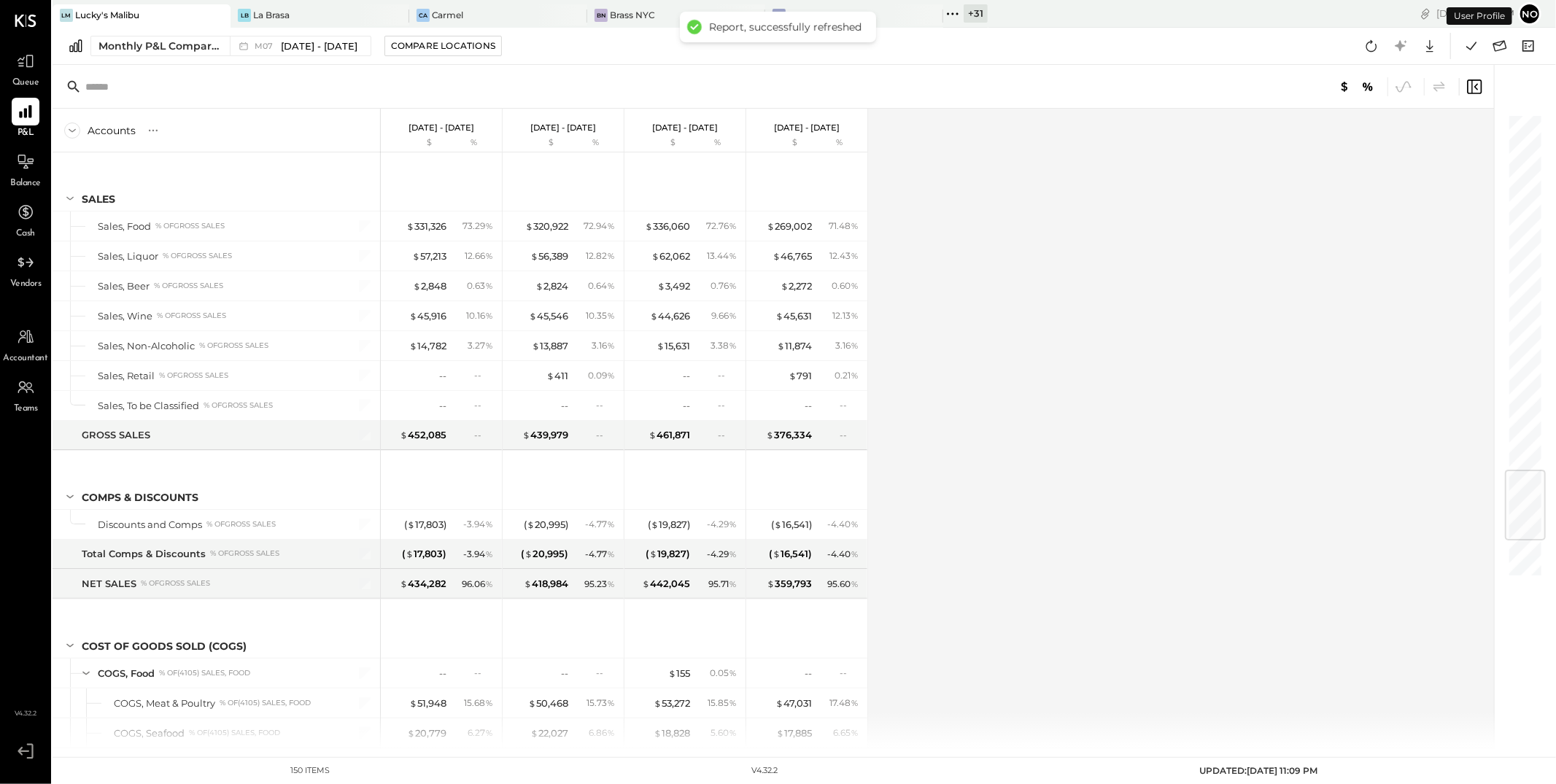
scroll to position [2996, 0]
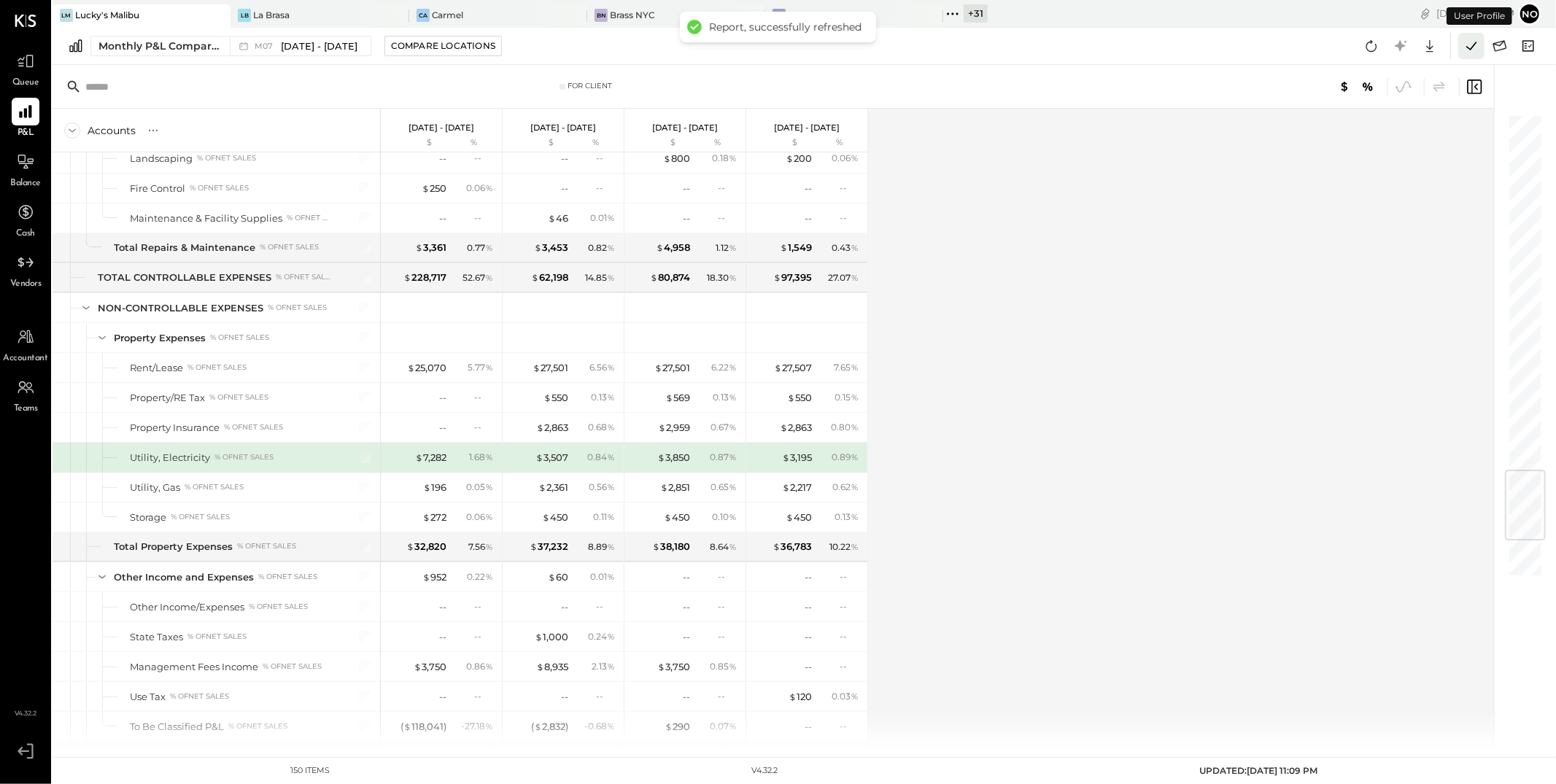
click at [1469, 46] on icon at bounding box center [1471, 46] width 19 height 19
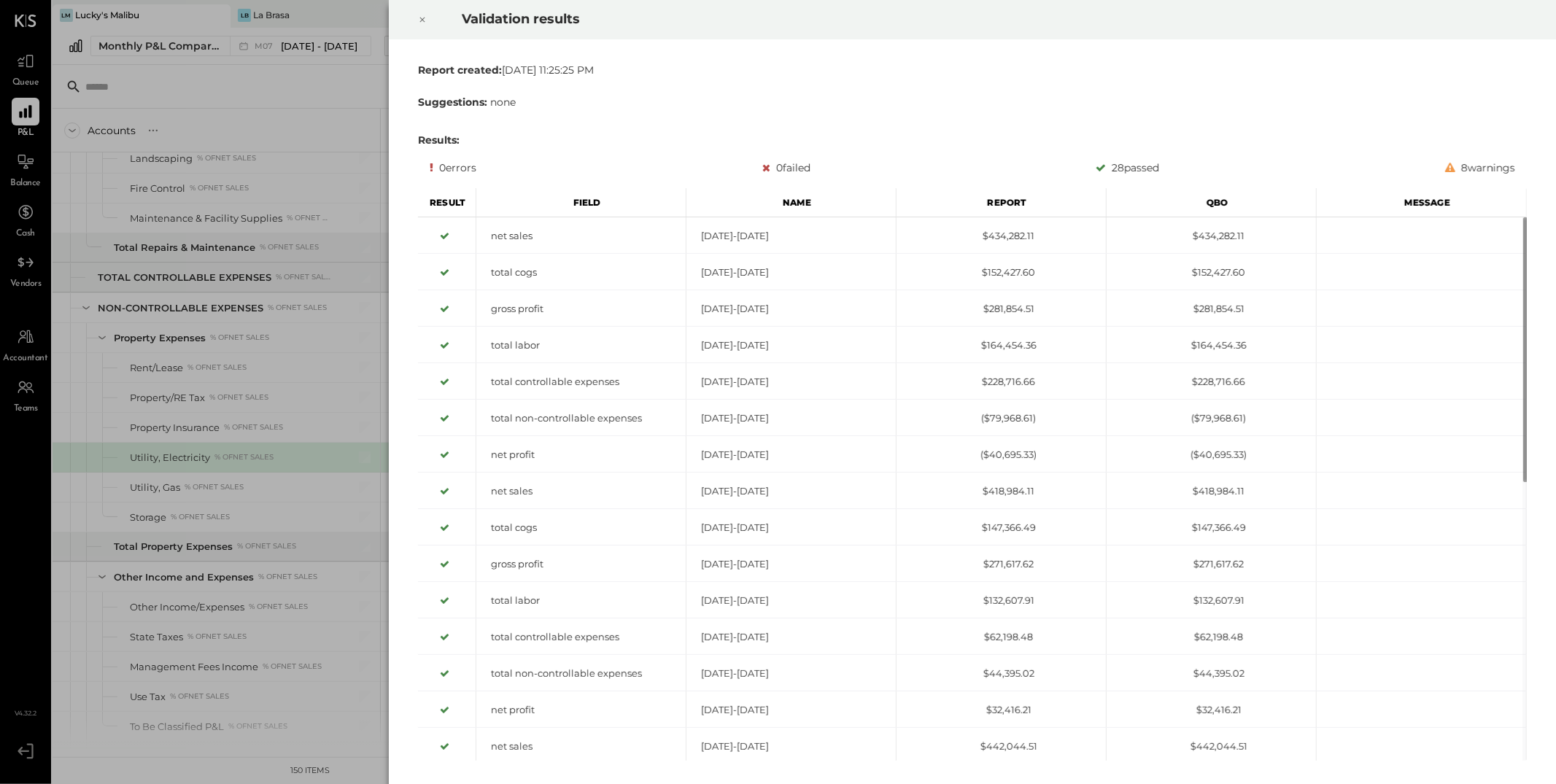
click at [420, 20] on icon at bounding box center [422, 19] width 9 height 17
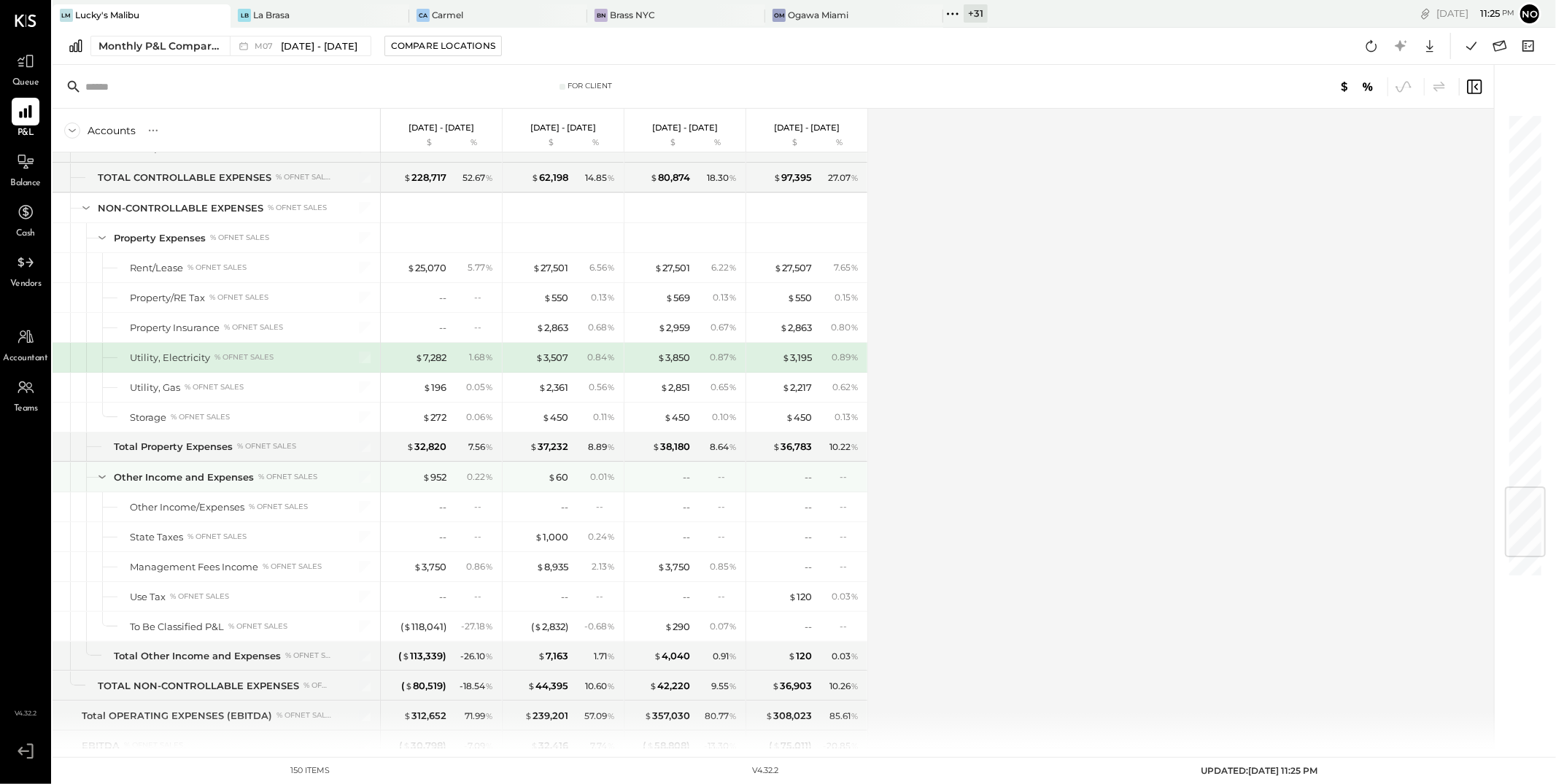
scroll to position [3060, 0]
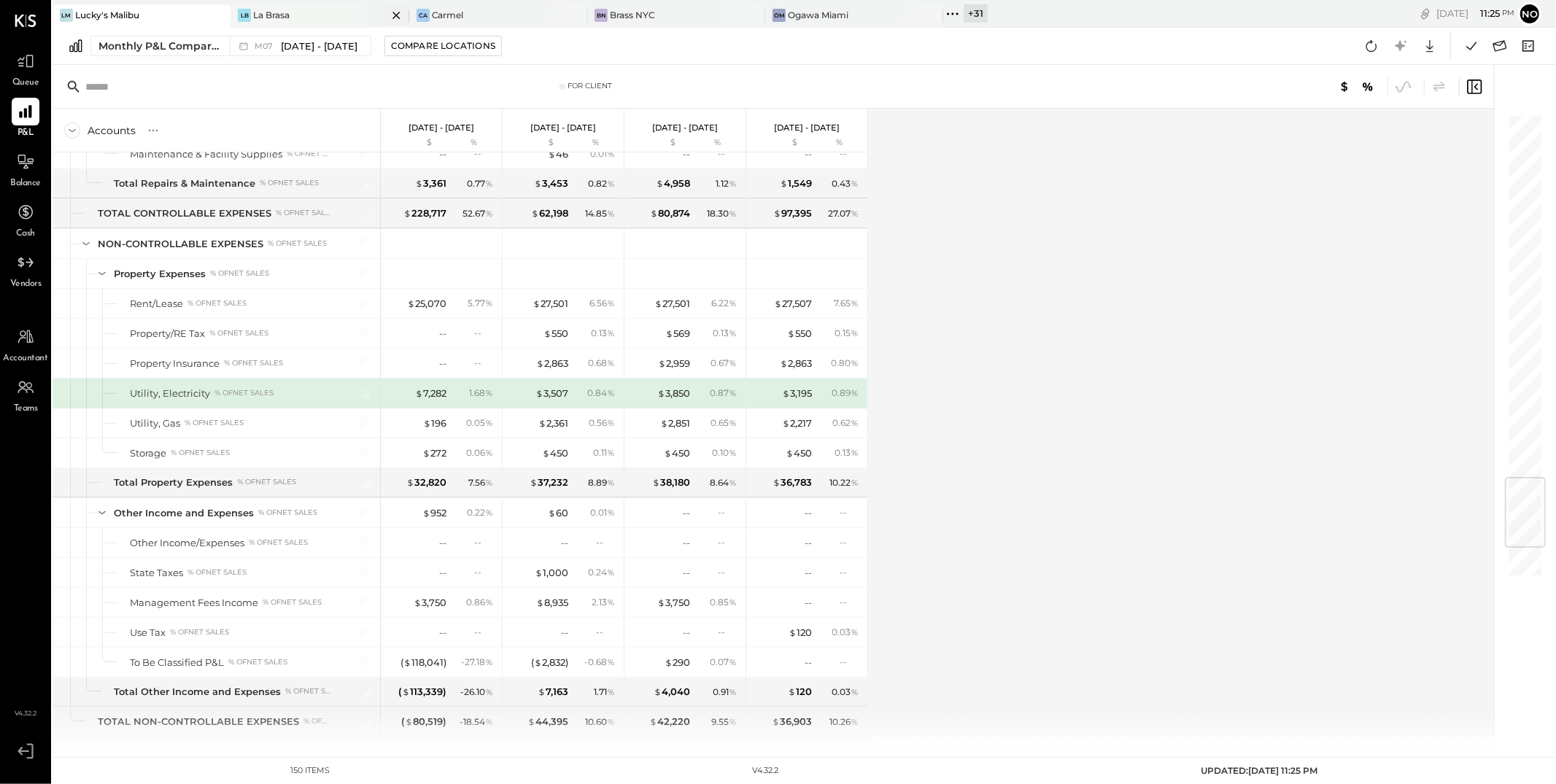
click at [334, 12] on div "LB La Brasa" at bounding box center [309, 16] width 156 height 13
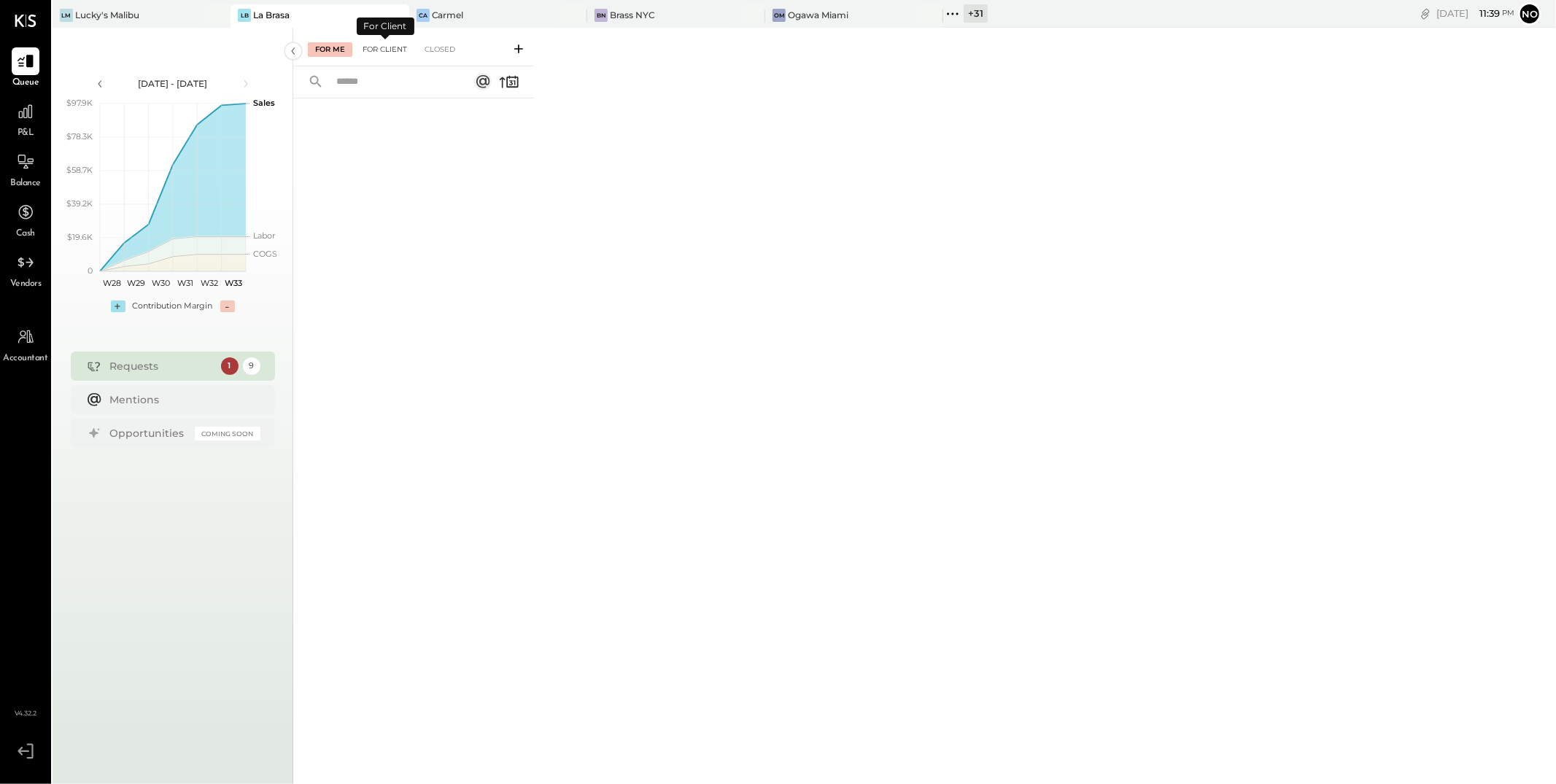
click at [396, 50] on div "For Client" at bounding box center [385, 50] width 59 height 15
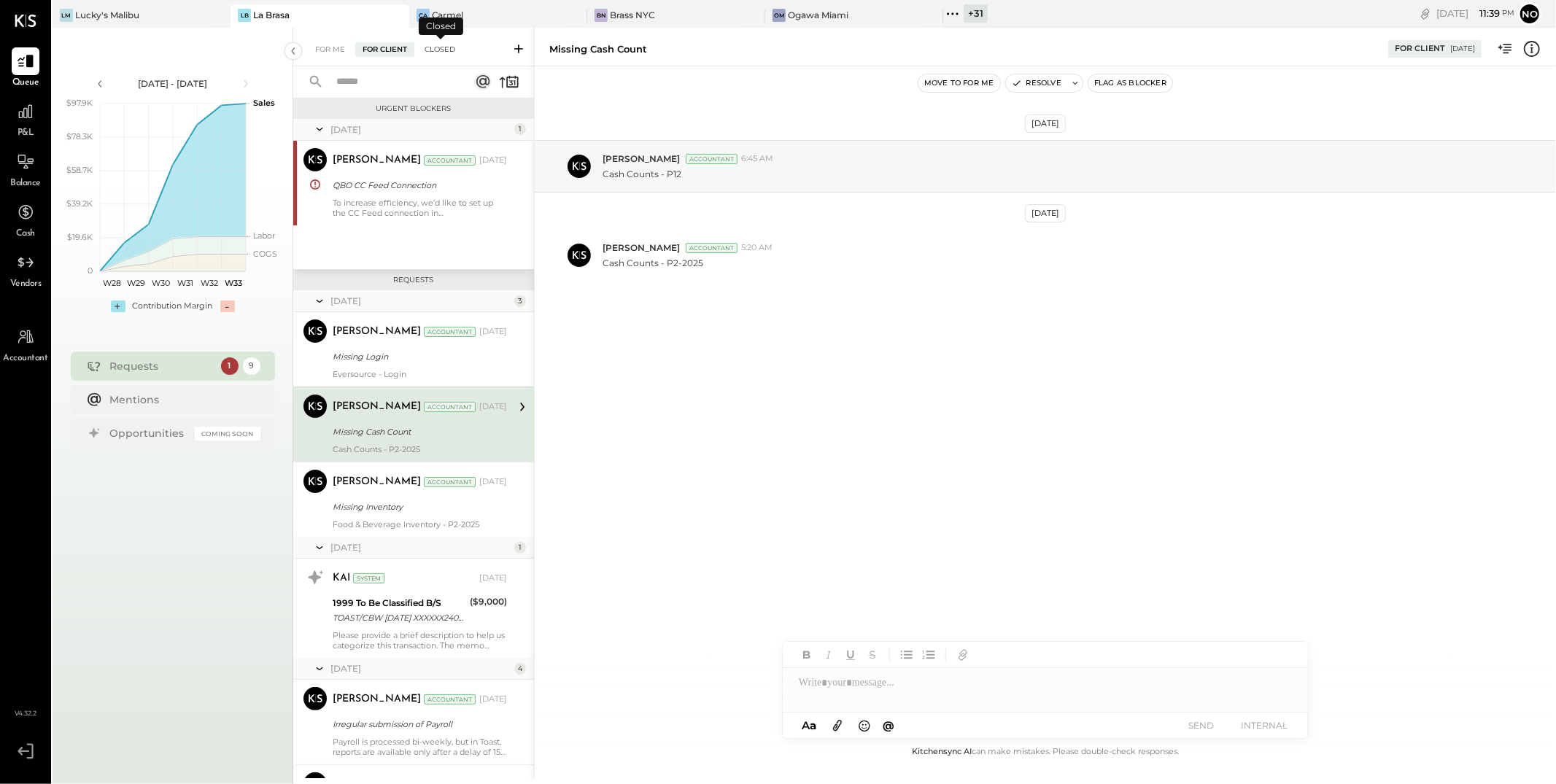
click at [439, 47] on div "Closed" at bounding box center [439, 50] width 45 height 15
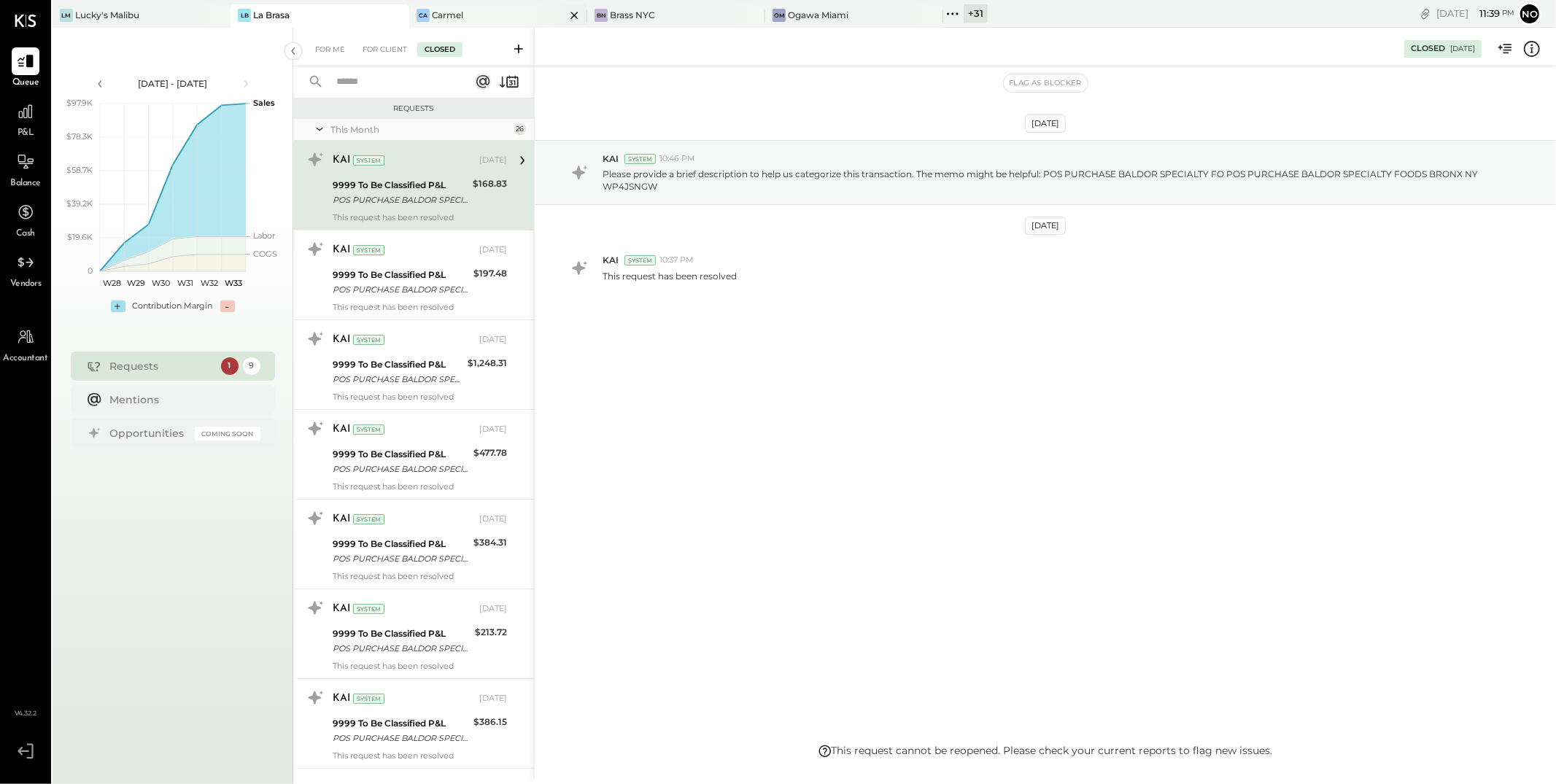
click at [458, 19] on div "Carmel" at bounding box center [448, 15] width 32 height 12
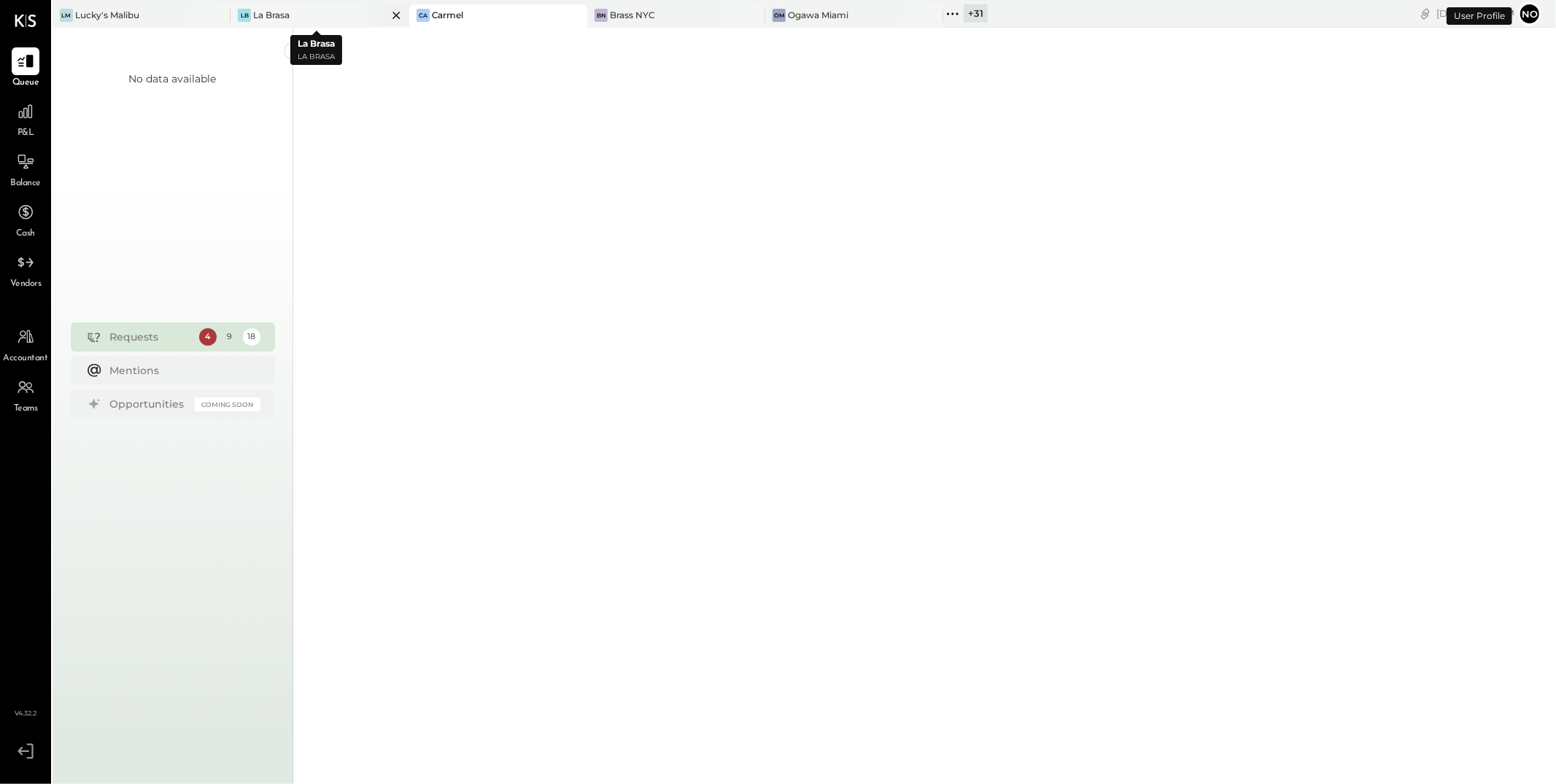
click at [292, 15] on div "LB La Brasa" at bounding box center [309, 16] width 156 height 13
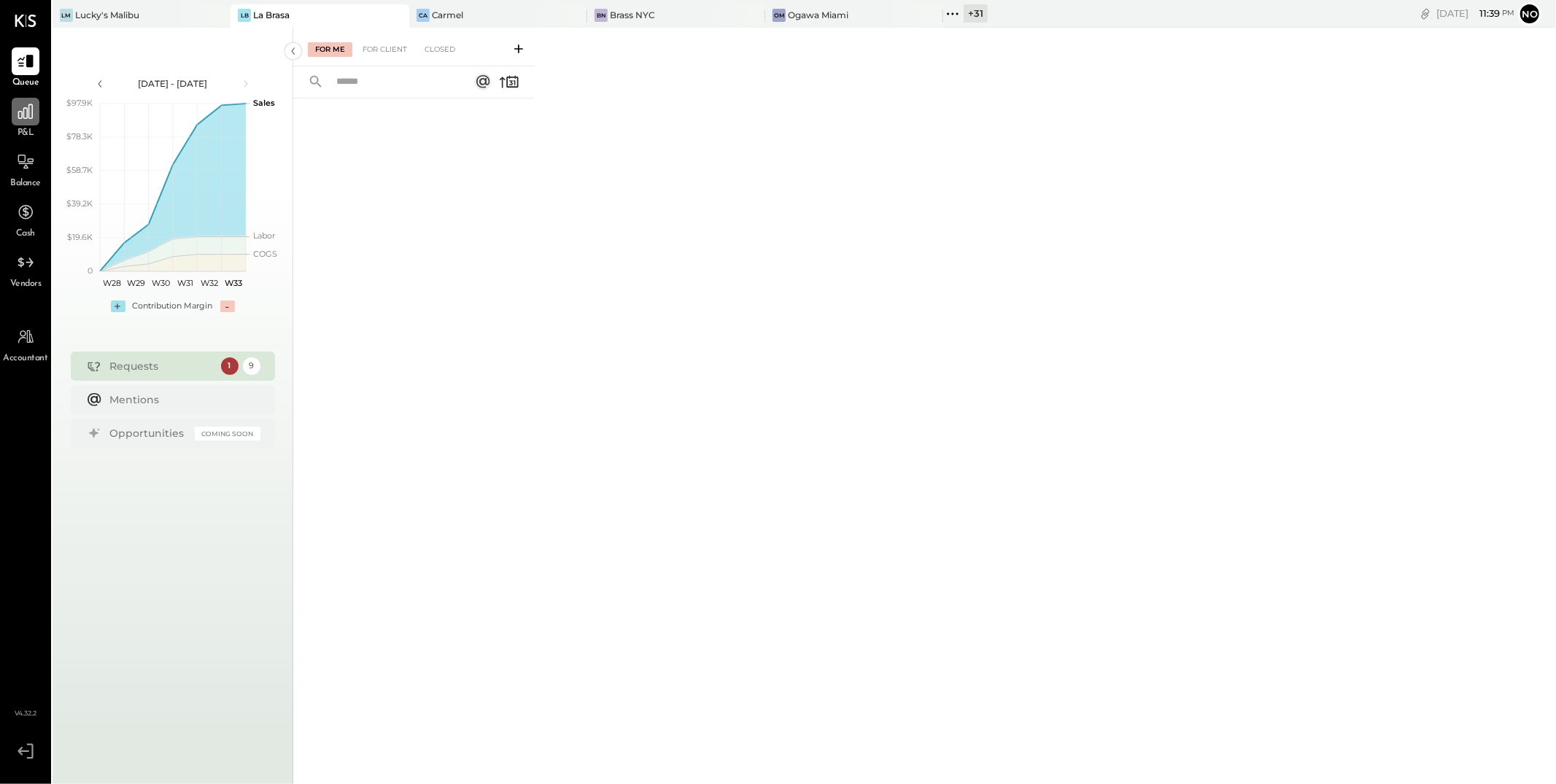
click at [25, 117] on icon at bounding box center [25, 111] width 19 height 19
